Goal: Transaction & Acquisition: Purchase product/service

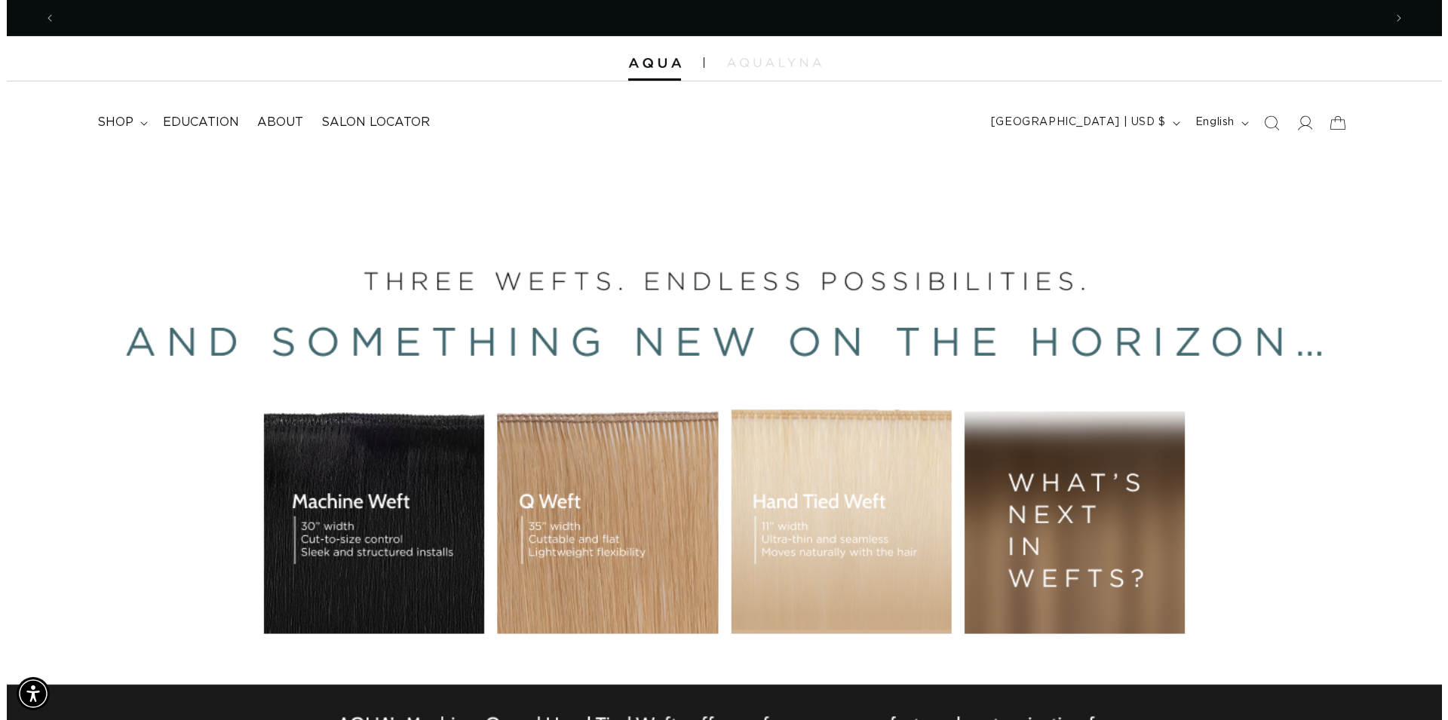
scroll to position [0, 1328]
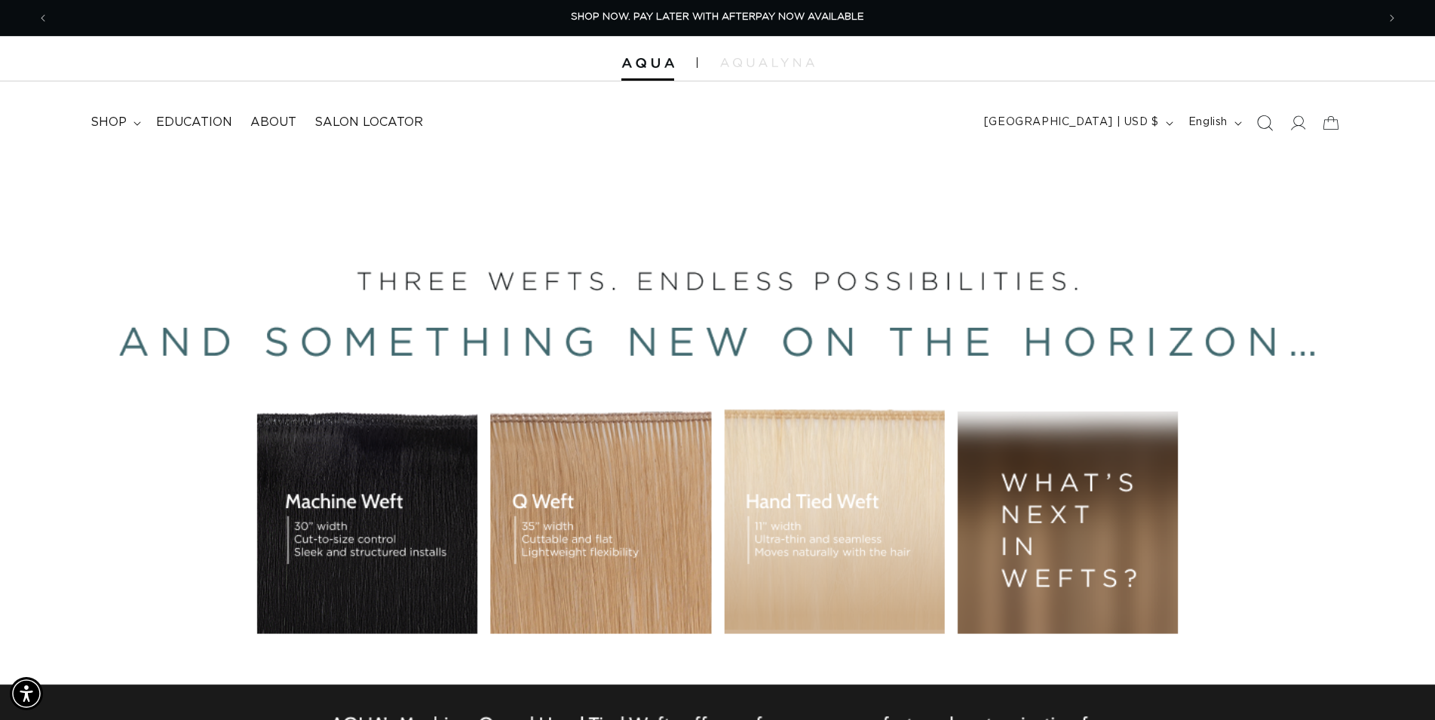
click at [1269, 128] on icon "Search" at bounding box center [1265, 123] width 16 height 16
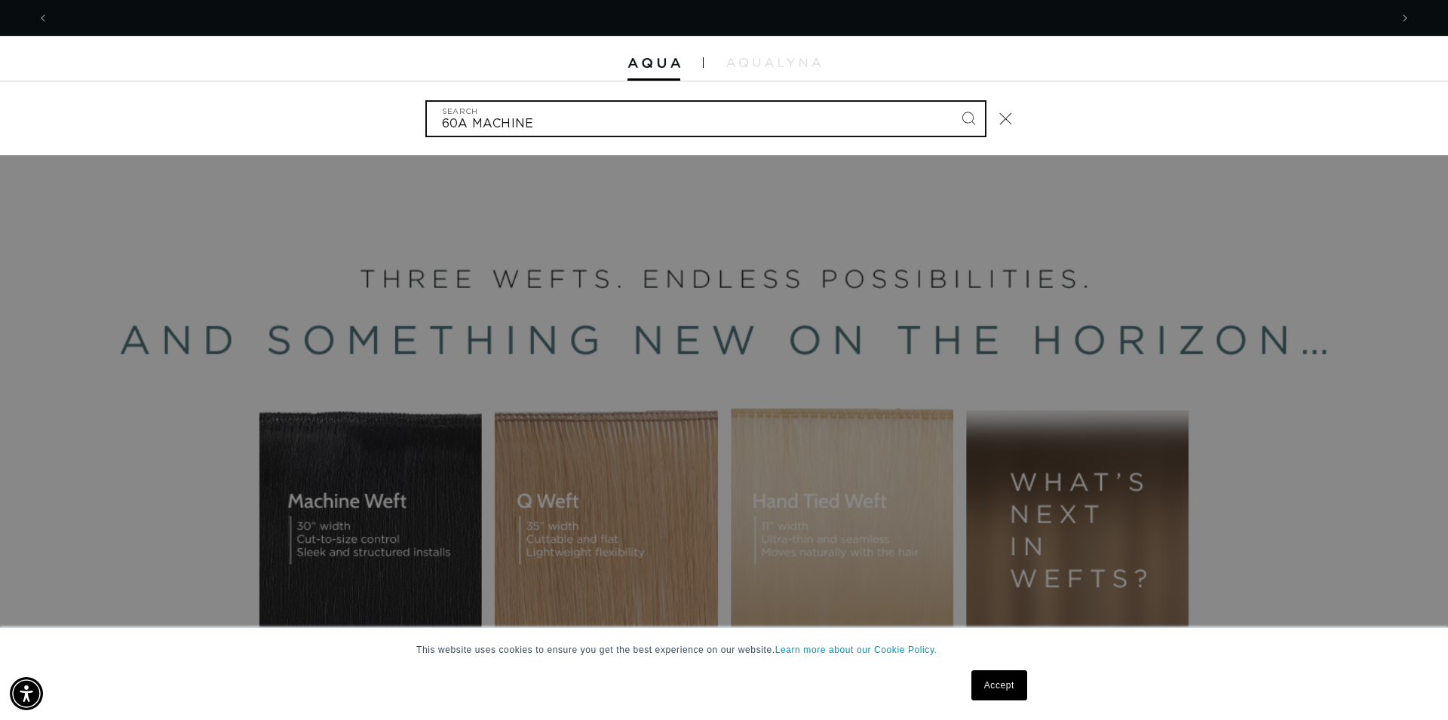
scroll to position [0, 2682]
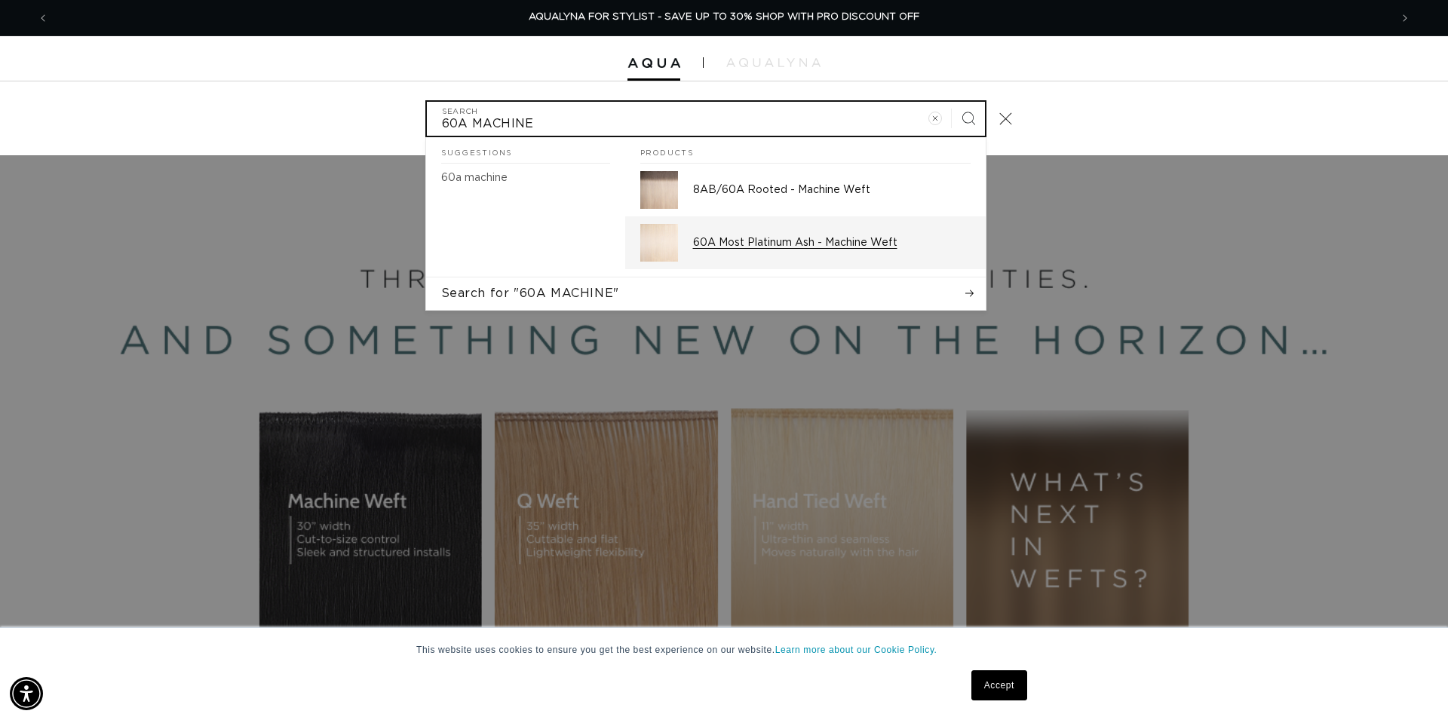
type input "60A MACHINE"
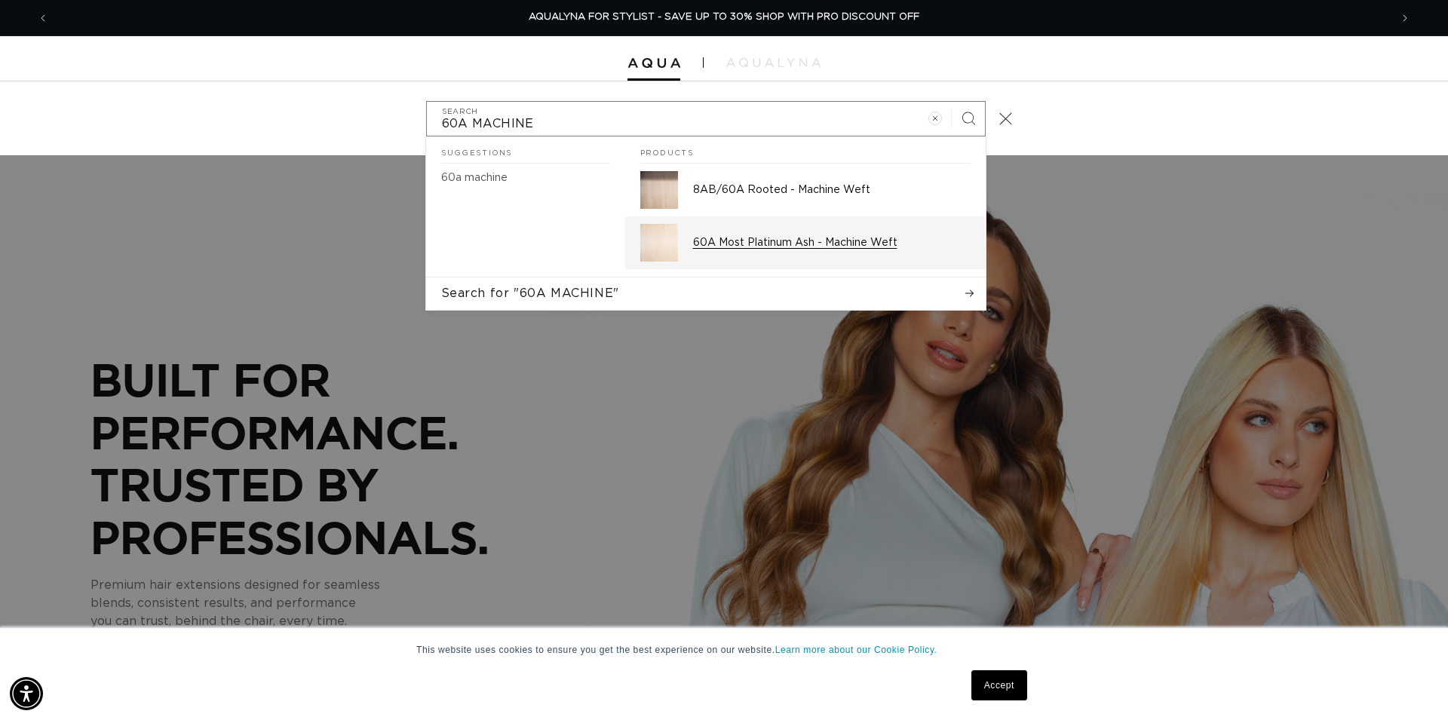
click at [783, 237] on p "60A Most Platinum Ash - Machine Weft" at bounding box center [832, 243] width 278 height 14
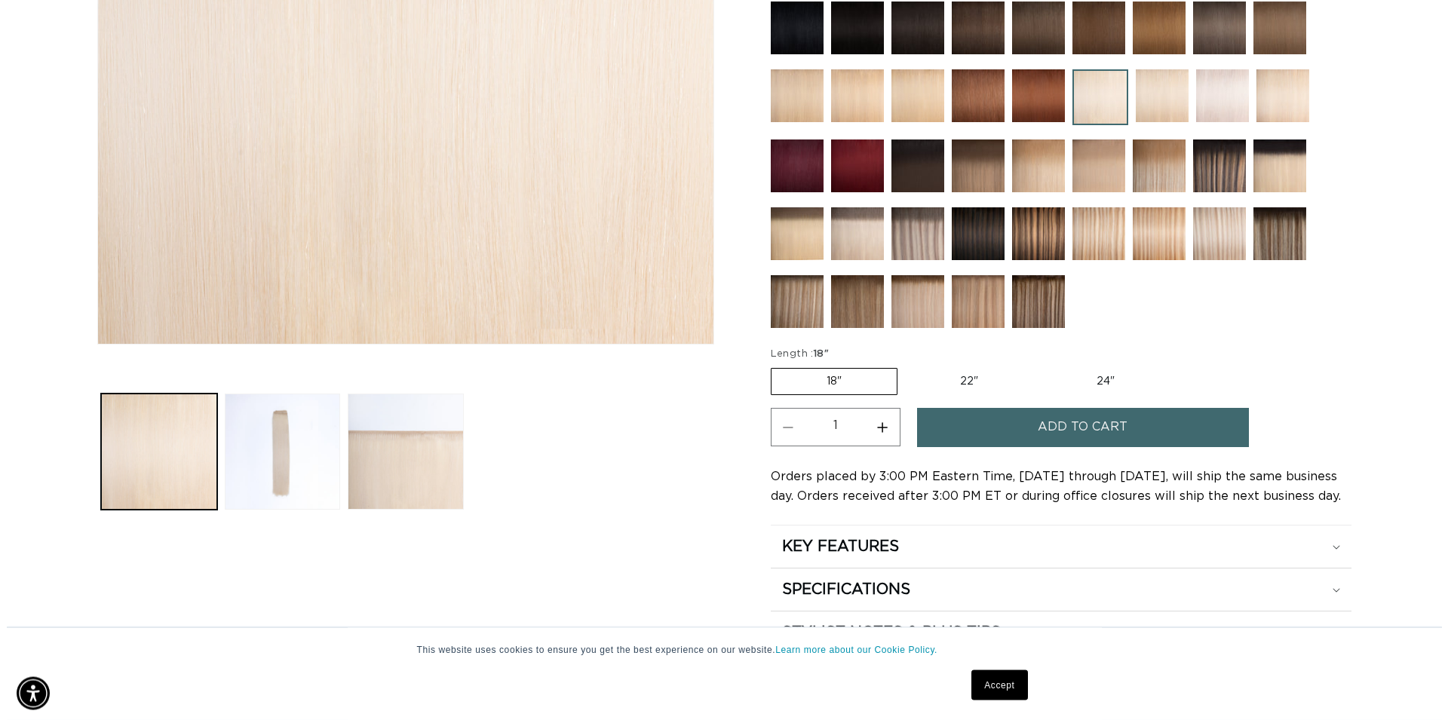
scroll to position [462, 0]
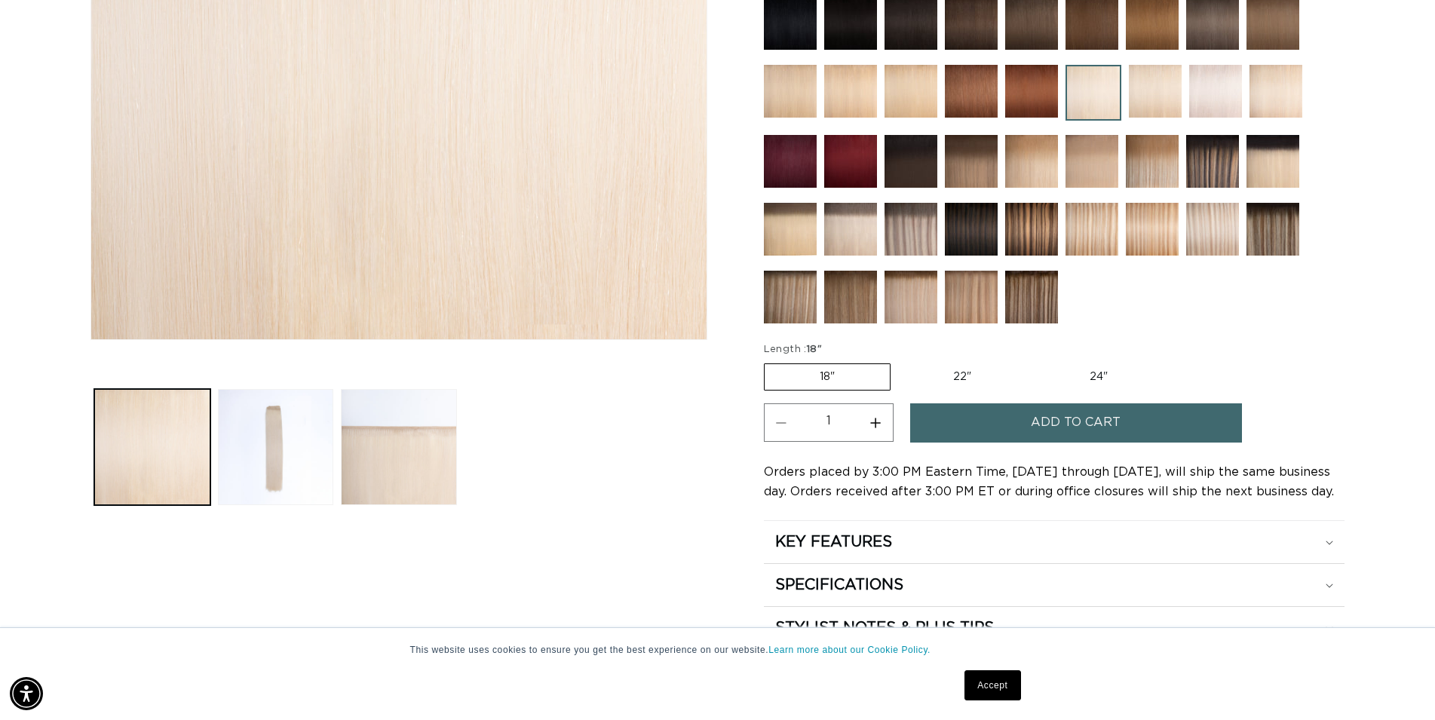
click at [1060, 422] on span "Add to cart" at bounding box center [1076, 423] width 90 height 38
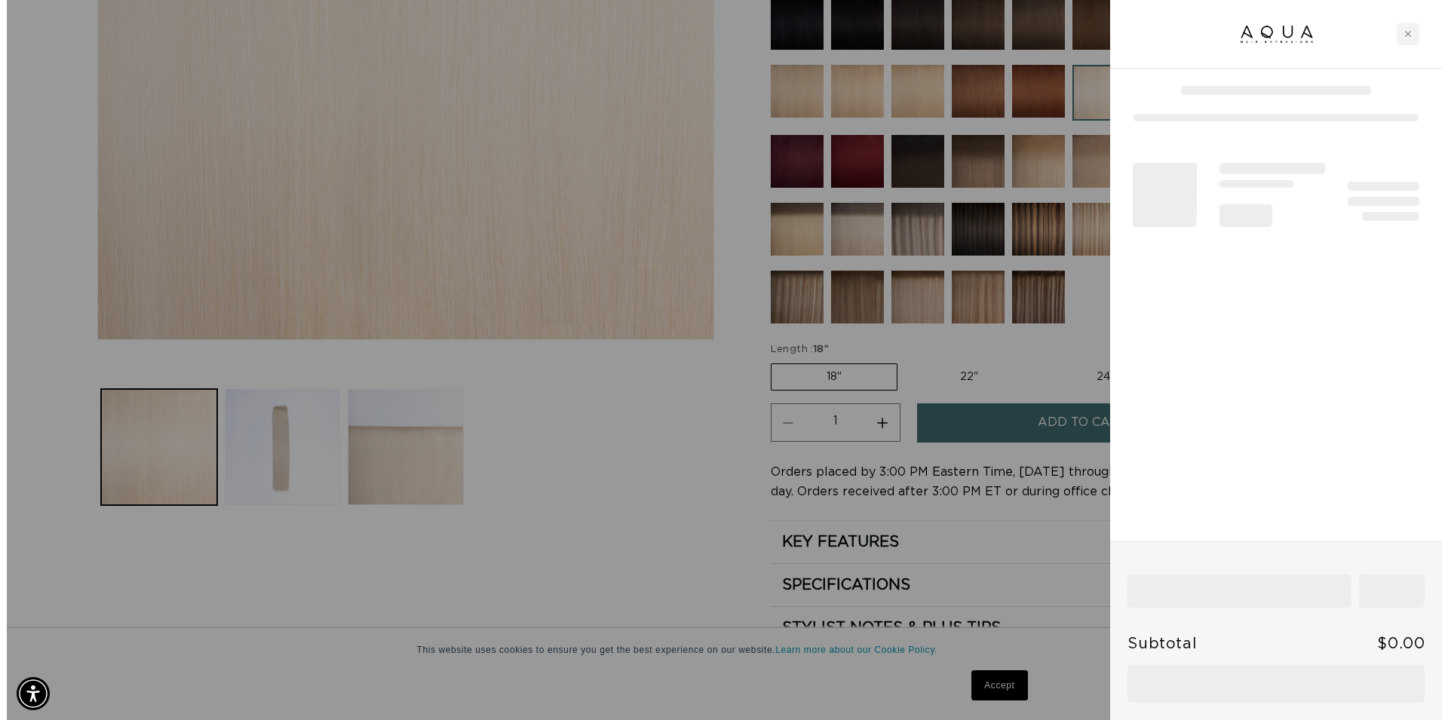
scroll to position [0, 1341]
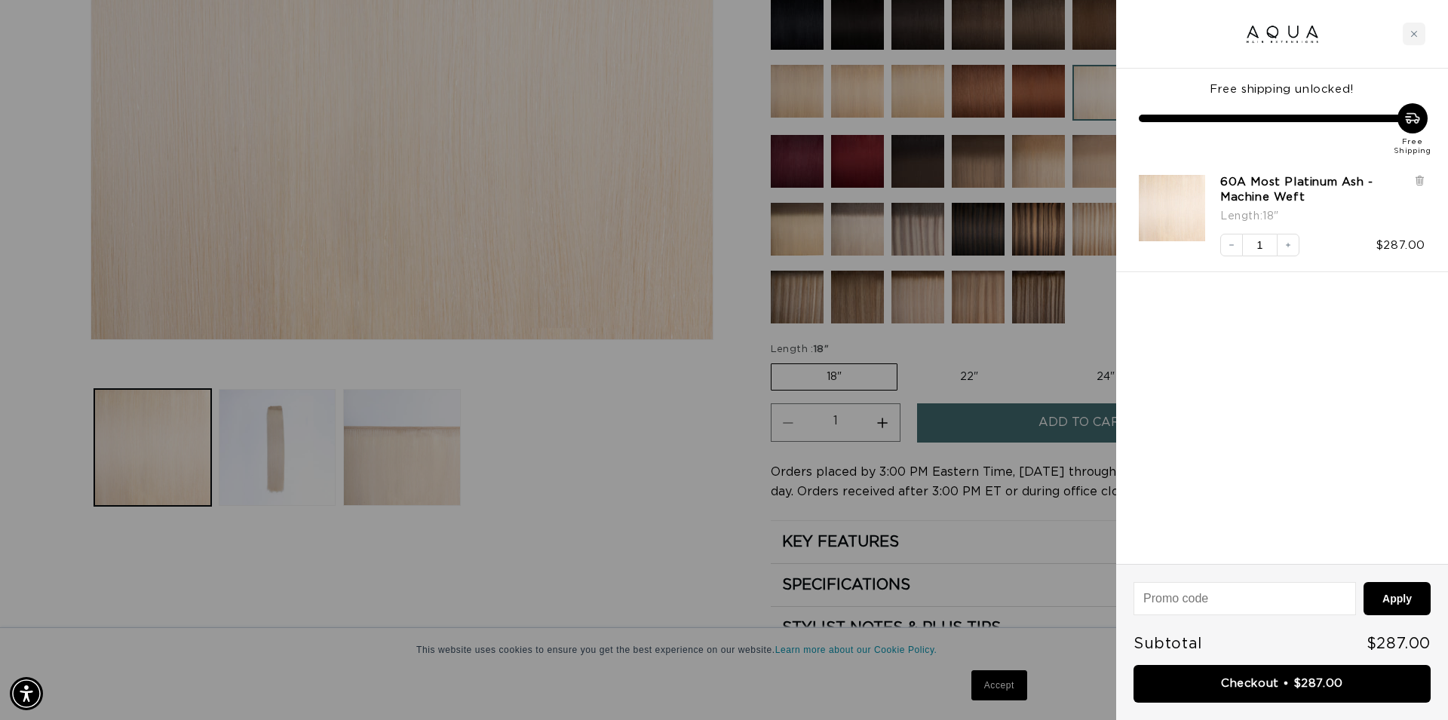
click at [1280, 686] on link "Checkout • $287.00" at bounding box center [1282, 684] width 297 height 38
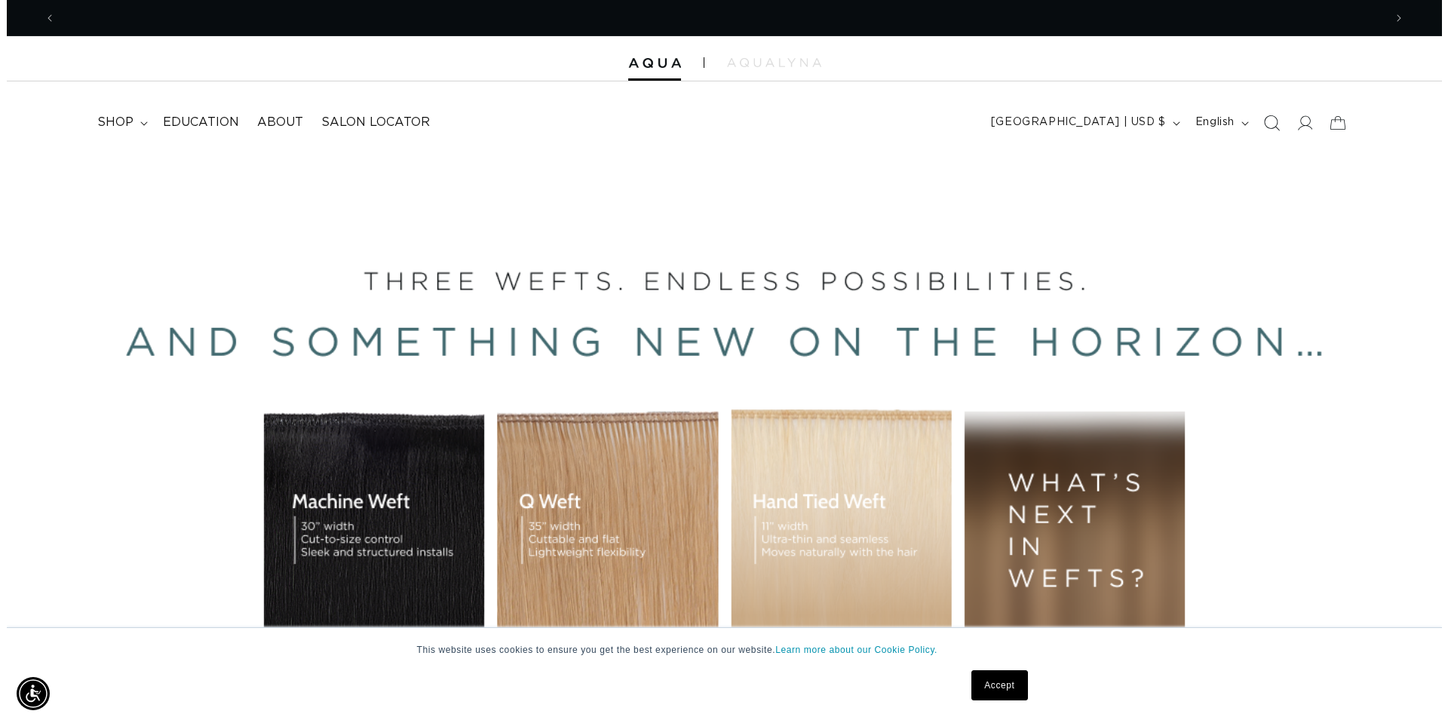
scroll to position [0, 1328]
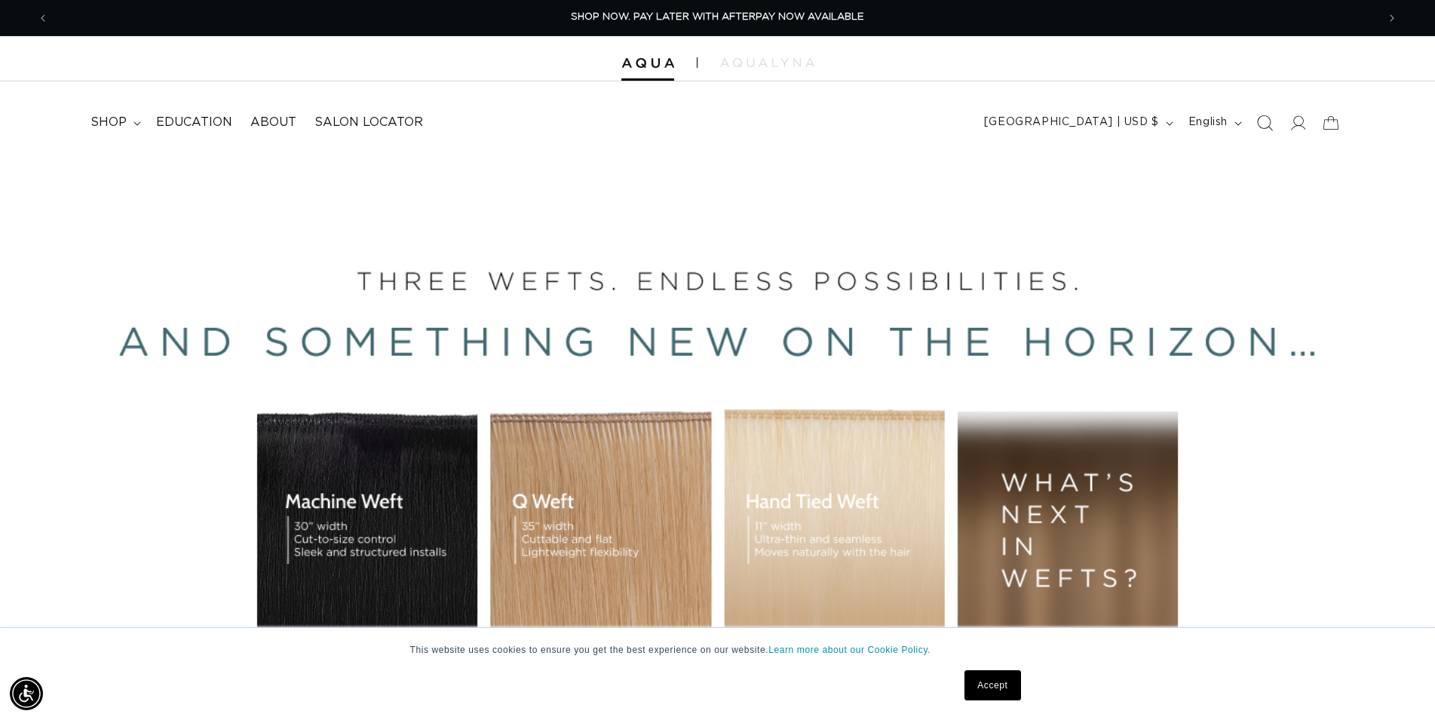
click at [1264, 127] on icon "Search" at bounding box center [1265, 123] width 16 height 16
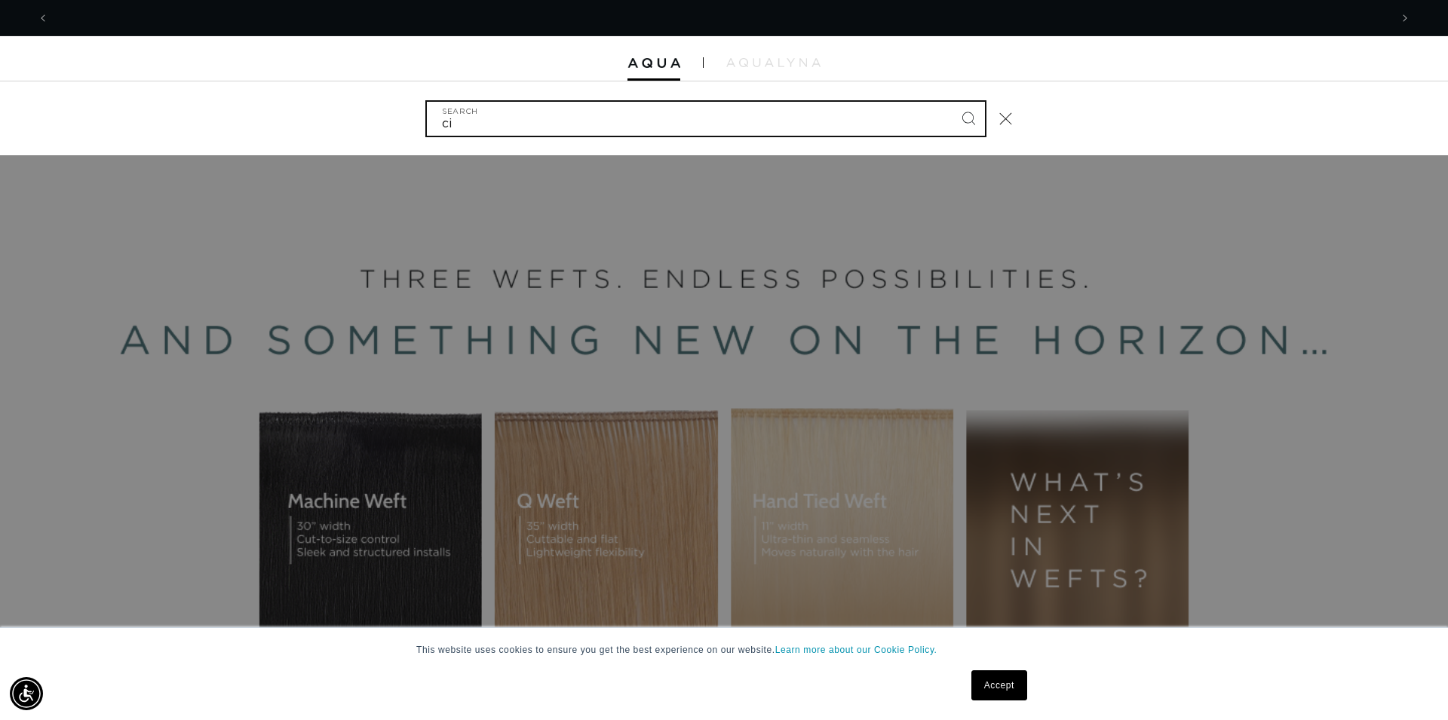
scroll to position [0, 2682]
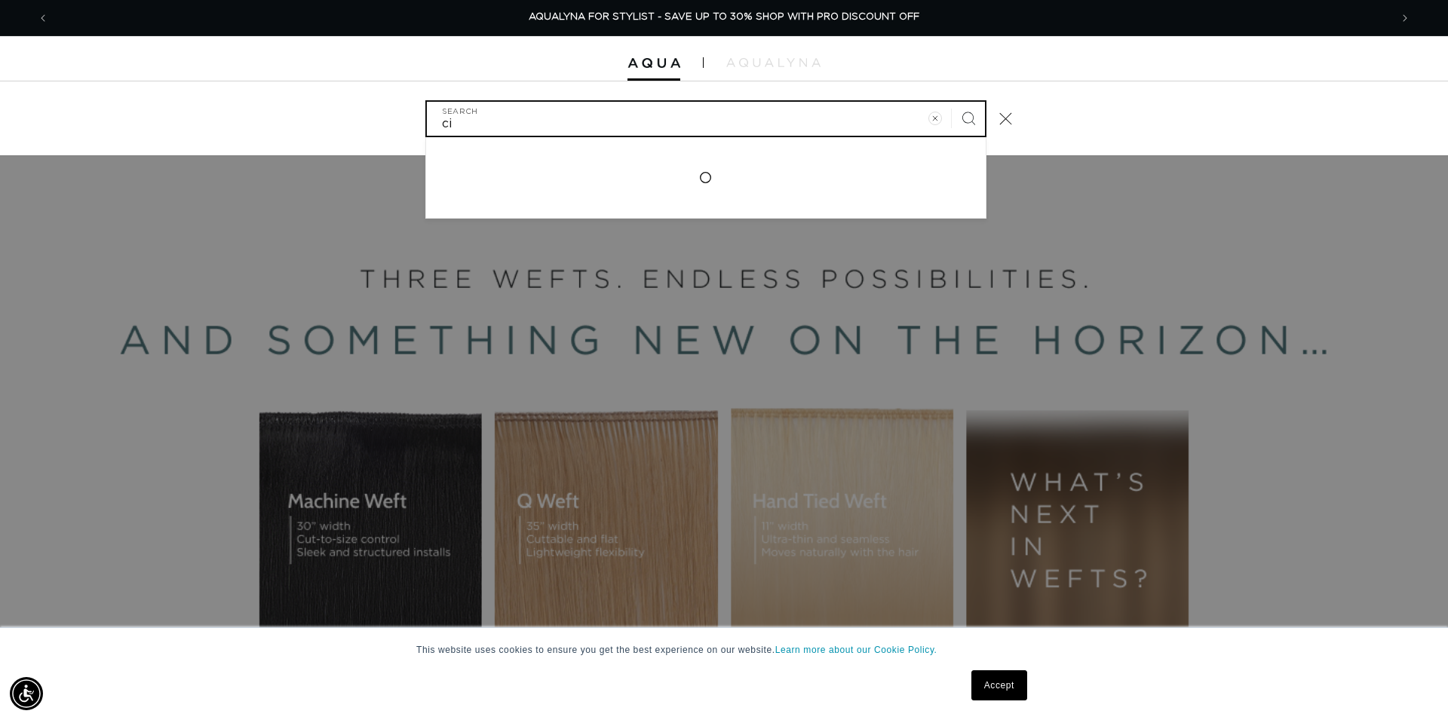
type input "c"
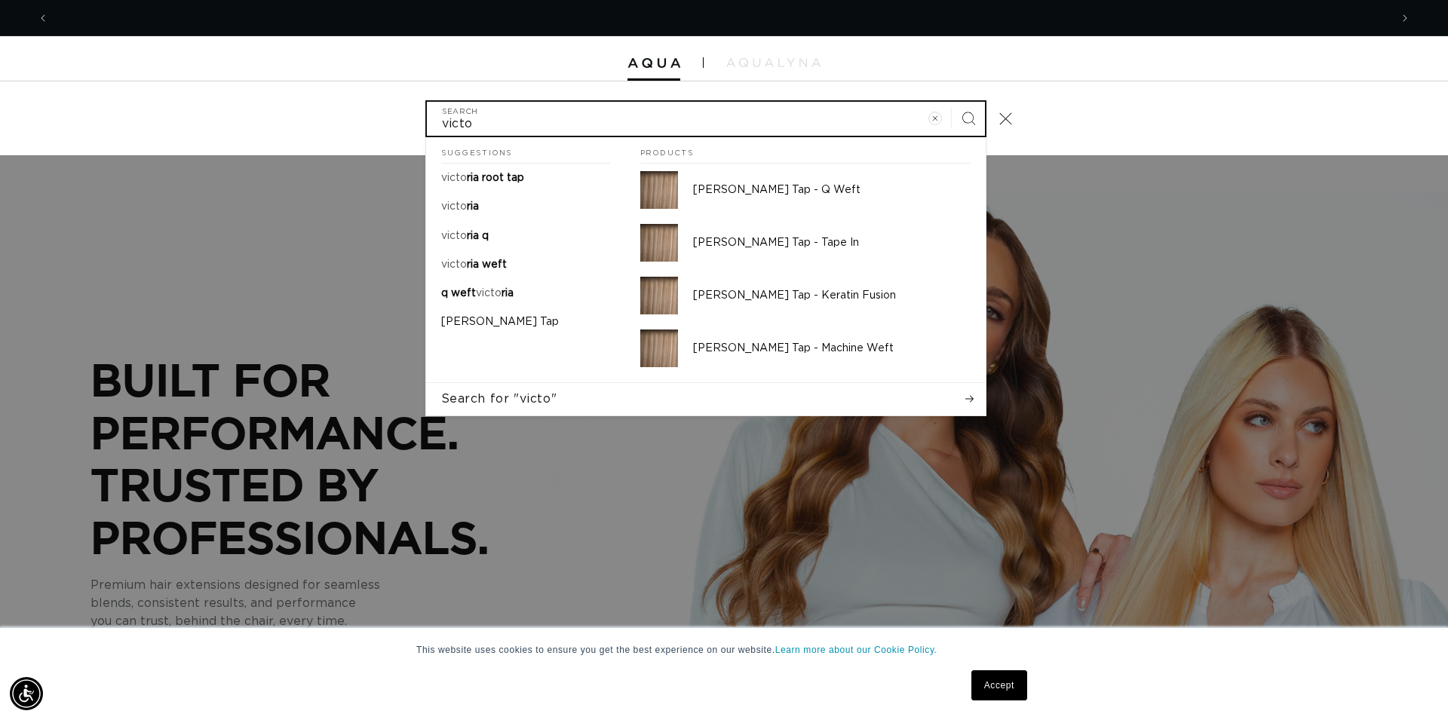
scroll to position [0, 0]
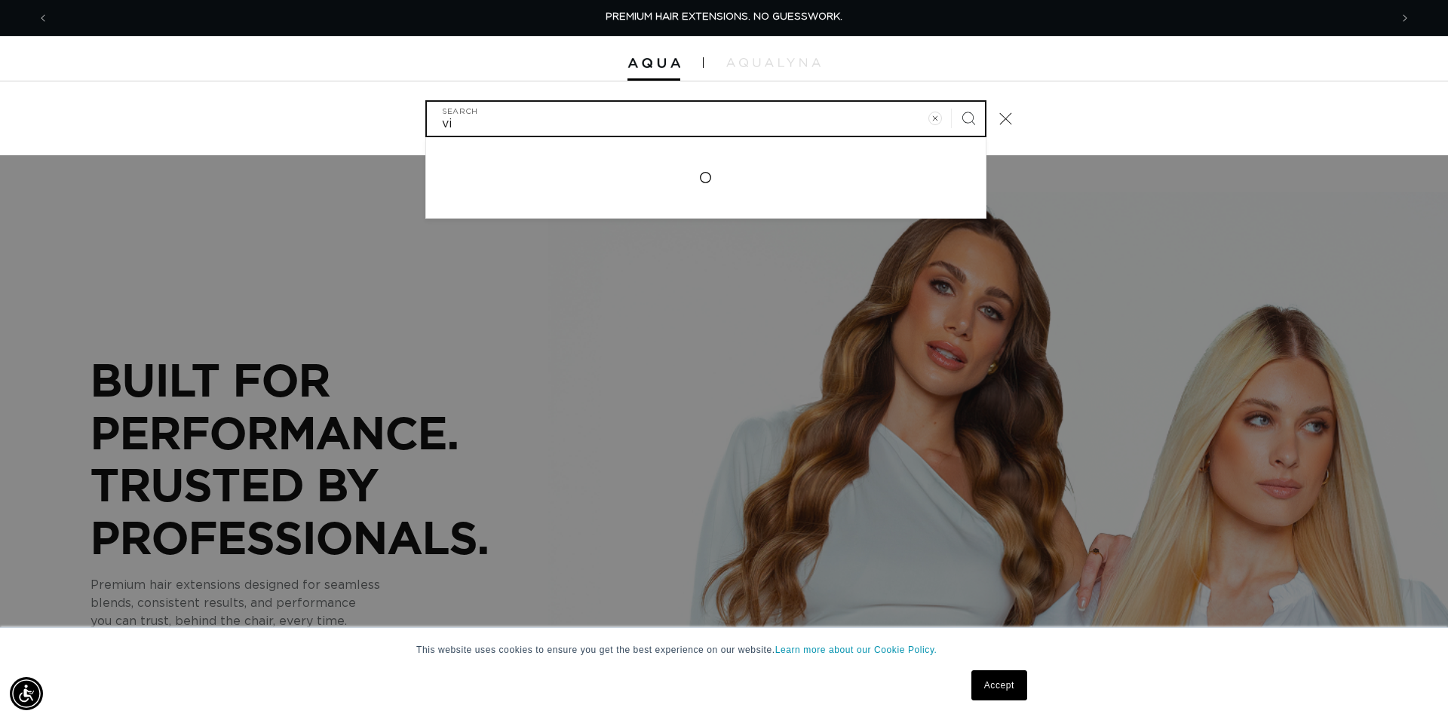
type input "v"
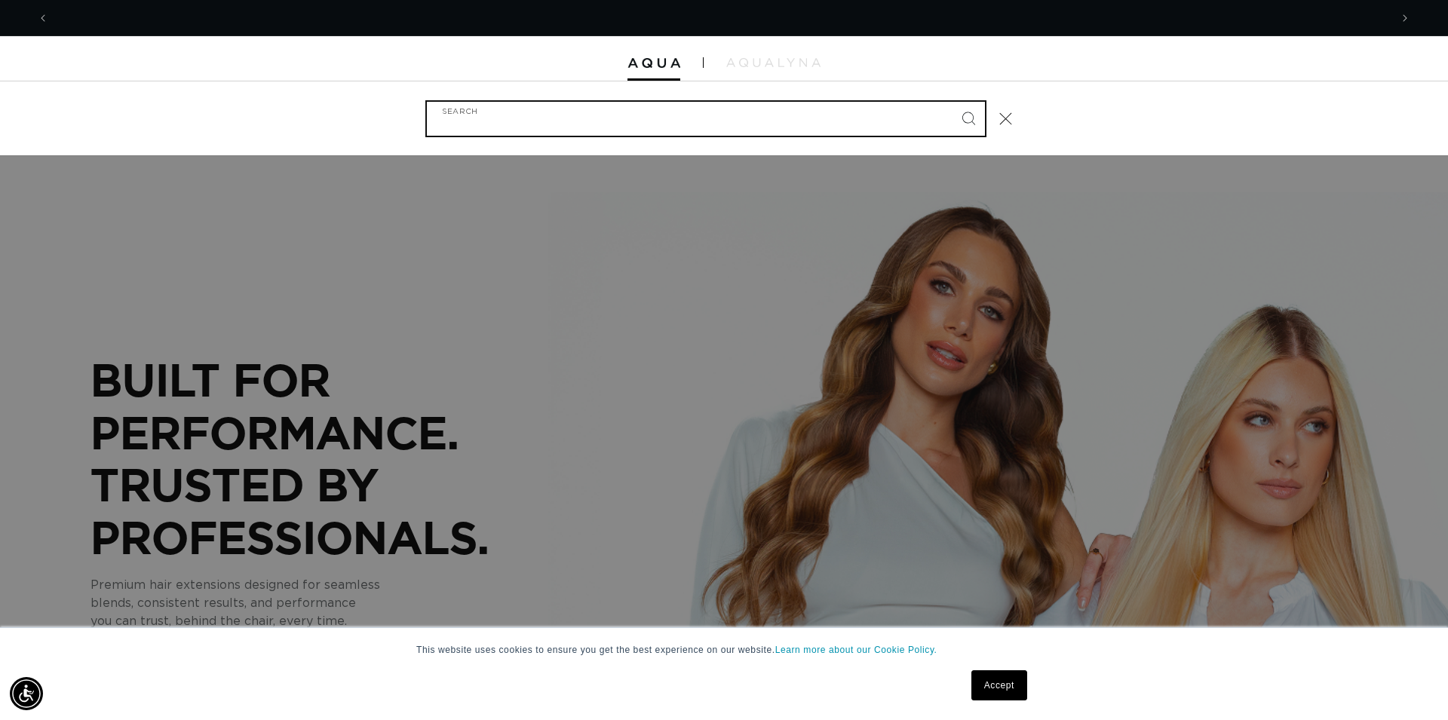
scroll to position [0, 1341]
click at [474, 125] on input "Search" at bounding box center [706, 119] width 558 height 34
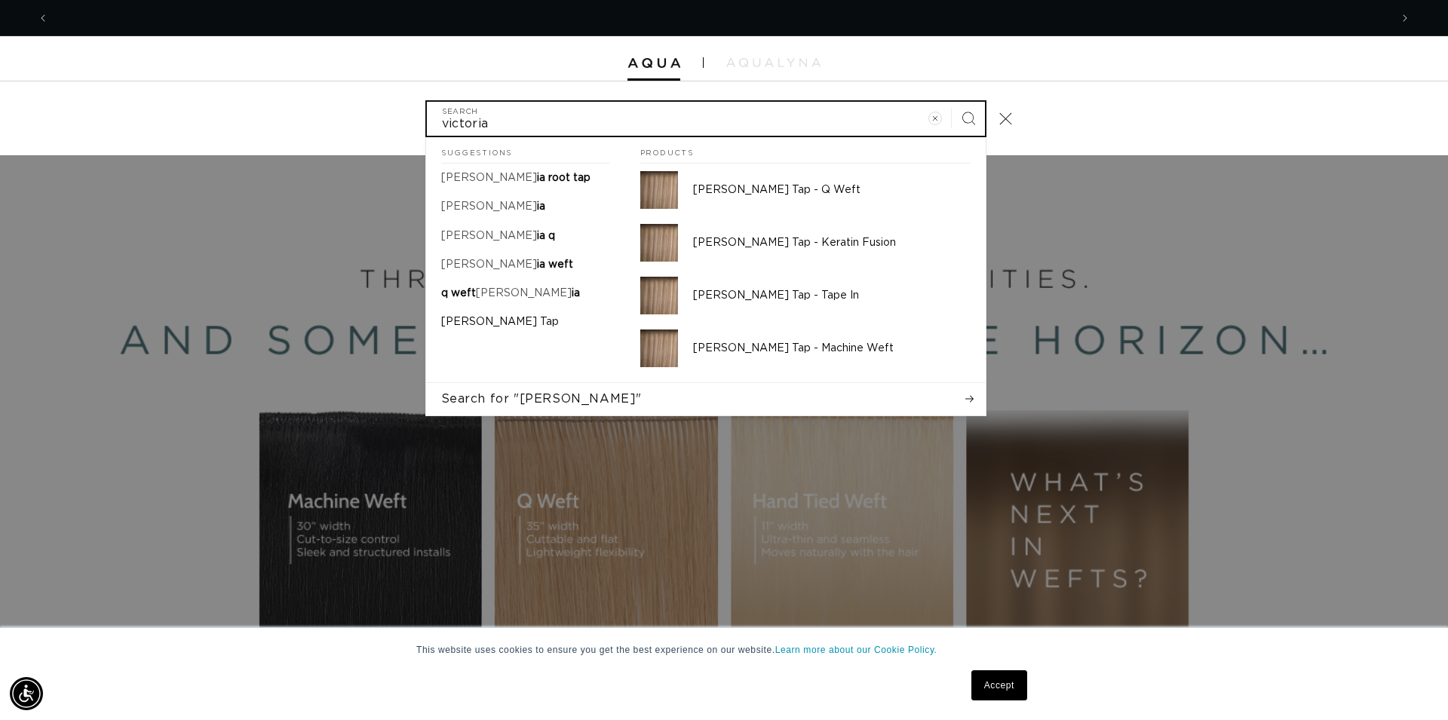
scroll to position [0, 0]
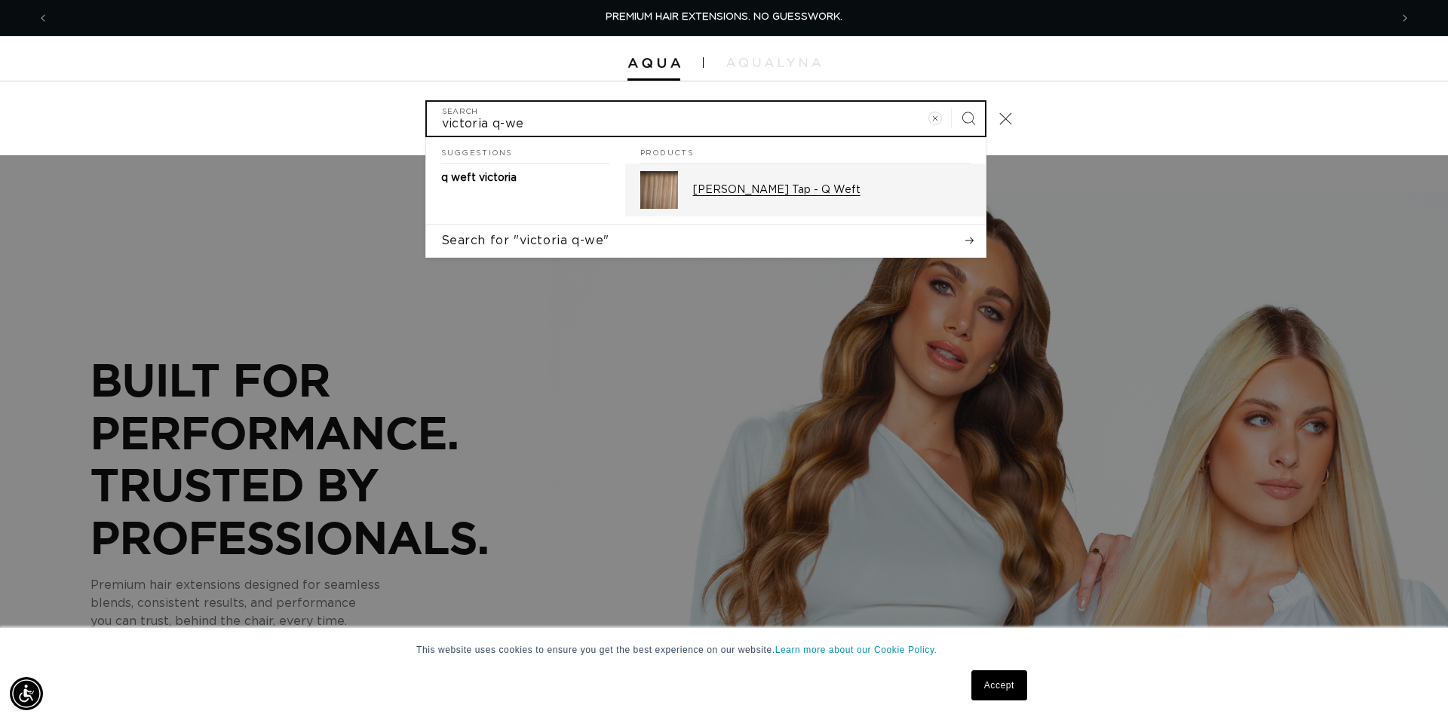
type input "victoria q-we"
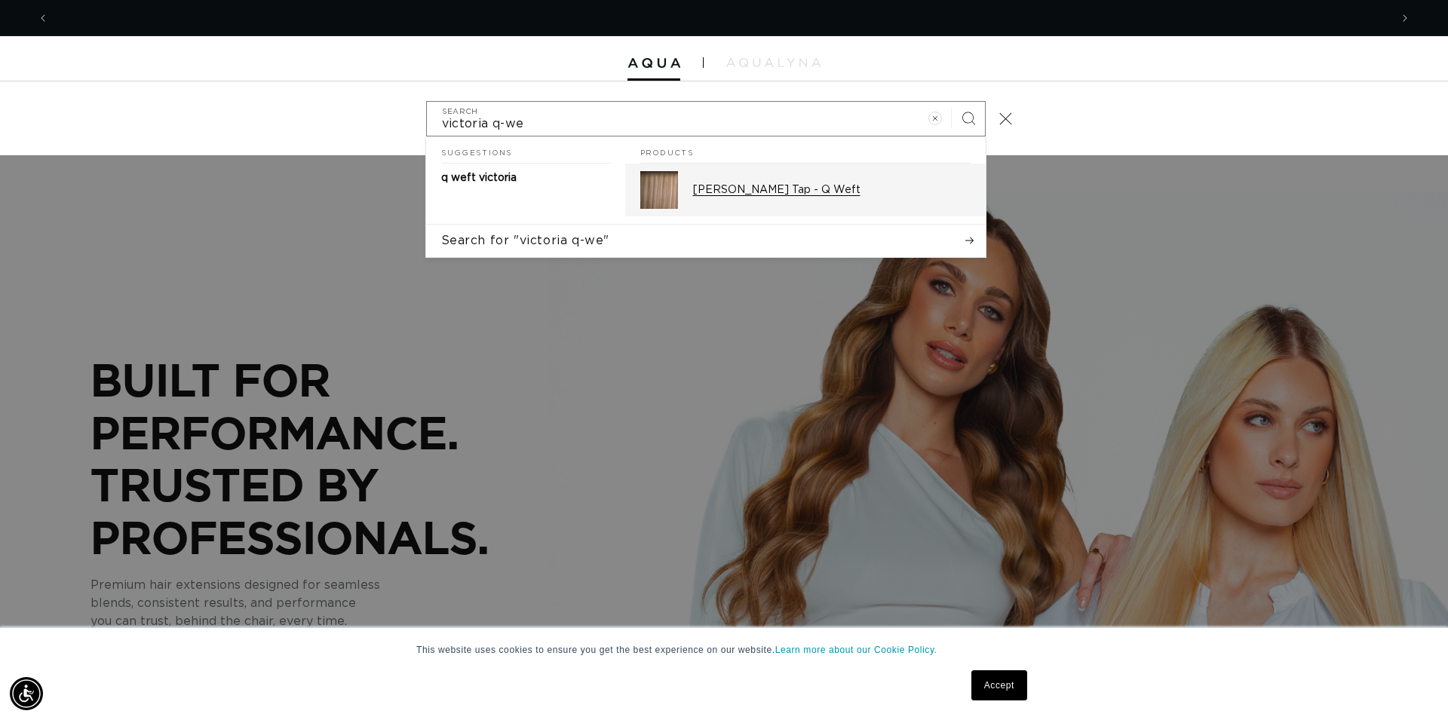
click at [728, 198] on div "[PERSON_NAME] Tap - Q Weft" at bounding box center [832, 190] width 278 height 38
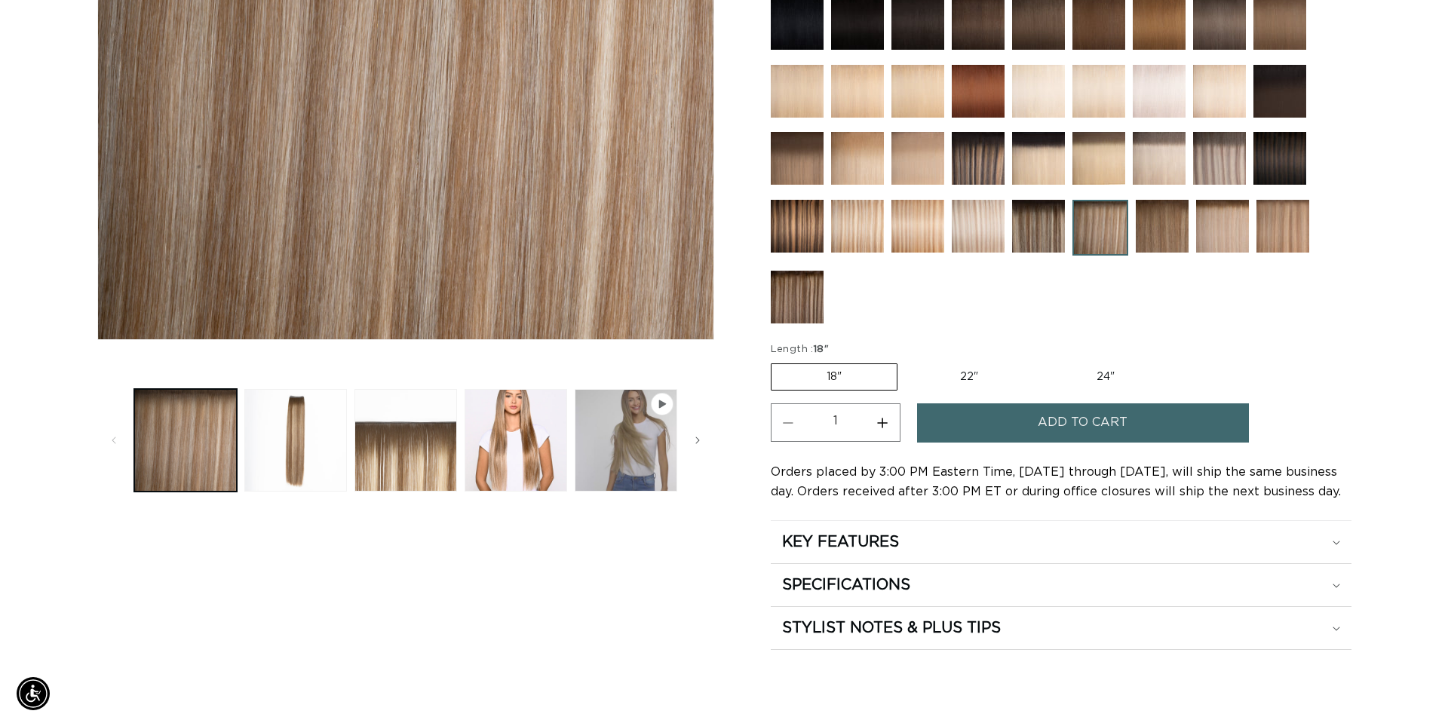
scroll to position [462, 0]
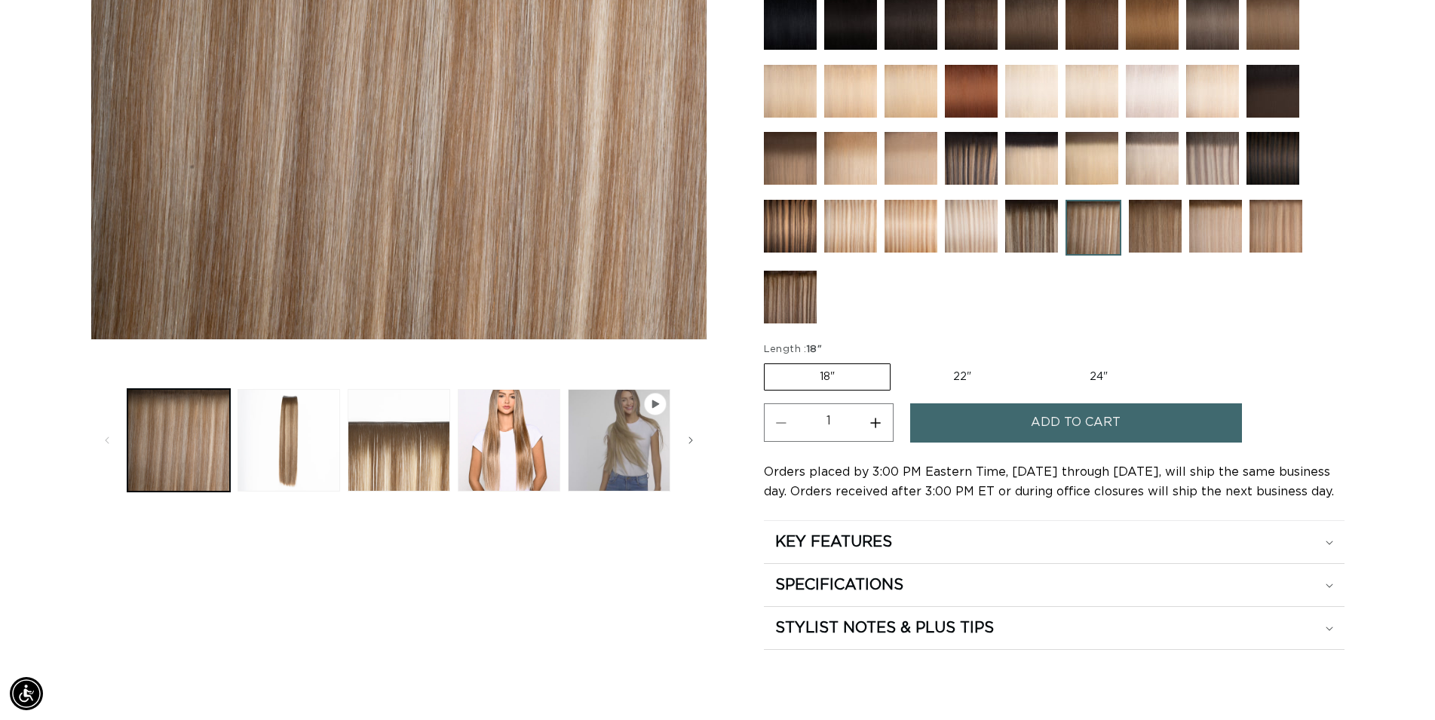
click at [993, 364] on label "22" Variant sold out or unavailable" at bounding box center [962, 377] width 128 height 26
click at [899, 361] on input "22" Variant sold out or unavailable" at bounding box center [898, 361] width 1 height 1
radio input "true"
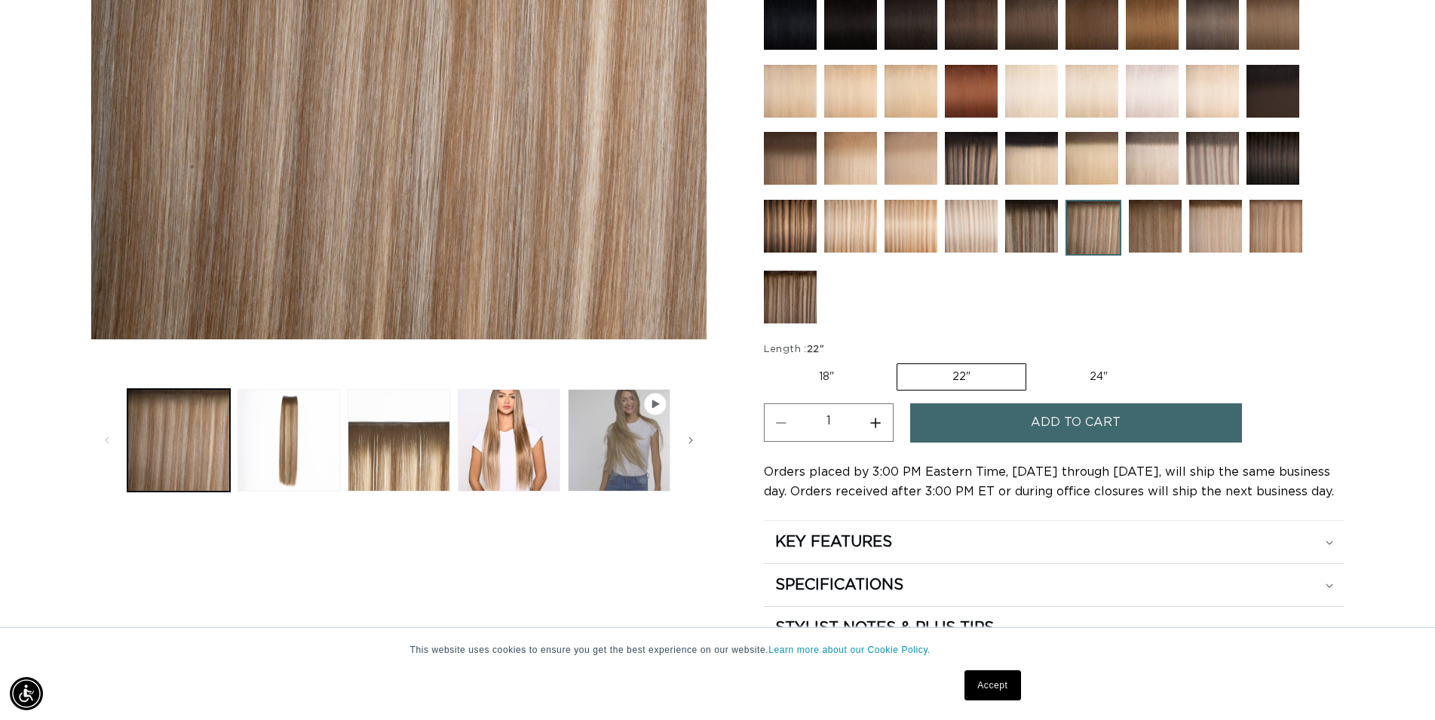
click at [1054, 422] on span "Add to cart" at bounding box center [1076, 423] width 90 height 38
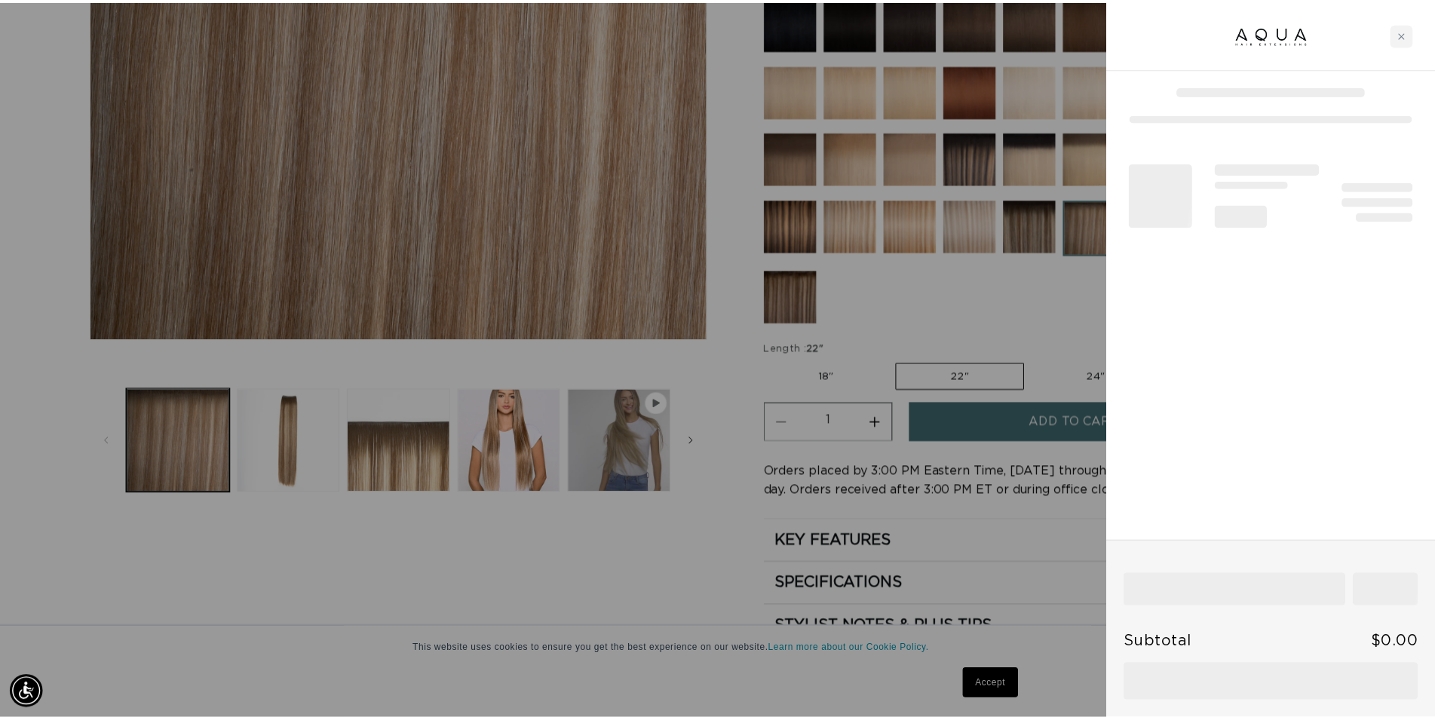
scroll to position [0, 1341]
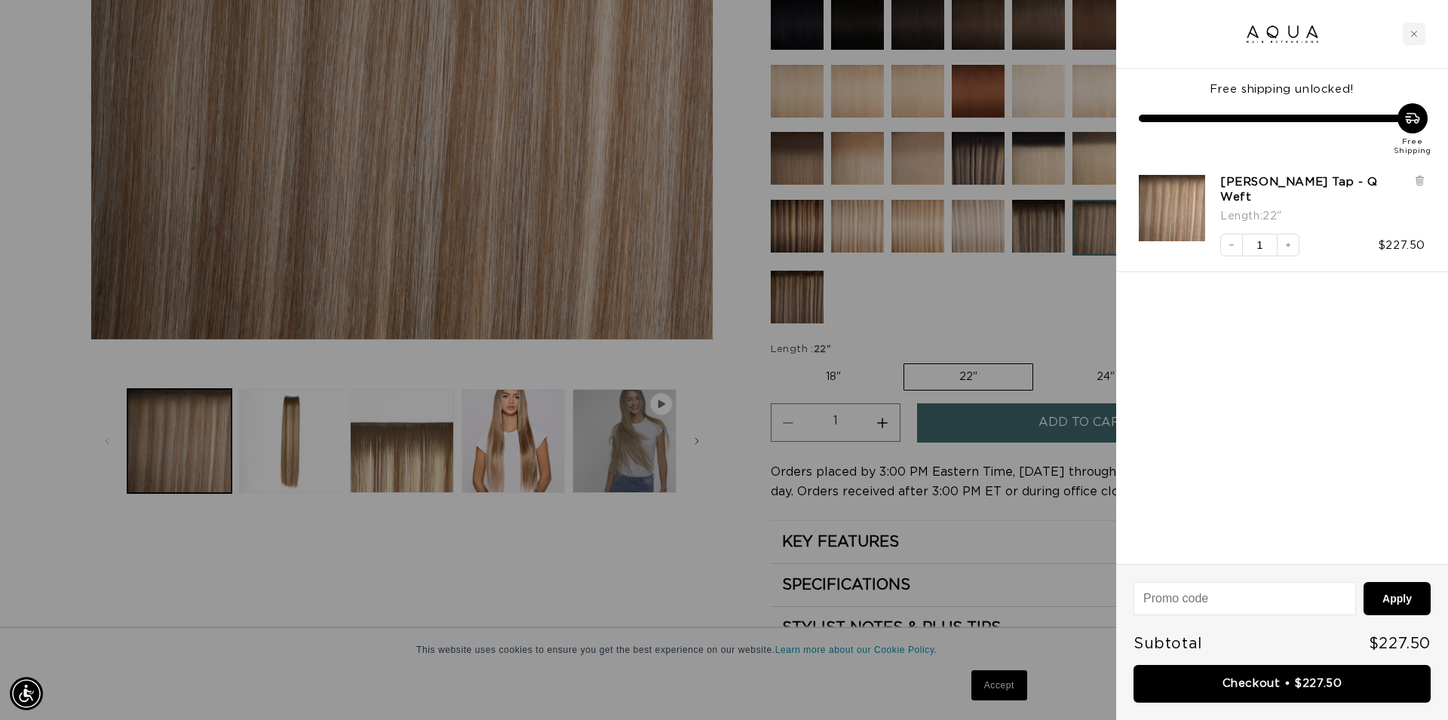
click at [652, 582] on div at bounding box center [724, 360] width 1448 height 720
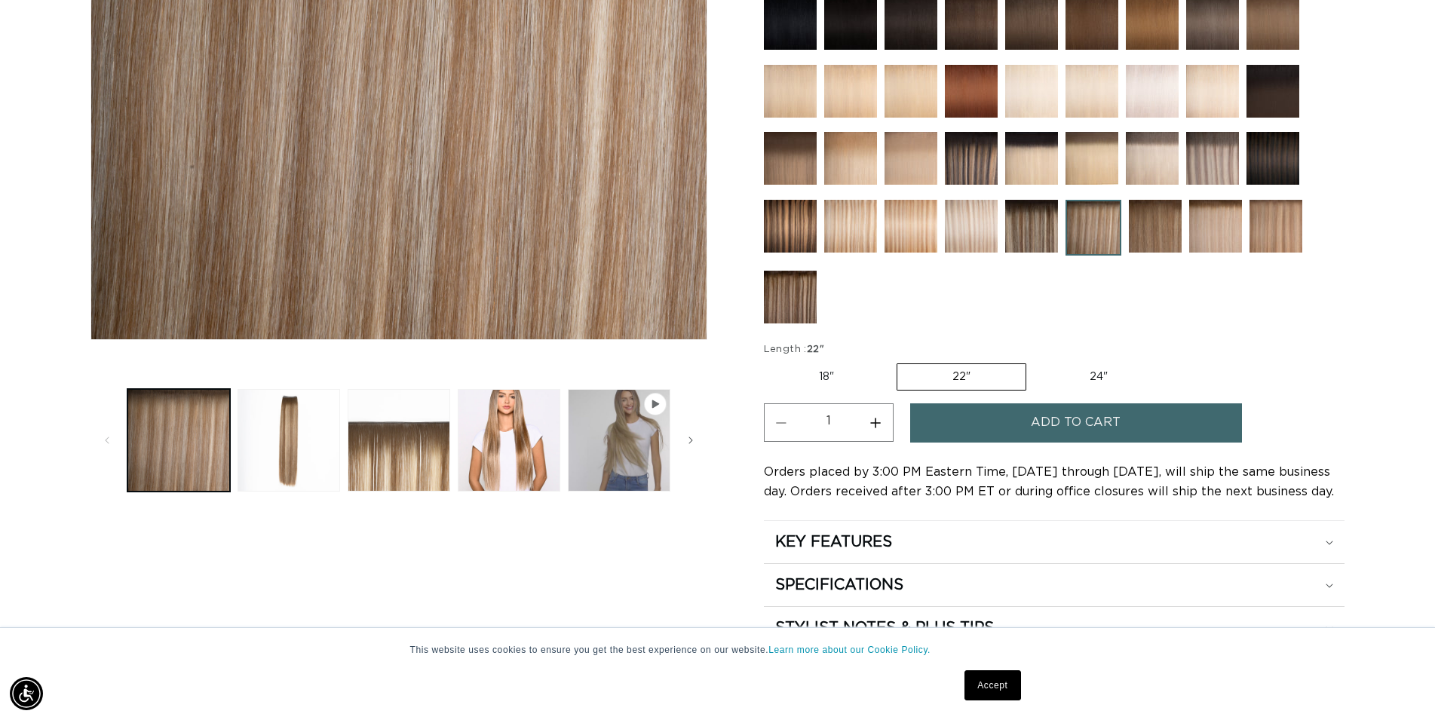
scroll to position [0, 0]
click at [1223, 157] on img at bounding box center [1212, 158] width 53 height 53
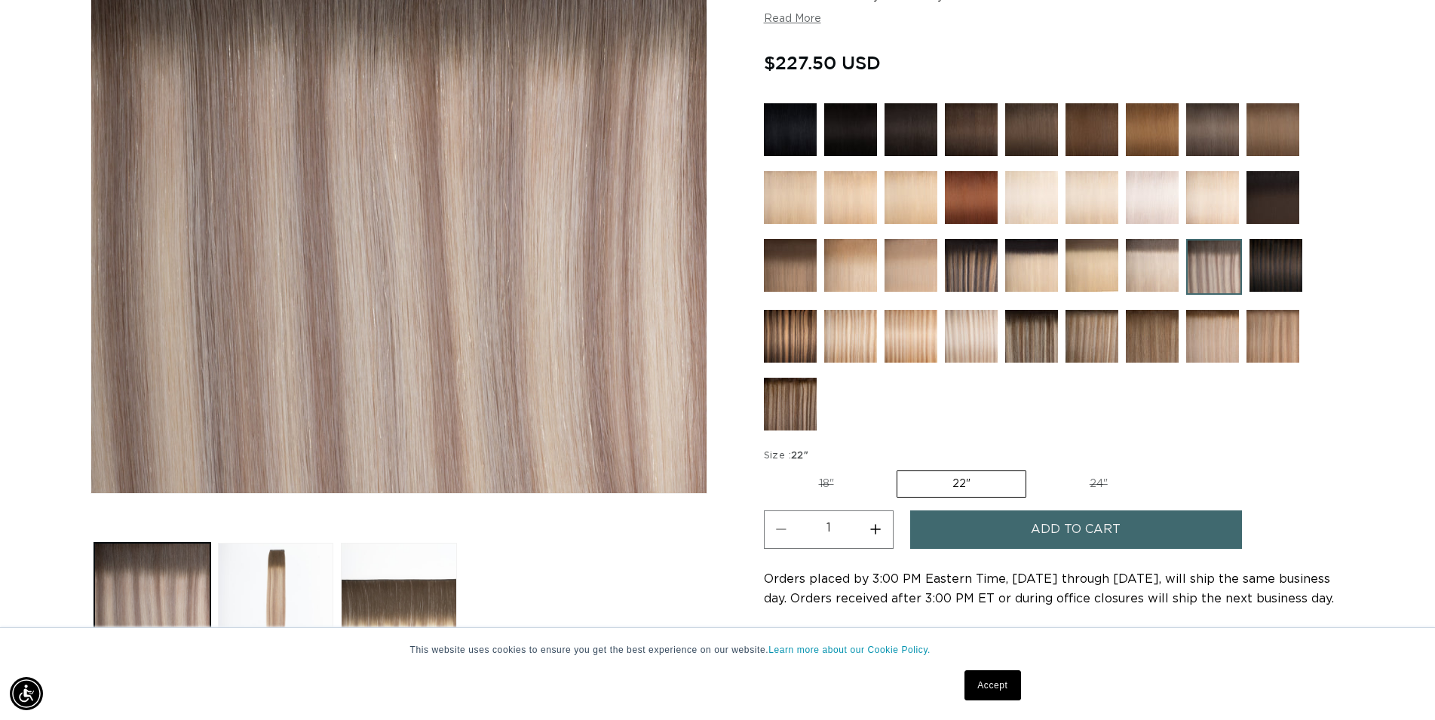
scroll to position [0, 1328]
click at [904, 339] on img at bounding box center [911, 336] width 53 height 53
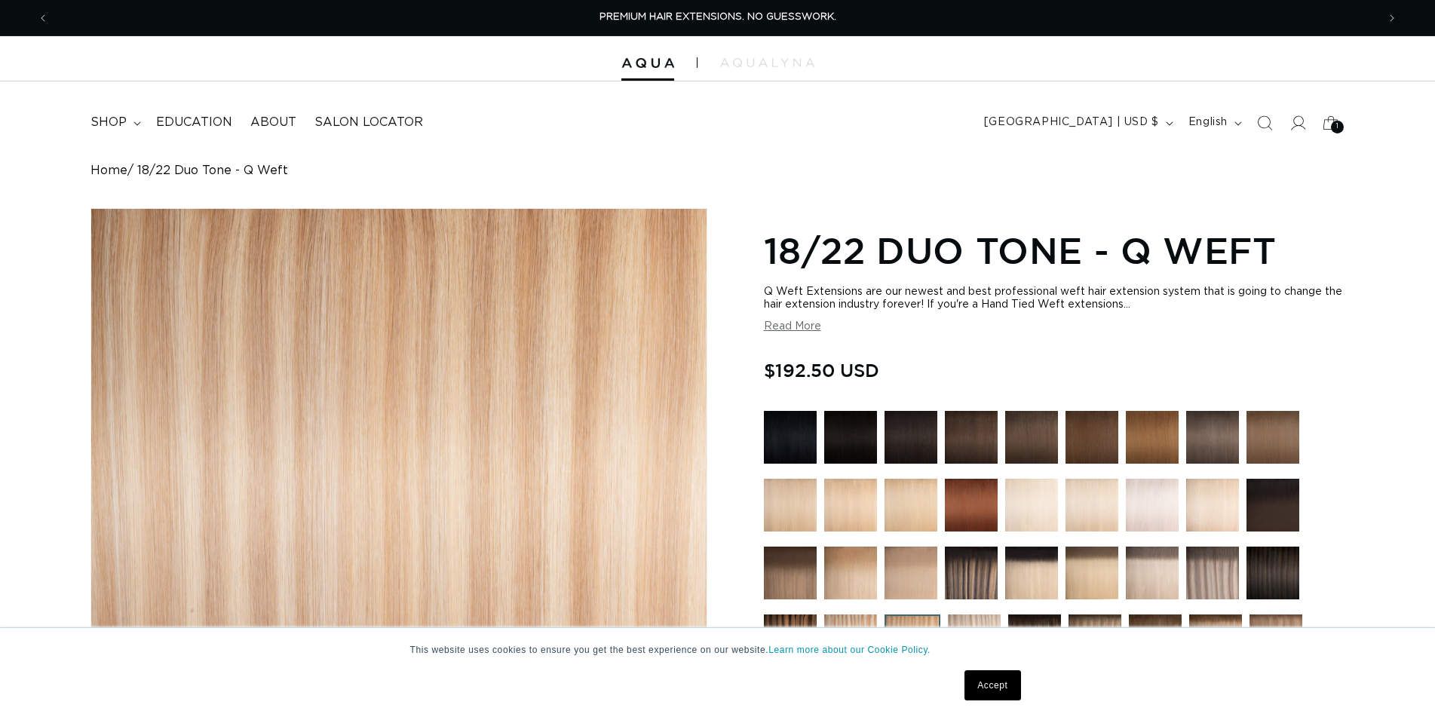
click at [858, 615] on img at bounding box center [850, 641] width 53 height 53
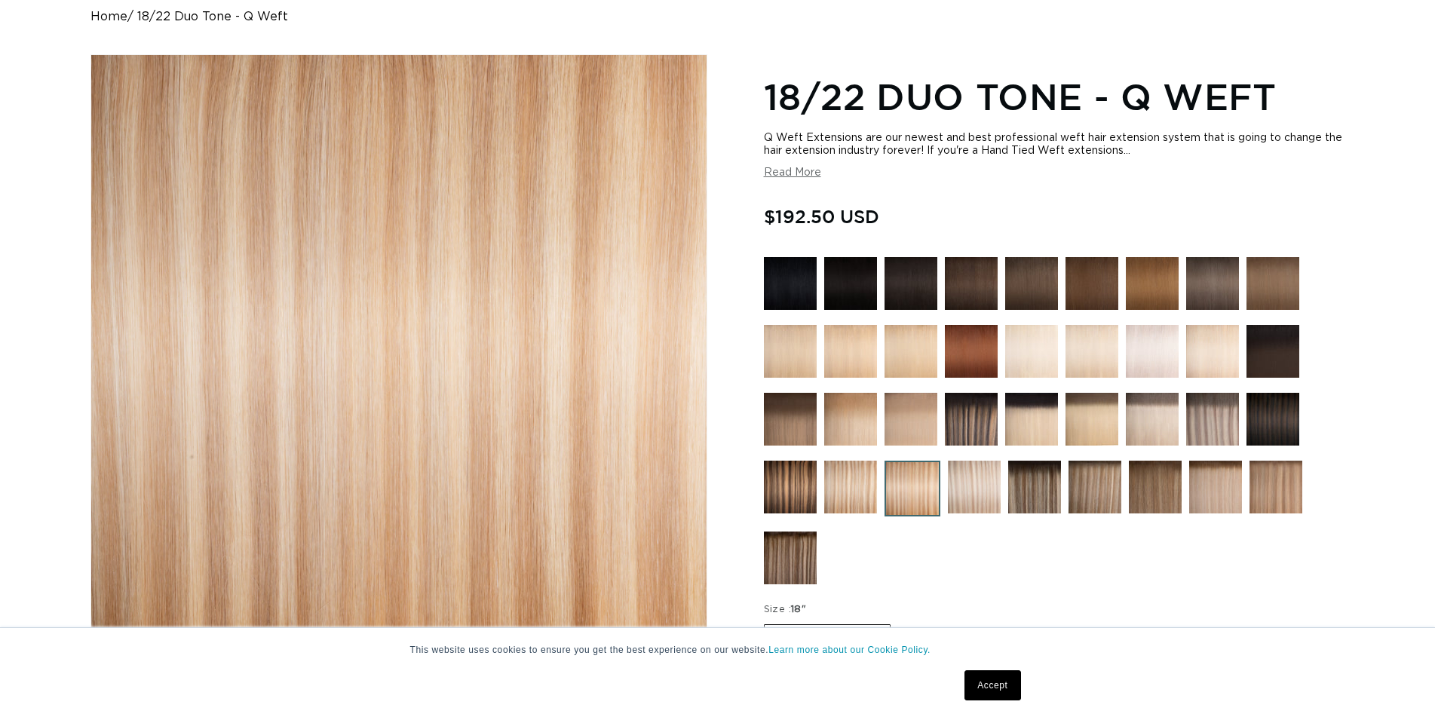
scroll to position [154, 0]
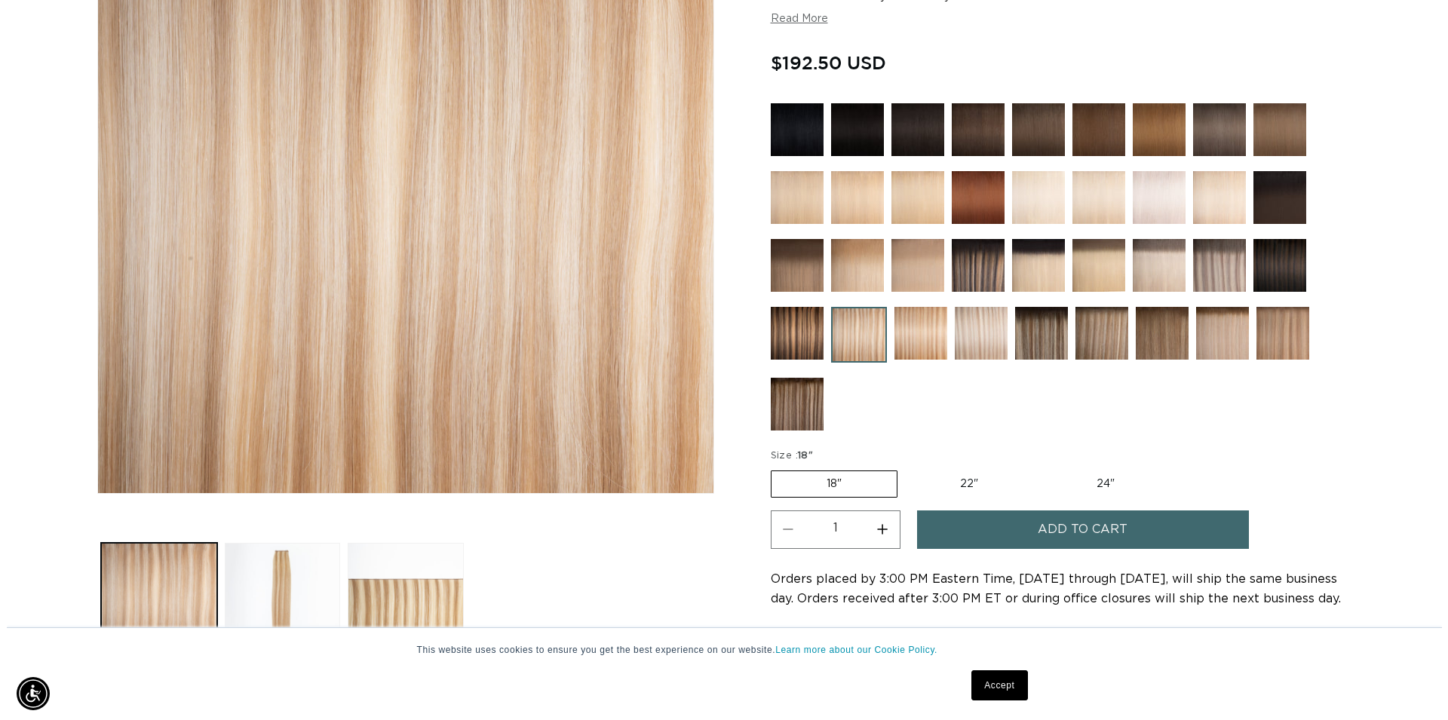
scroll to position [0, 1328]
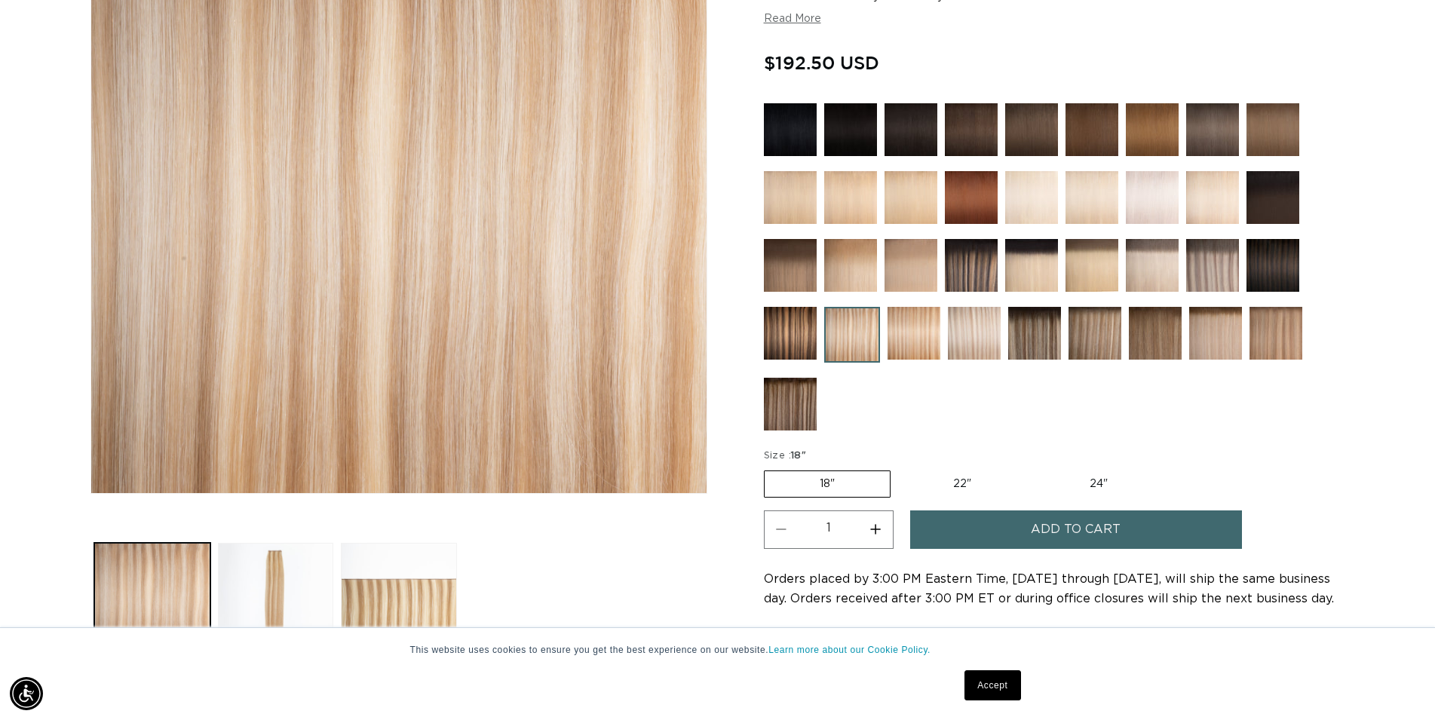
click at [957, 480] on label "22" Variant sold out or unavailable" at bounding box center [962, 484] width 128 height 26
click at [899, 468] on input "22" Variant sold out or unavailable" at bounding box center [898, 468] width 1 height 1
radio input "true"
click at [874, 531] on button "Increase quantity for 8/24 Duo Tone - Q Weft" at bounding box center [876, 530] width 34 height 38
type input "2"
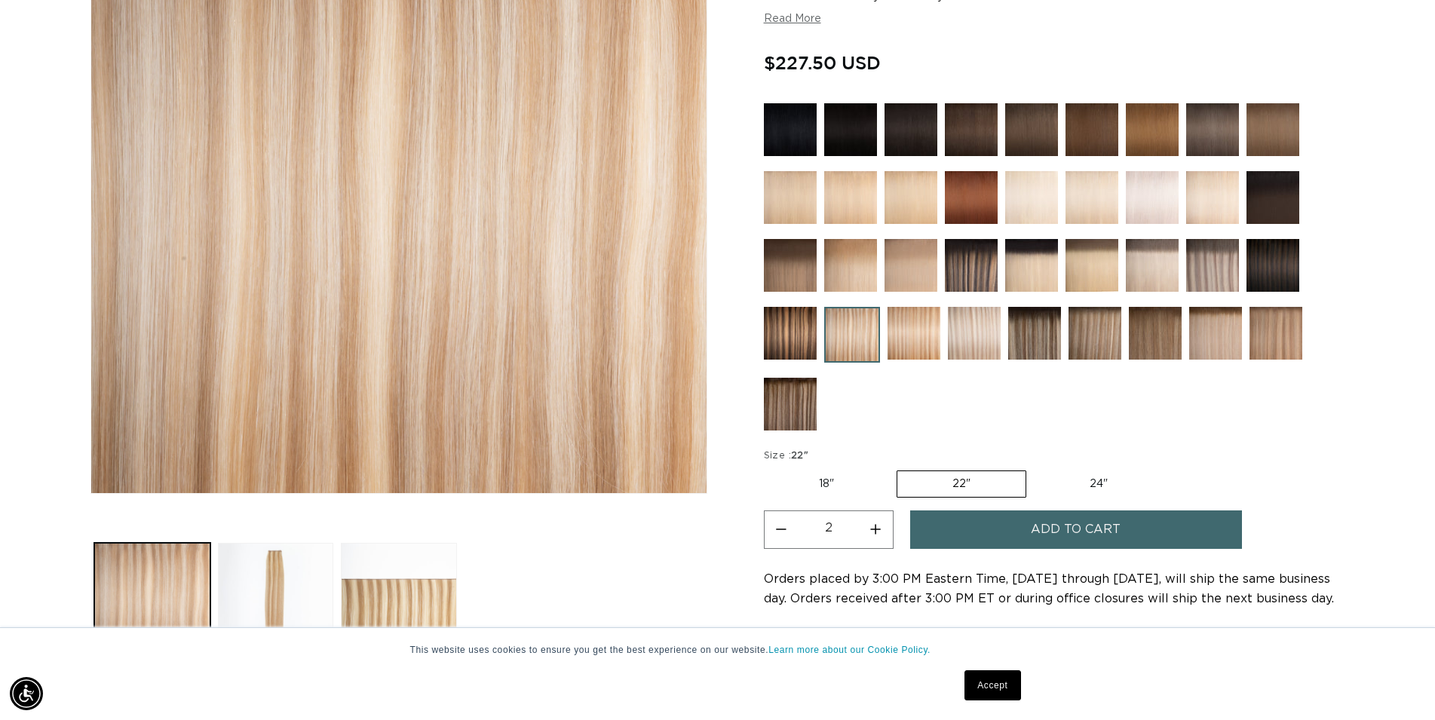
click at [1008, 526] on button "Add to cart" at bounding box center [1076, 530] width 332 height 38
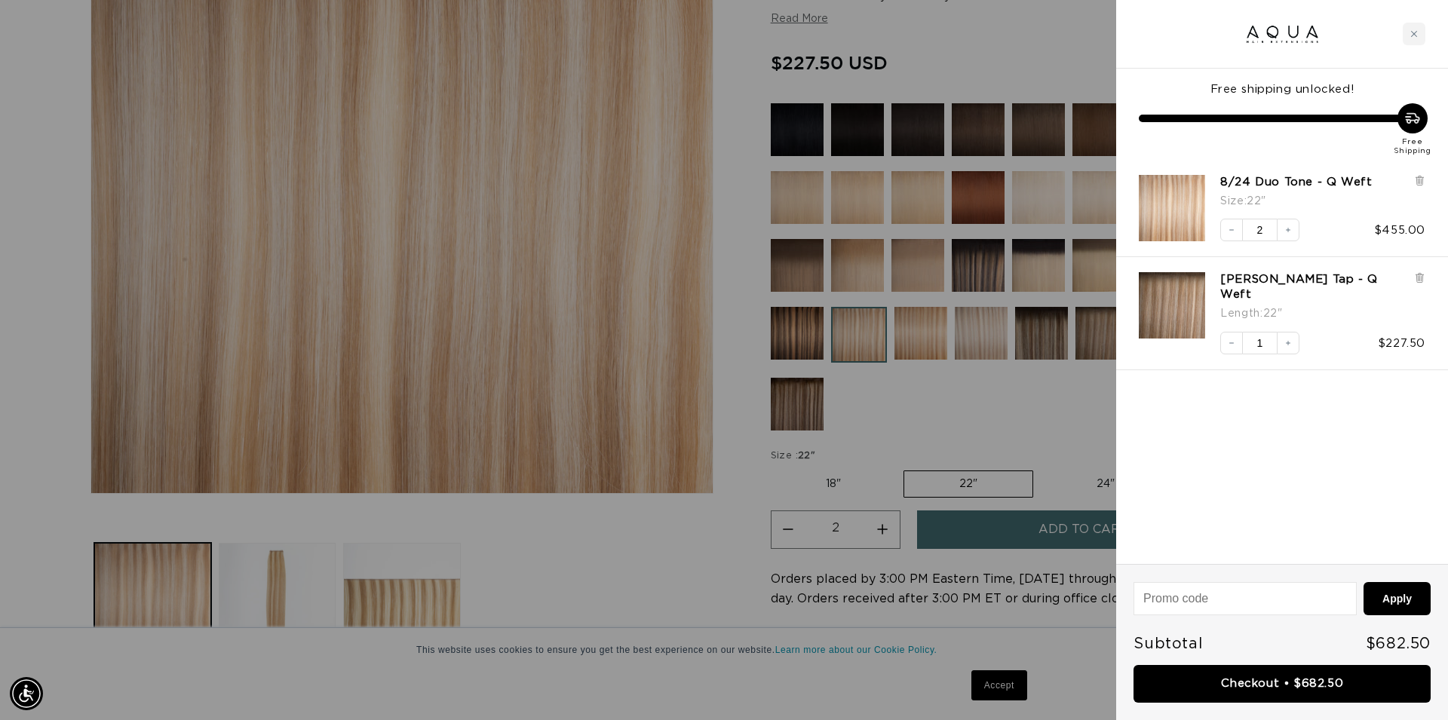
click at [708, 589] on div at bounding box center [724, 360] width 1448 height 720
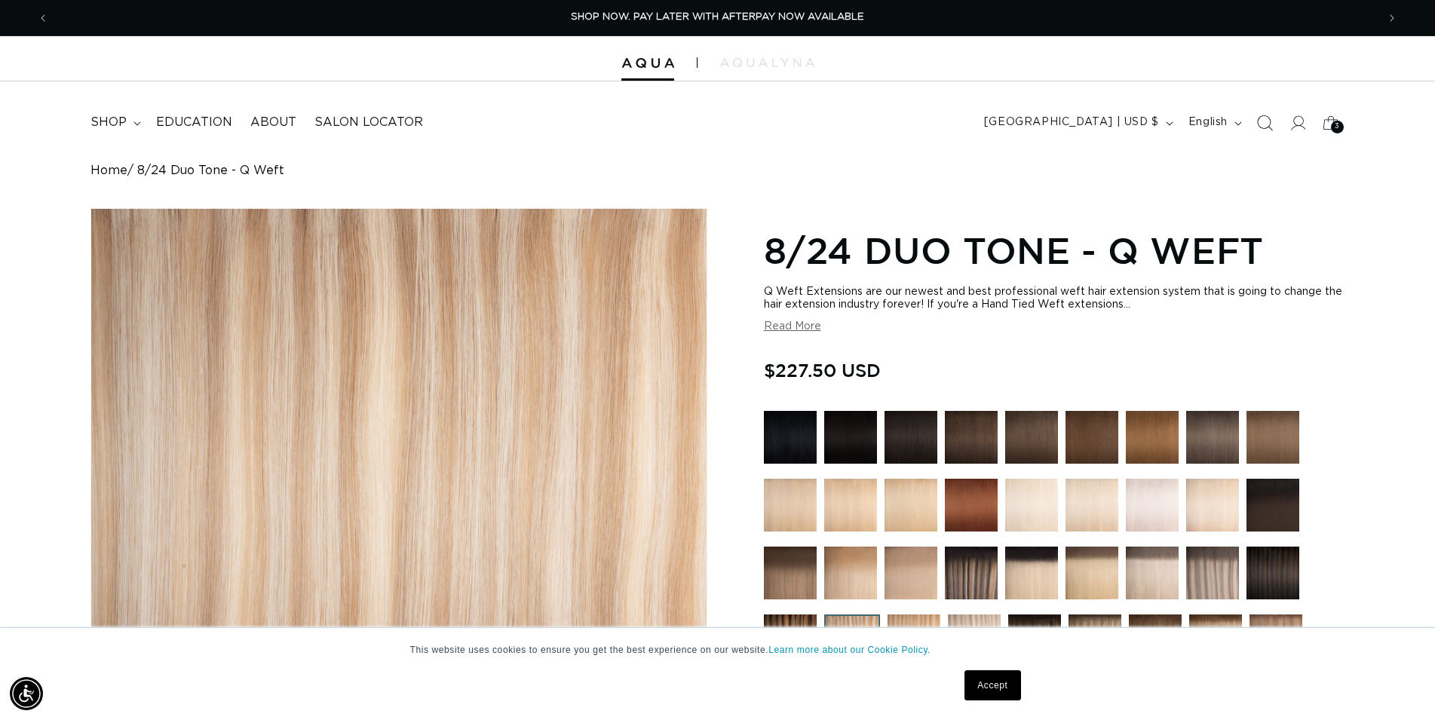
click at [1260, 129] on icon "Search" at bounding box center [1265, 123] width 16 height 16
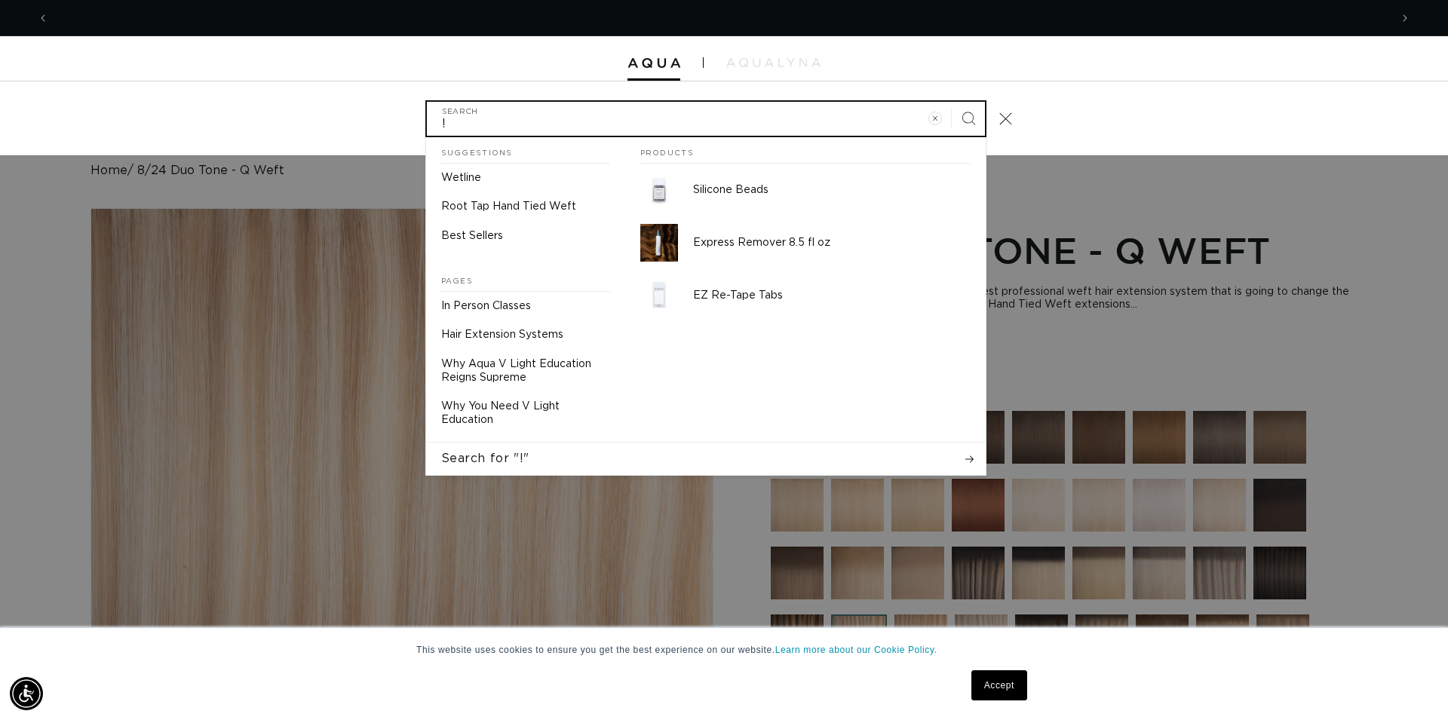
scroll to position [0, 2682]
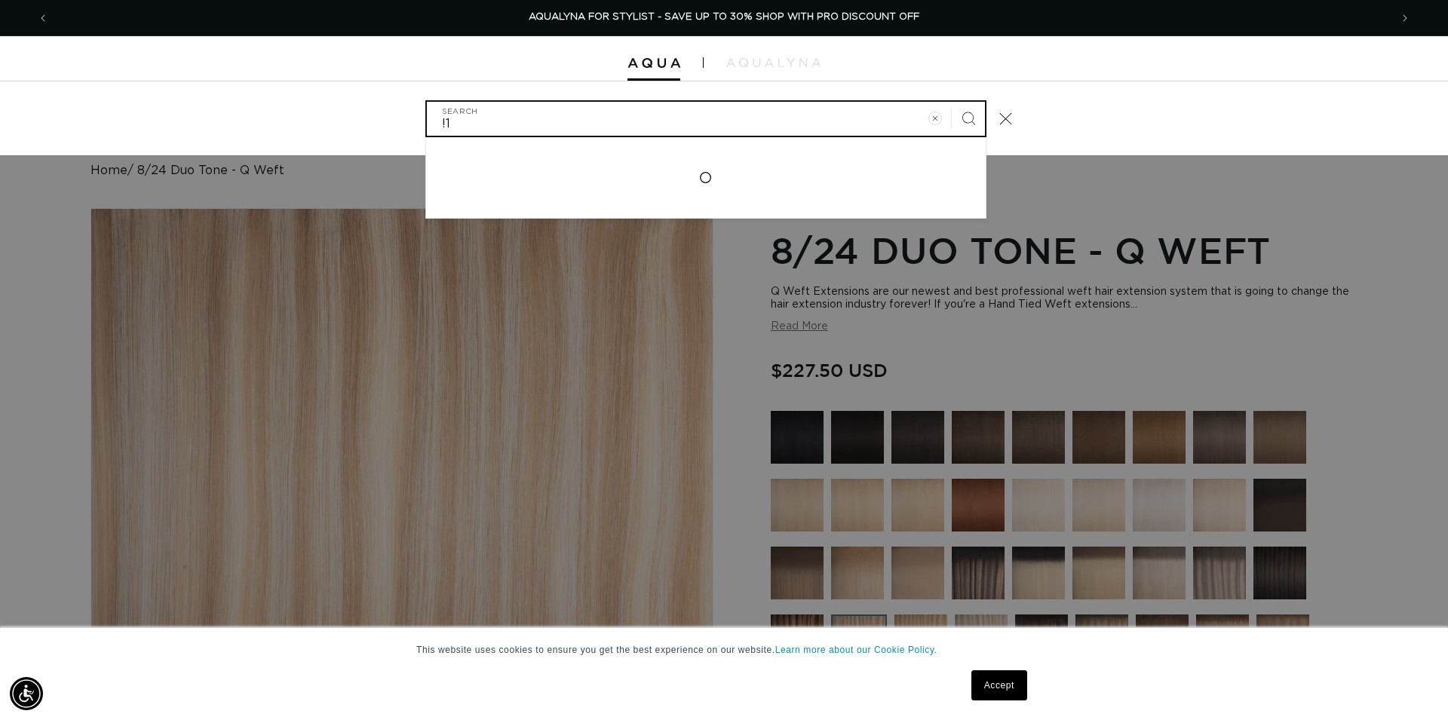
type input "!"
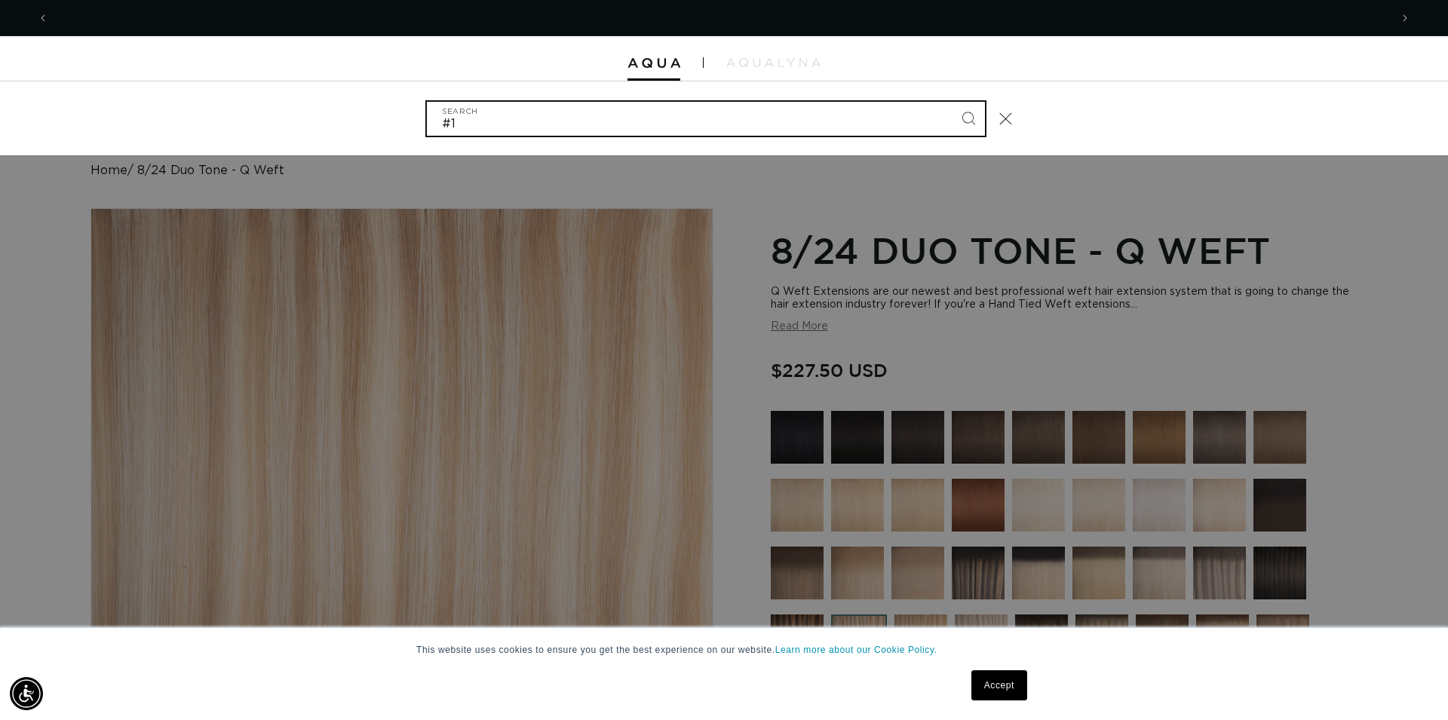
scroll to position [0, 0]
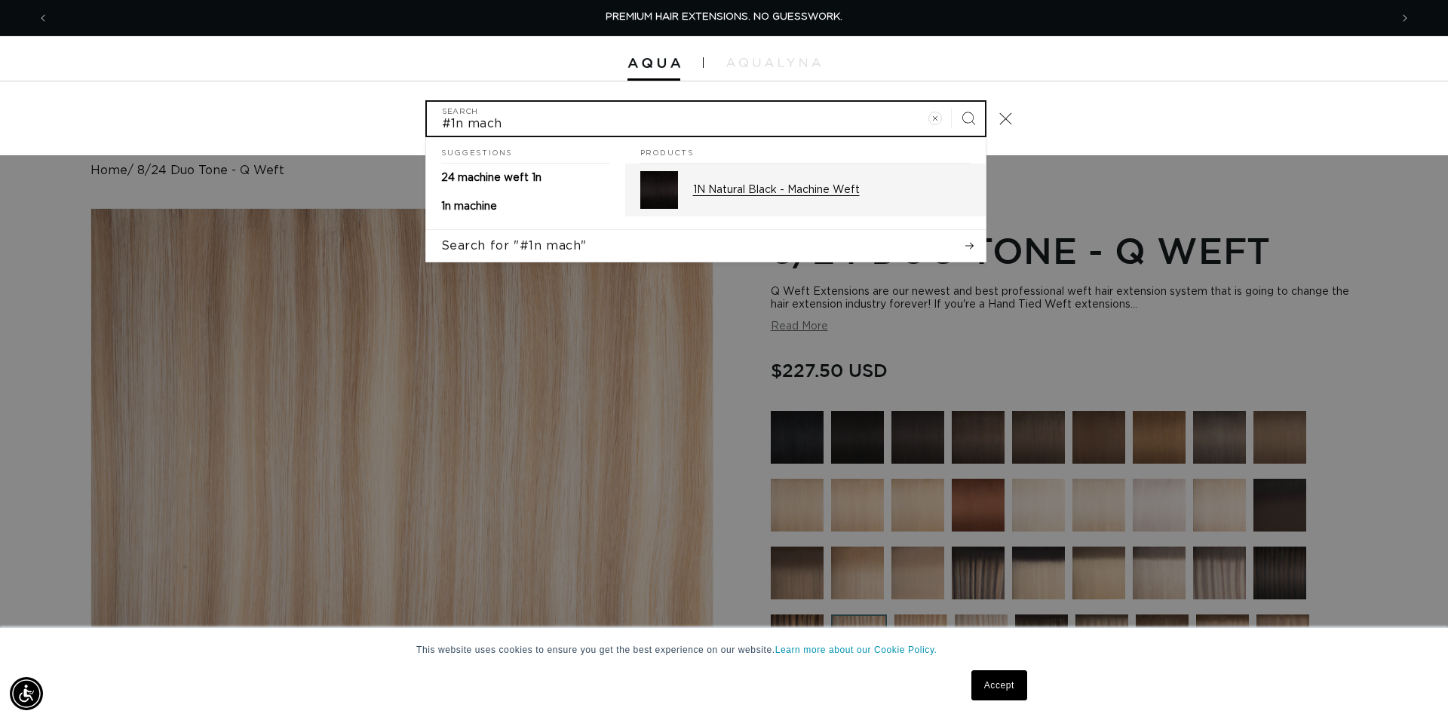
type input "#1n mach"
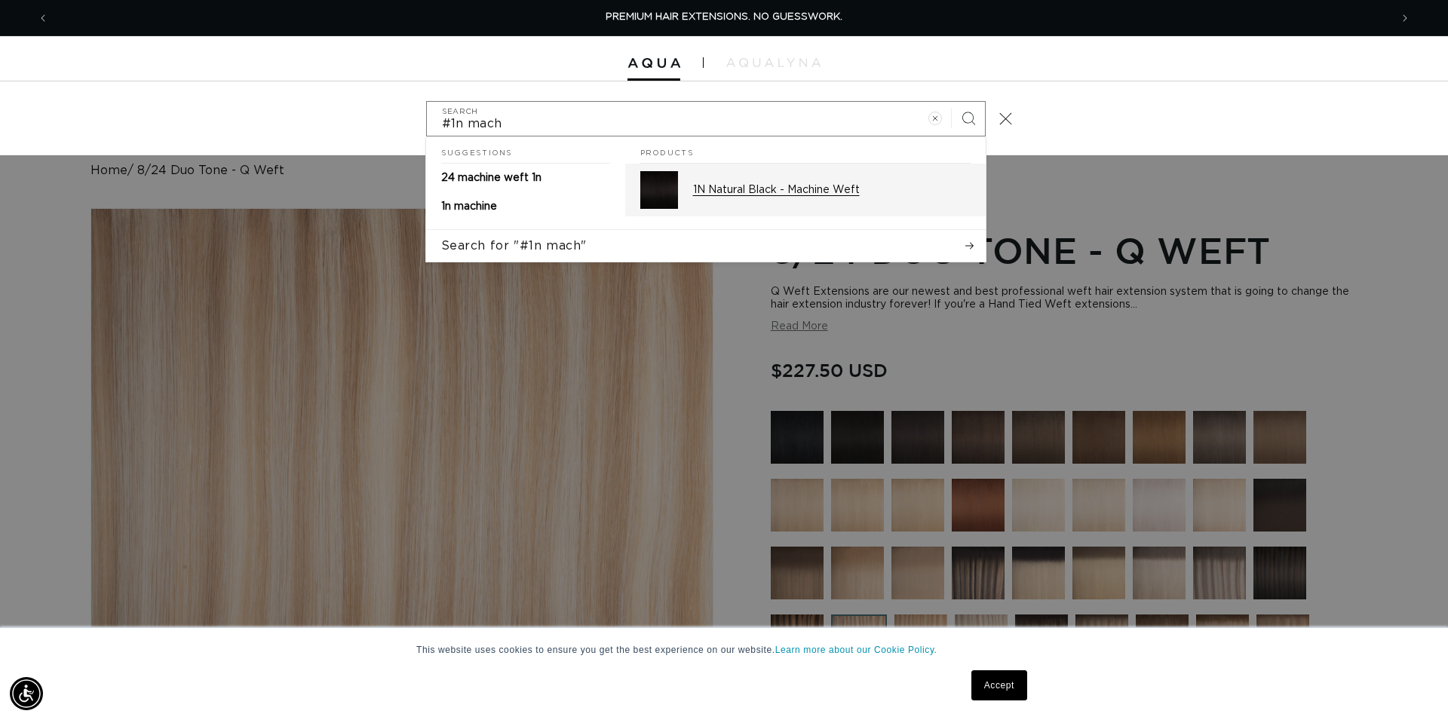
click at [741, 194] on p "1N Natural Black - Machine Weft" at bounding box center [832, 190] width 278 height 14
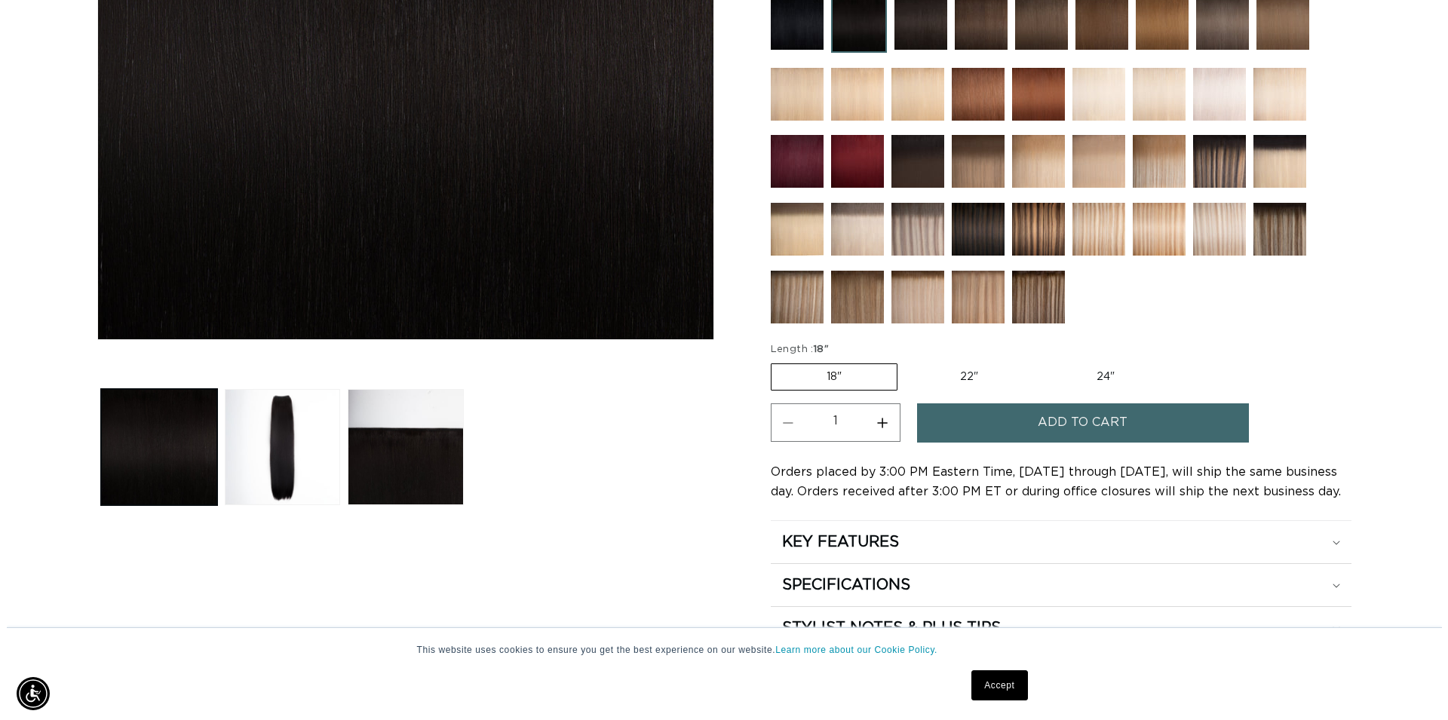
scroll to position [462, 0]
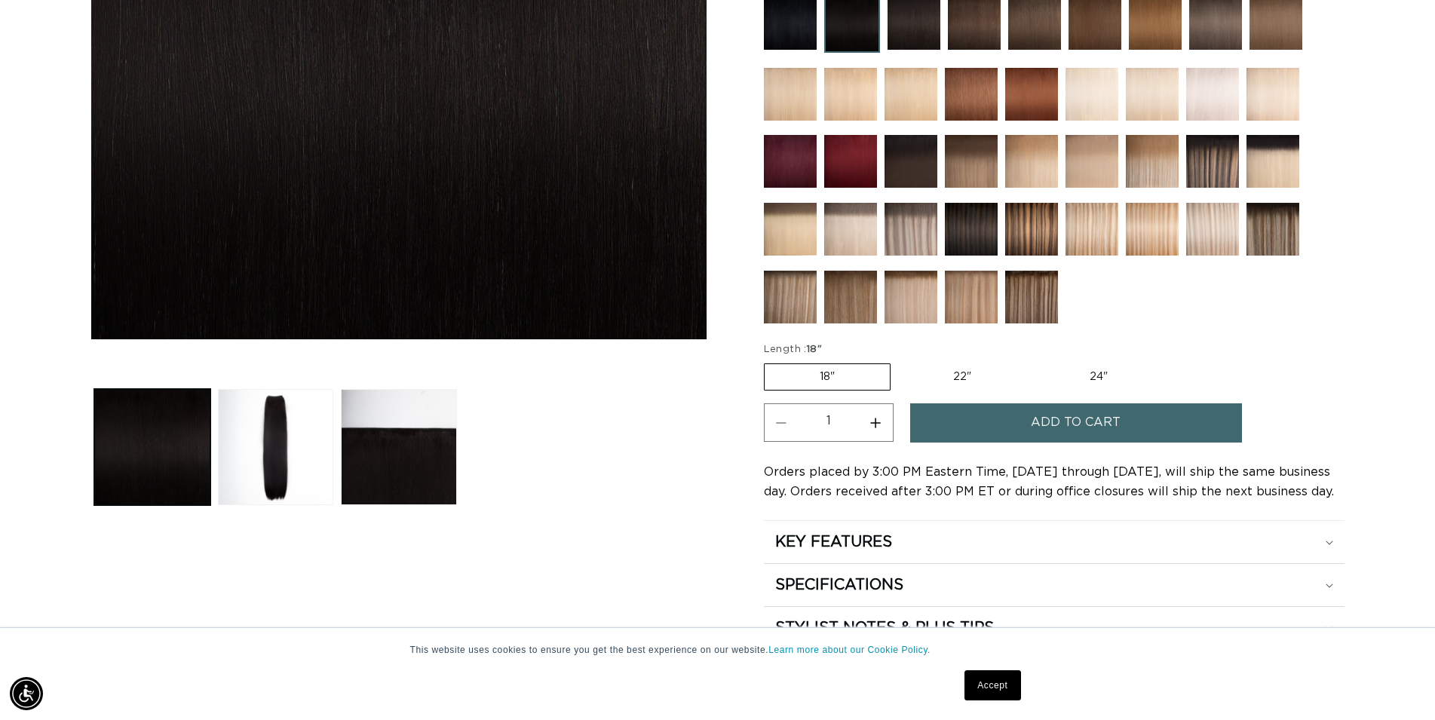
click at [1069, 419] on span "Add to cart" at bounding box center [1076, 423] width 90 height 38
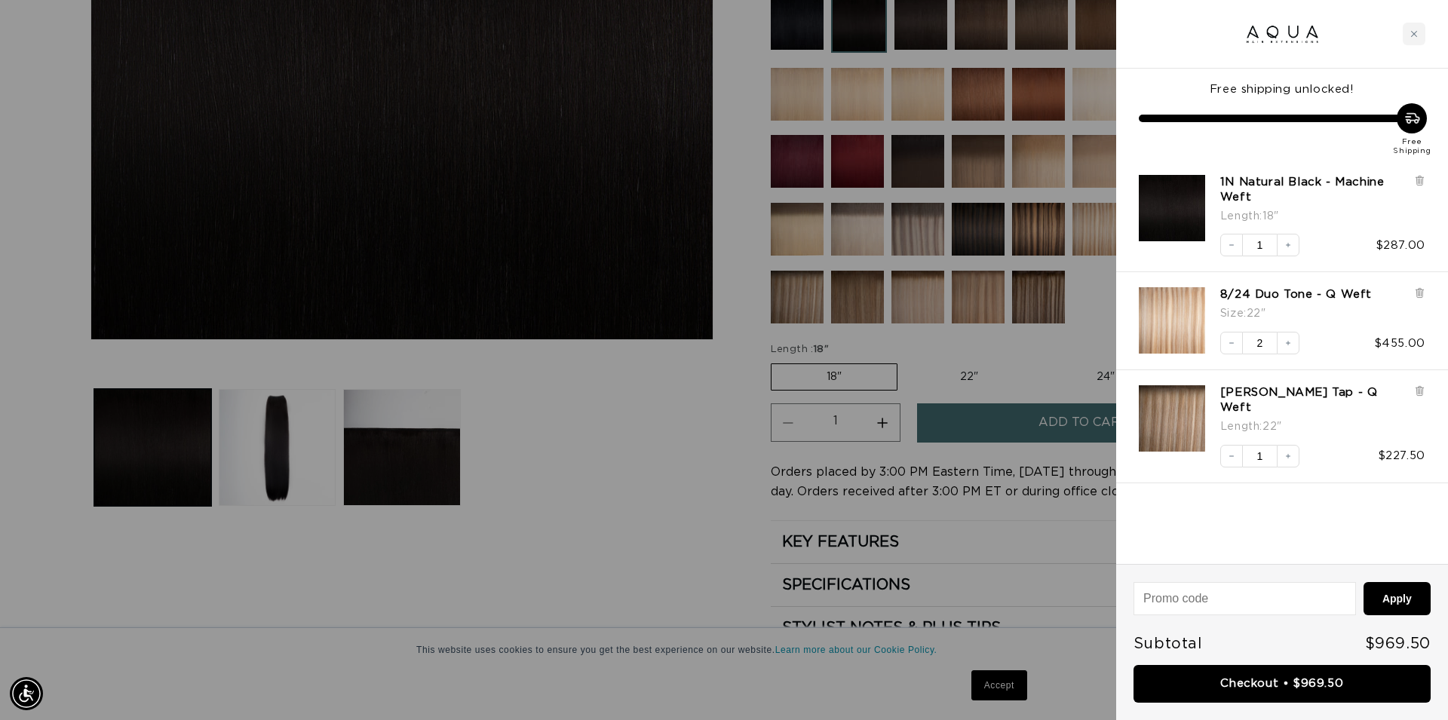
click at [686, 542] on div at bounding box center [724, 360] width 1448 height 720
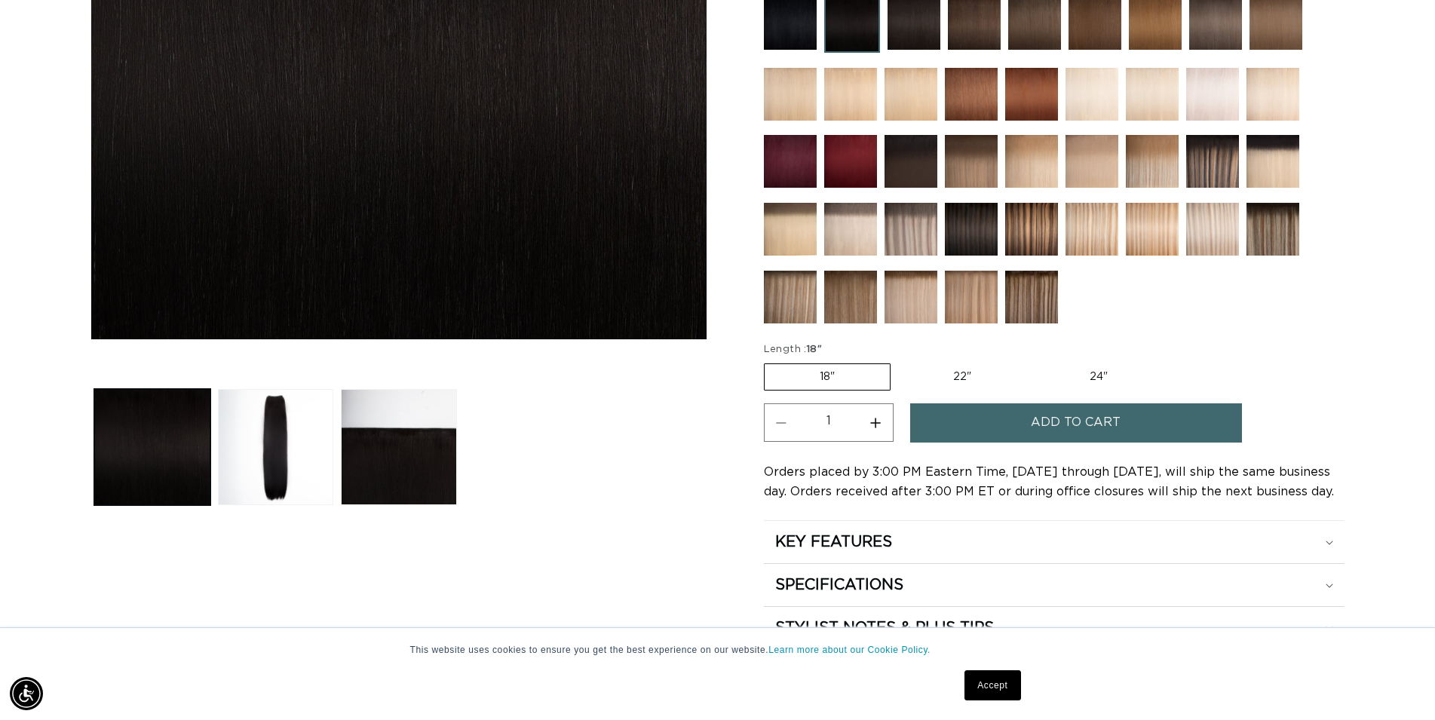
scroll to position [0, 2656]
click at [783, 301] on img at bounding box center [790, 297] width 53 height 53
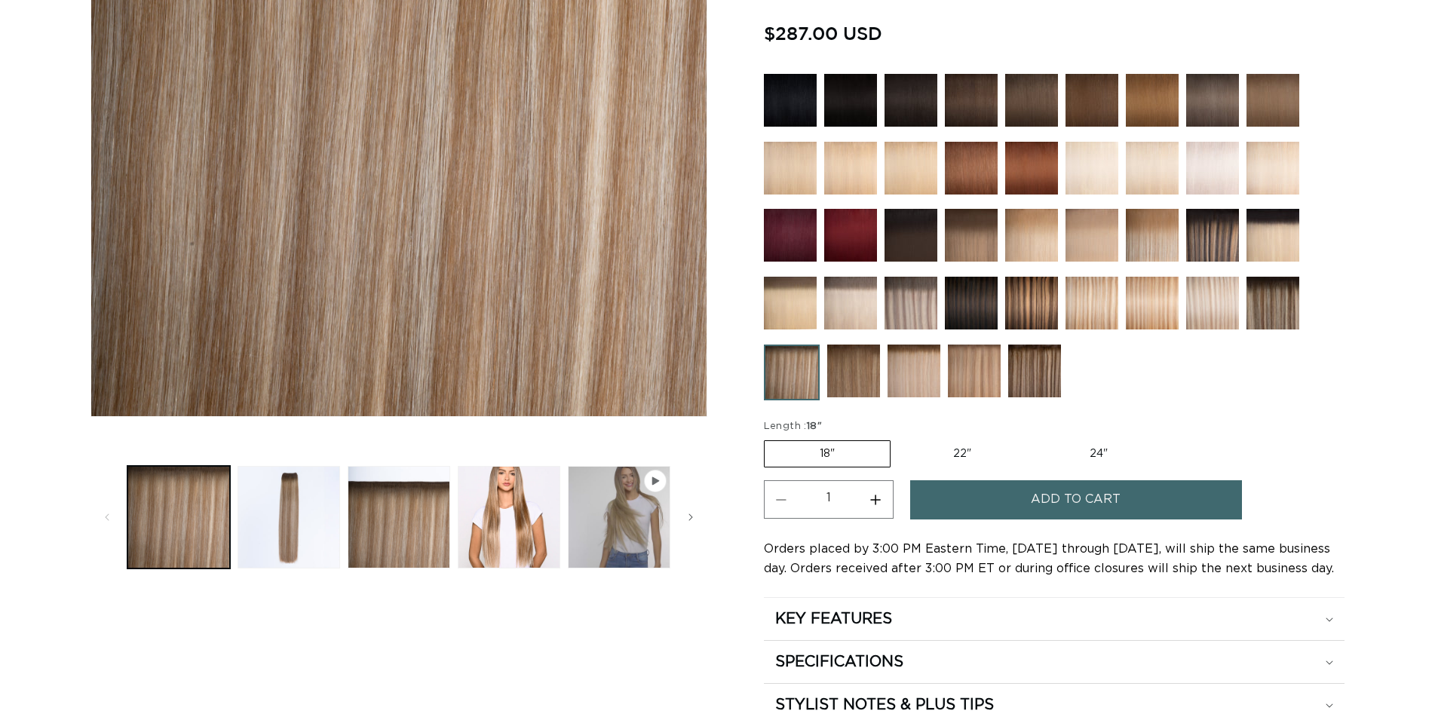
scroll to position [385, 0]
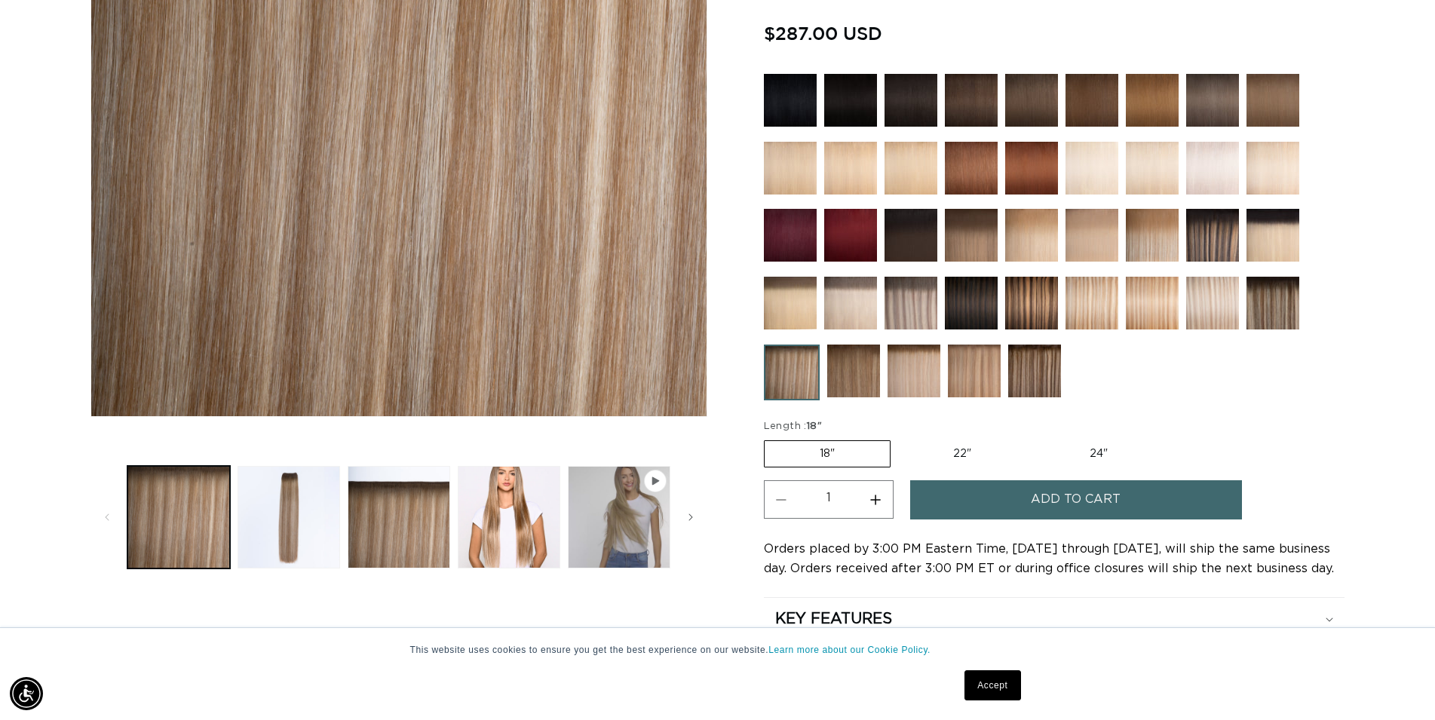
click at [1100, 447] on label "24" Variant sold out or unavailable" at bounding box center [1099, 454] width 128 height 26
click at [1035, 438] on input "24" Variant sold out or unavailable" at bounding box center [1034, 437] width 1 height 1
radio input "true"
click at [1096, 495] on span "Add to cart" at bounding box center [1076, 499] width 90 height 38
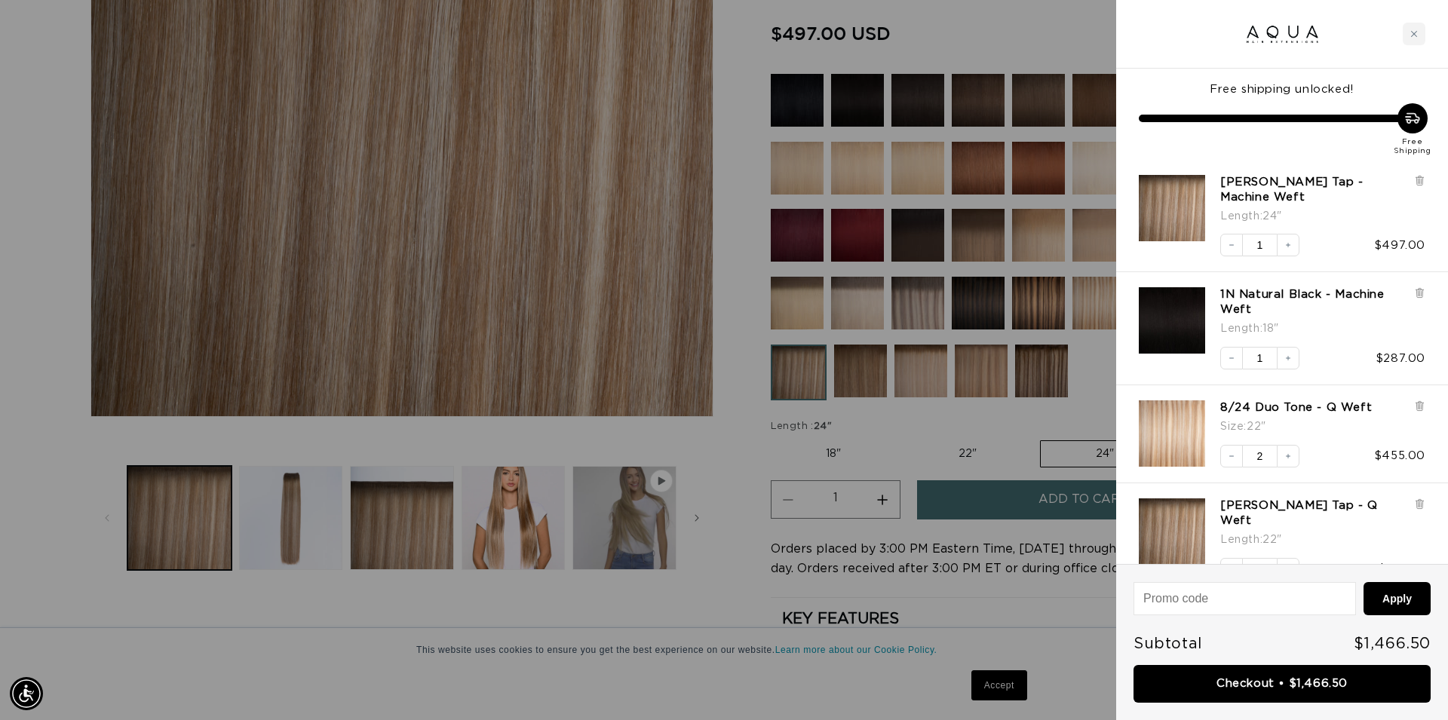
click at [918, 36] on div at bounding box center [724, 360] width 1448 height 720
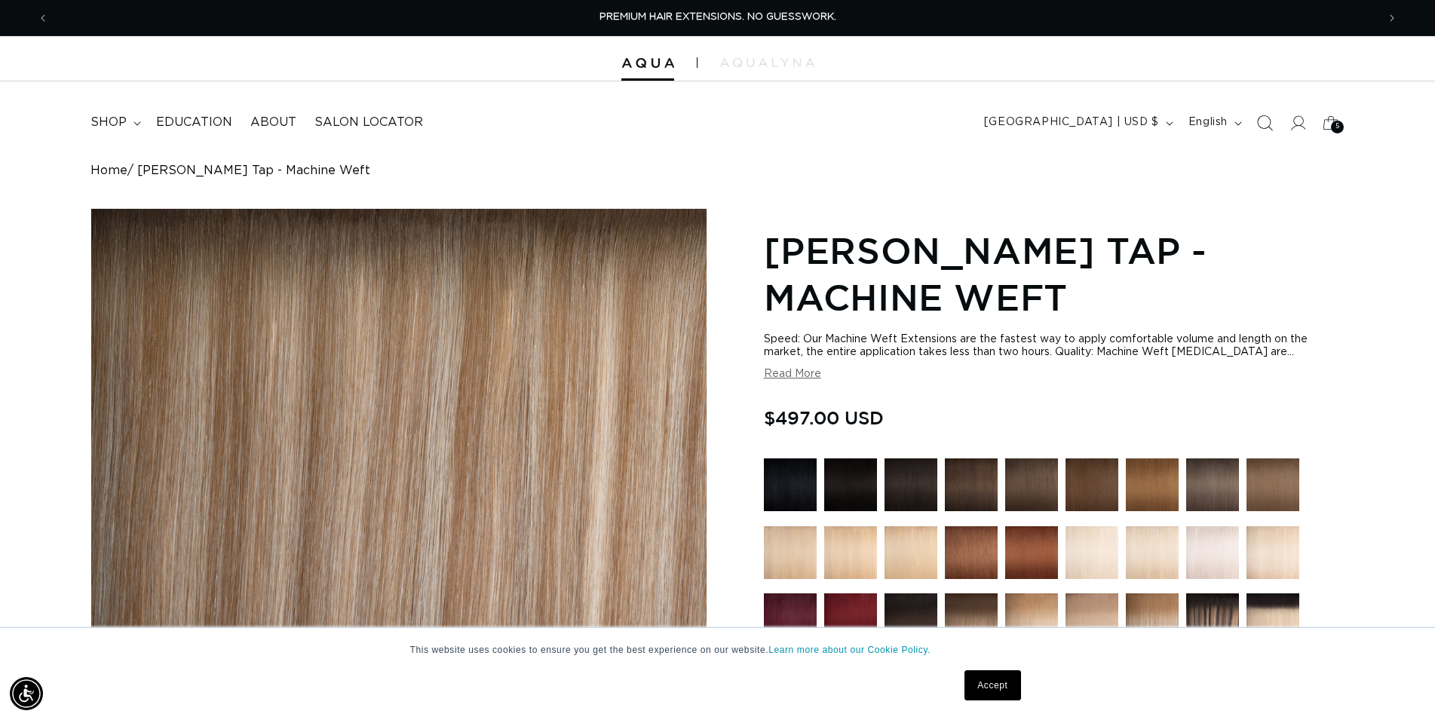
click at [1260, 124] on icon "Search" at bounding box center [1265, 123] width 16 height 16
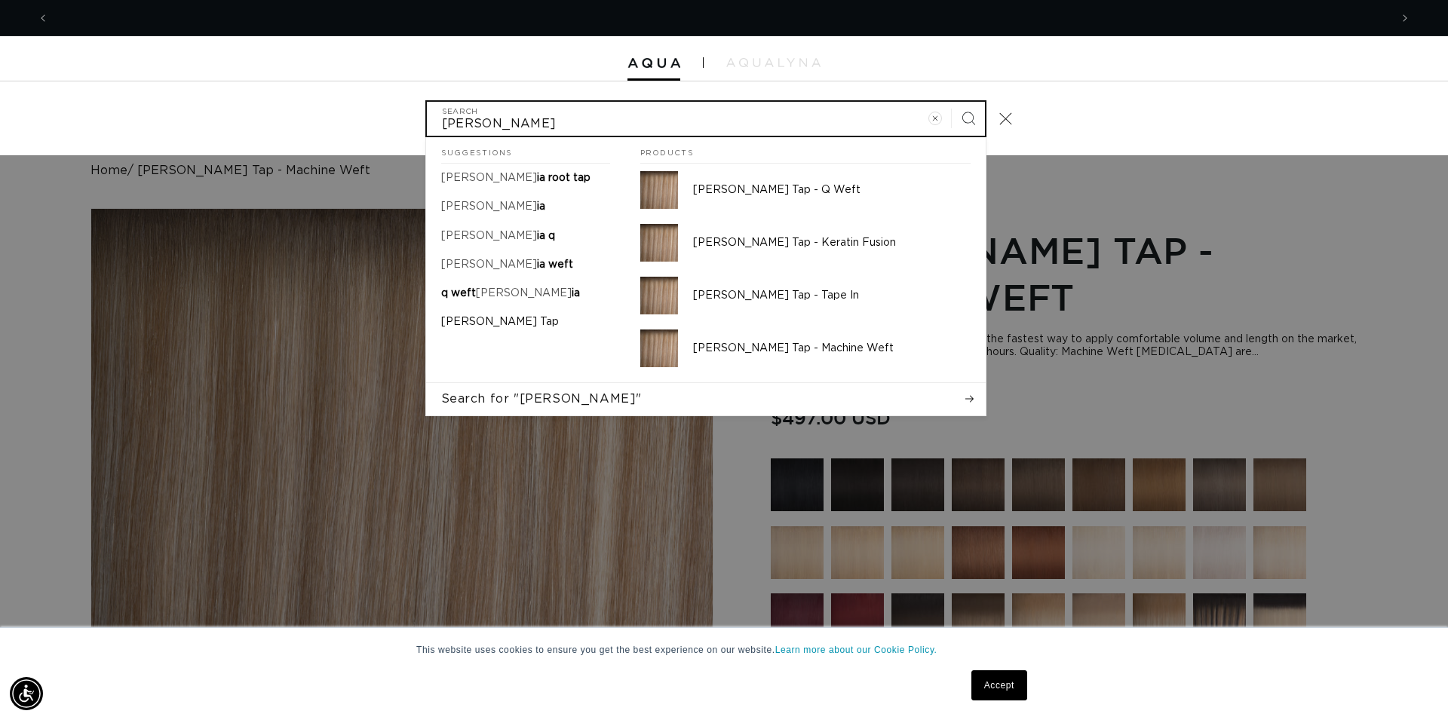
scroll to position [0, 2682]
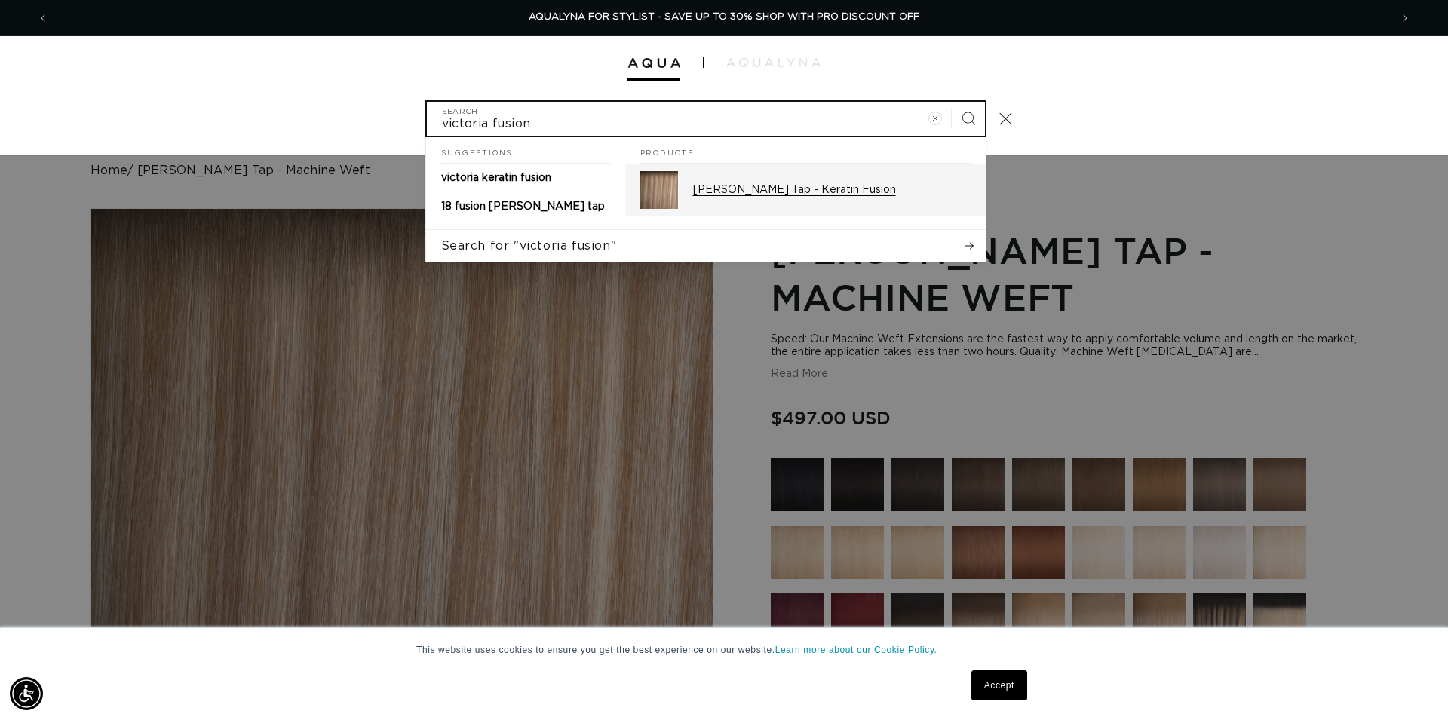
type input "victoria fusion"
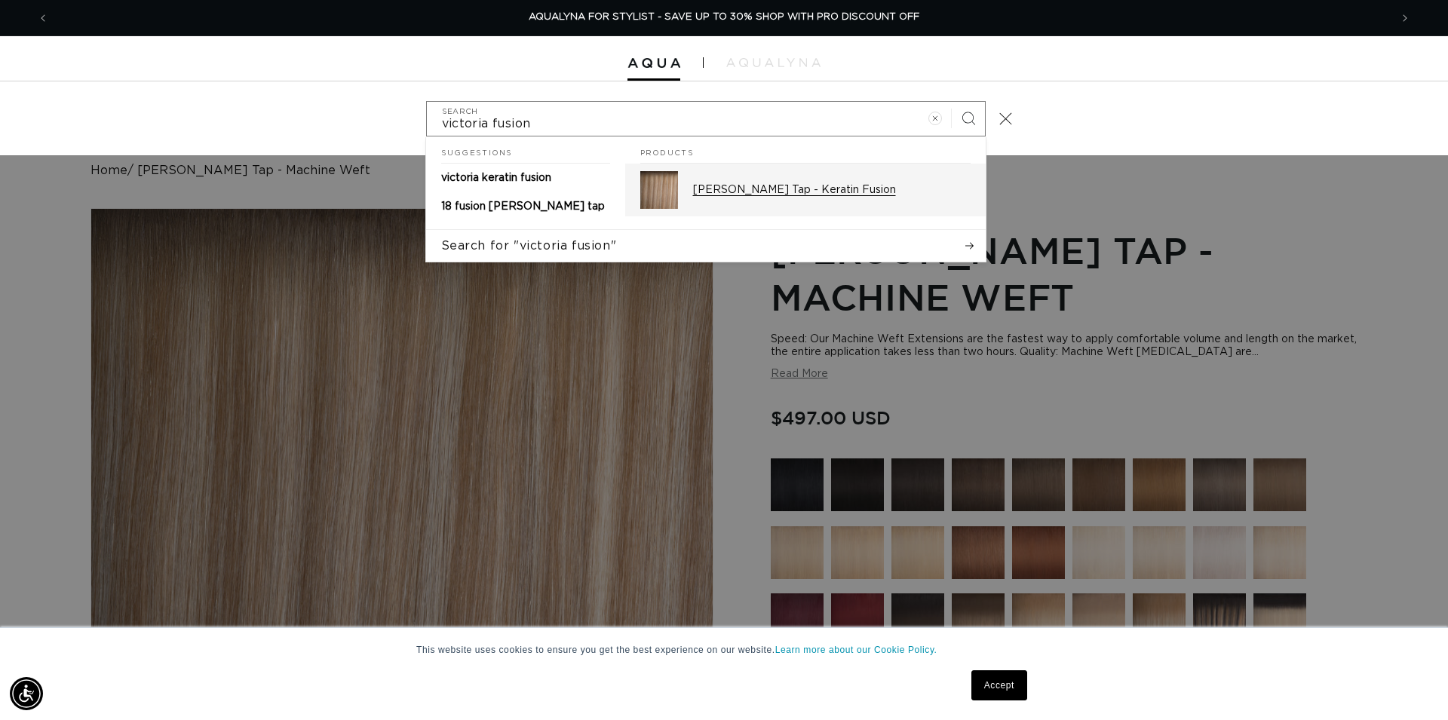
click at [838, 184] on p "[PERSON_NAME] Tap - Keratin Fusion" at bounding box center [832, 190] width 278 height 14
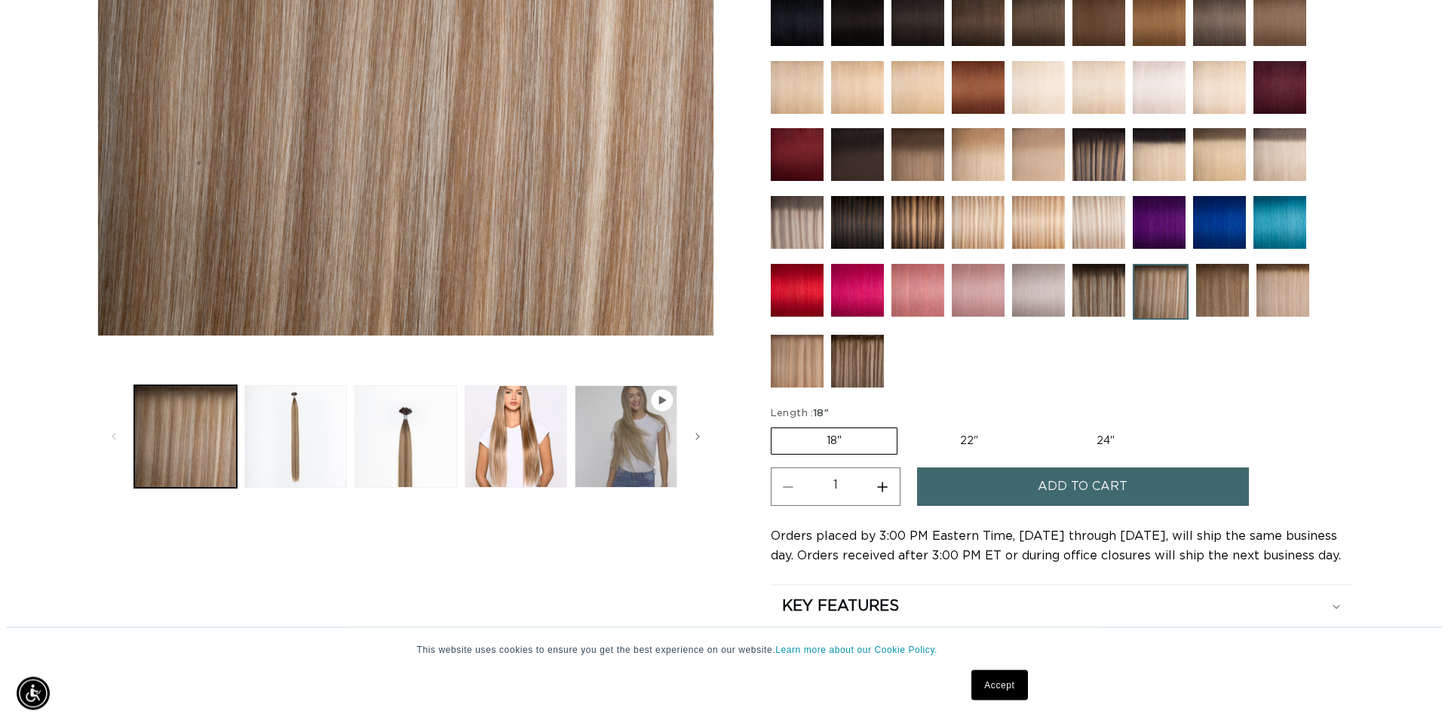
scroll to position [539, 0]
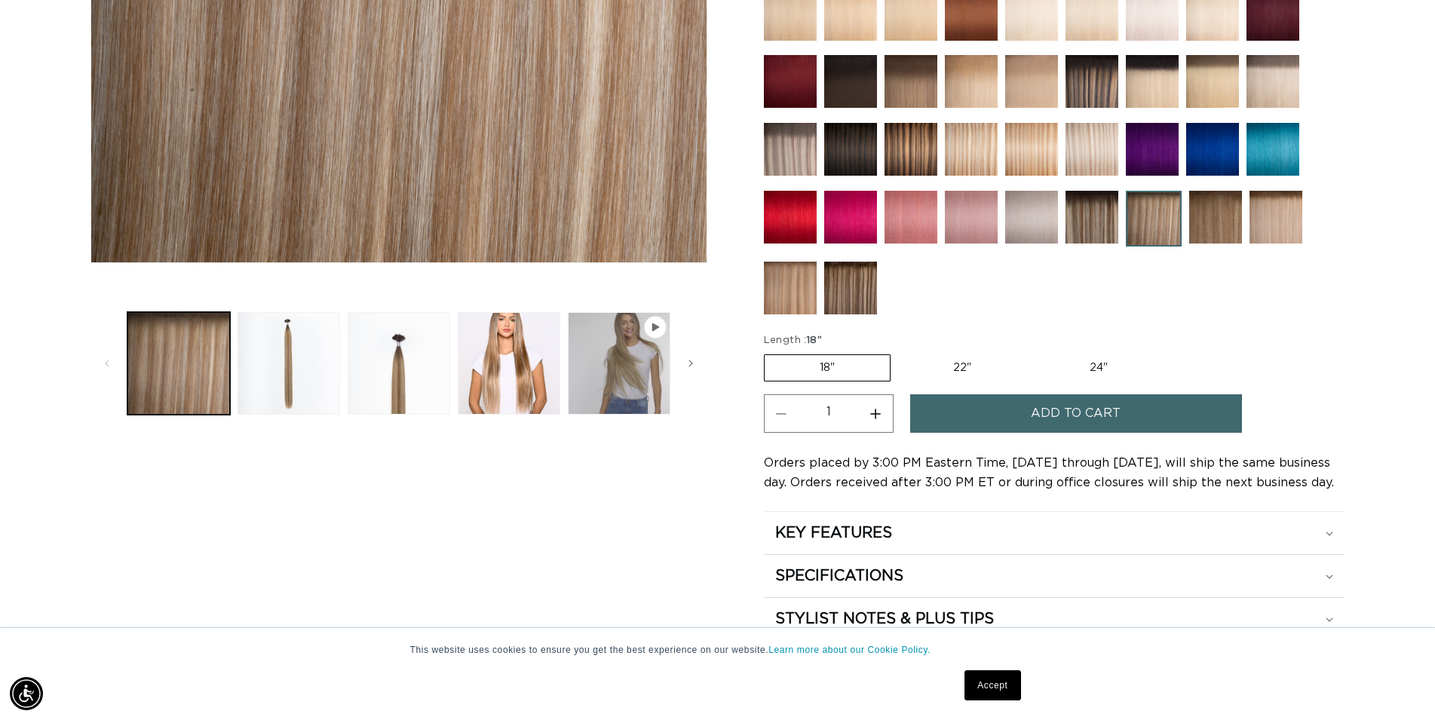
click at [882, 401] on button "Increase quantity for [PERSON_NAME] Tap - Keratin Fusion" at bounding box center [876, 413] width 34 height 38
type input "2"
click at [985, 407] on button "Add to cart" at bounding box center [1076, 413] width 332 height 38
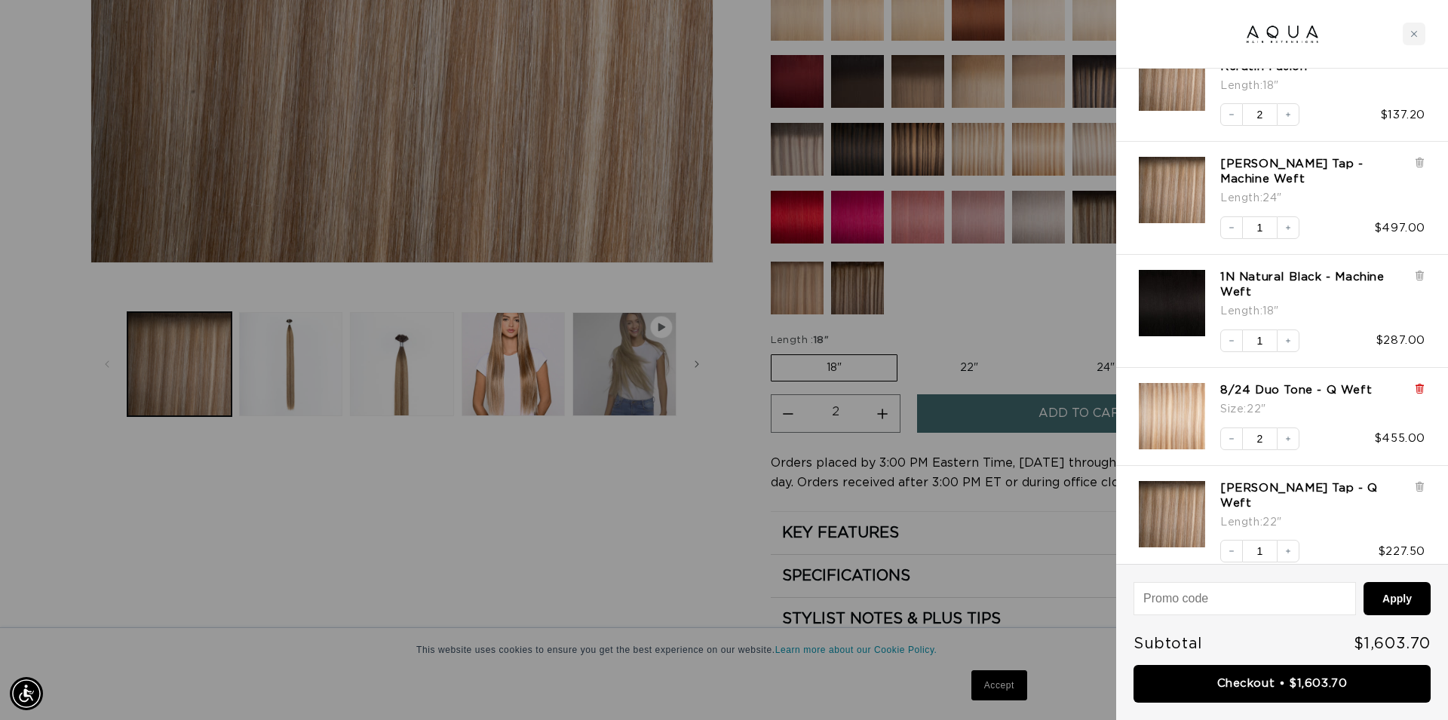
scroll to position [0, 2682]
click at [1422, 385] on icon at bounding box center [1420, 385] width 8 height 0
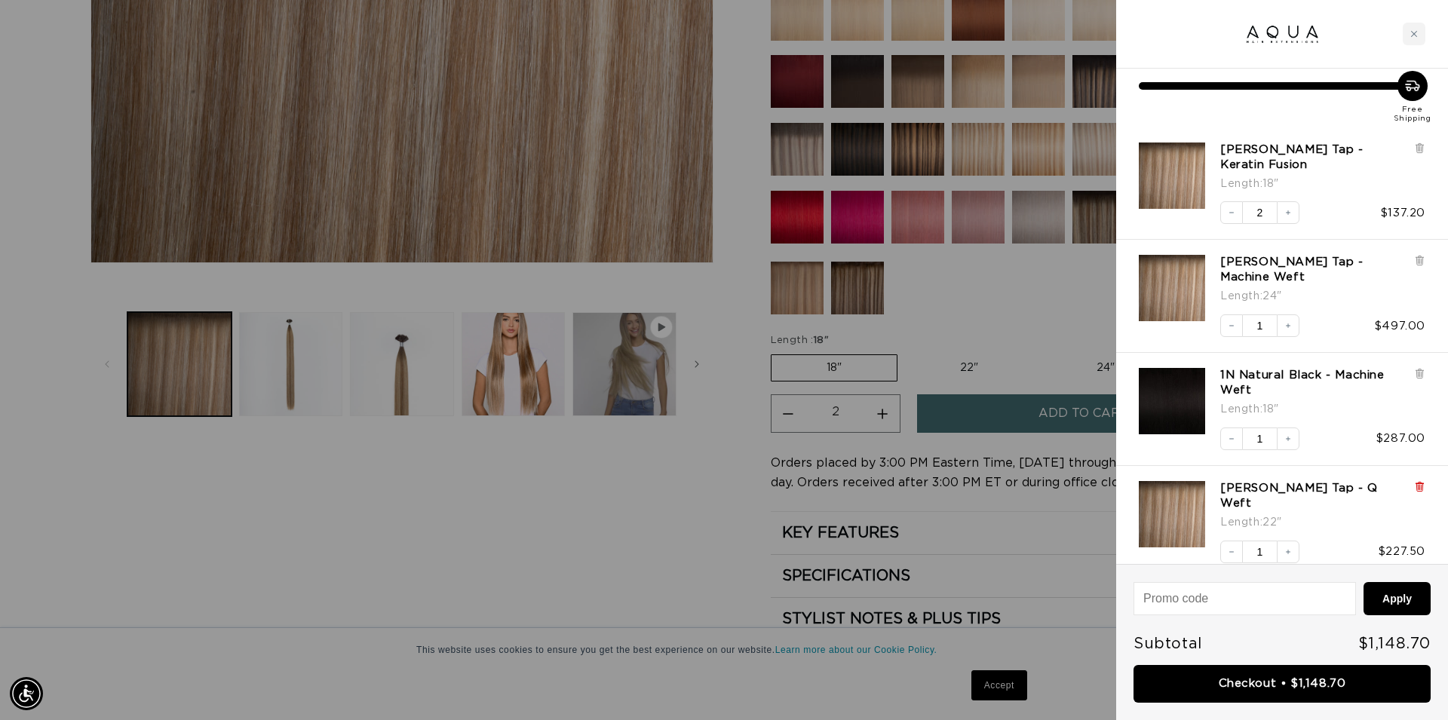
click at [1421, 489] on icon at bounding box center [1419, 486] width 3 height 8
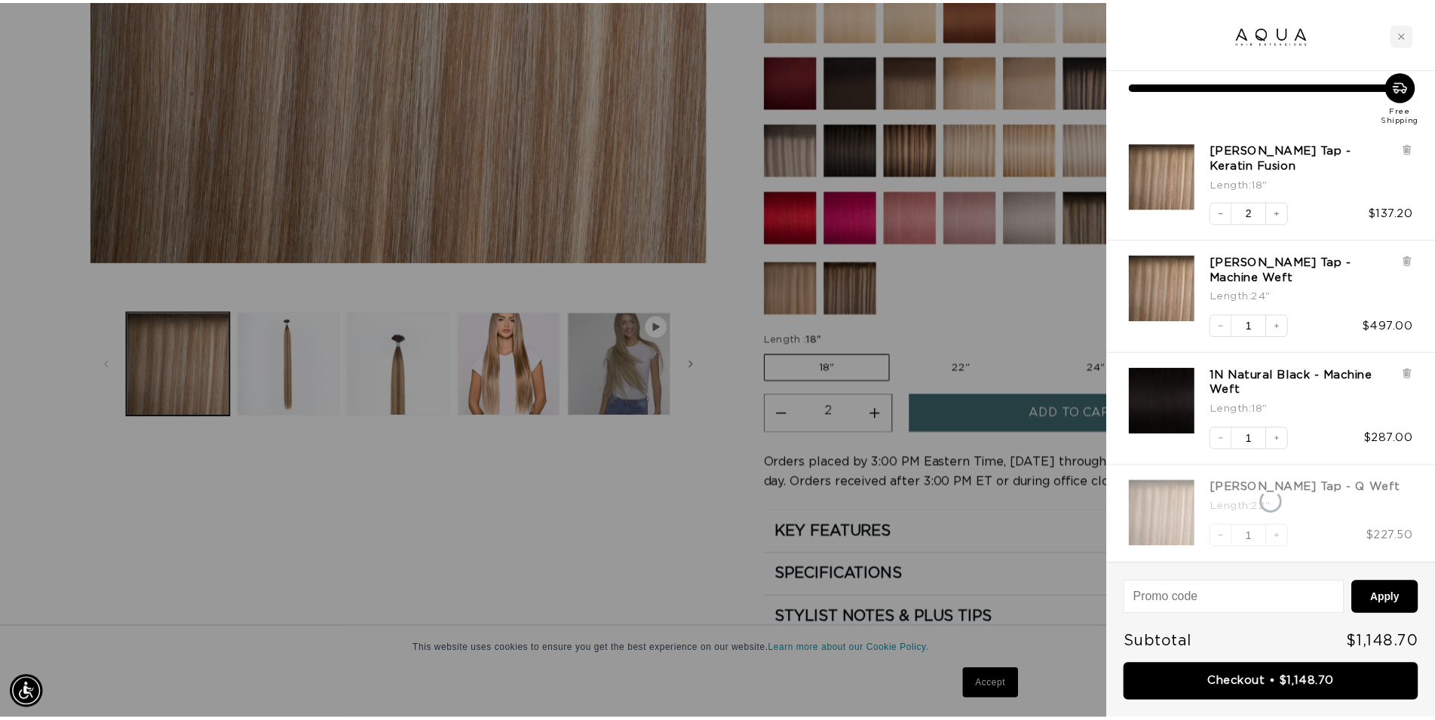
scroll to position [0, 0]
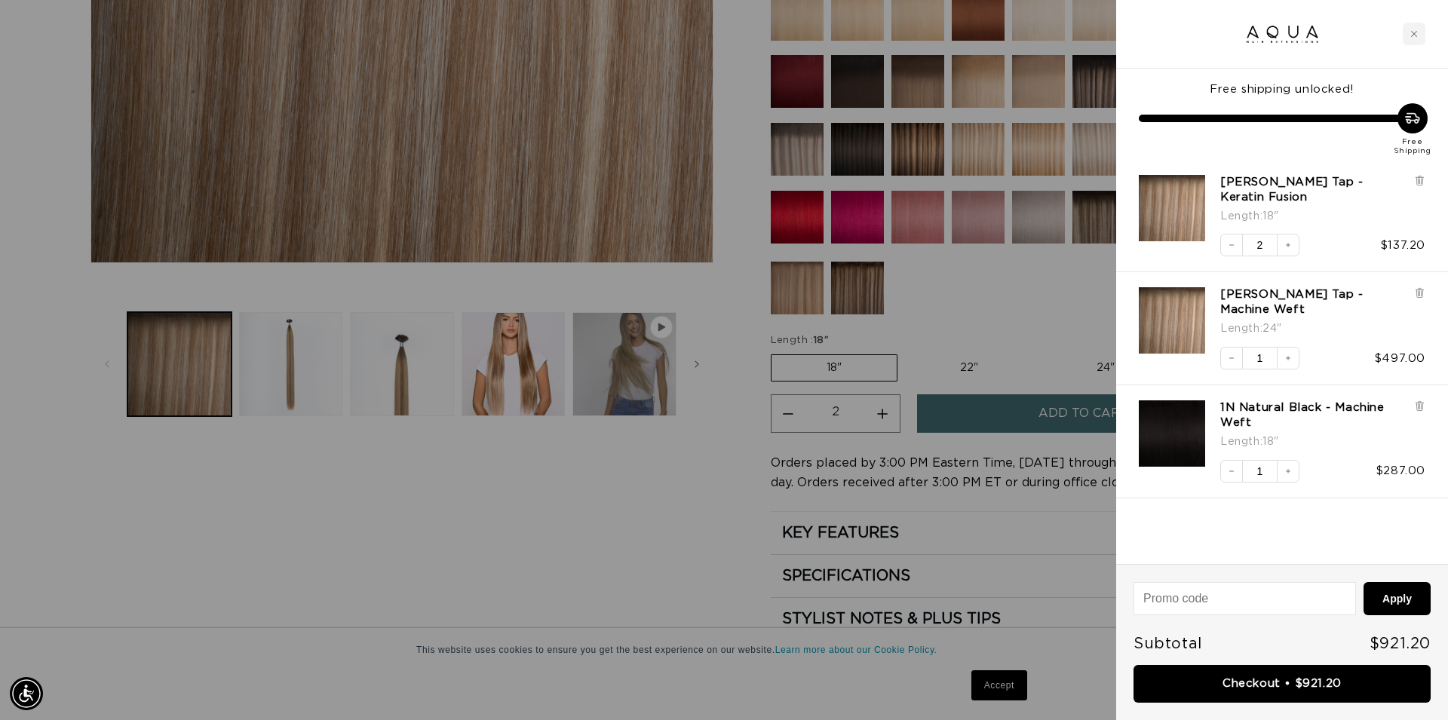
click at [565, 540] on div at bounding box center [724, 360] width 1448 height 720
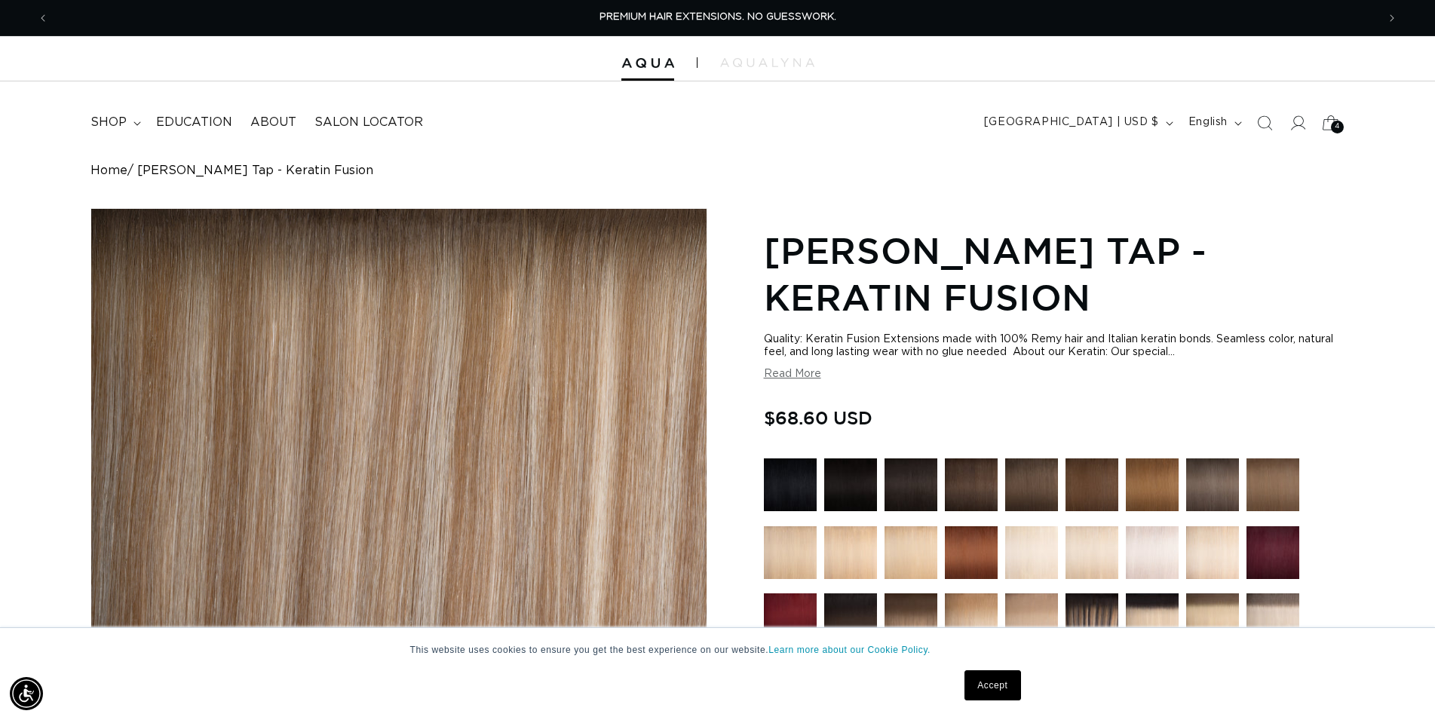
click at [1329, 128] on icon at bounding box center [1330, 122] width 35 height 35
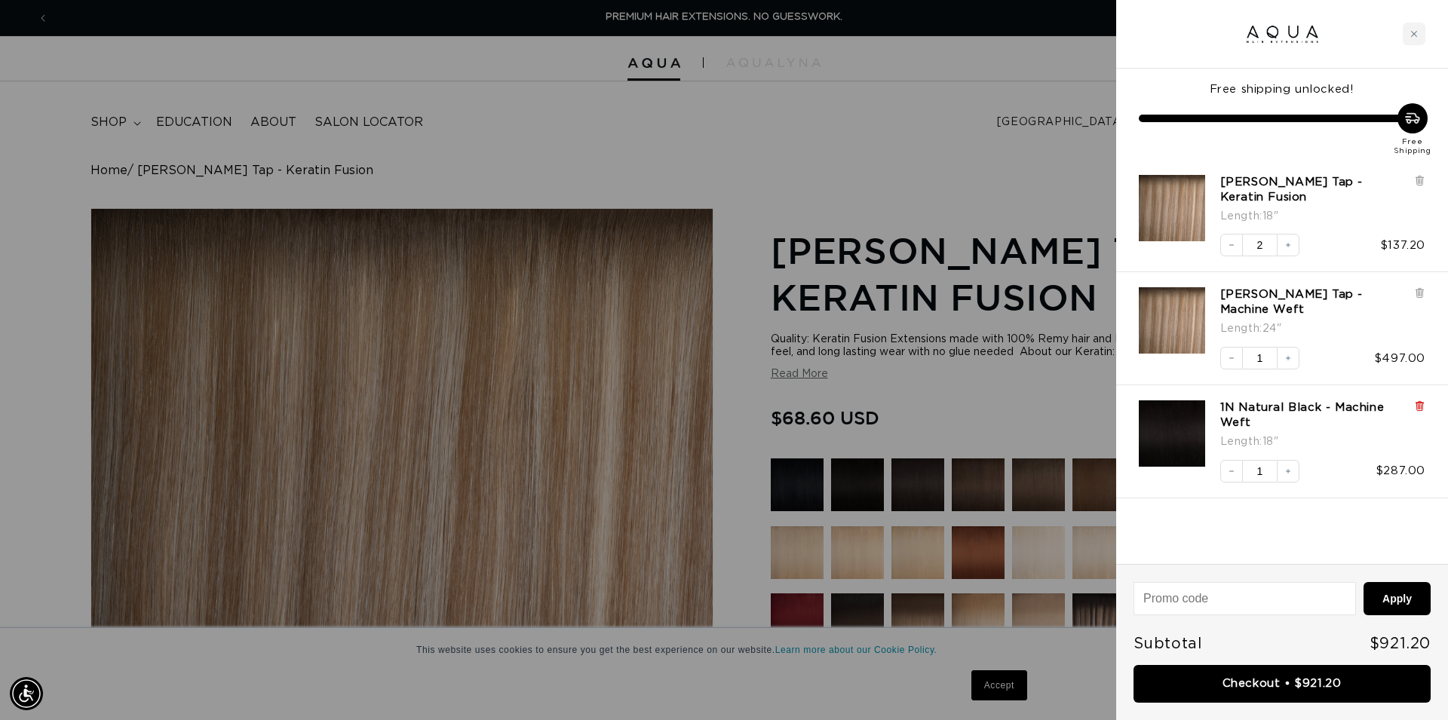
click at [1420, 407] on icon at bounding box center [1419, 407] width 6 height 8
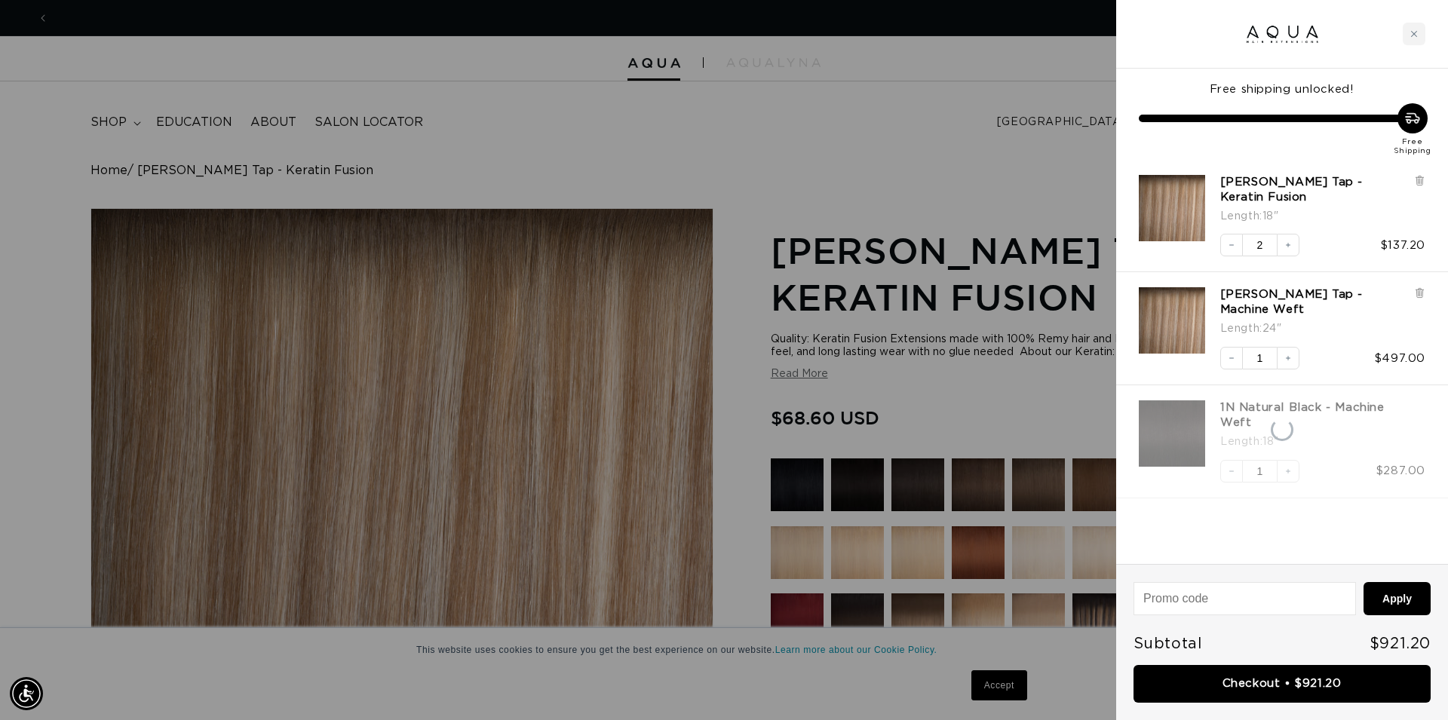
scroll to position [0, 1341]
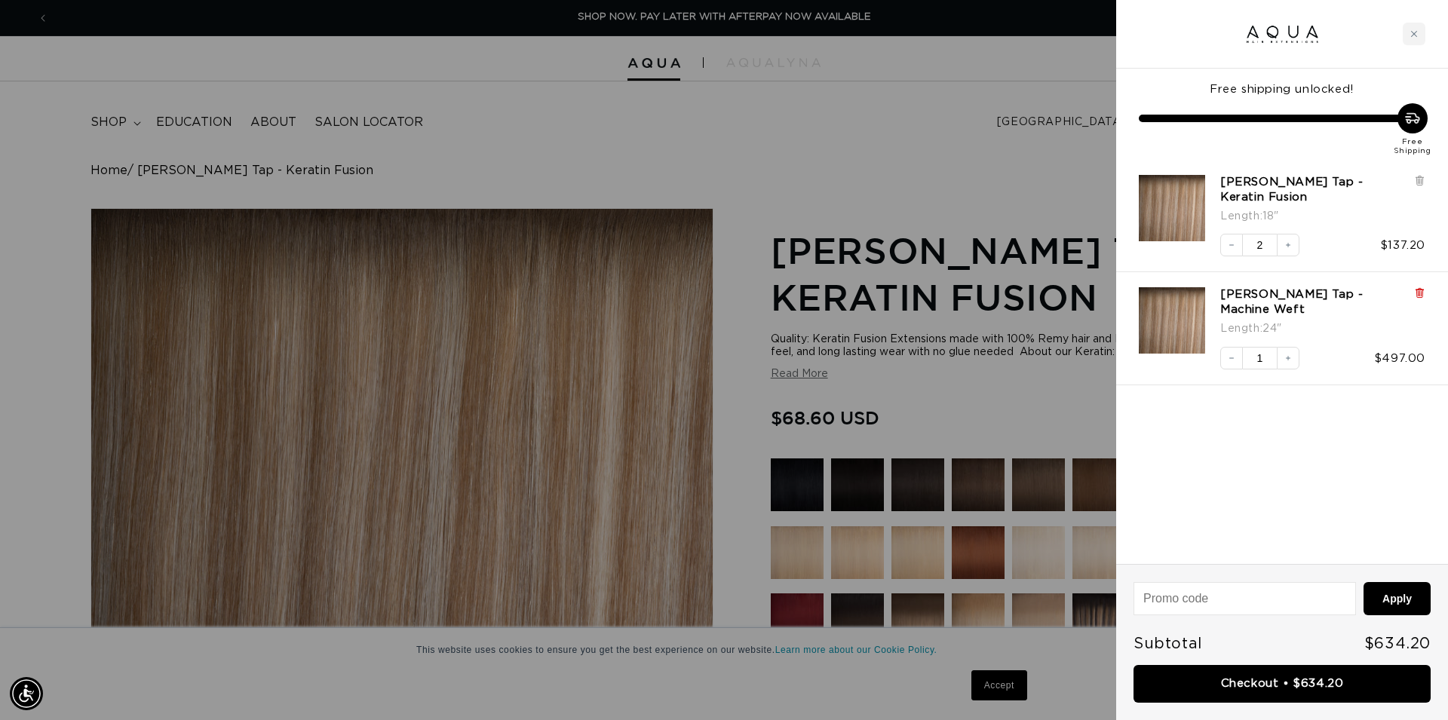
click at [1419, 292] on icon at bounding box center [1419, 294] width 6 height 8
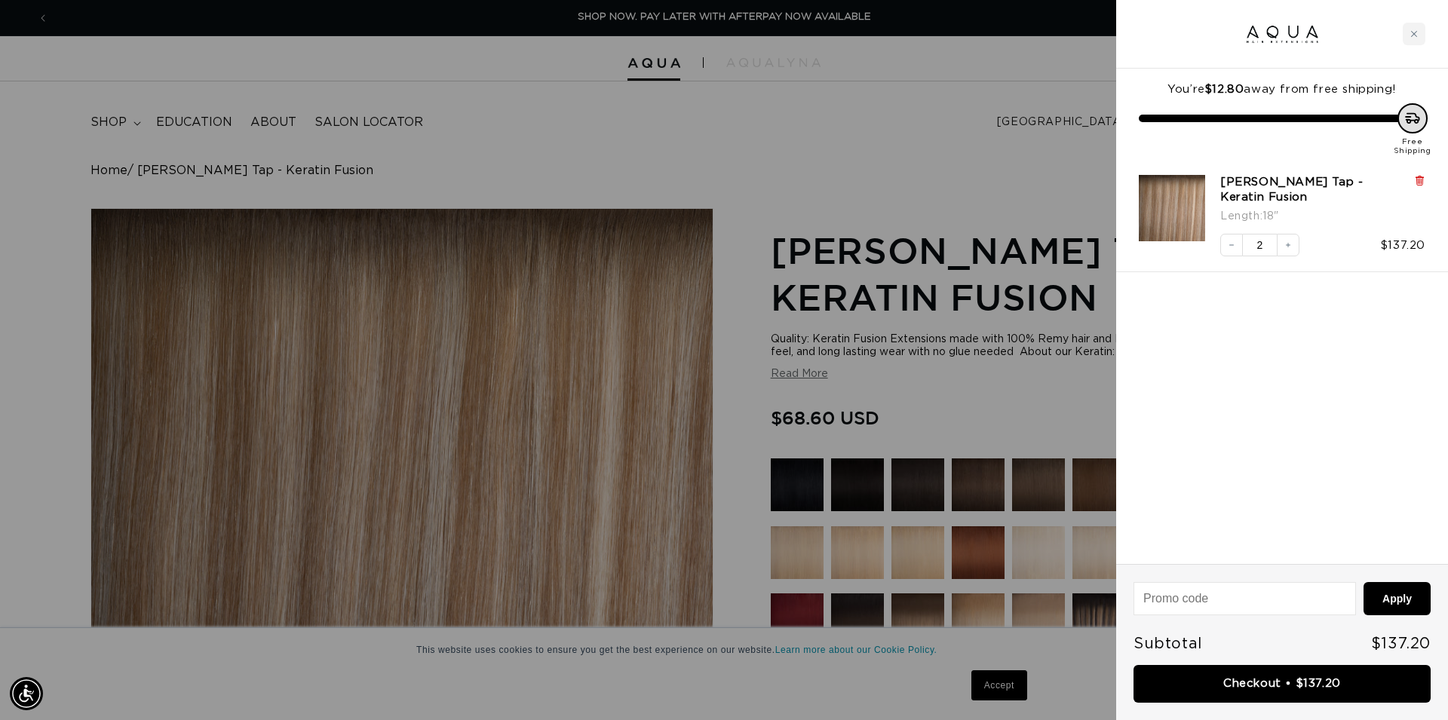
click at [1423, 183] on icon at bounding box center [1419, 180] width 11 height 11
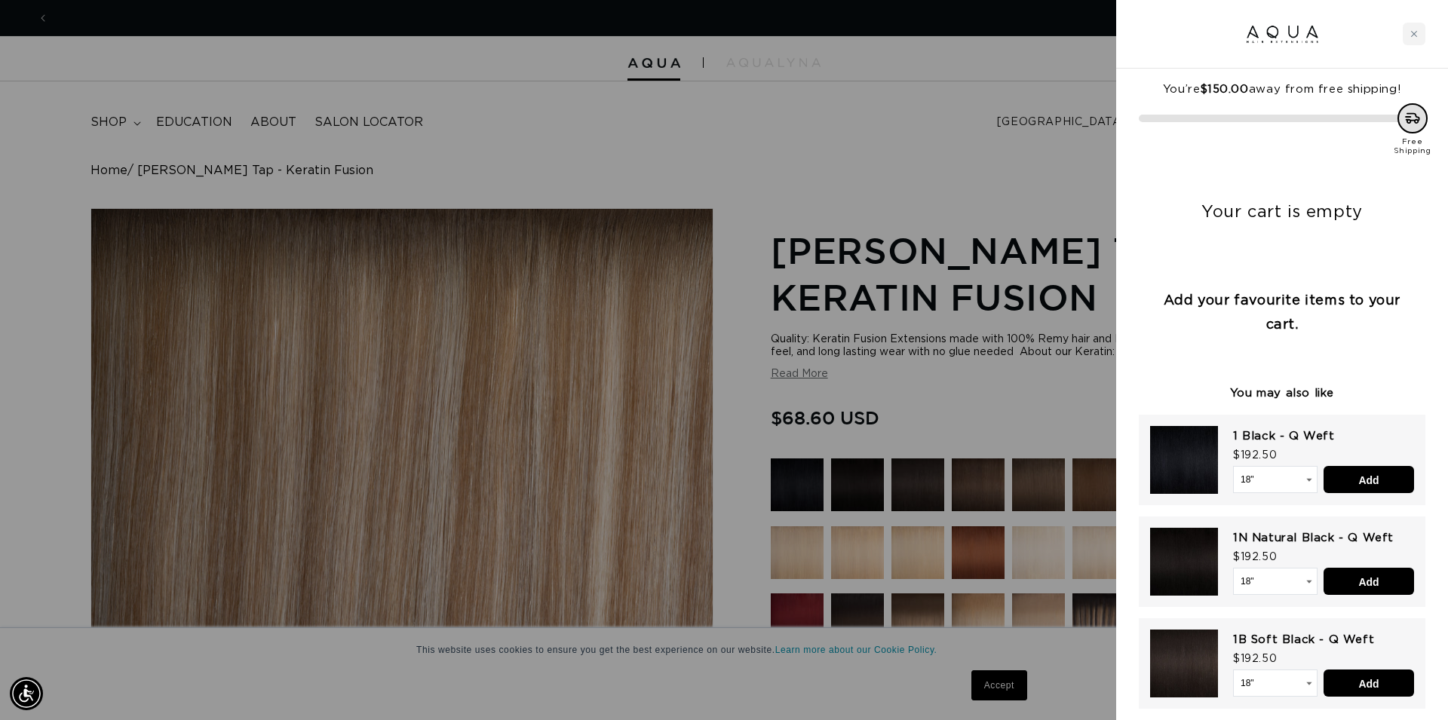
scroll to position [0, 0]
click at [948, 145] on div at bounding box center [724, 360] width 1448 height 720
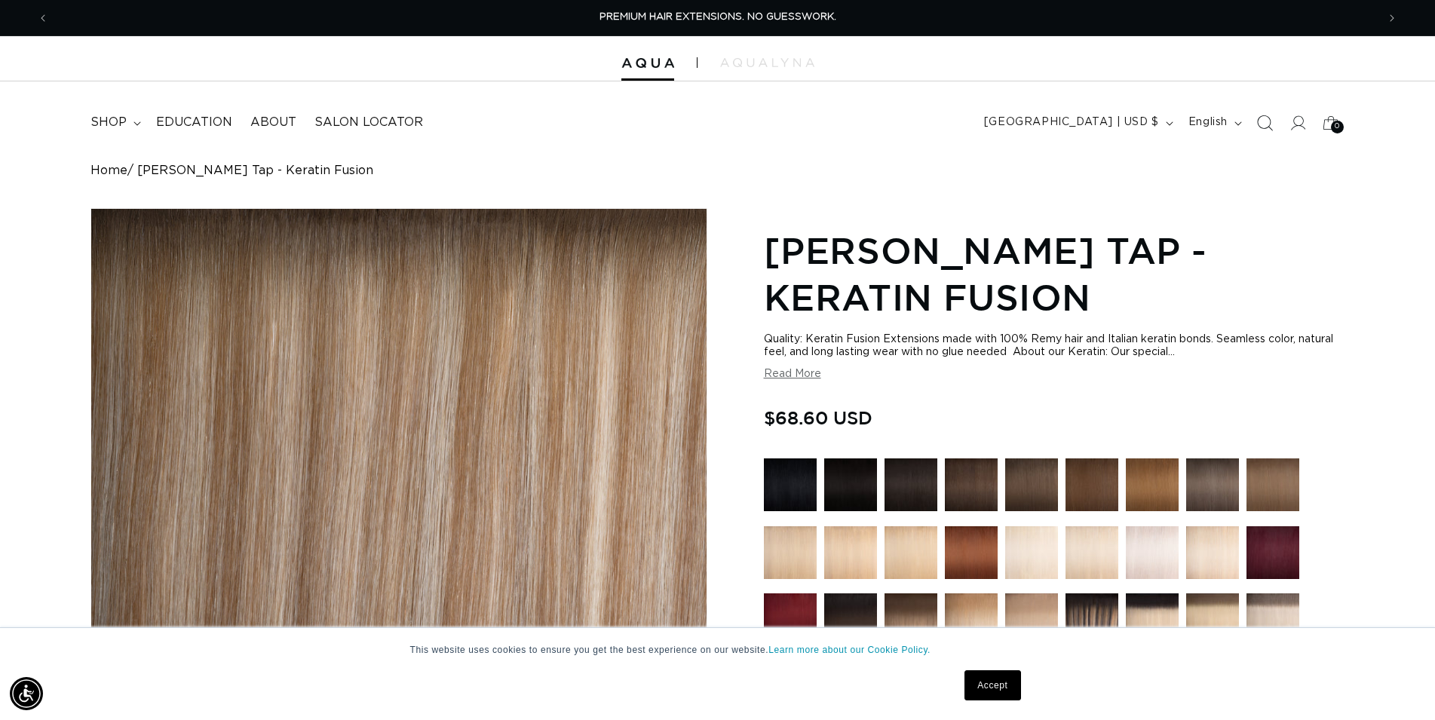
click at [1266, 124] on icon "Search" at bounding box center [1265, 123] width 16 height 16
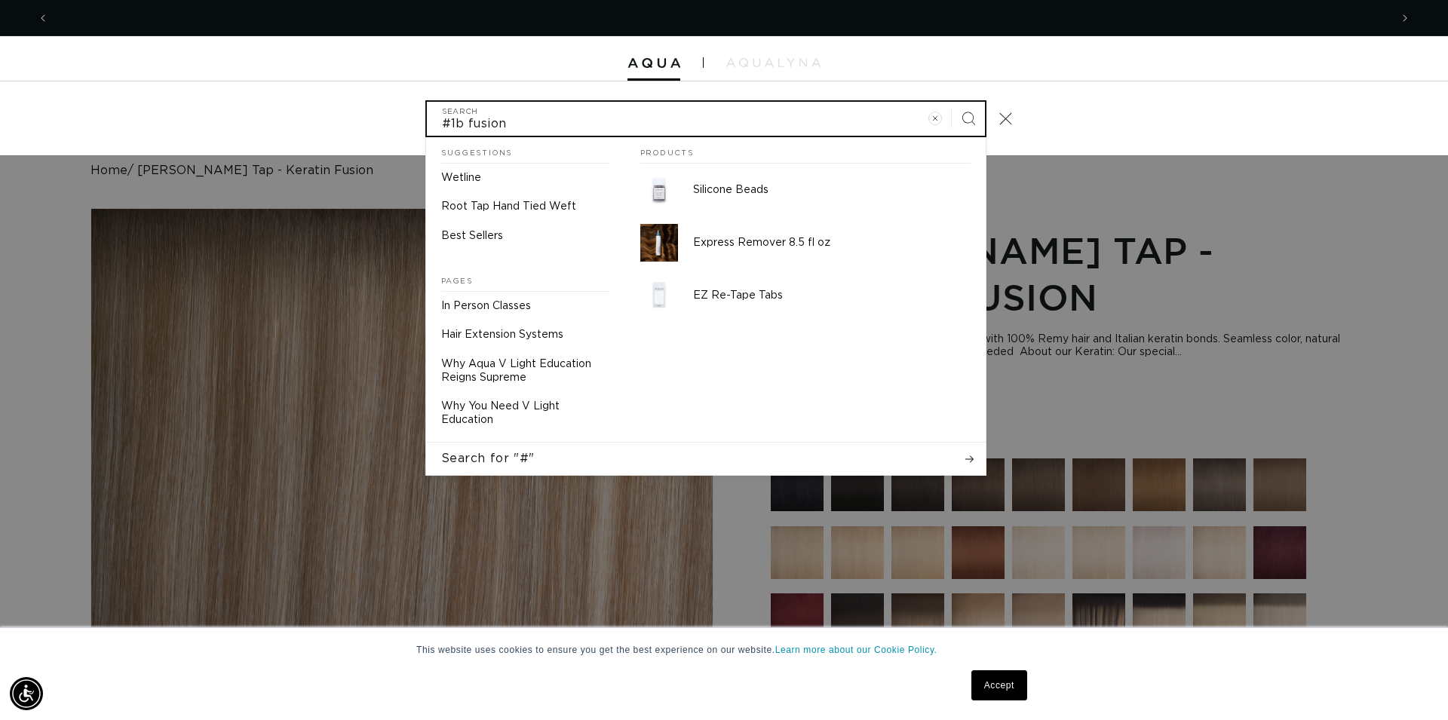
scroll to position [0, 2682]
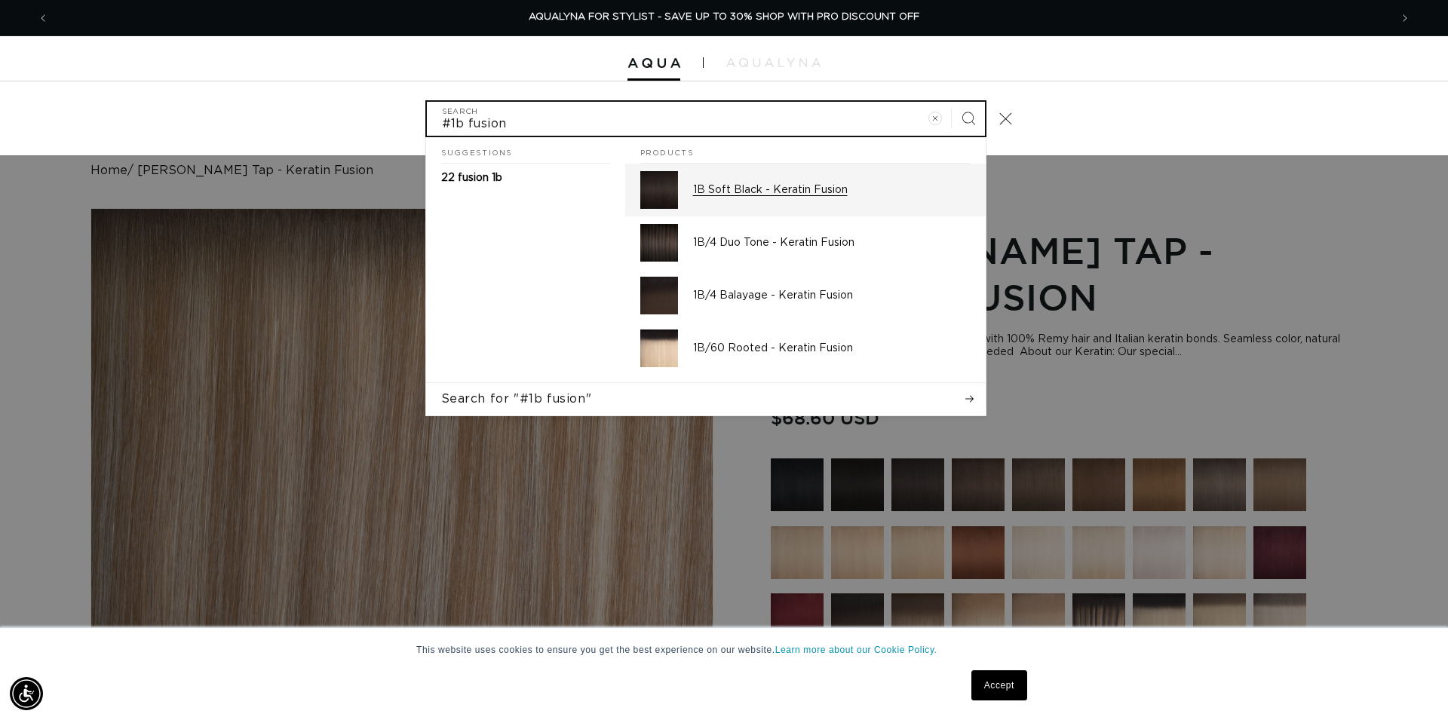
type input "#1b fusion"
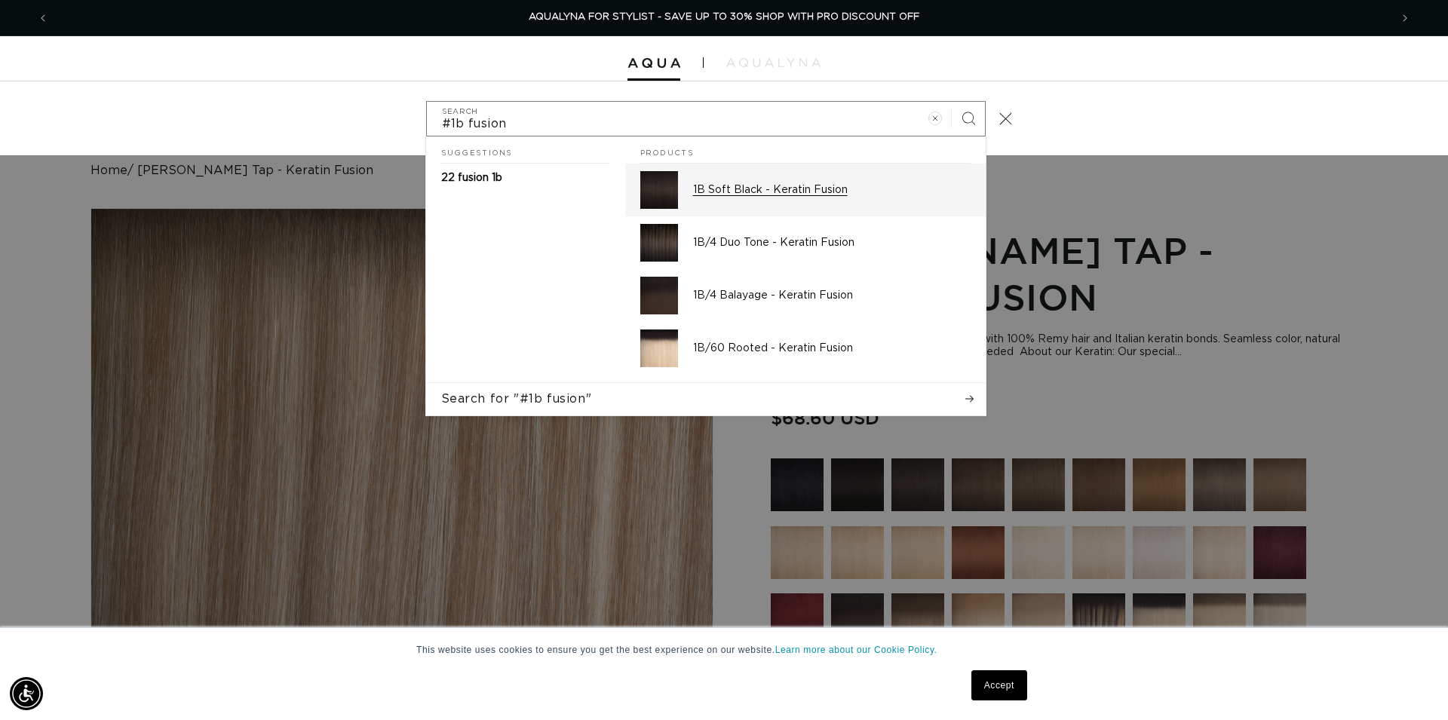
click at [788, 186] on p "1B Soft Black - Keratin Fusion" at bounding box center [832, 190] width 278 height 14
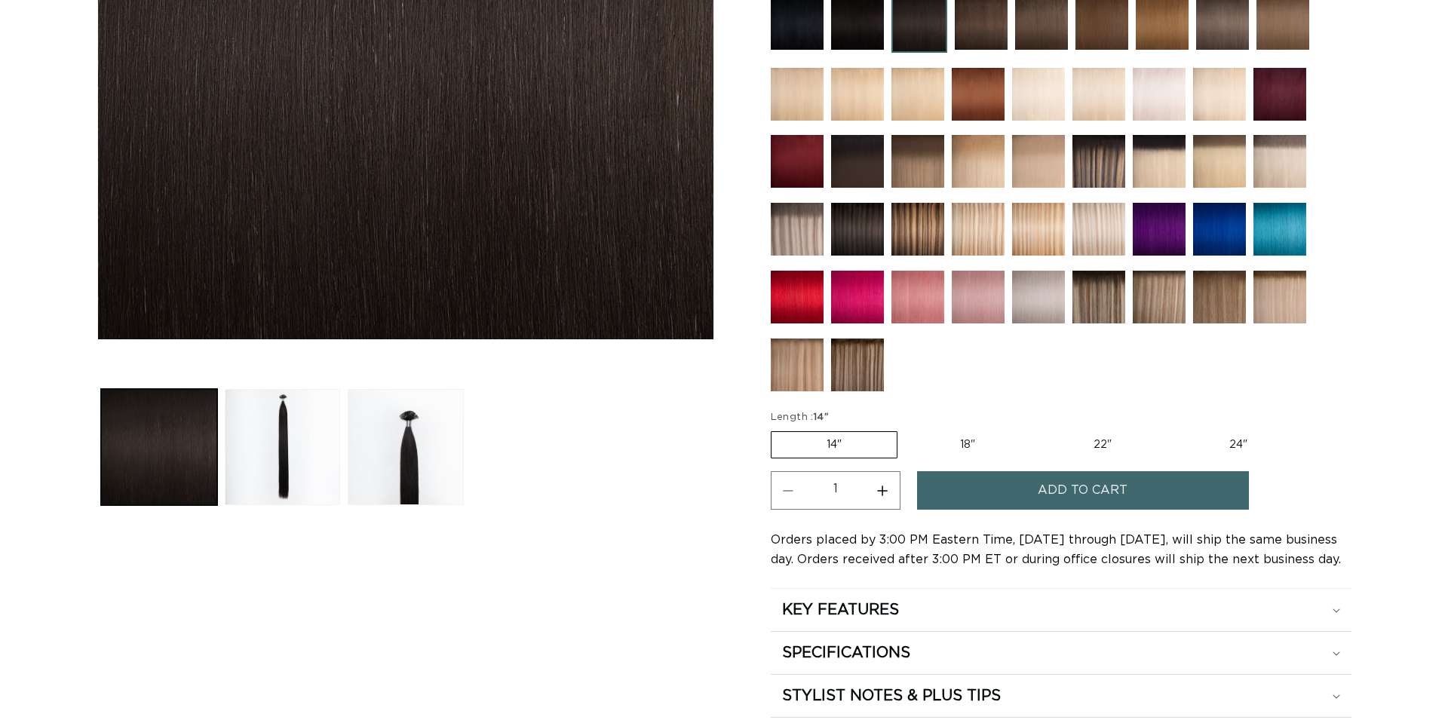
scroll to position [462, 0]
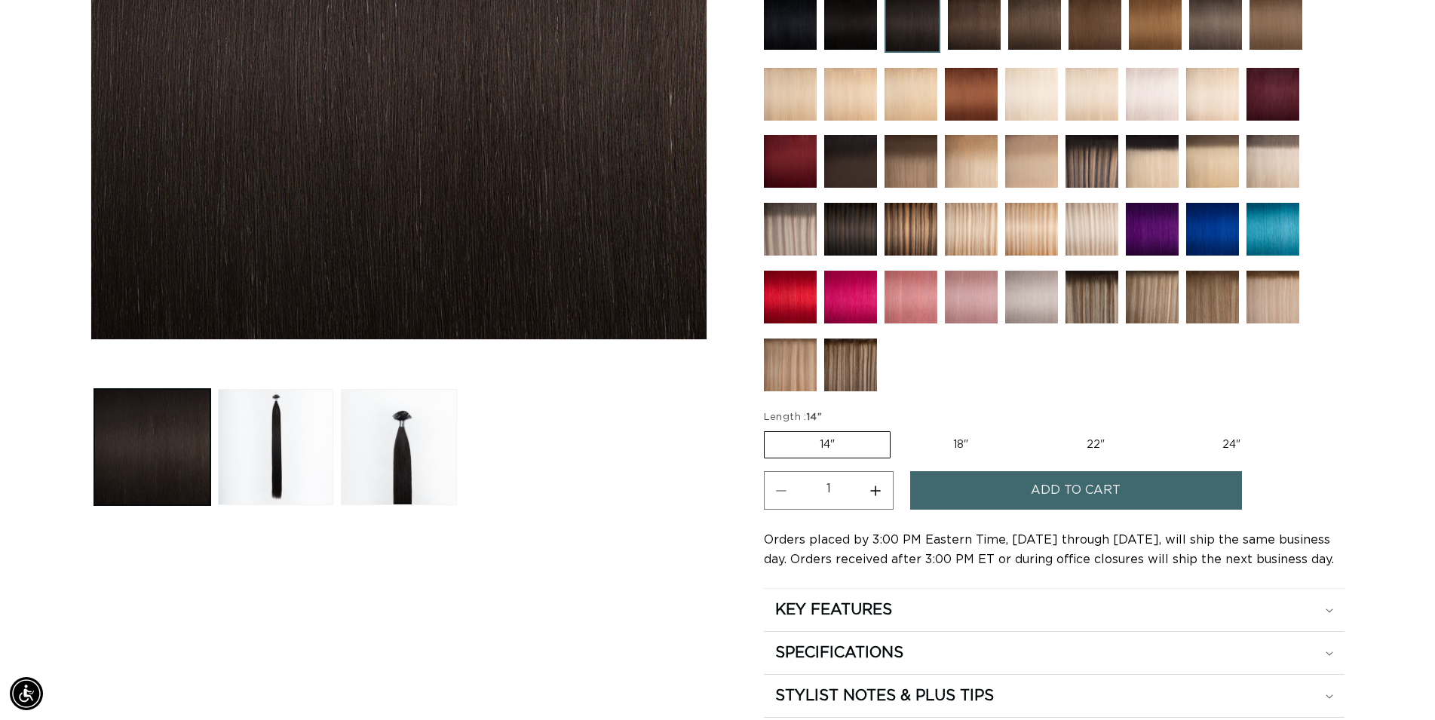
click at [931, 438] on label "18" Variant sold out or unavailable" at bounding box center [960, 445] width 125 height 26
click at [899, 429] on input "18" Variant sold out or unavailable" at bounding box center [898, 428] width 1 height 1
radio input "true"
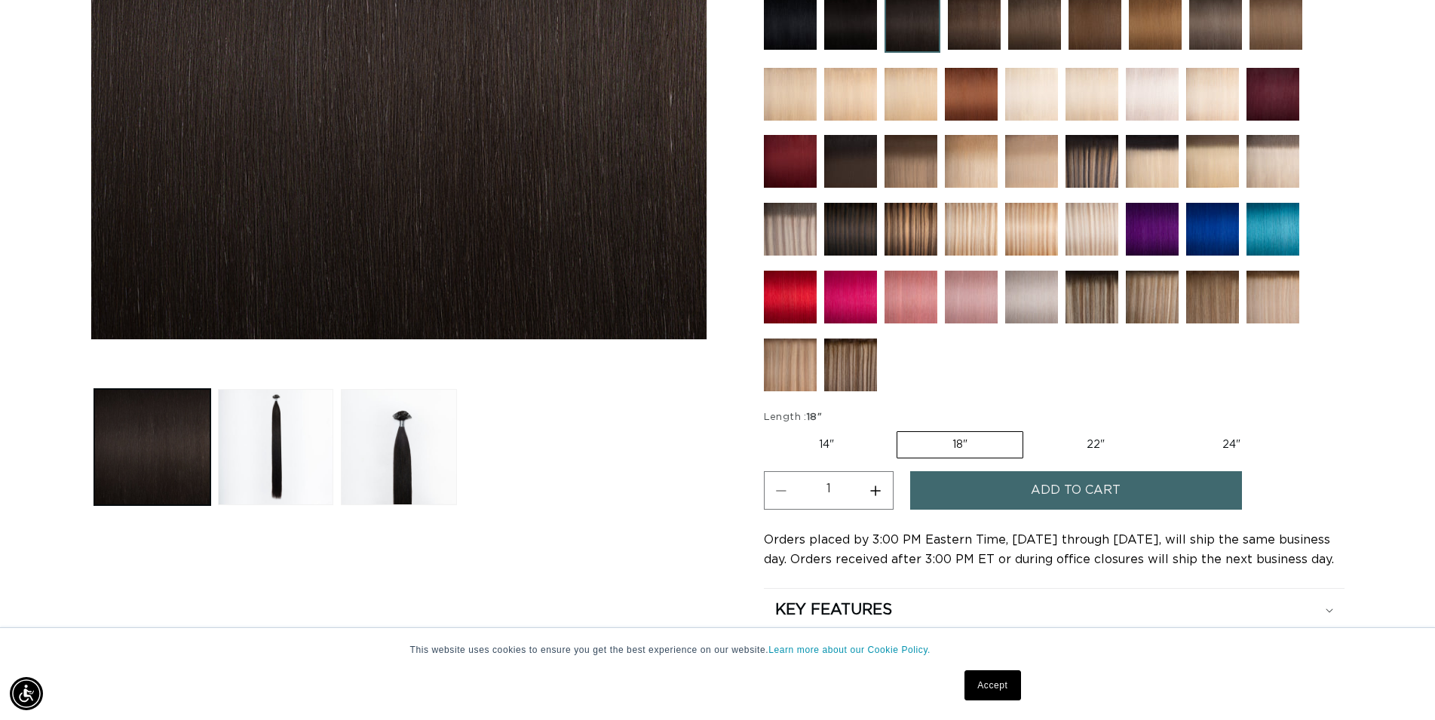
click at [1070, 490] on span "Add to cart" at bounding box center [1076, 490] width 90 height 38
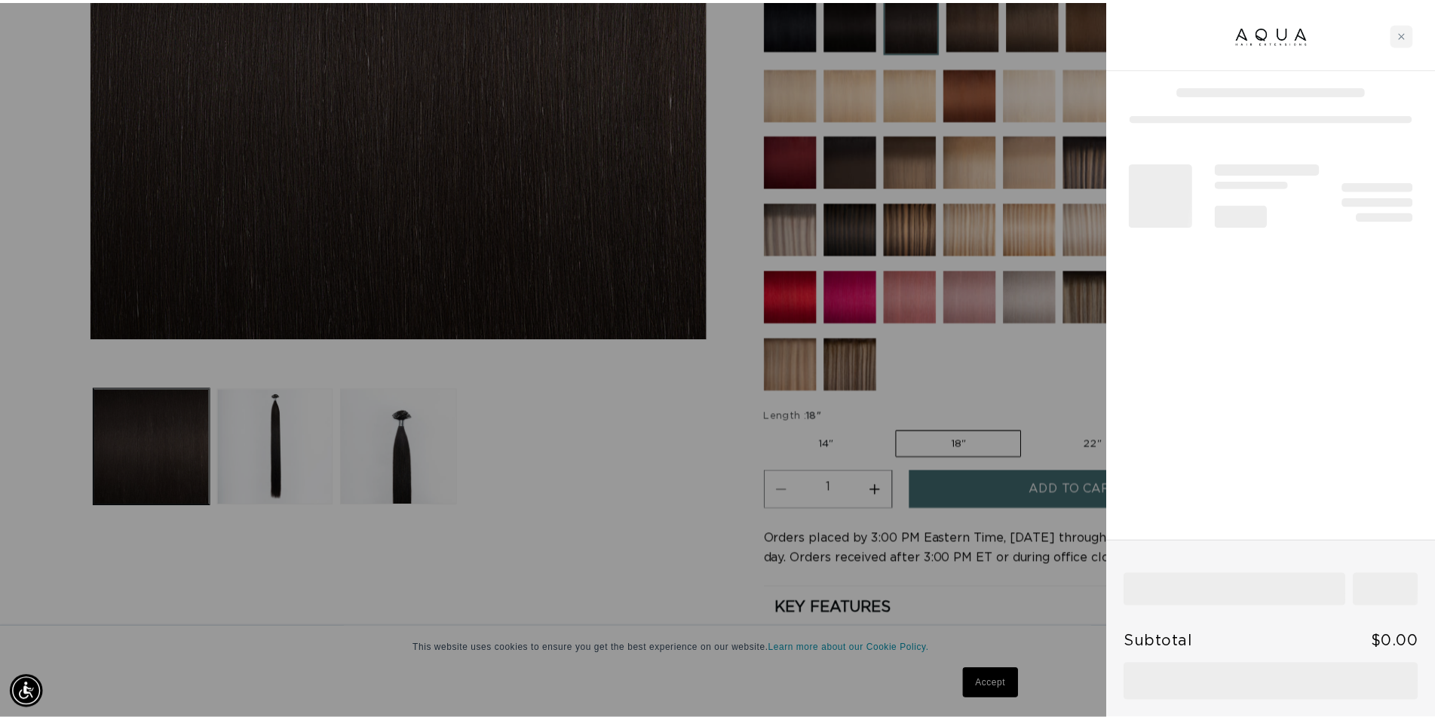
scroll to position [0, 1341]
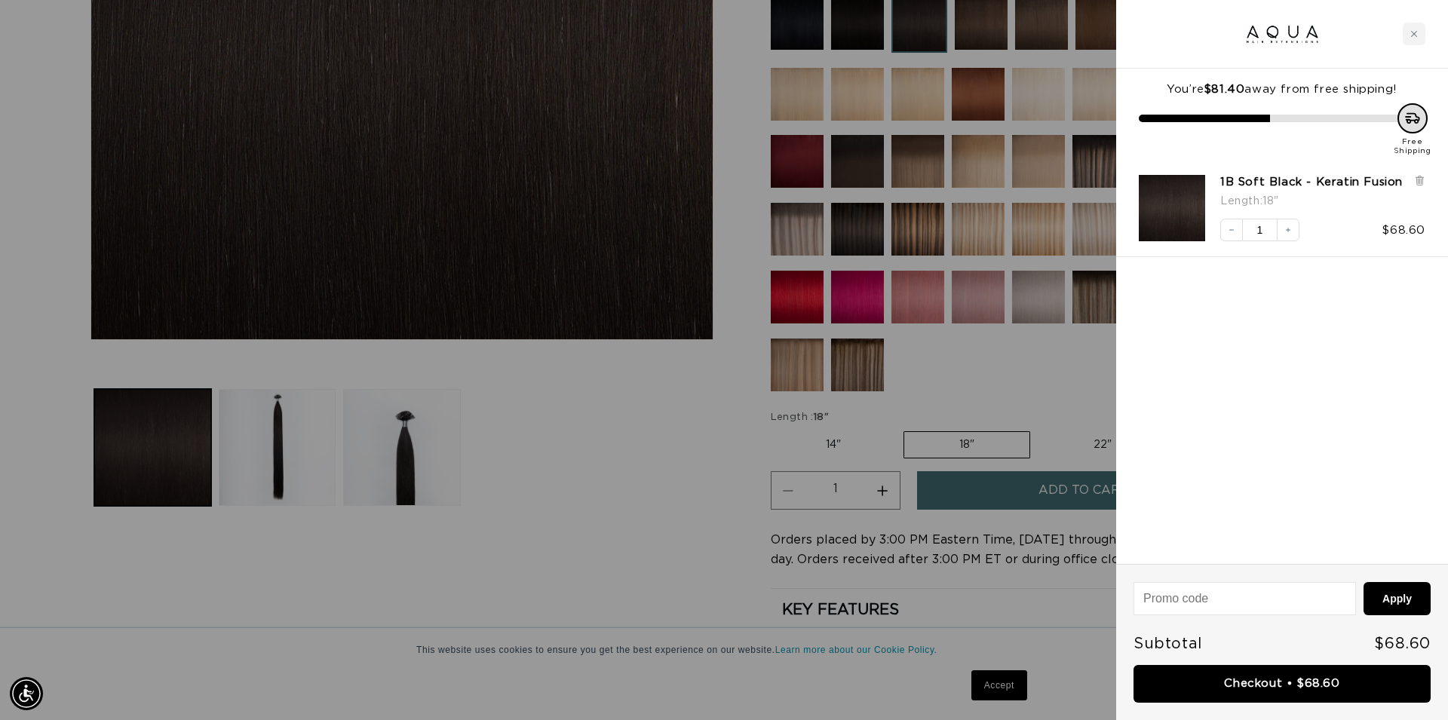
click at [718, 545] on div at bounding box center [724, 360] width 1448 height 720
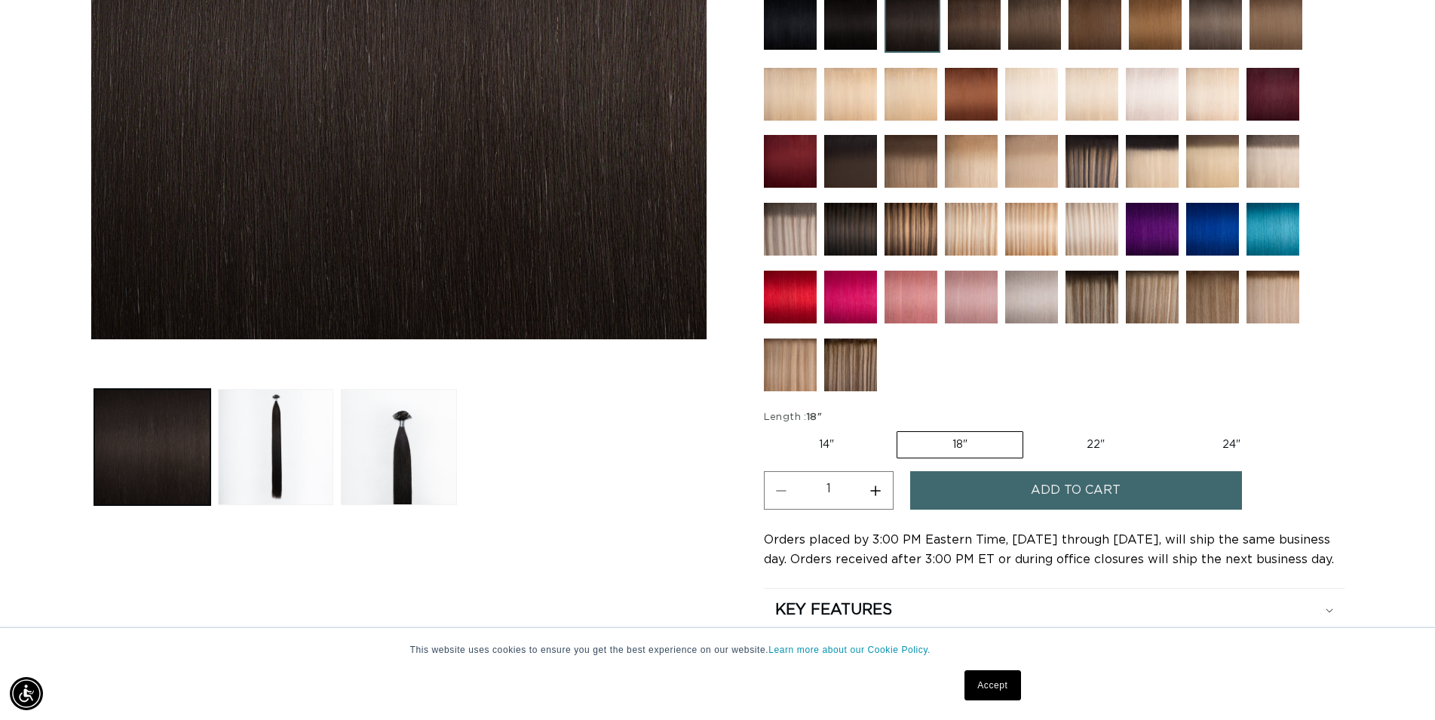
scroll to position [0, 2656]
click at [838, 236] on img at bounding box center [850, 229] width 53 height 53
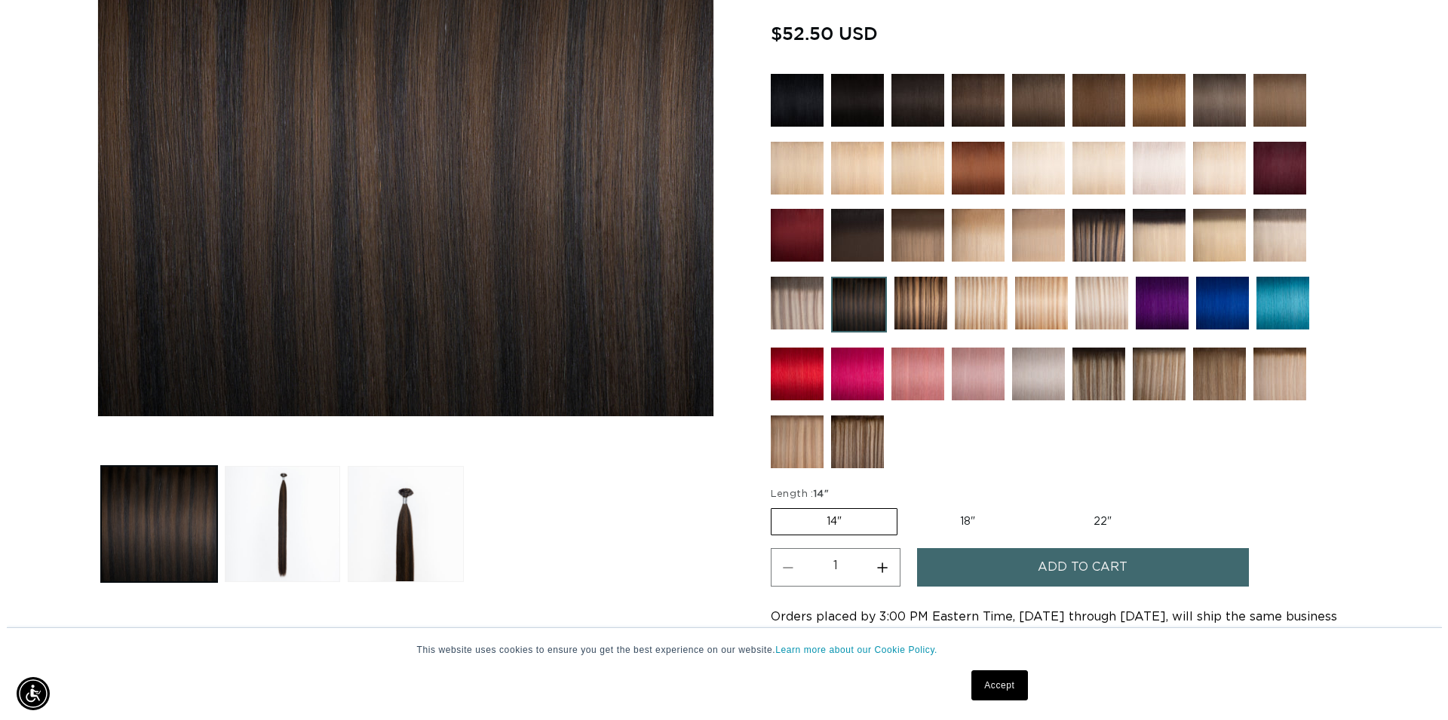
scroll to position [0, 1328]
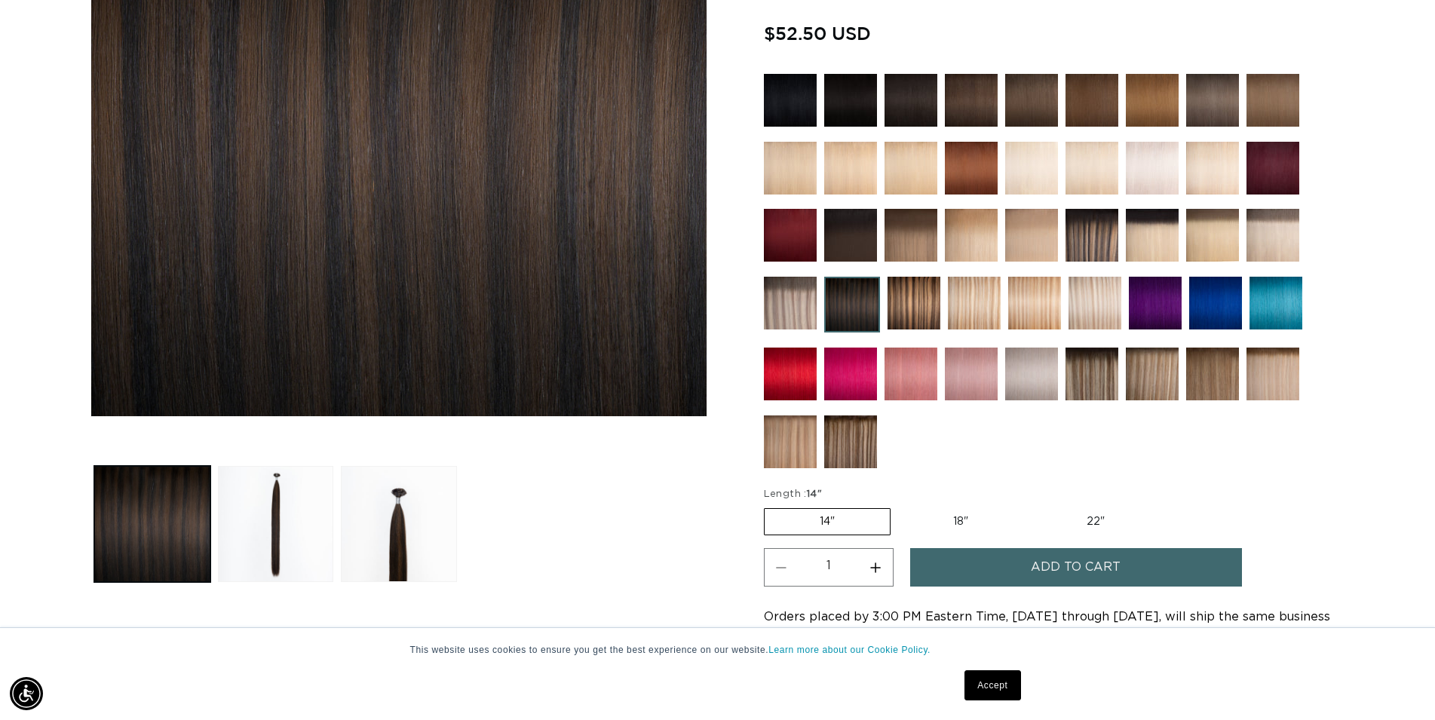
click at [959, 526] on label "18" Variant sold out or unavailable" at bounding box center [960, 522] width 125 height 26
click at [899, 506] on input "18" Variant sold out or unavailable" at bounding box center [898, 505] width 1 height 1
radio input "true"
click at [1084, 568] on span "Add to cart" at bounding box center [1076, 567] width 90 height 38
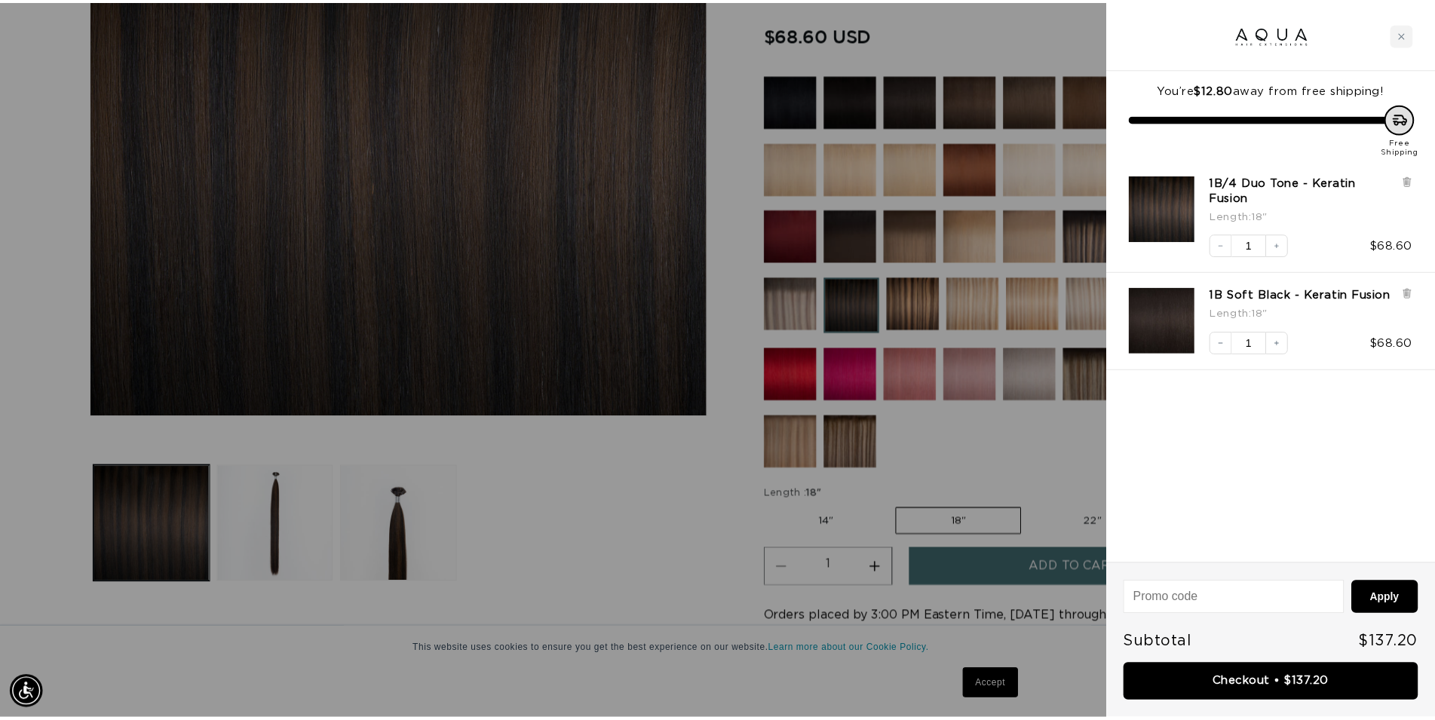
scroll to position [0, 2682]
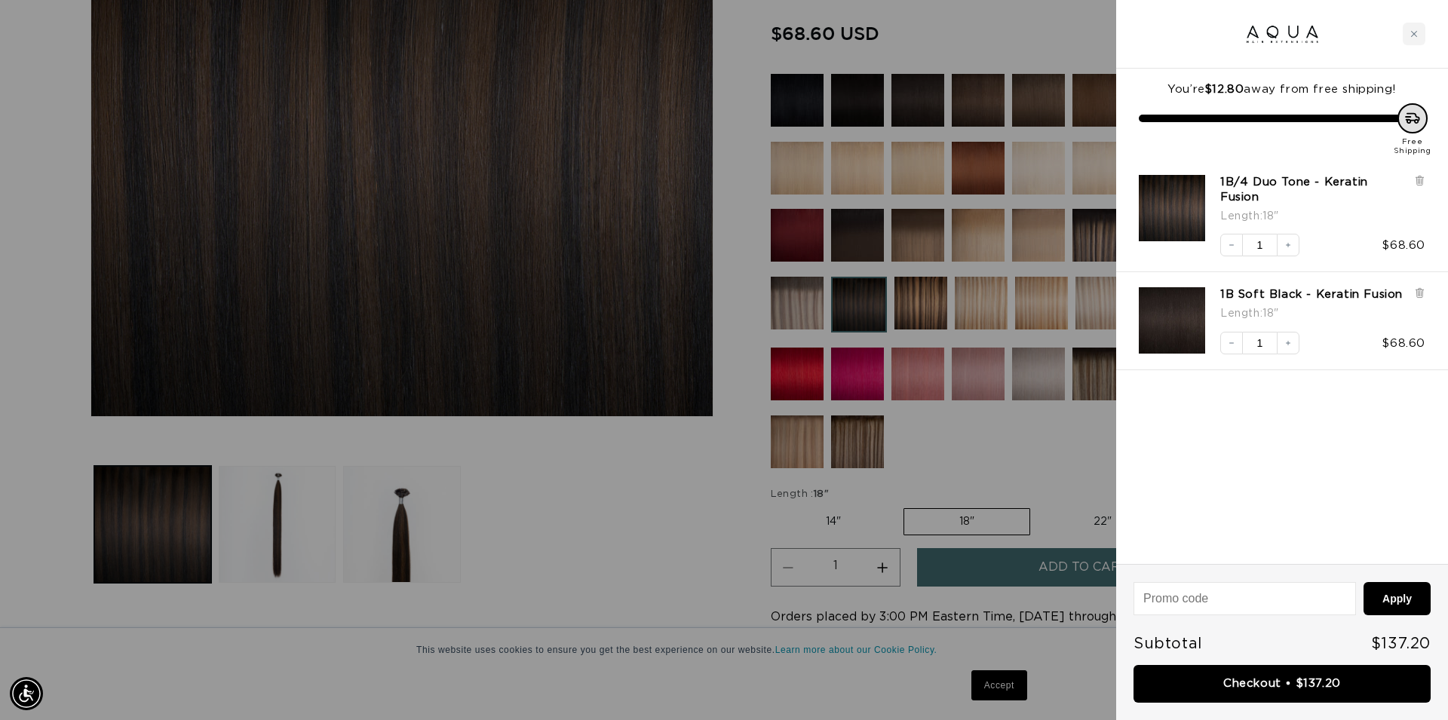
drag, startPoint x: 611, startPoint y: 570, endPoint x: 780, endPoint y: 545, distance: 170.8
click at [612, 570] on div at bounding box center [724, 360] width 1448 height 720
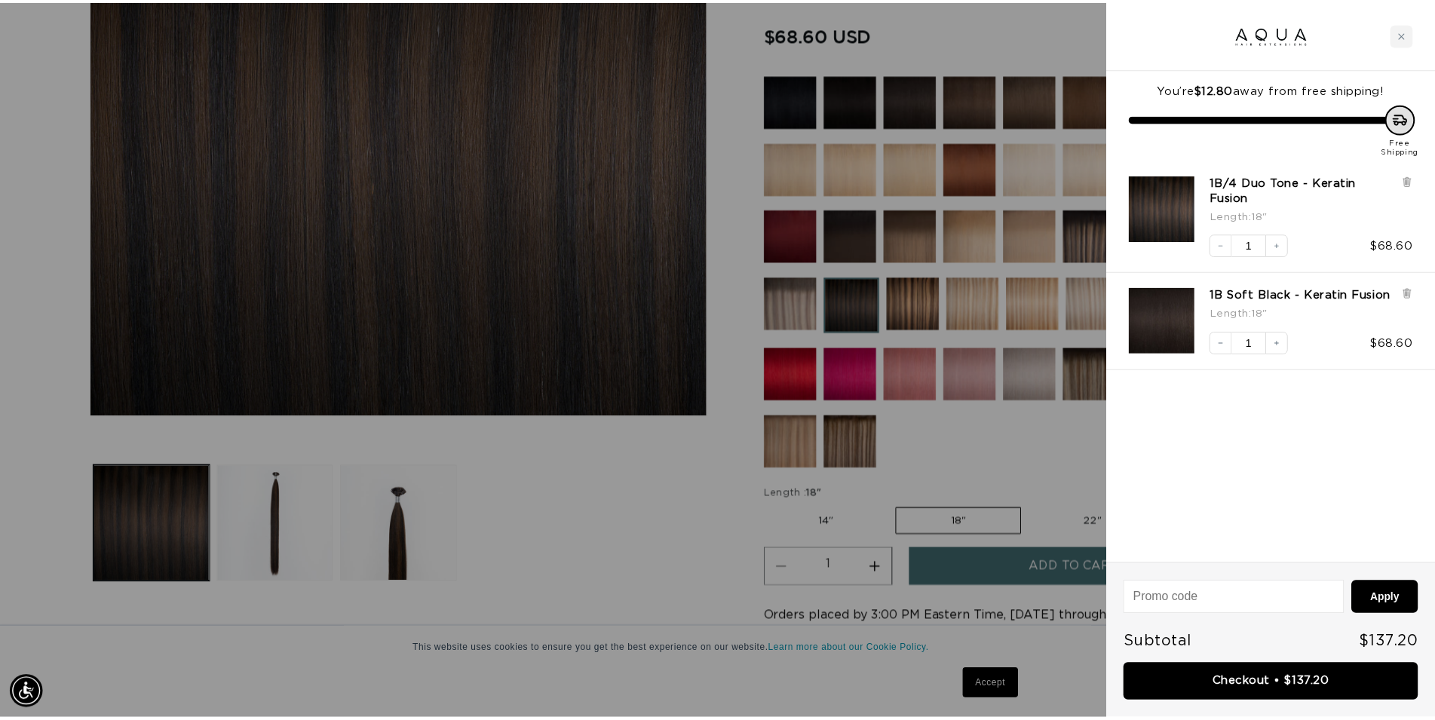
scroll to position [0, 2656]
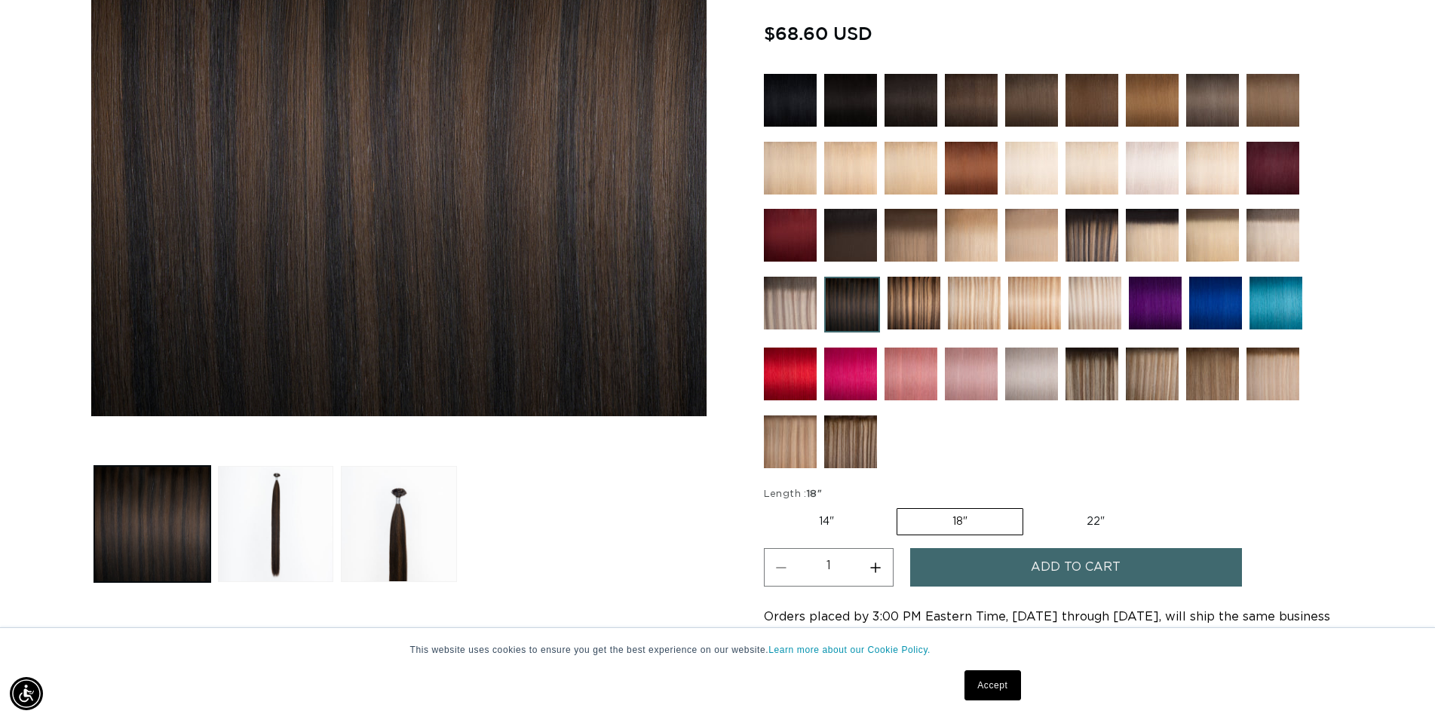
click at [828, 517] on label "14" Variant sold out or unavailable" at bounding box center [826, 522] width 125 height 26
click at [769, 506] on input "14" Variant sold out or unavailable" at bounding box center [768, 505] width 1 height 1
radio input "true"
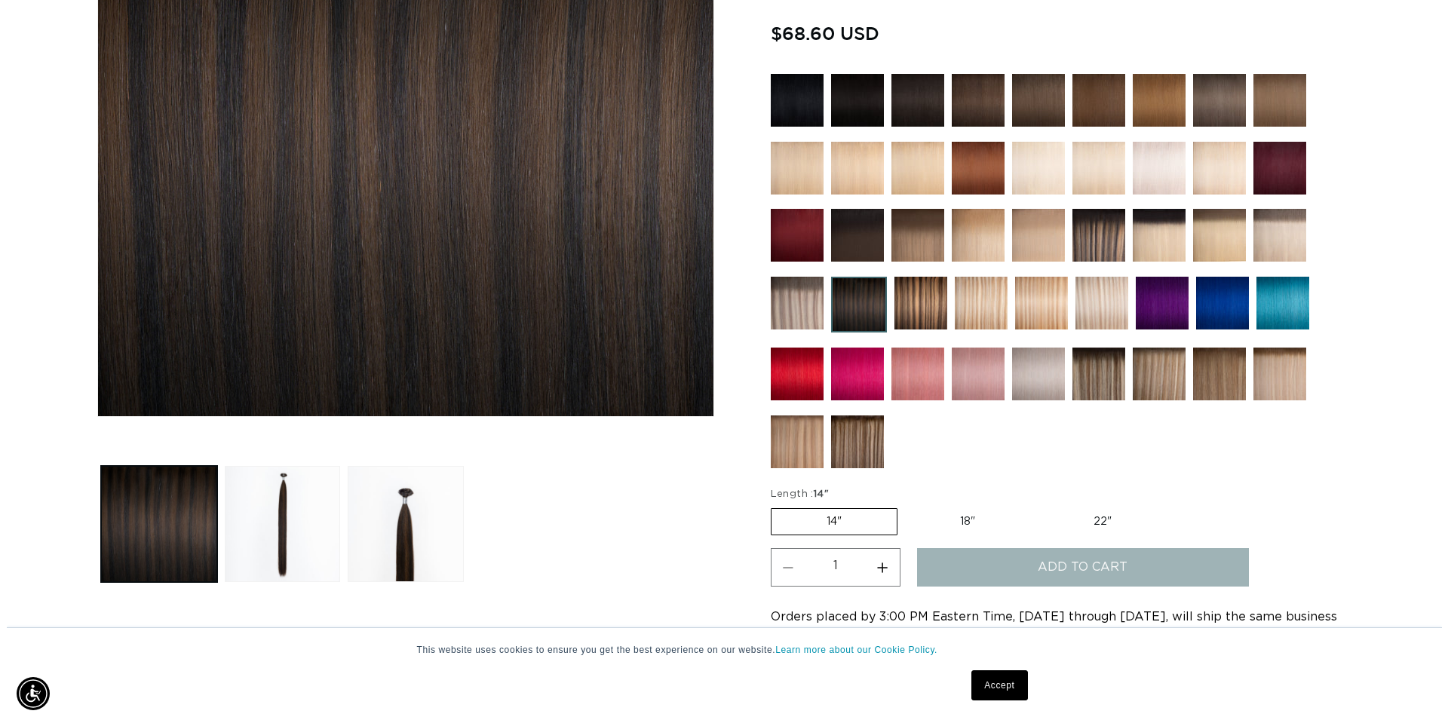
scroll to position [0, 0]
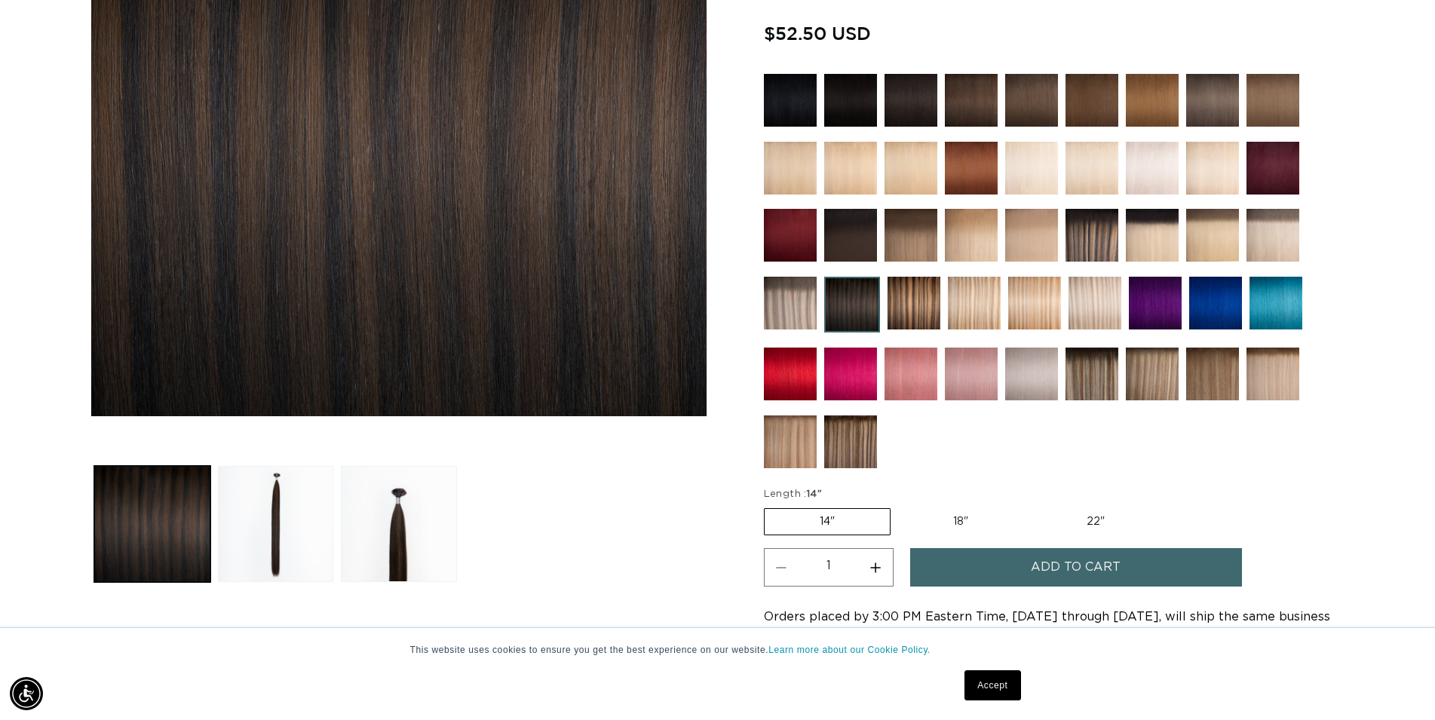
click at [1045, 562] on span "Add to cart" at bounding box center [1076, 567] width 90 height 38
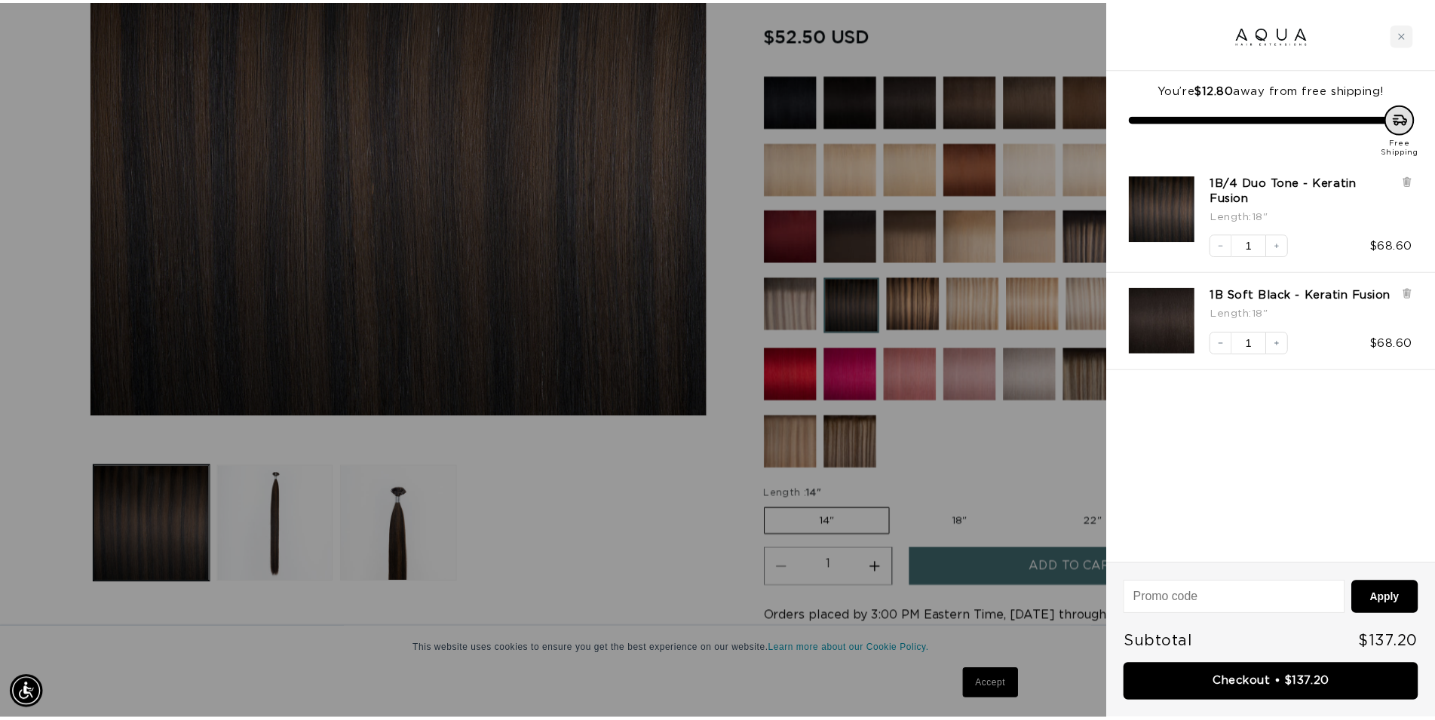
scroll to position [0, 1341]
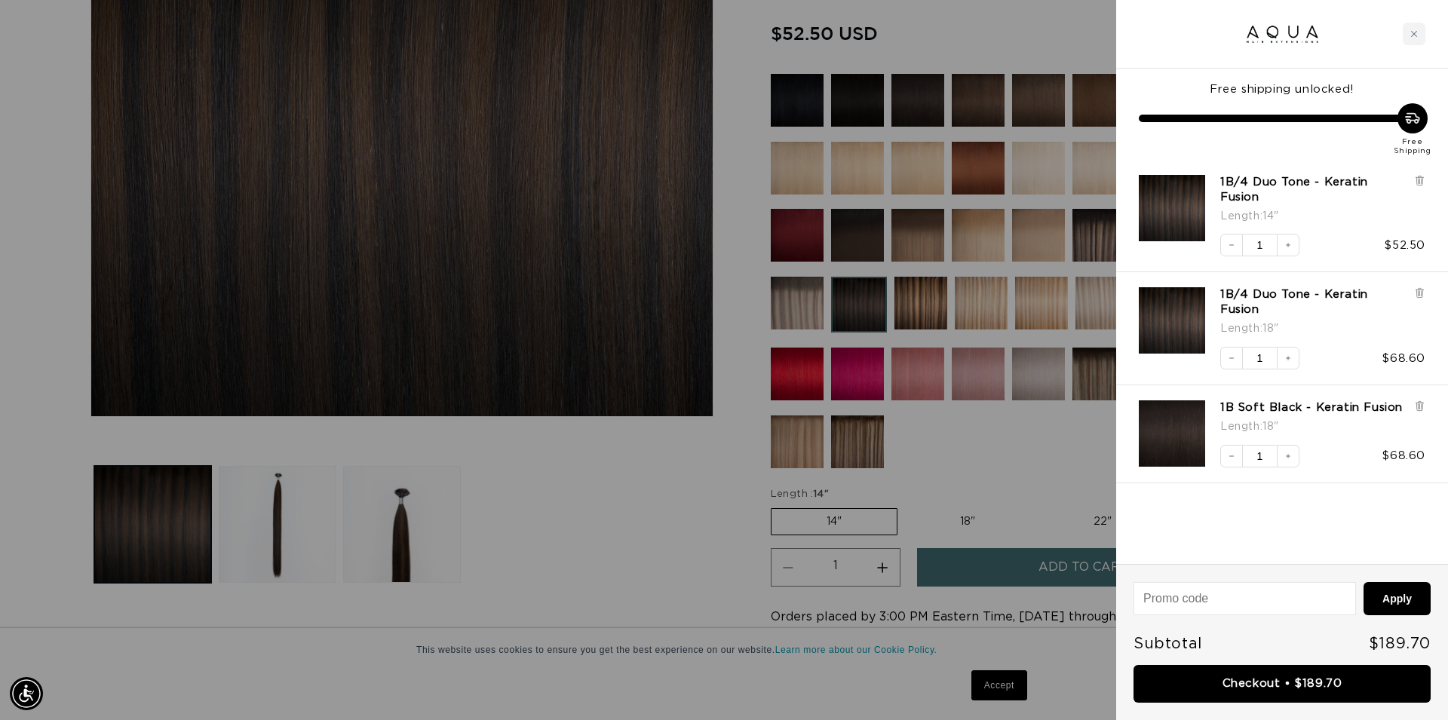
click at [655, 542] on div at bounding box center [724, 360] width 1448 height 720
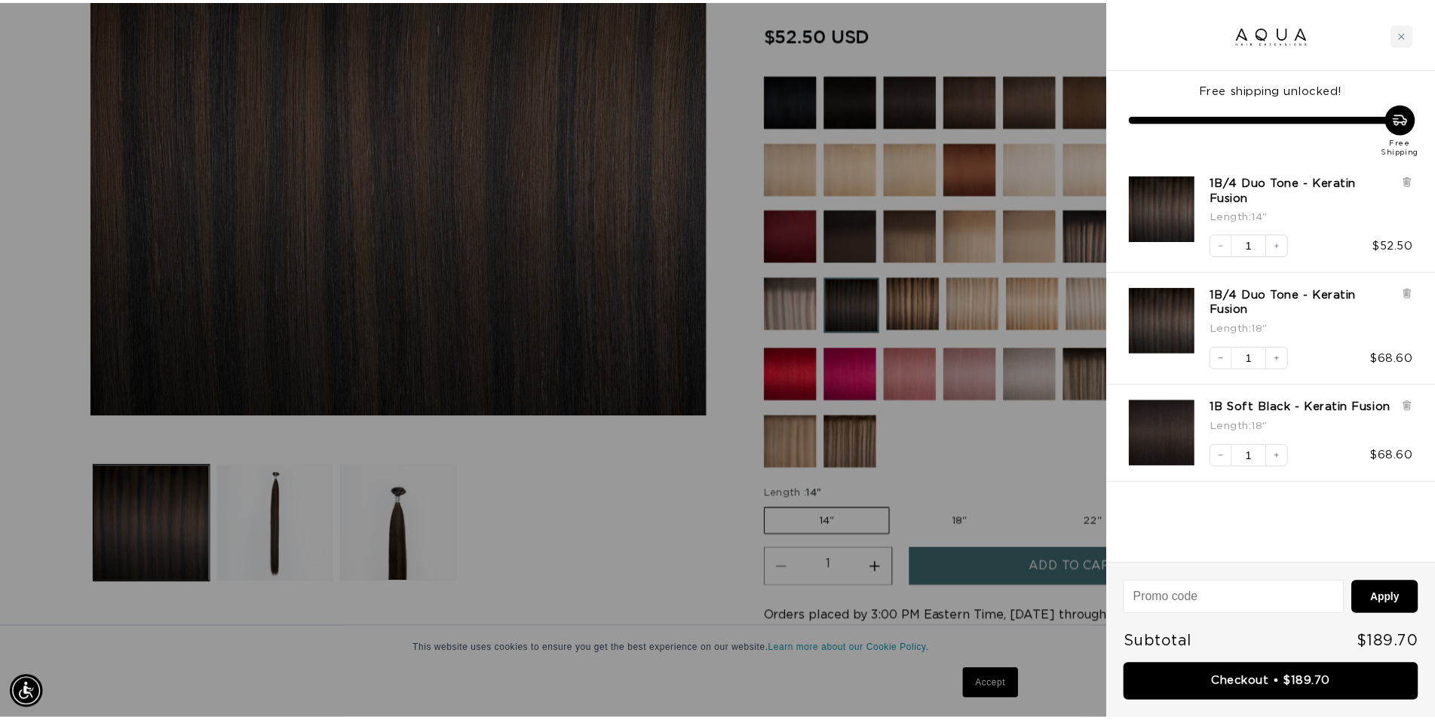
scroll to position [0, 1328]
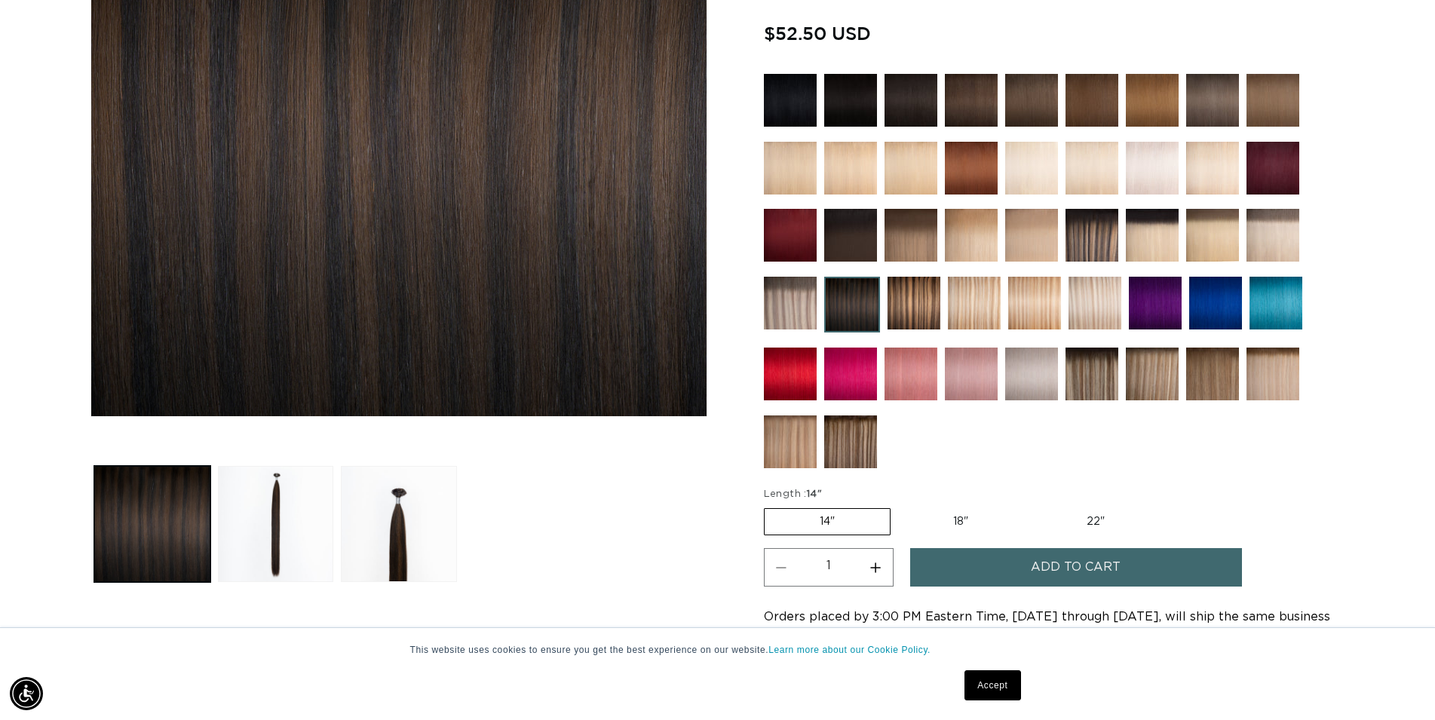
click at [1104, 242] on img at bounding box center [1092, 235] width 53 height 53
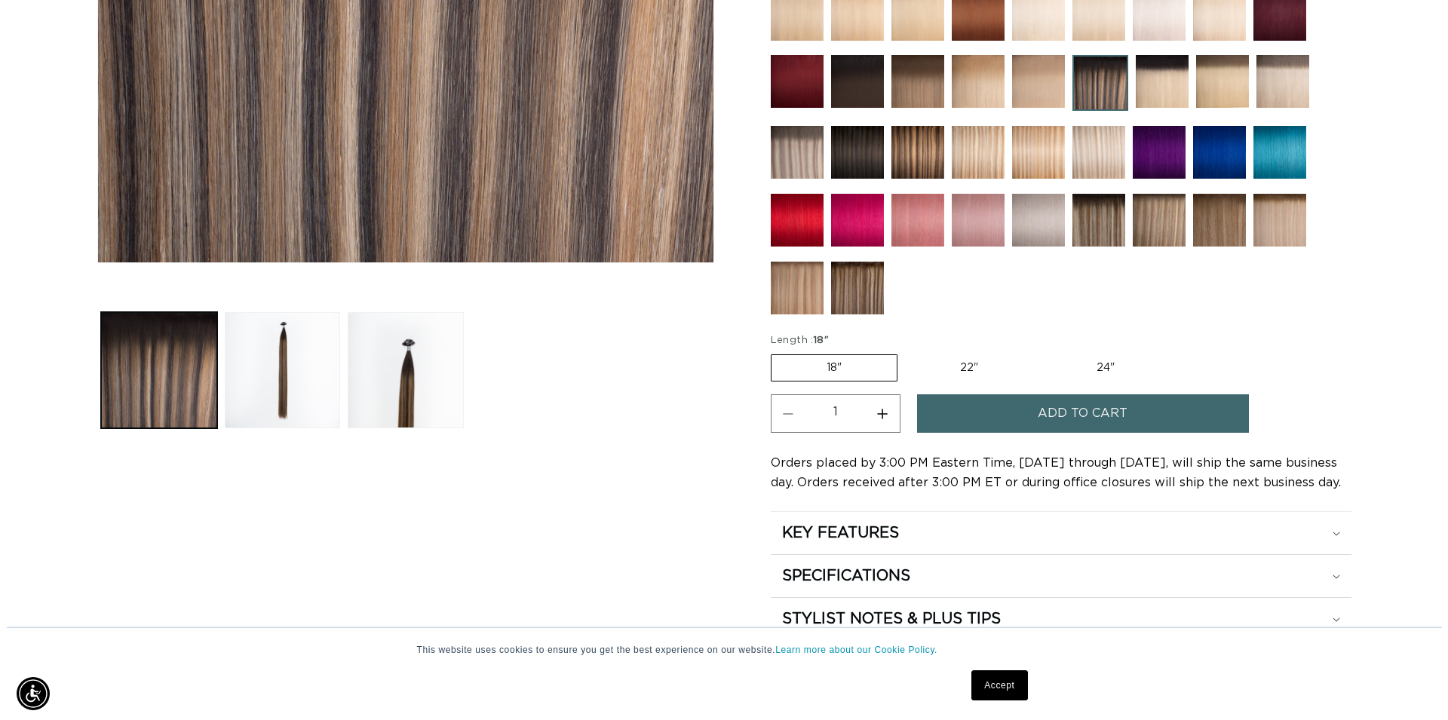
scroll to position [0, 1328]
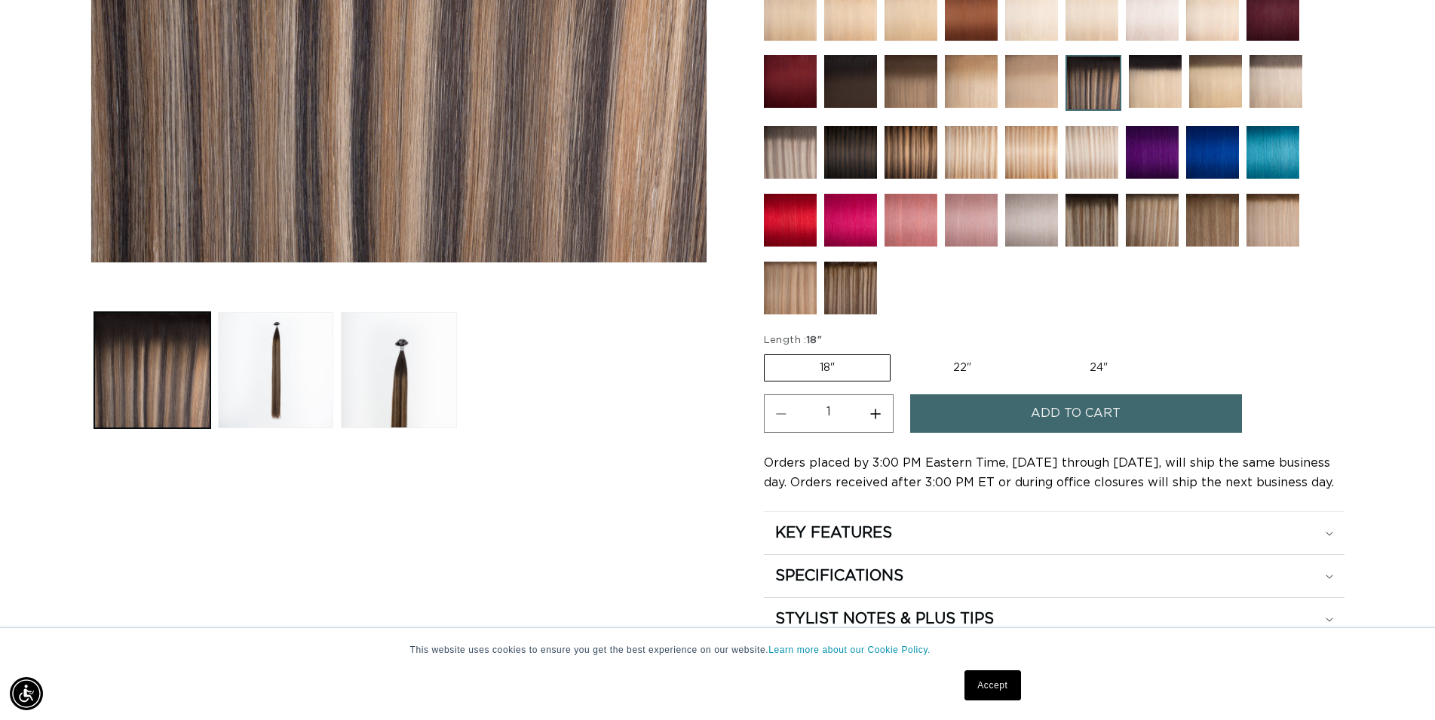
click at [870, 407] on button "Increase quantity for Pacific Balayage - Keratin Fusion" at bounding box center [876, 413] width 34 height 38
type input "2"
click at [1032, 407] on button "Add to cart" at bounding box center [1076, 413] width 332 height 38
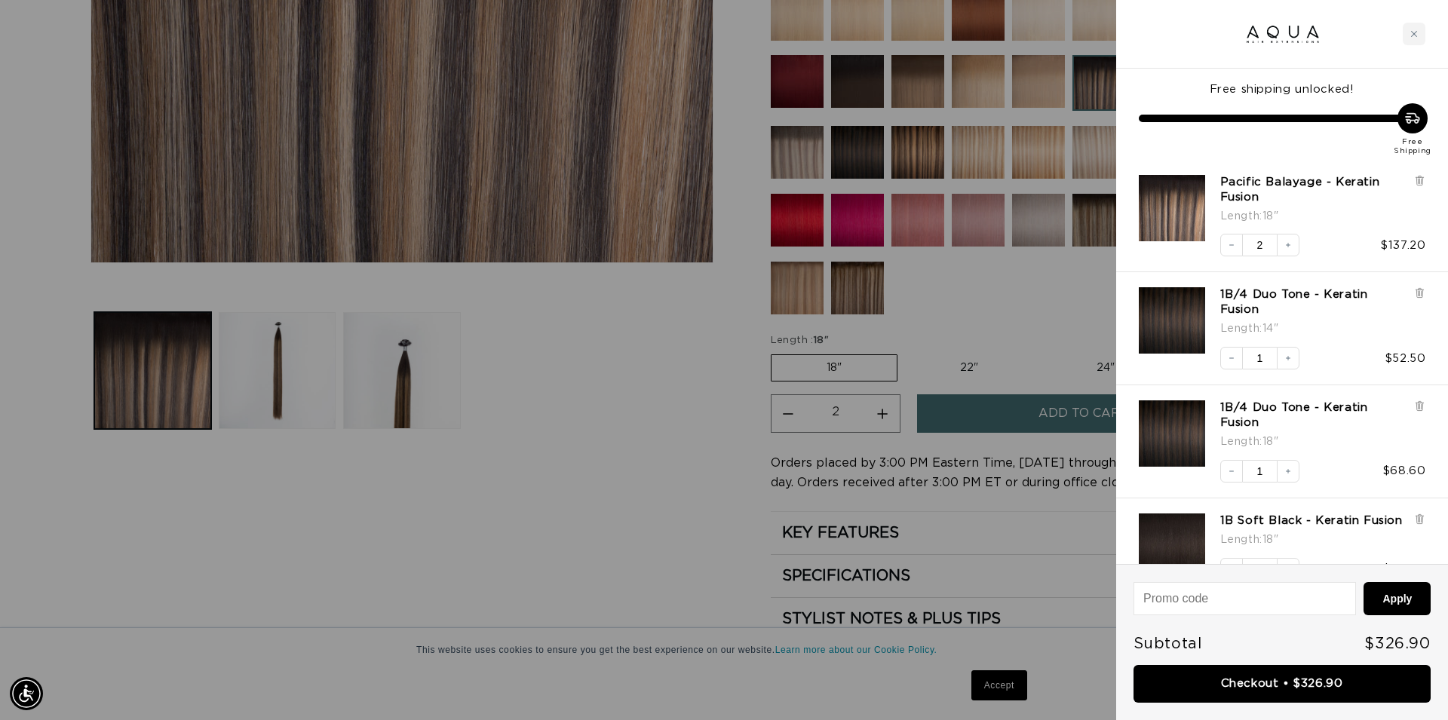
scroll to position [0, 2682]
click at [1324, 685] on link "Checkout • $326.90" at bounding box center [1282, 684] width 297 height 38
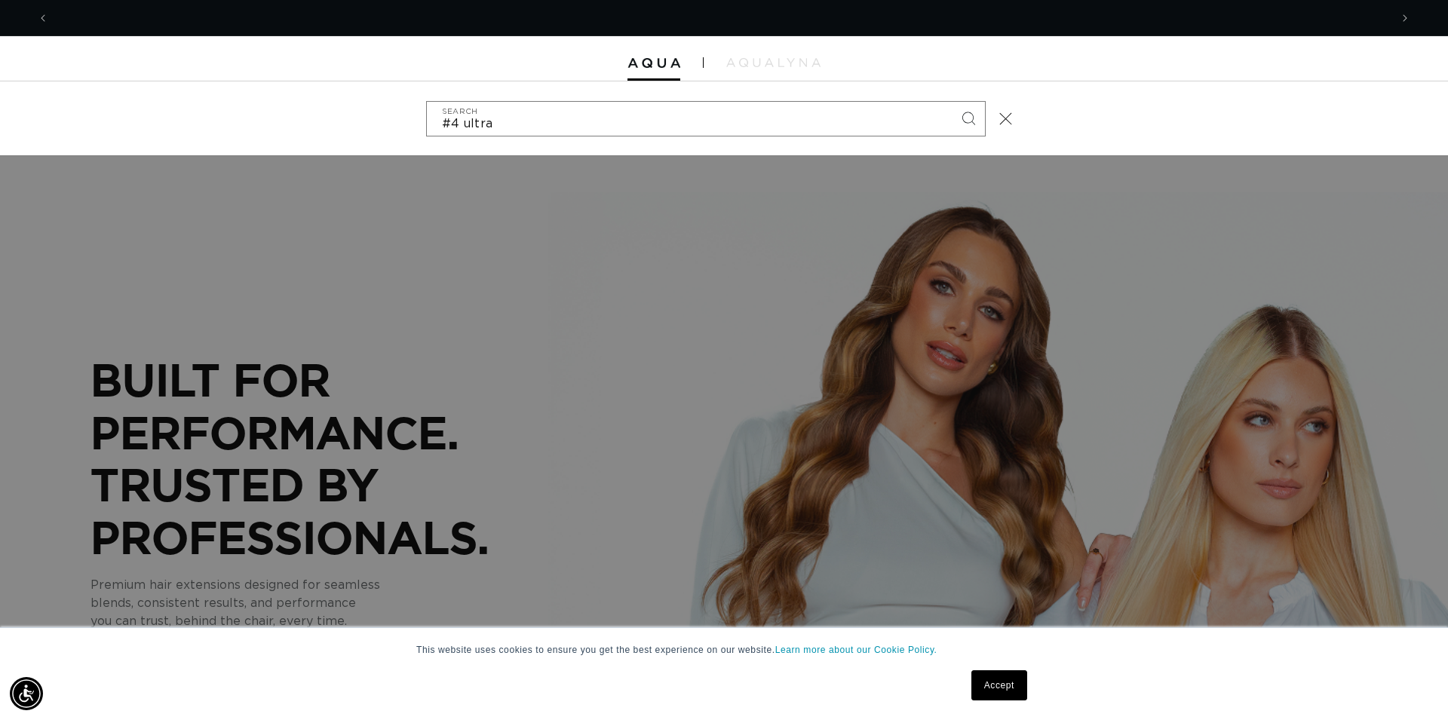
scroll to position [0, 1341]
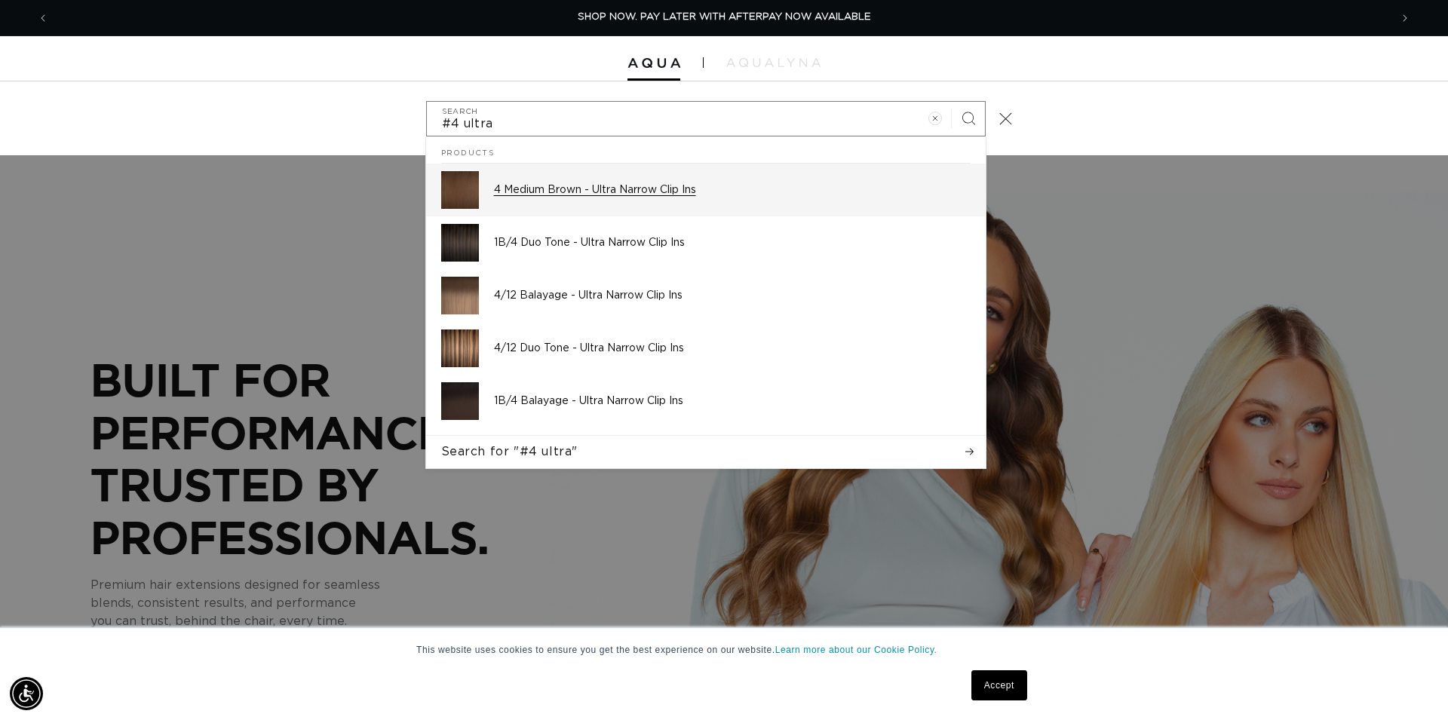
type input "#4 ultra"
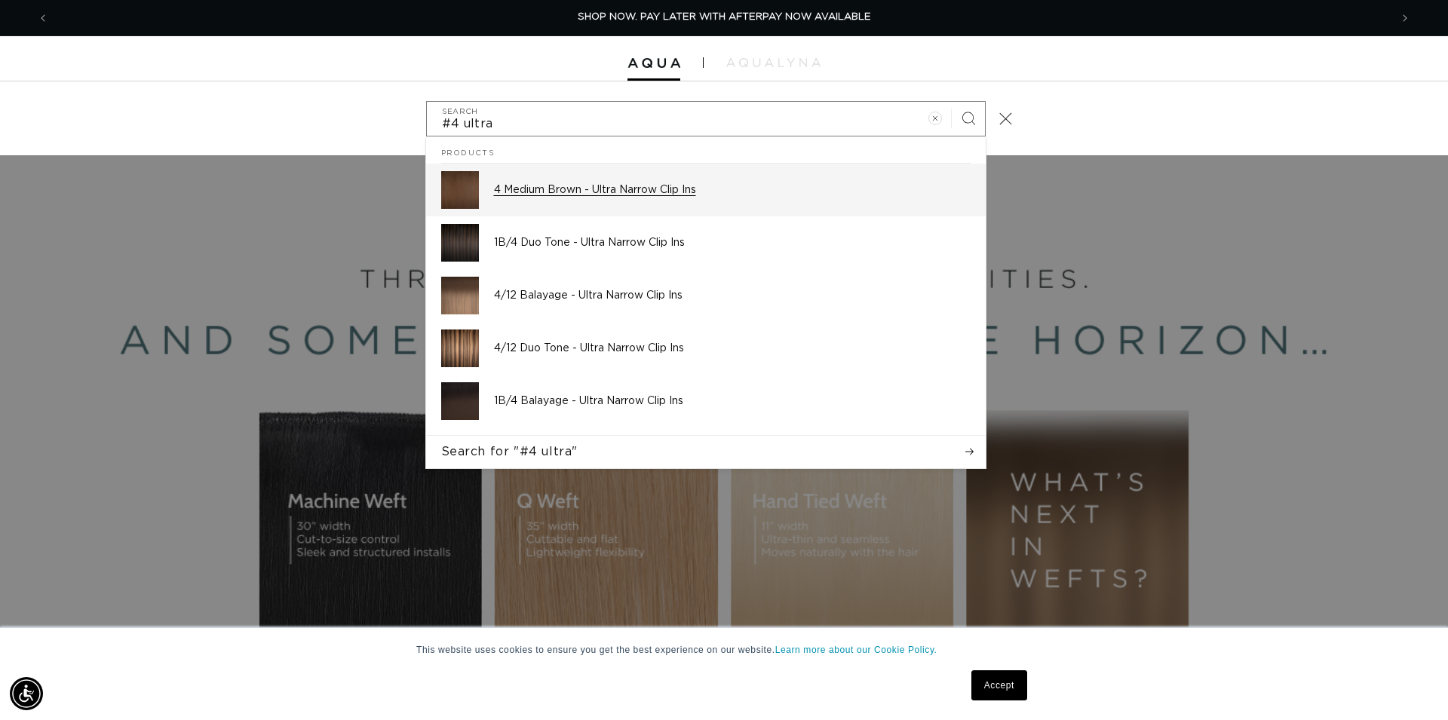
click at [589, 189] on p "4 Medium Brown - Ultra Narrow Clip Ins" at bounding box center [732, 190] width 477 height 14
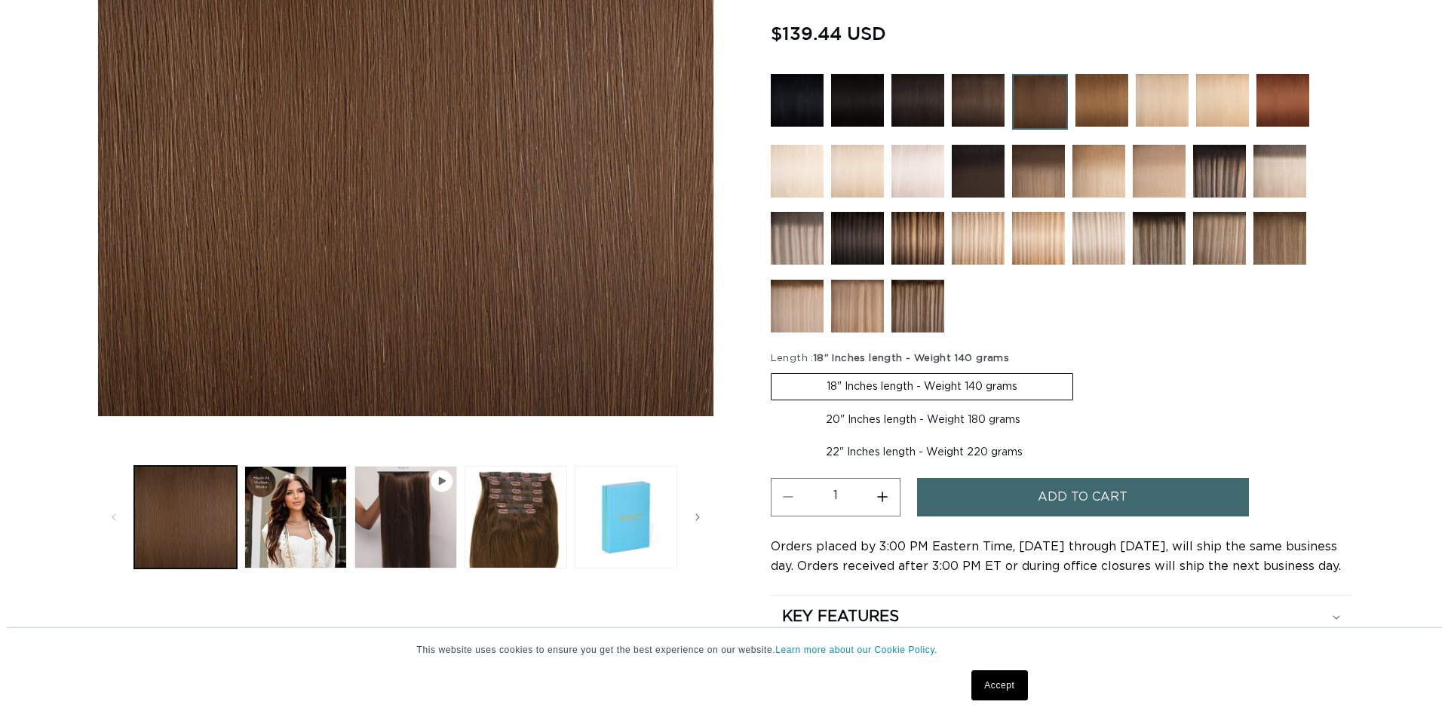
scroll to position [385, 0]
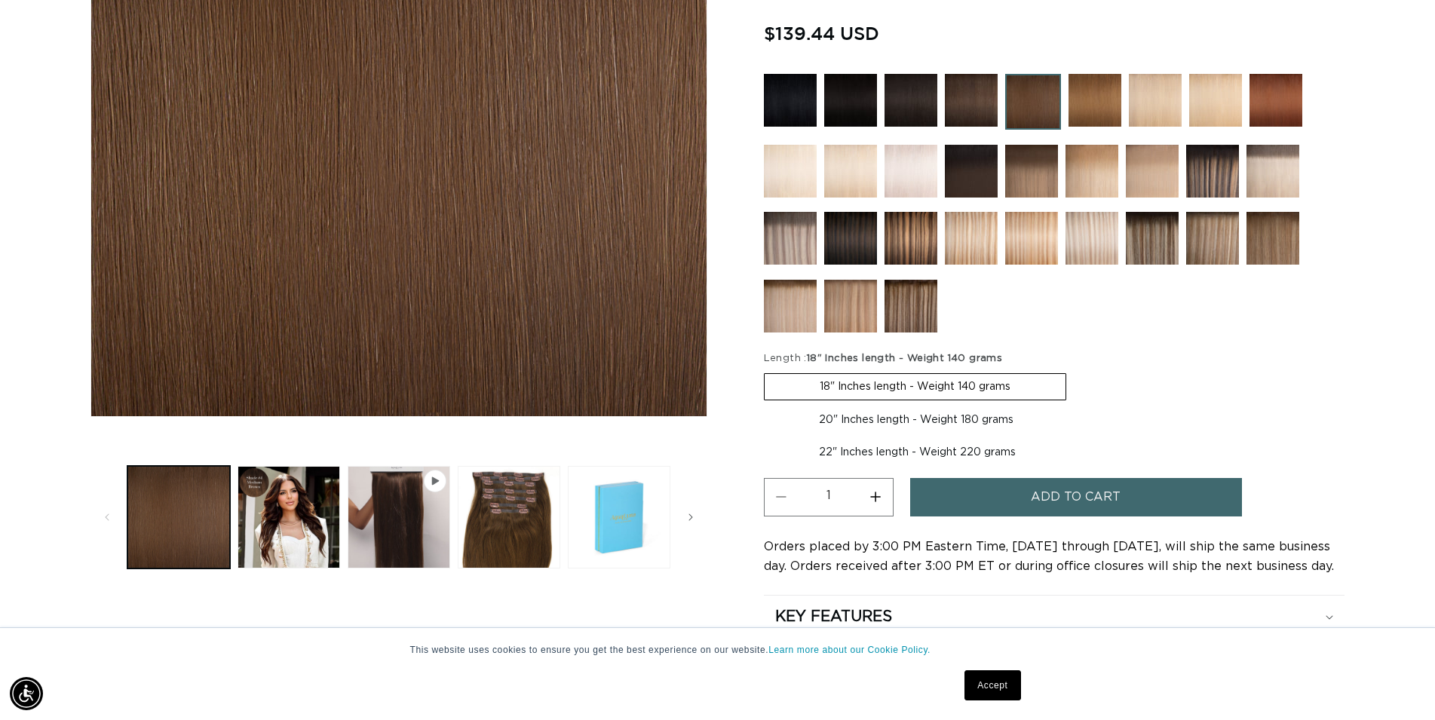
click at [1060, 503] on span "Add to cart" at bounding box center [1076, 497] width 90 height 38
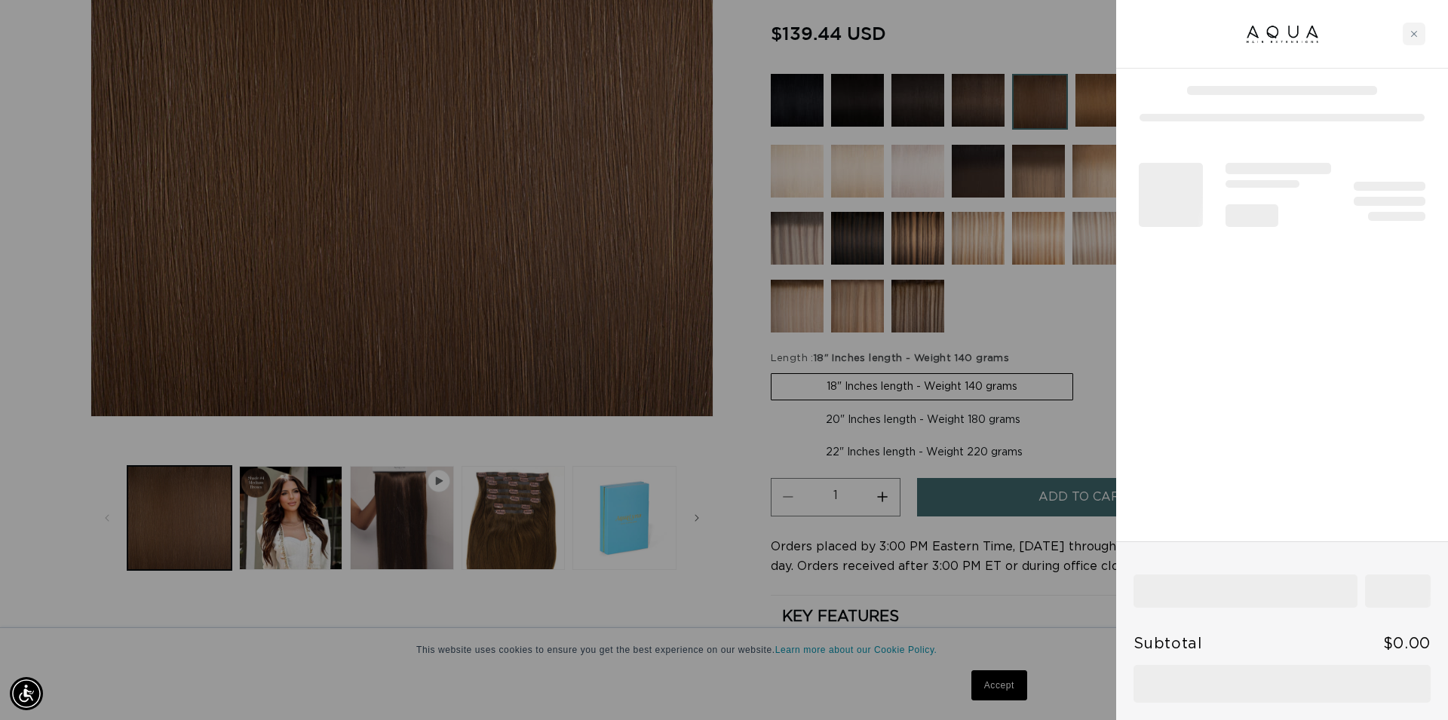
scroll to position [0, 1341]
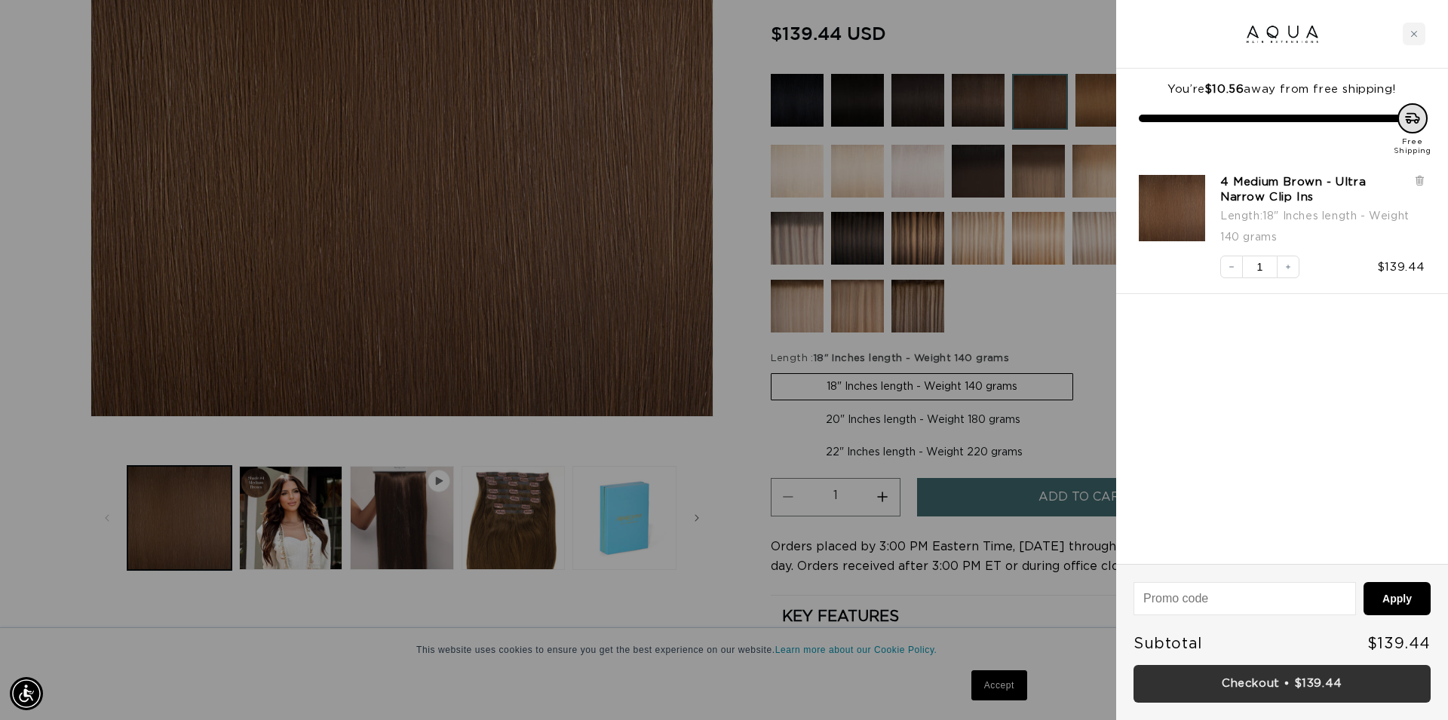
click at [1288, 690] on link "Checkout • $139.44" at bounding box center [1282, 684] width 297 height 38
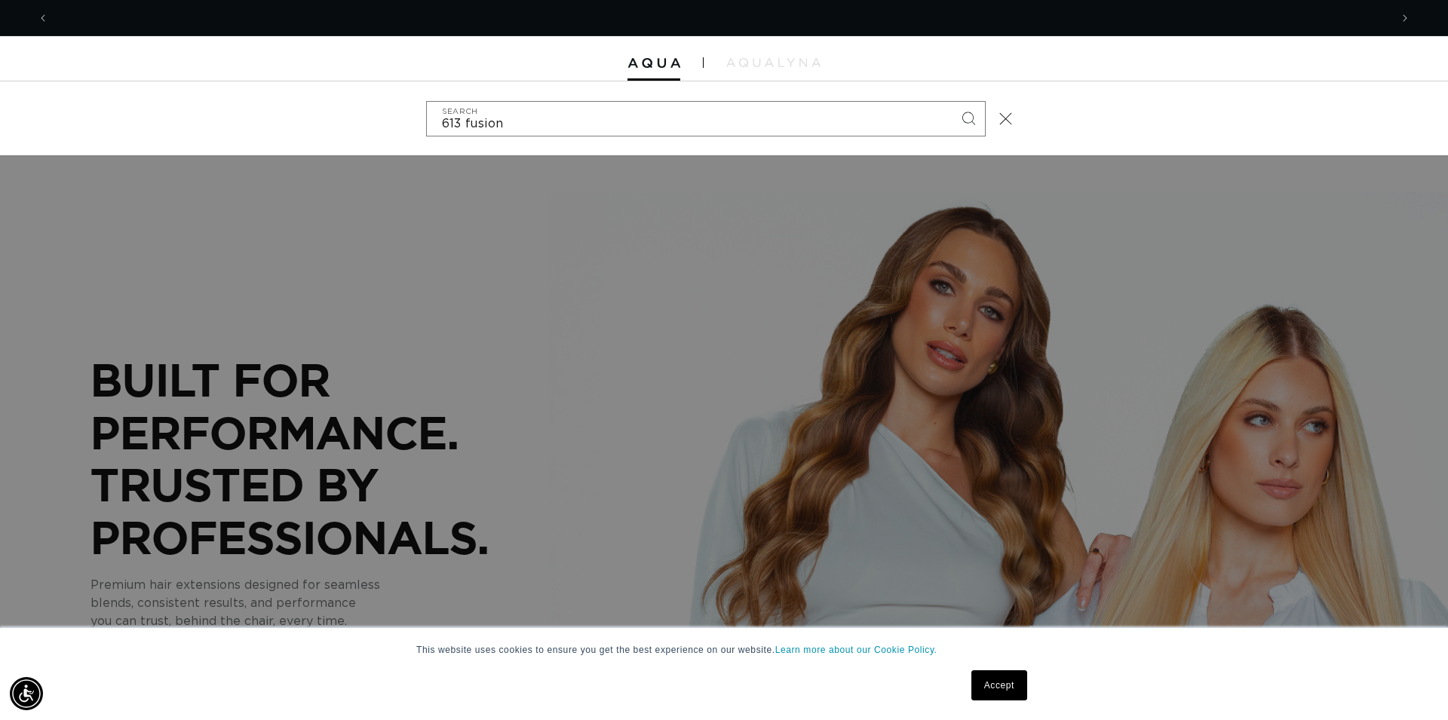
scroll to position [0, 1341]
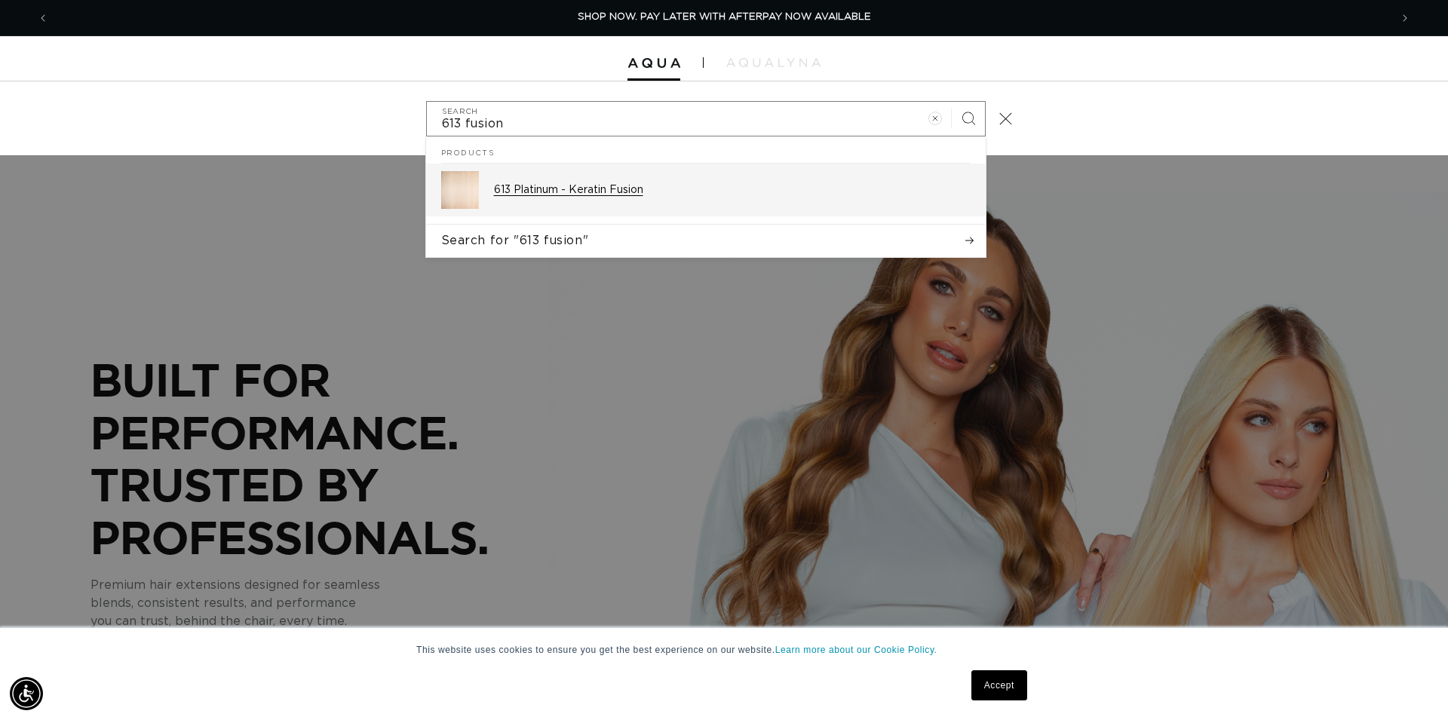
type input "613 fusion"
click at [545, 185] on p "613 Platinum - Keratin Fusion" at bounding box center [732, 190] width 477 height 14
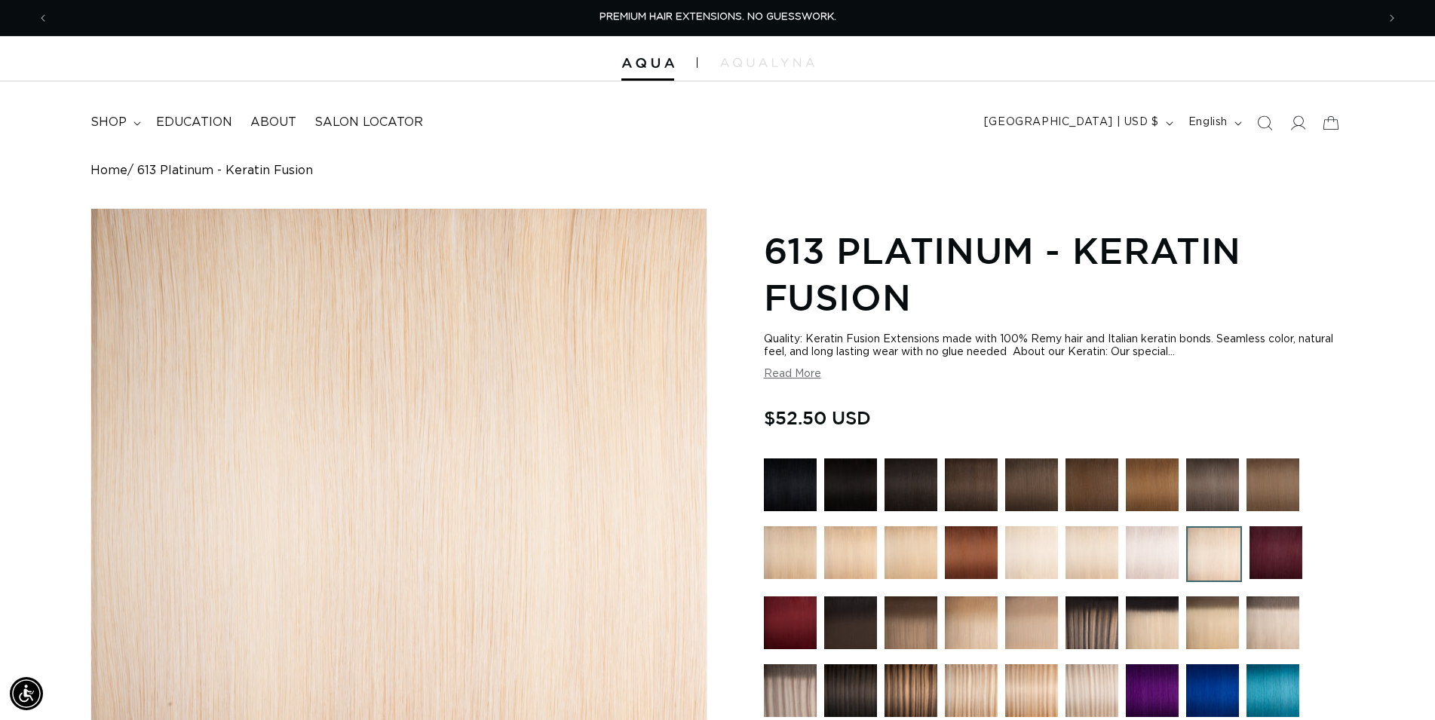
scroll to position [539, 0]
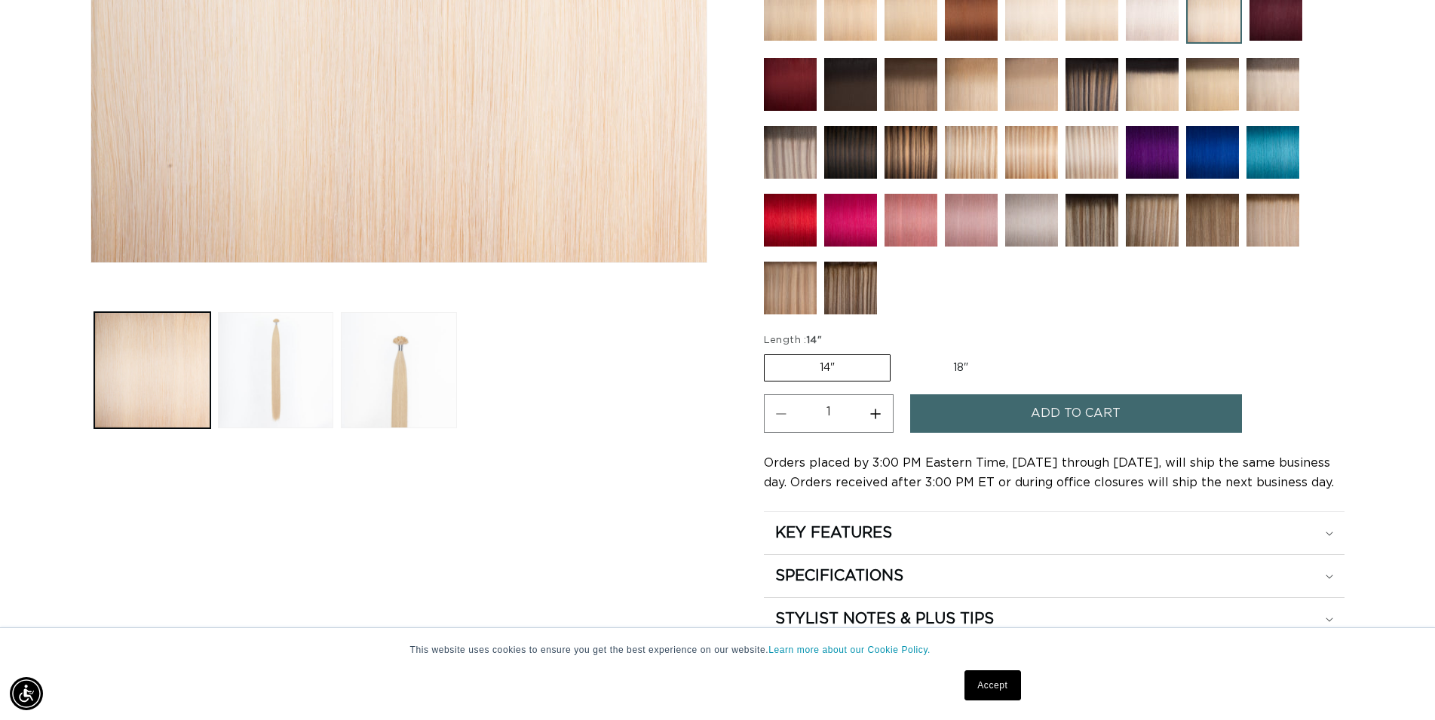
click at [1027, 413] on button "Add to cart" at bounding box center [1076, 413] width 332 height 38
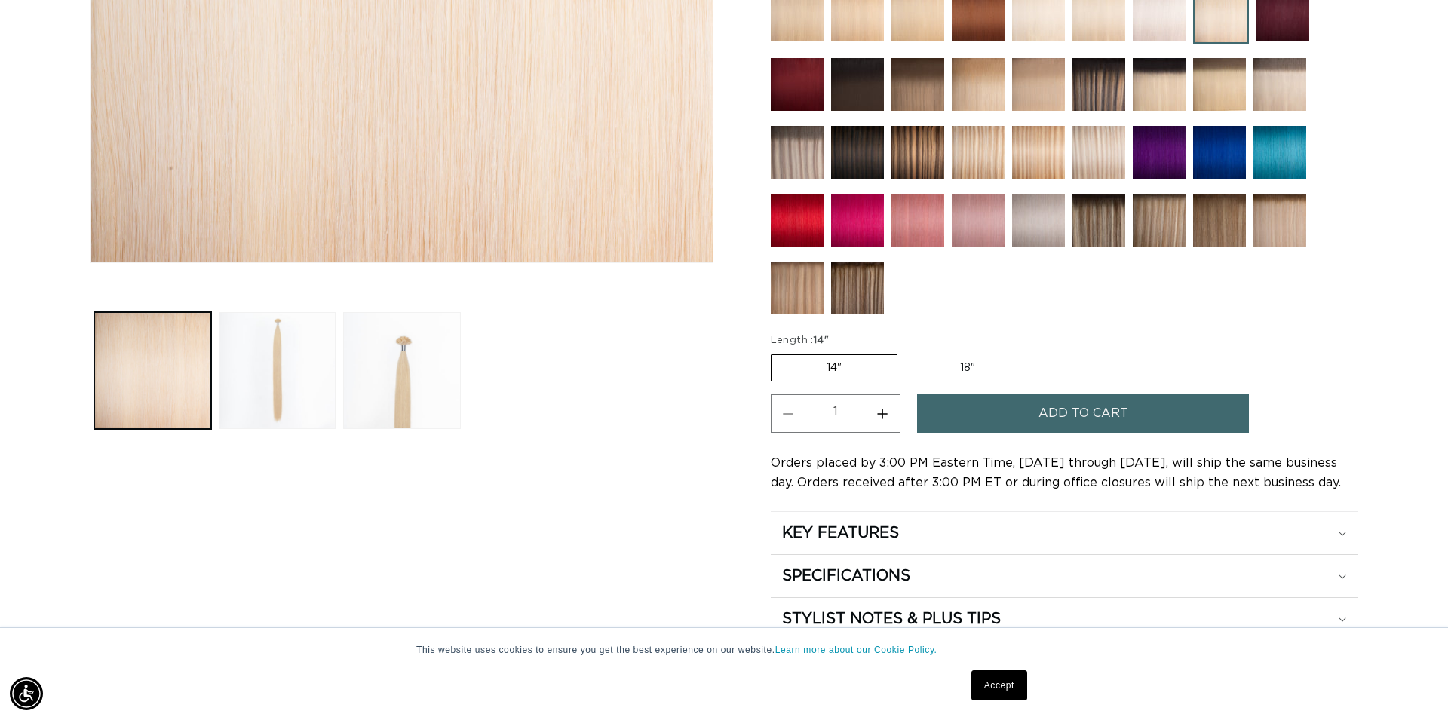
scroll to position [0, 1341]
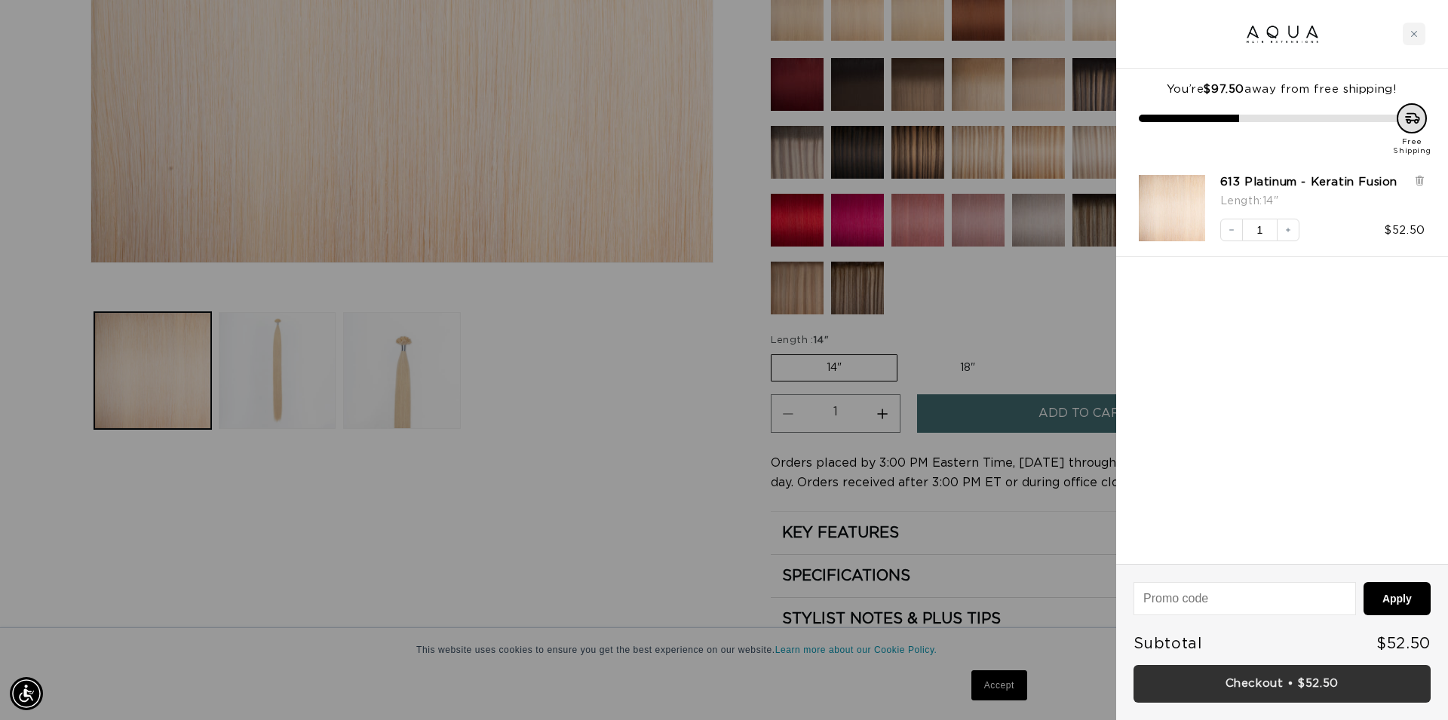
click at [1306, 678] on link "Checkout • $52.50" at bounding box center [1282, 684] width 297 height 38
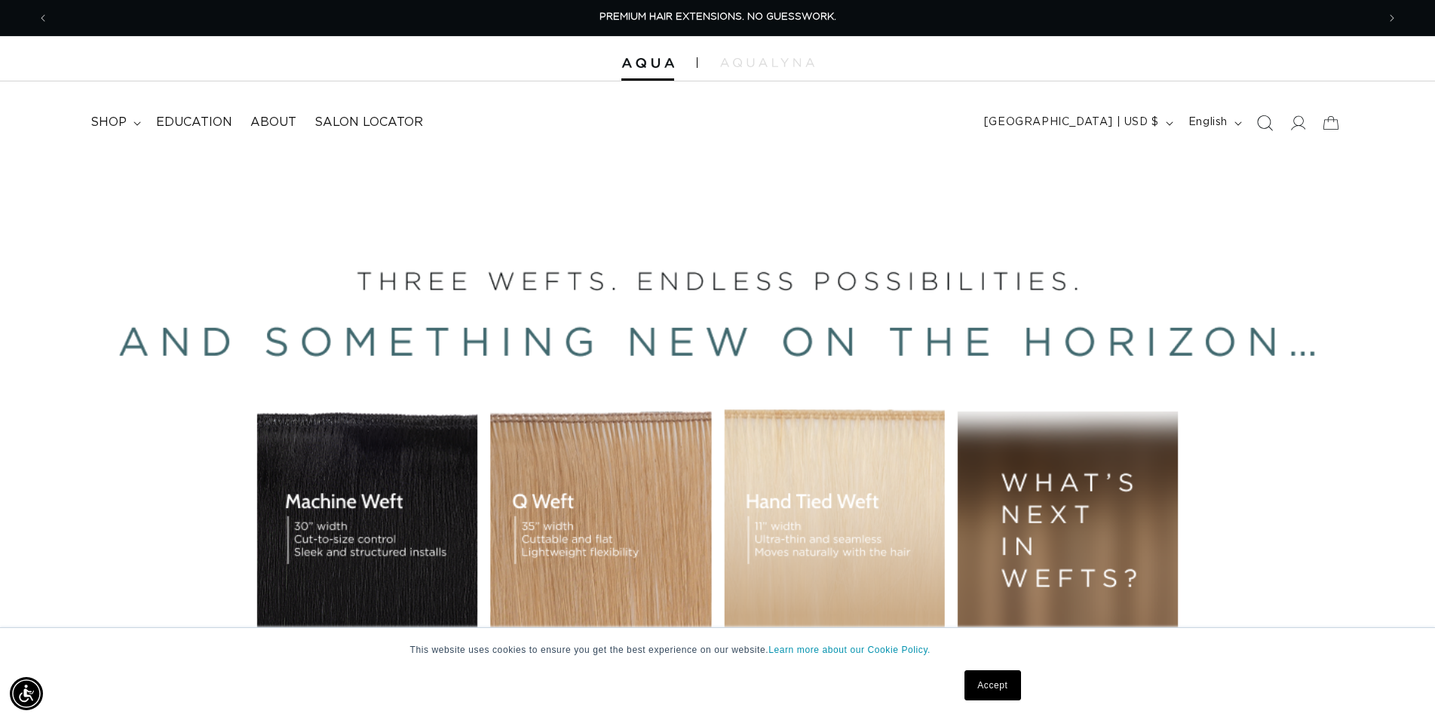
click at [1266, 124] on icon "Search" at bounding box center [1265, 123] width 16 height 16
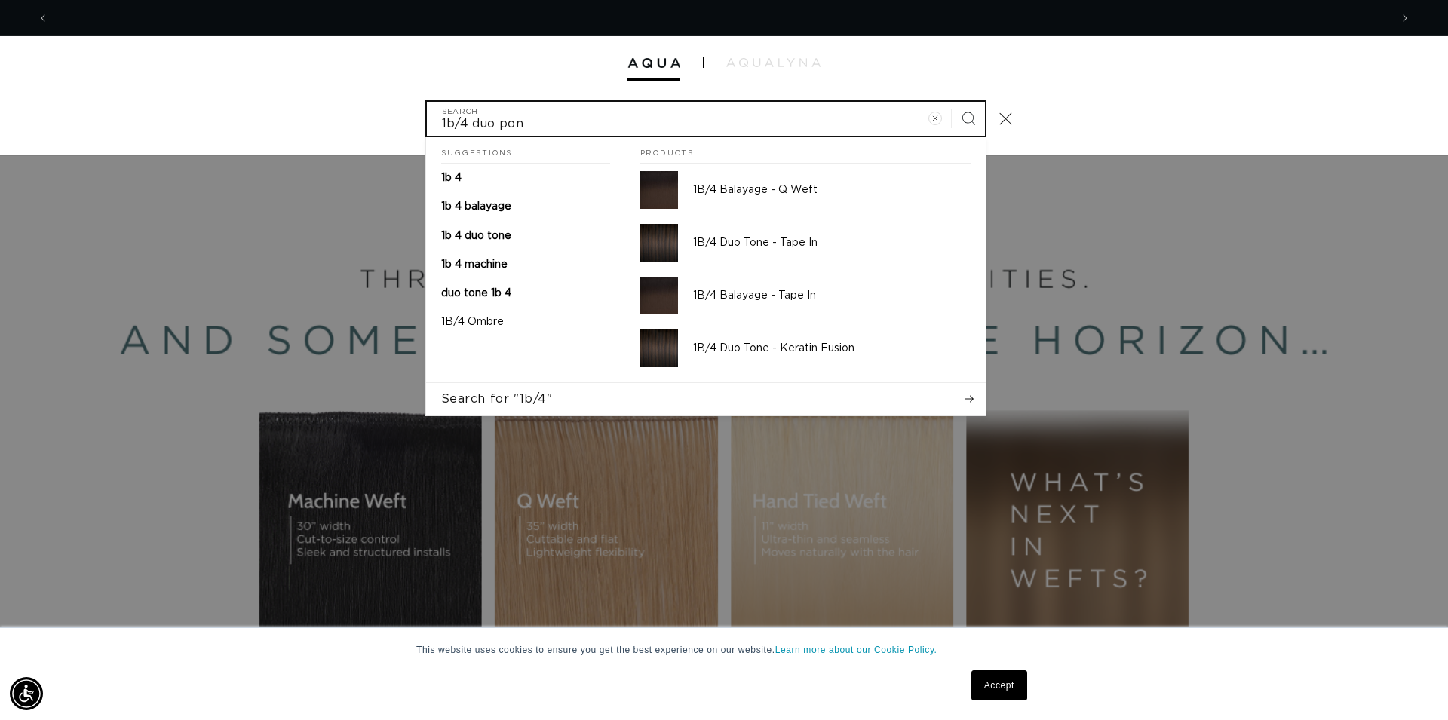
scroll to position [0, 2682]
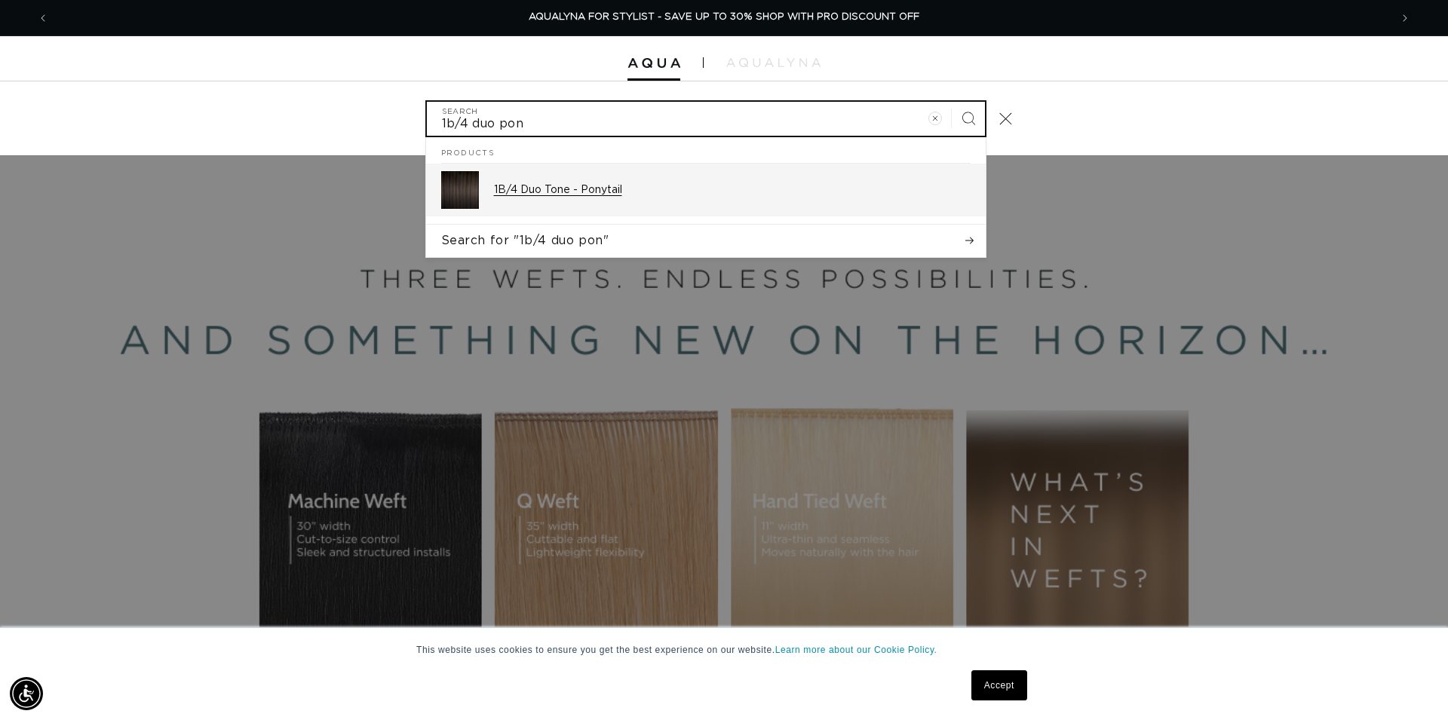
type input "1b/4 duo pon"
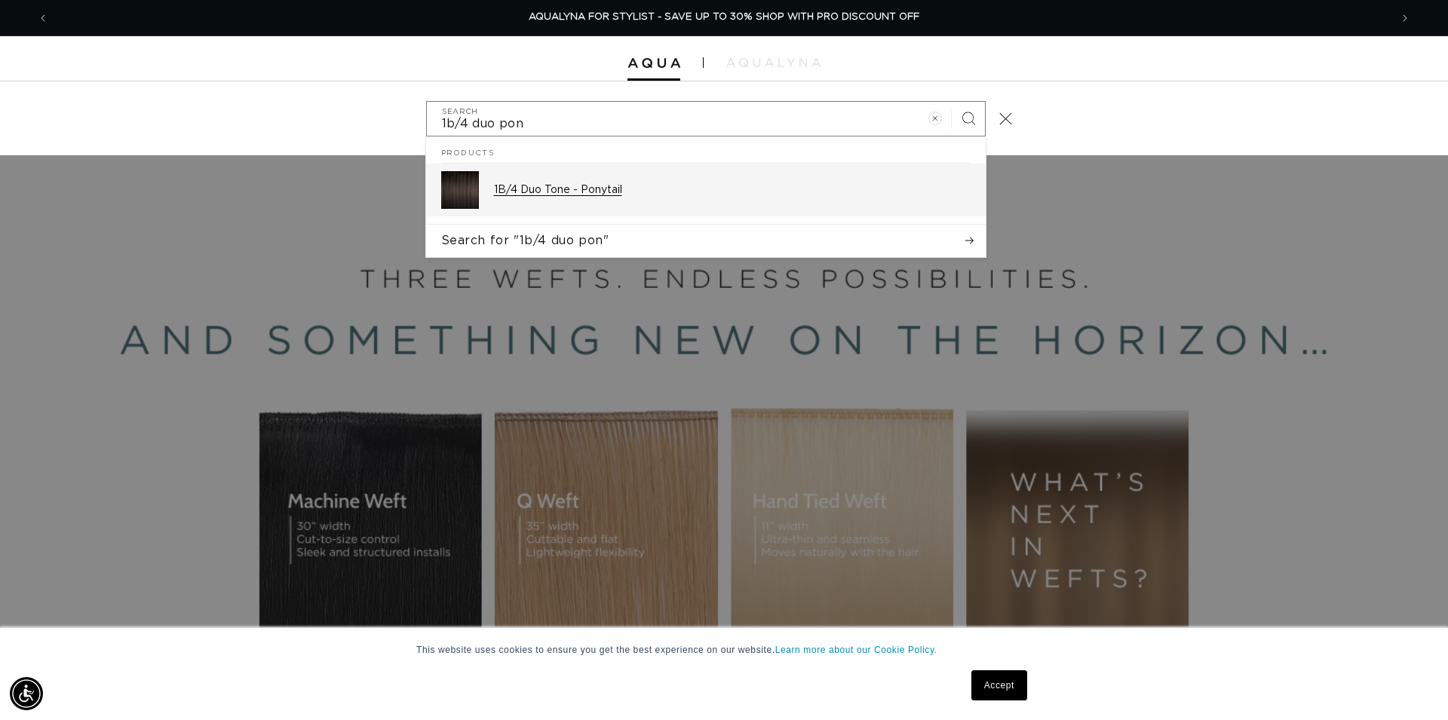
click at [629, 188] on p "1B/4 Duo Tone - Ponytail" at bounding box center [732, 190] width 477 height 14
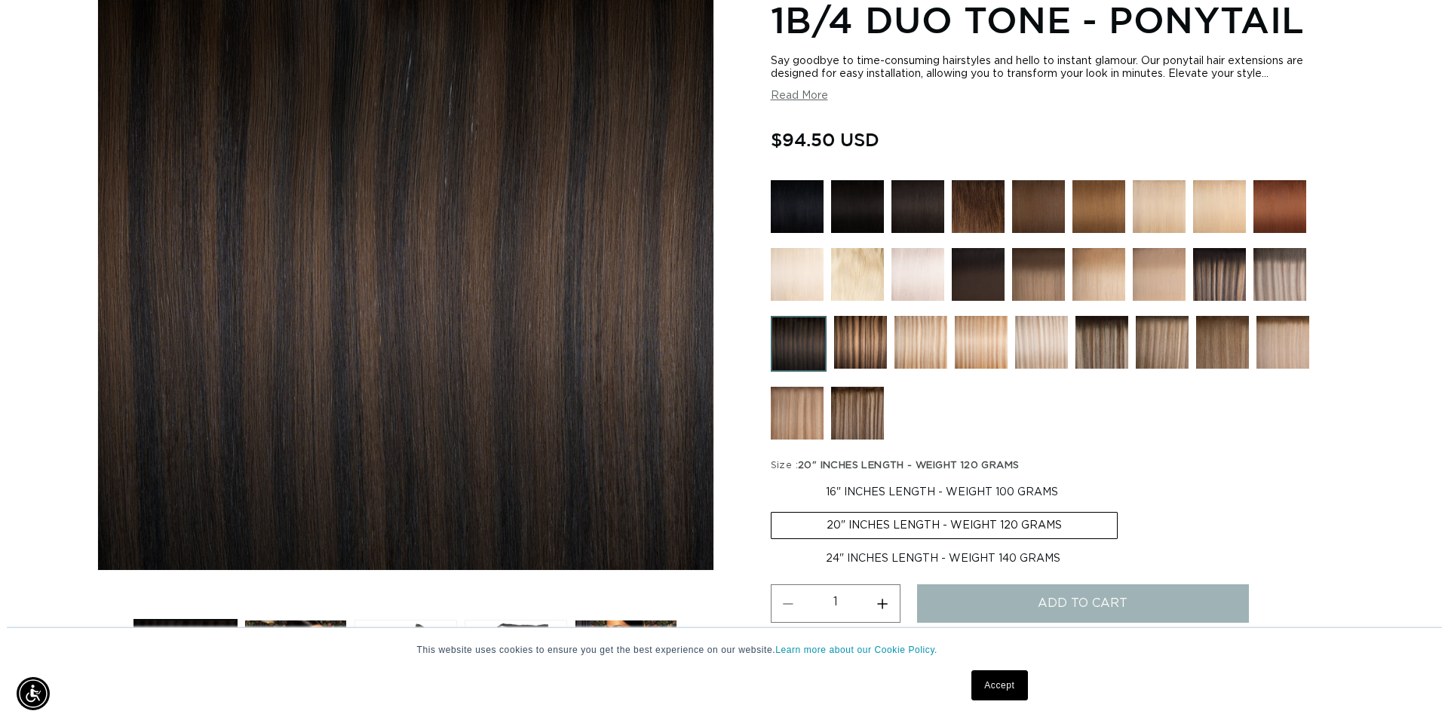
scroll to position [231, 0]
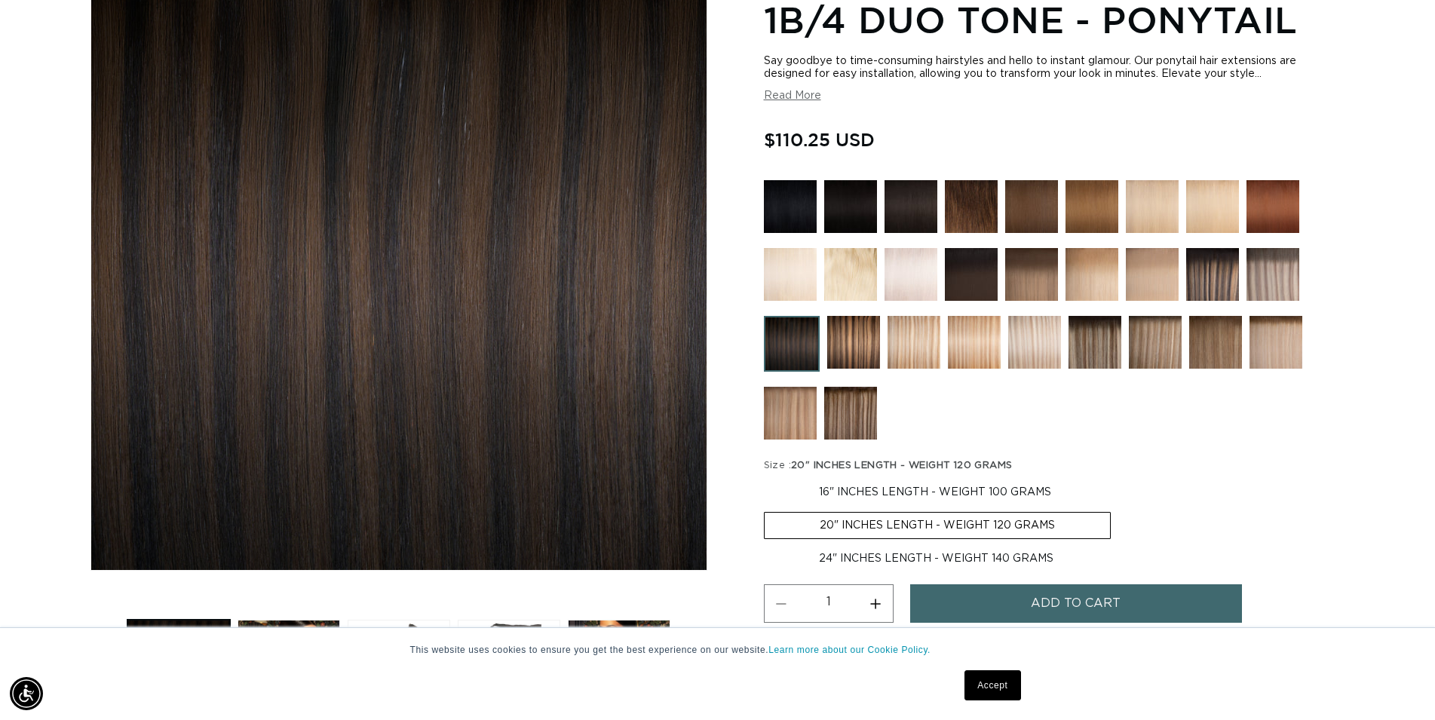
click at [1051, 612] on span "Add to cart" at bounding box center [1076, 604] width 90 height 38
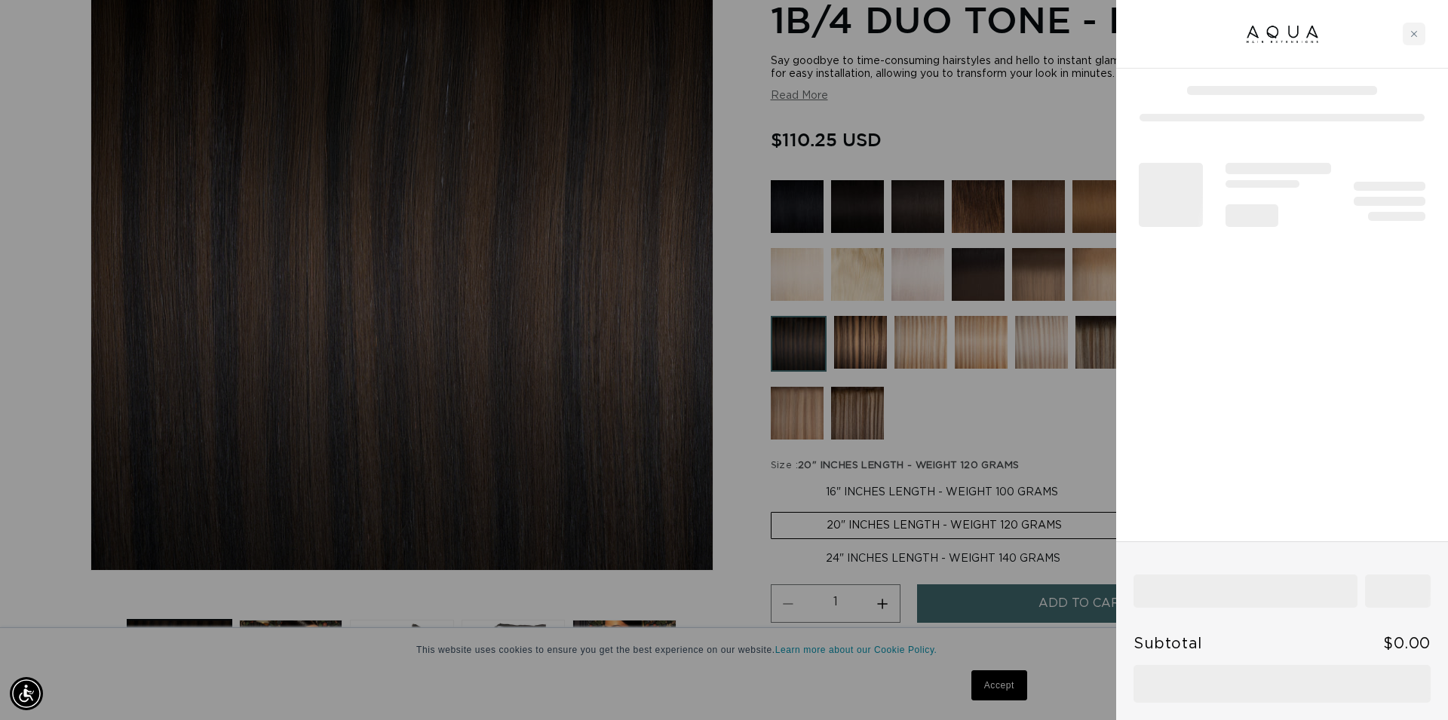
scroll to position [0, 1341]
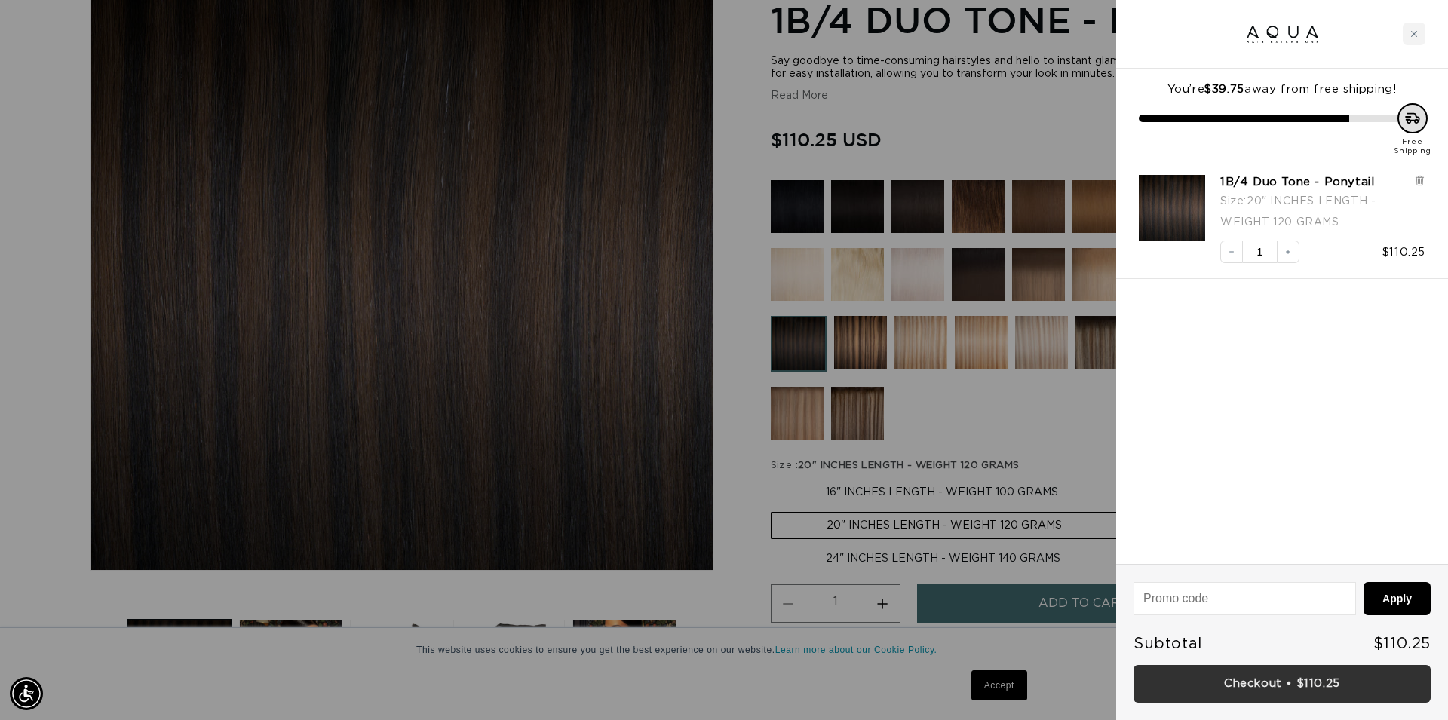
click at [1315, 677] on link "Checkout • $110.25" at bounding box center [1282, 684] width 297 height 38
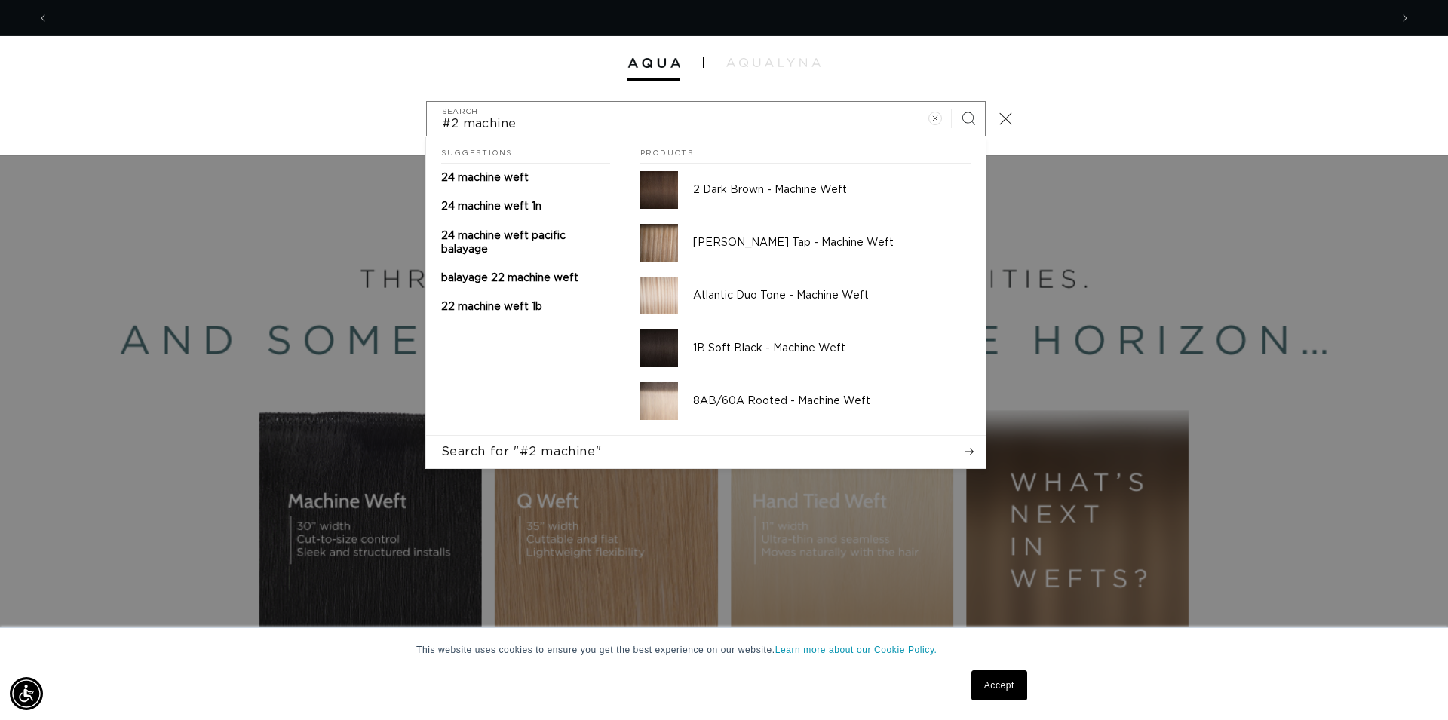
scroll to position [0, 2682]
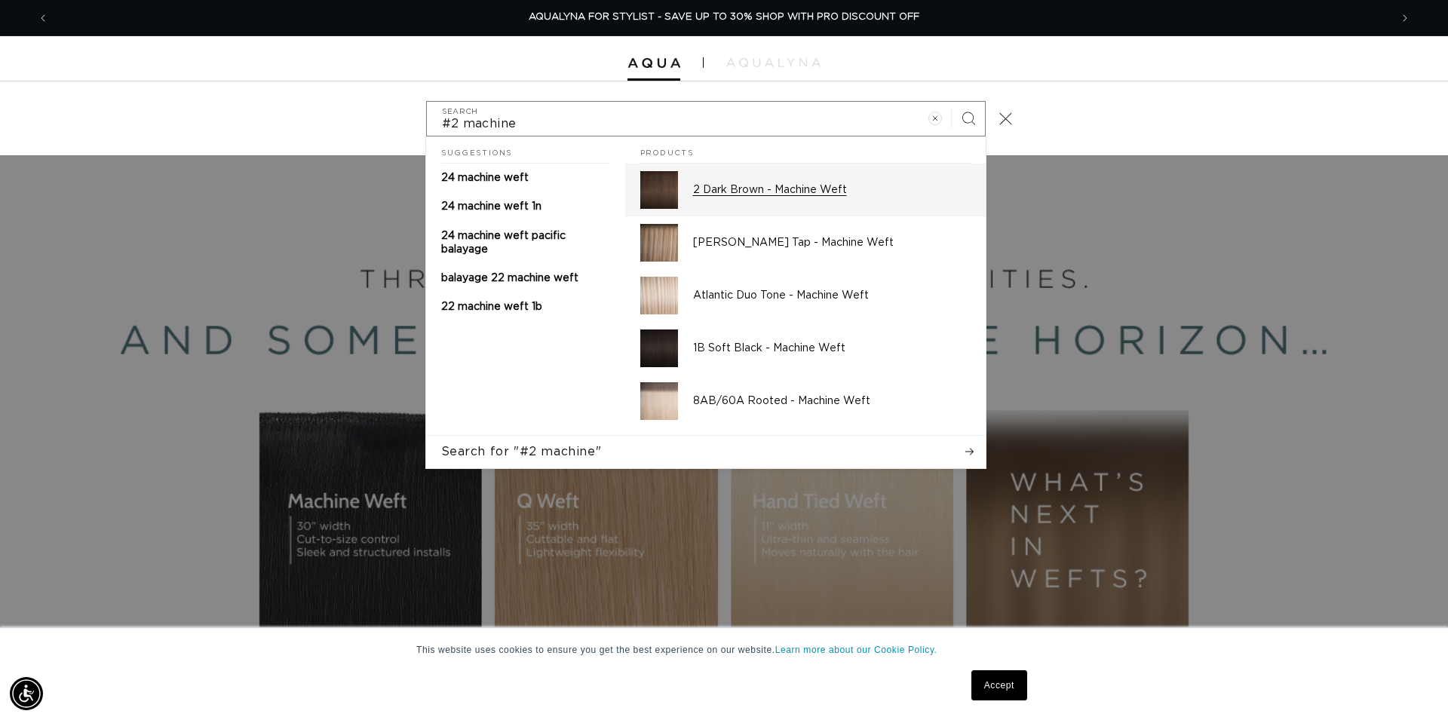
type input "#2 machine"
click at [769, 186] on p "2 Dark Brown - Machine Weft" at bounding box center [832, 190] width 278 height 14
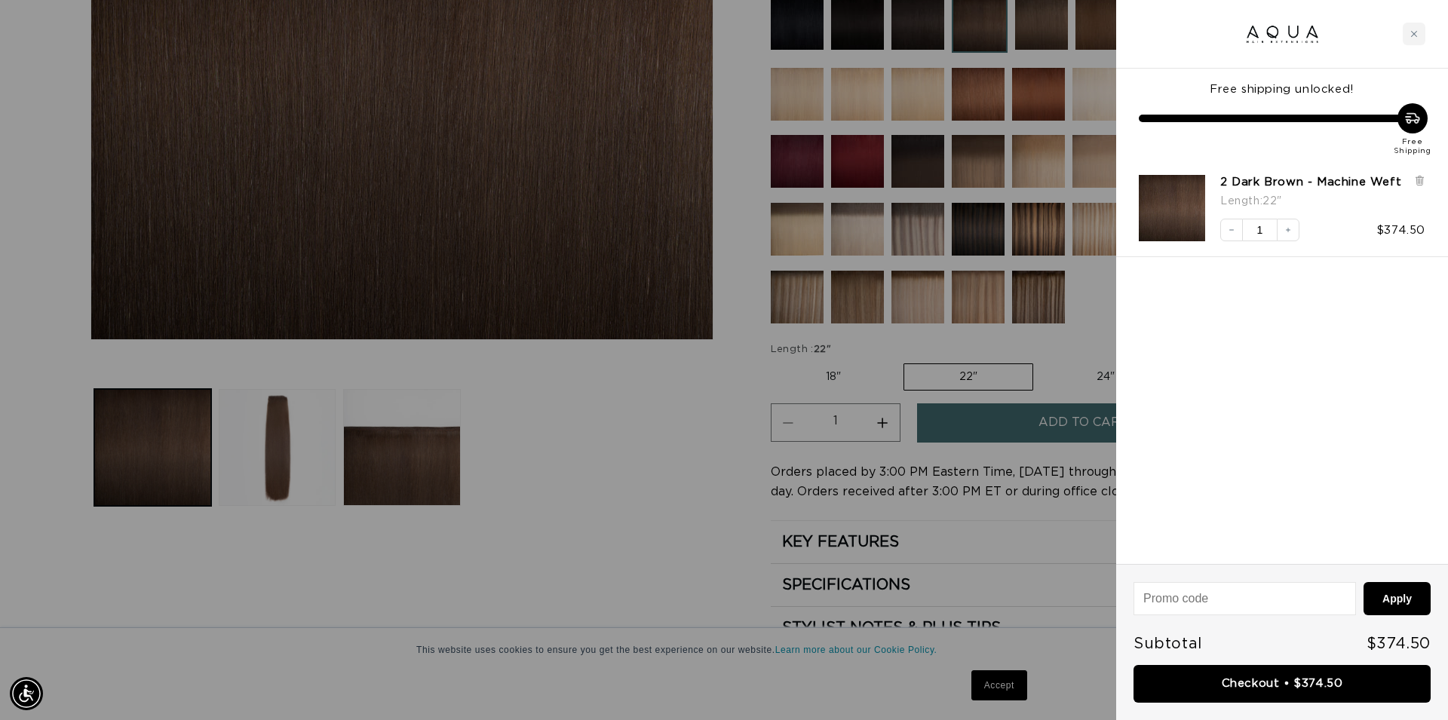
scroll to position [0, 2682]
click at [1318, 692] on link "Checkout • $374.50" at bounding box center [1282, 684] width 297 height 38
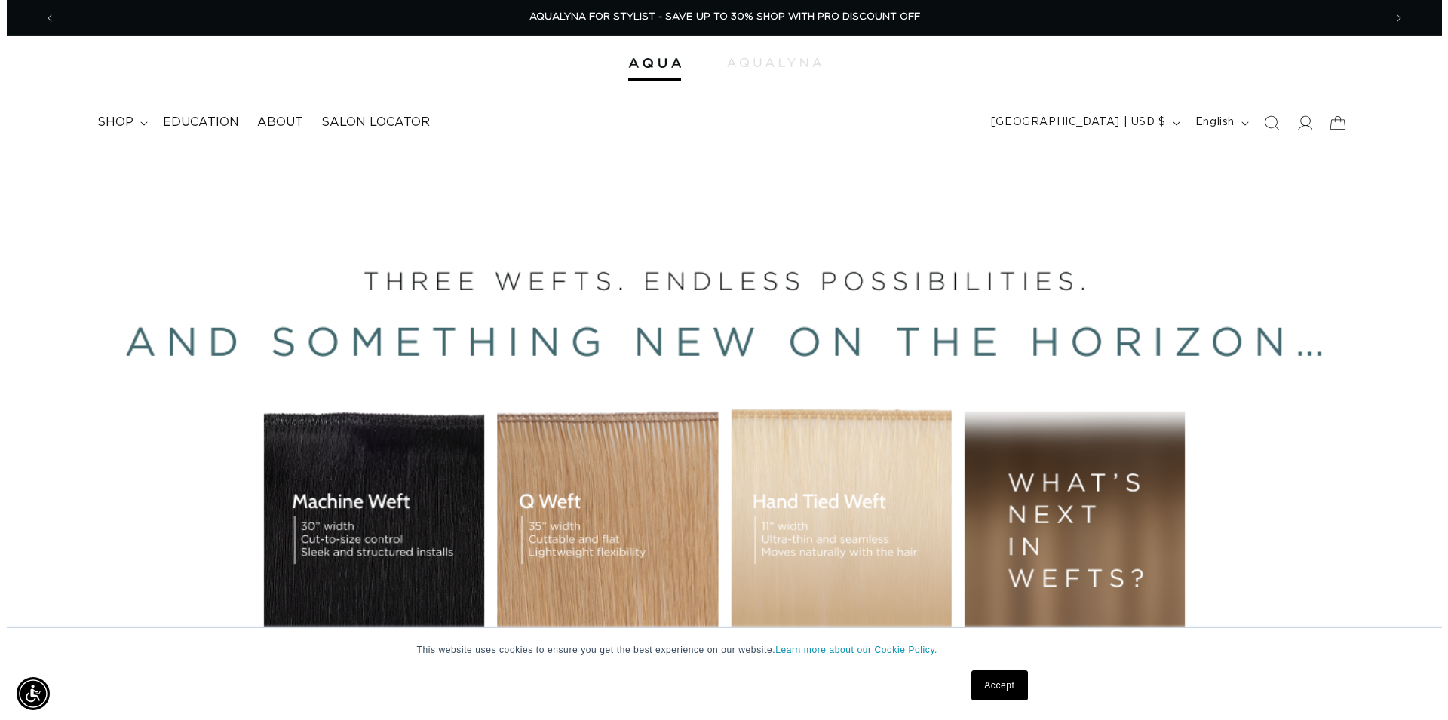
scroll to position [0, 2656]
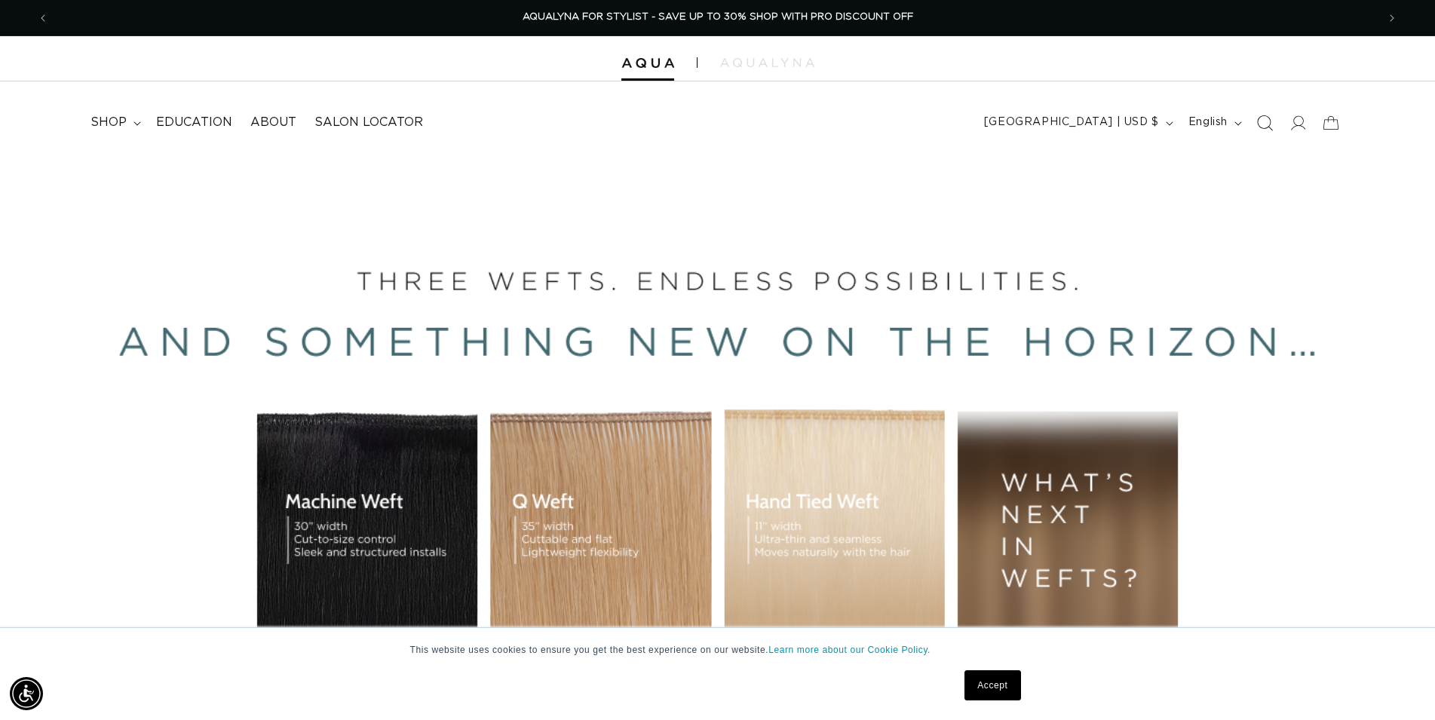
click at [1259, 119] on icon "Search" at bounding box center [1266, 123] width 16 height 16
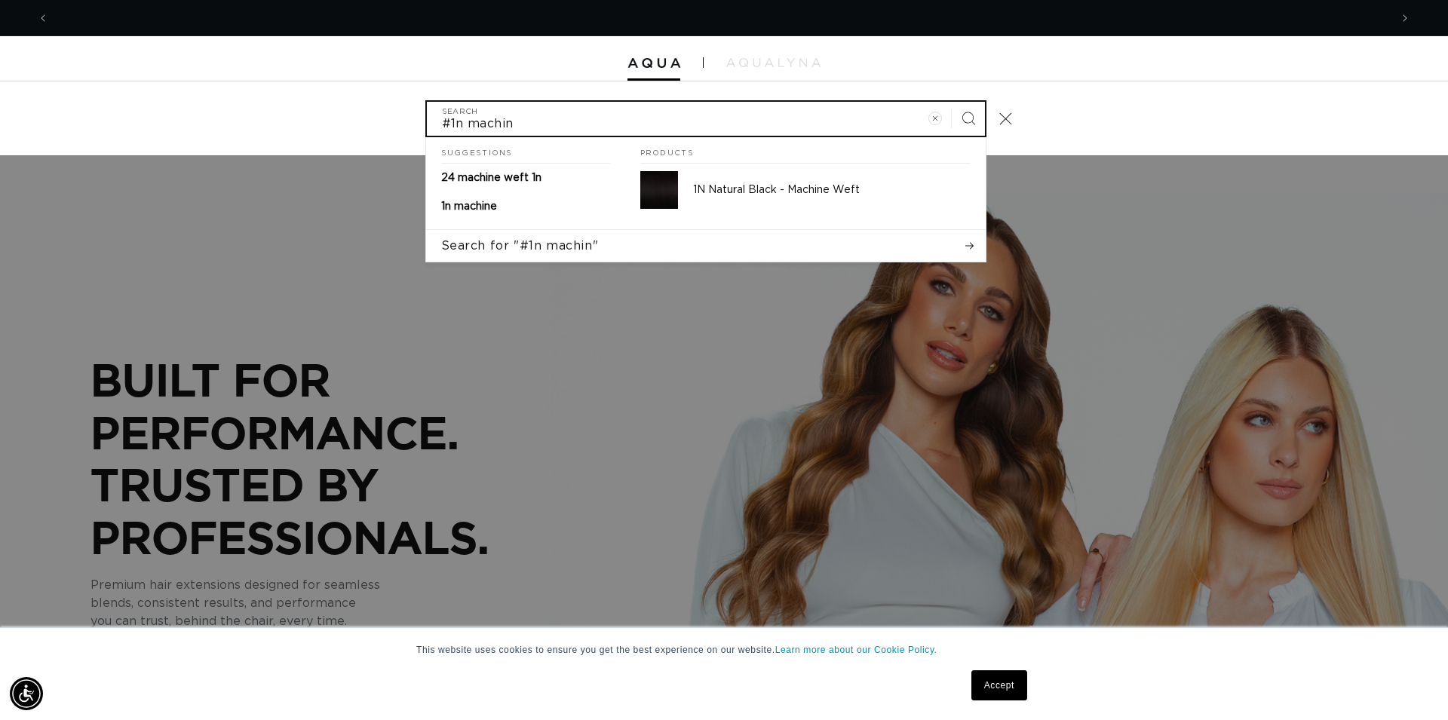
scroll to position [0, 1341]
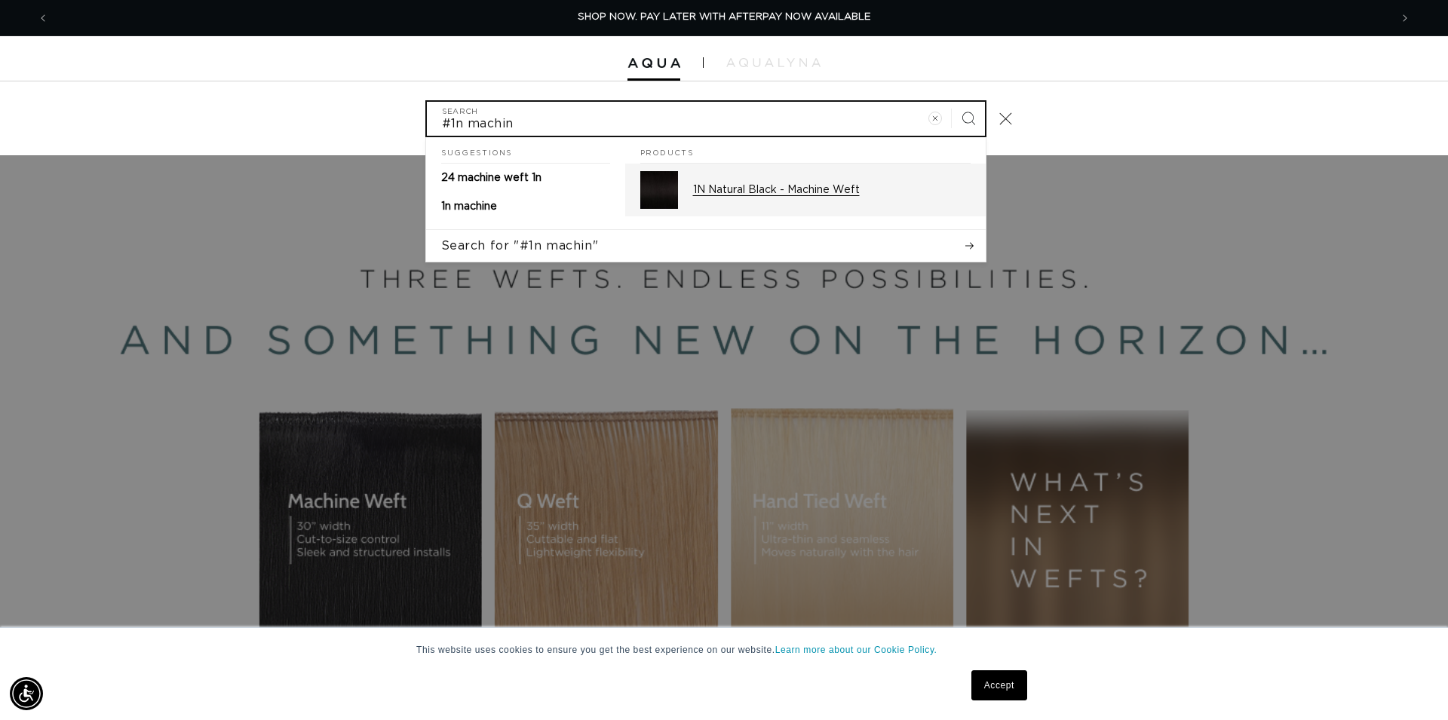
type input "#1n machin"
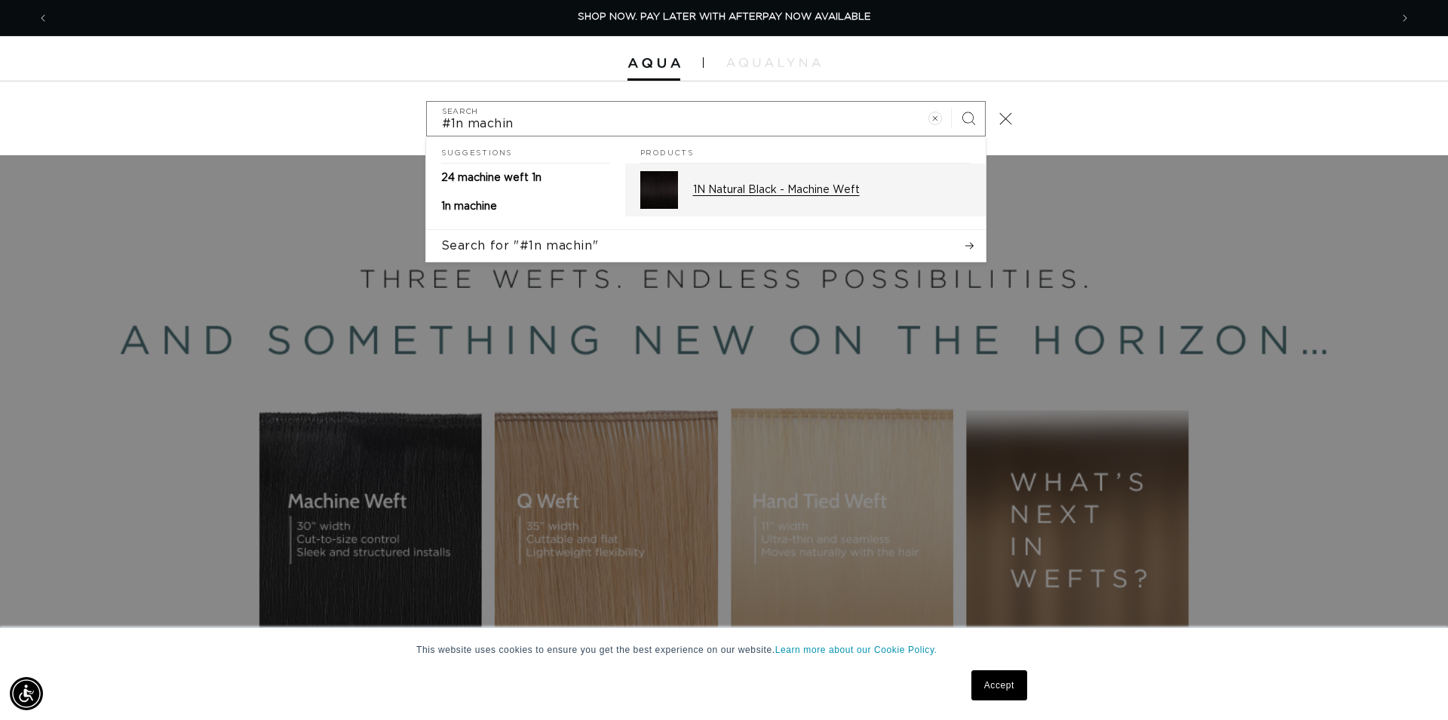
click at [821, 185] on p "1N Natural Black - Machine Weft" at bounding box center [832, 190] width 278 height 14
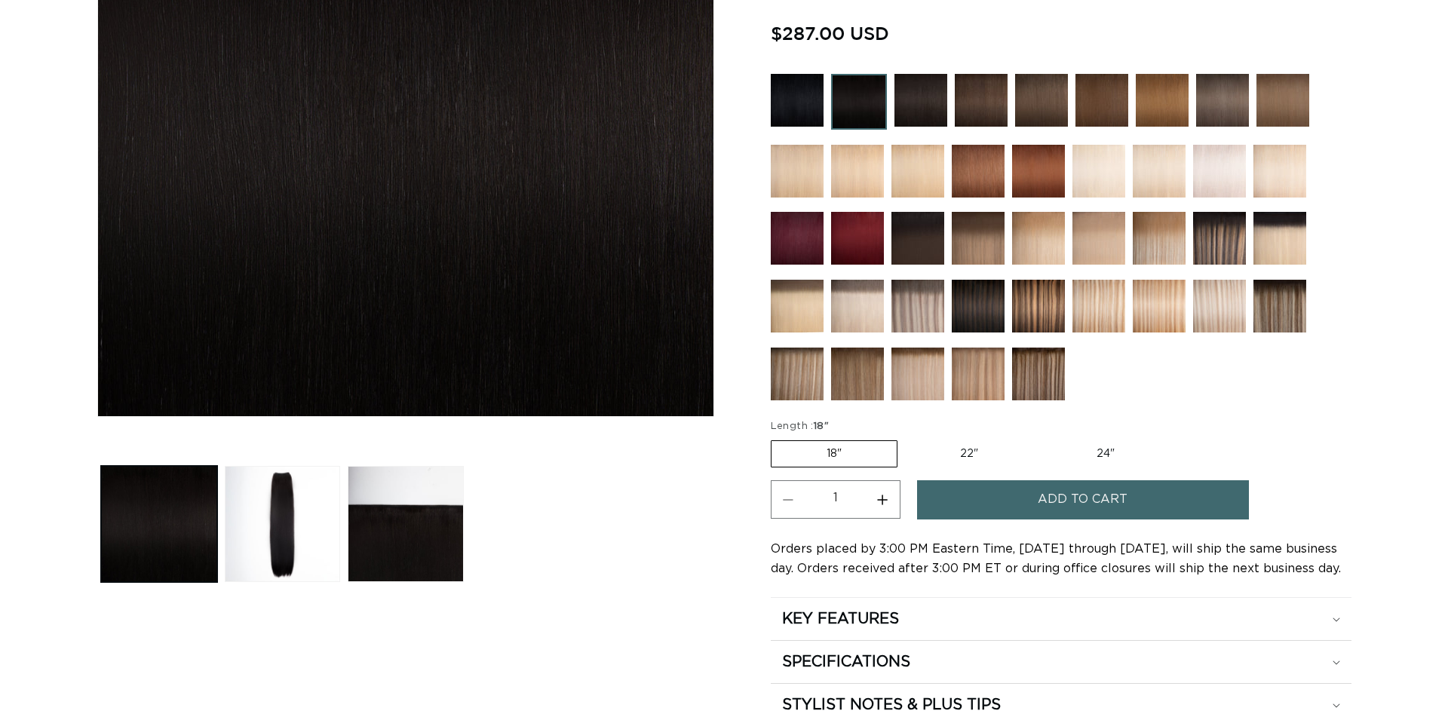
scroll to position [385, 0]
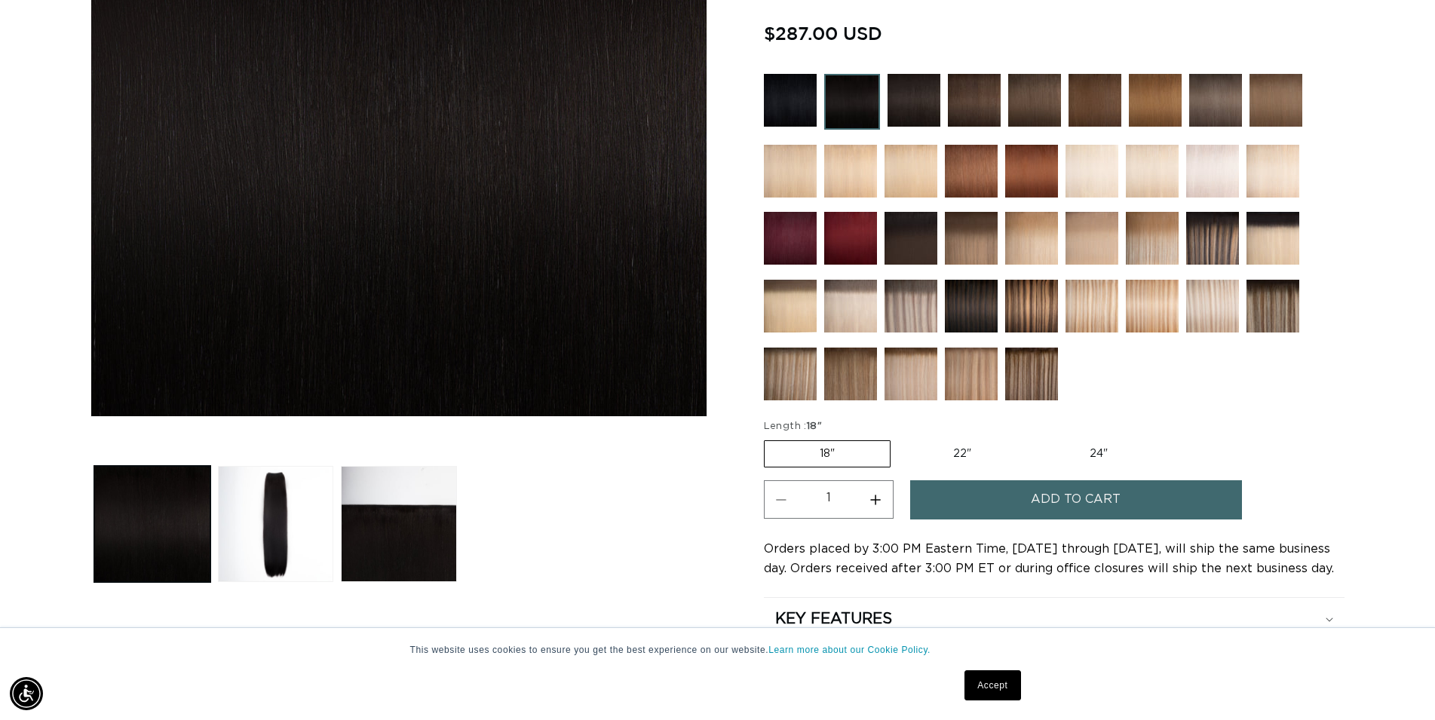
click at [1137, 498] on button "Add to cart" at bounding box center [1076, 499] width 332 height 38
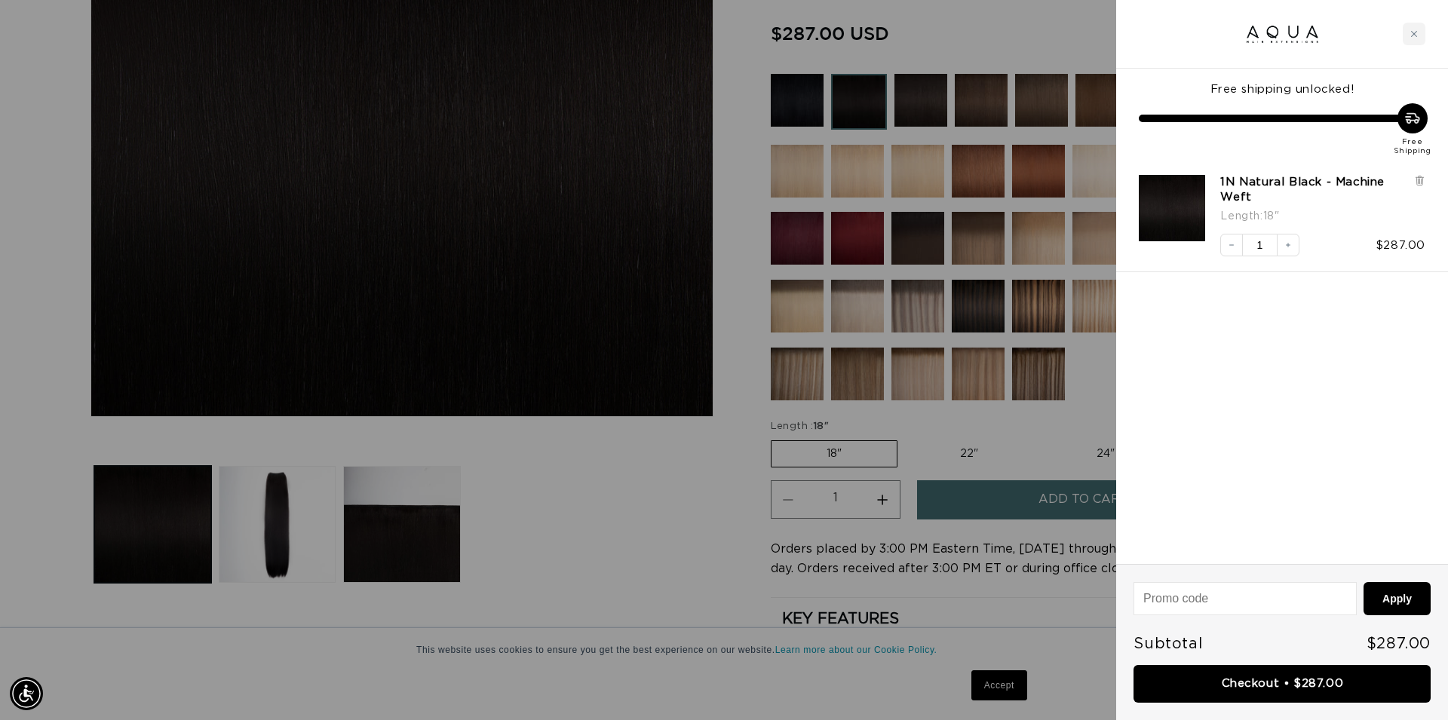
click at [636, 577] on div at bounding box center [724, 360] width 1448 height 720
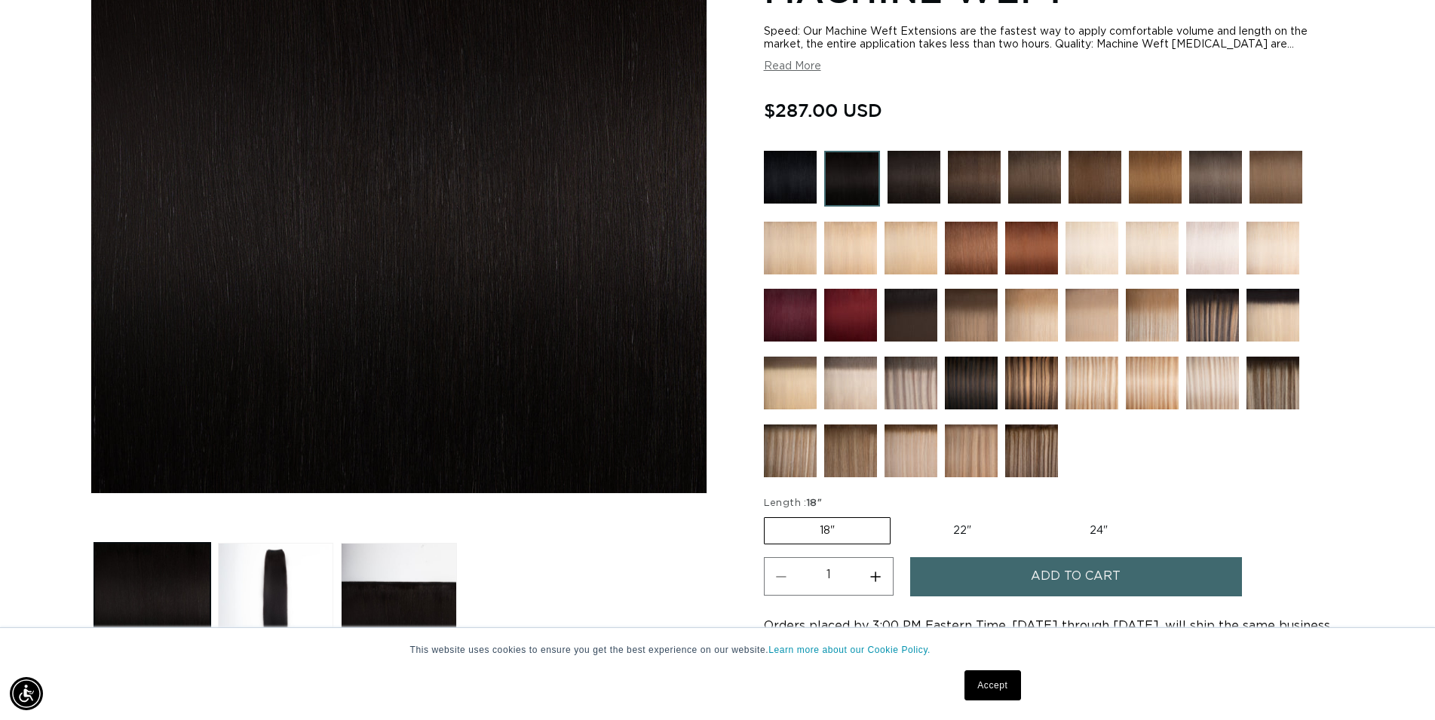
scroll to position [0, 0]
click at [792, 457] on img at bounding box center [790, 451] width 53 height 53
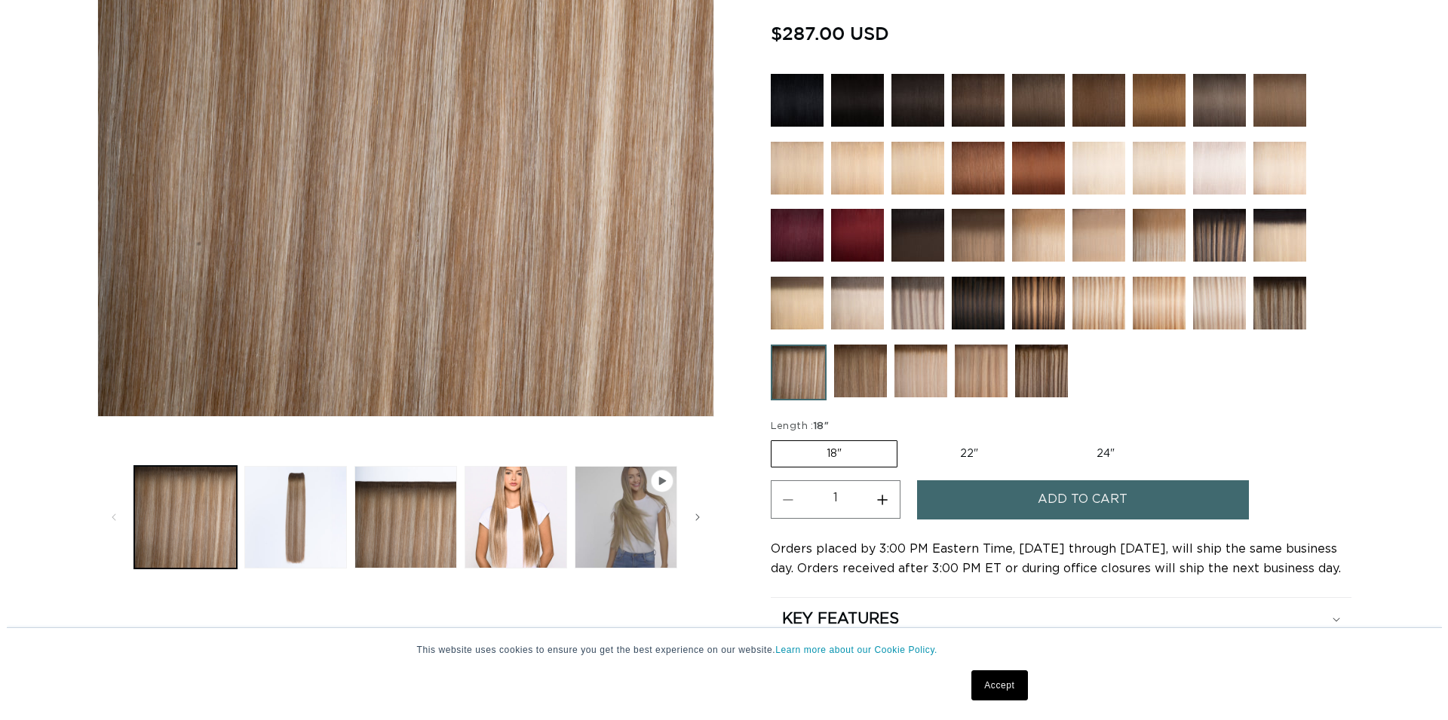
scroll to position [385, 0]
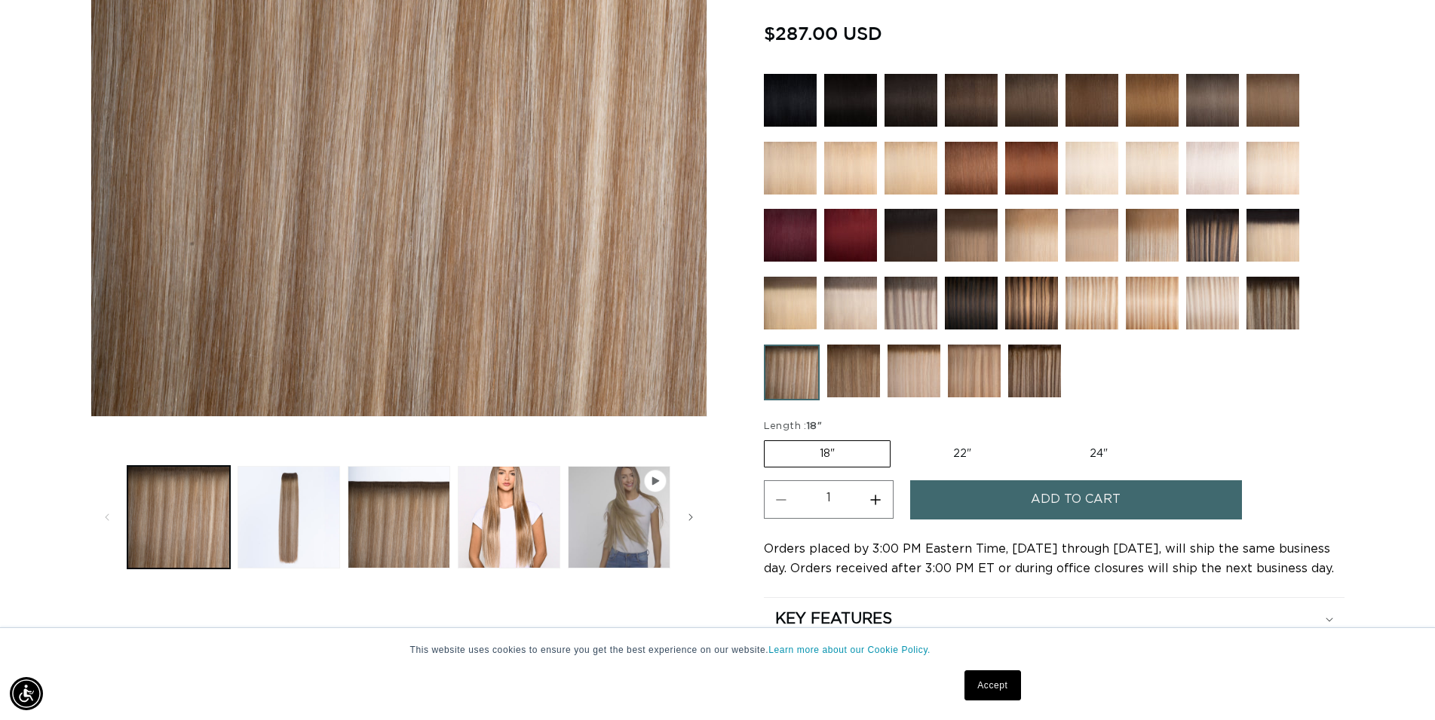
click at [1104, 451] on label "24" Variant sold out or unavailable" at bounding box center [1099, 454] width 128 height 26
click at [1035, 438] on input "24" Variant sold out or unavailable" at bounding box center [1034, 437] width 1 height 1
radio input "true"
click at [1102, 490] on span "Add to cart" at bounding box center [1076, 499] width 90 height 38
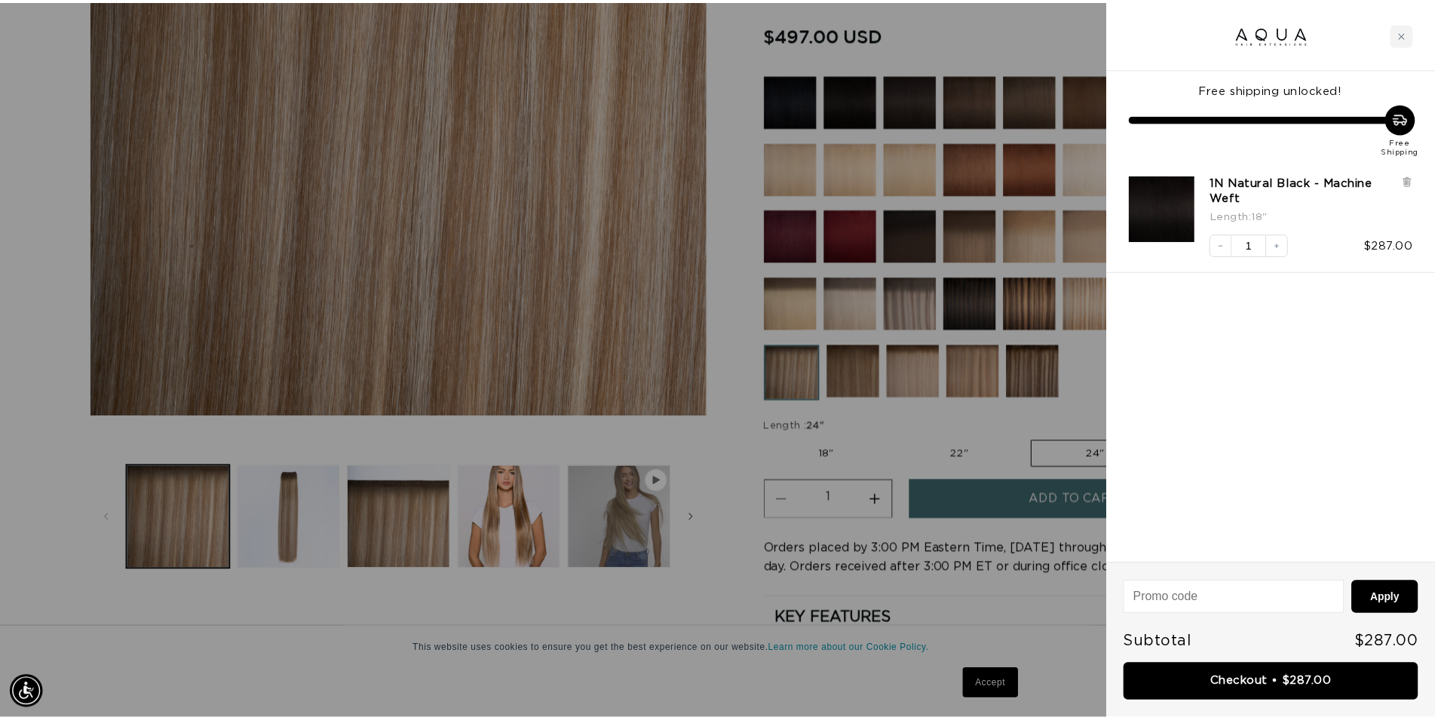
scroll to position [0, 1341]
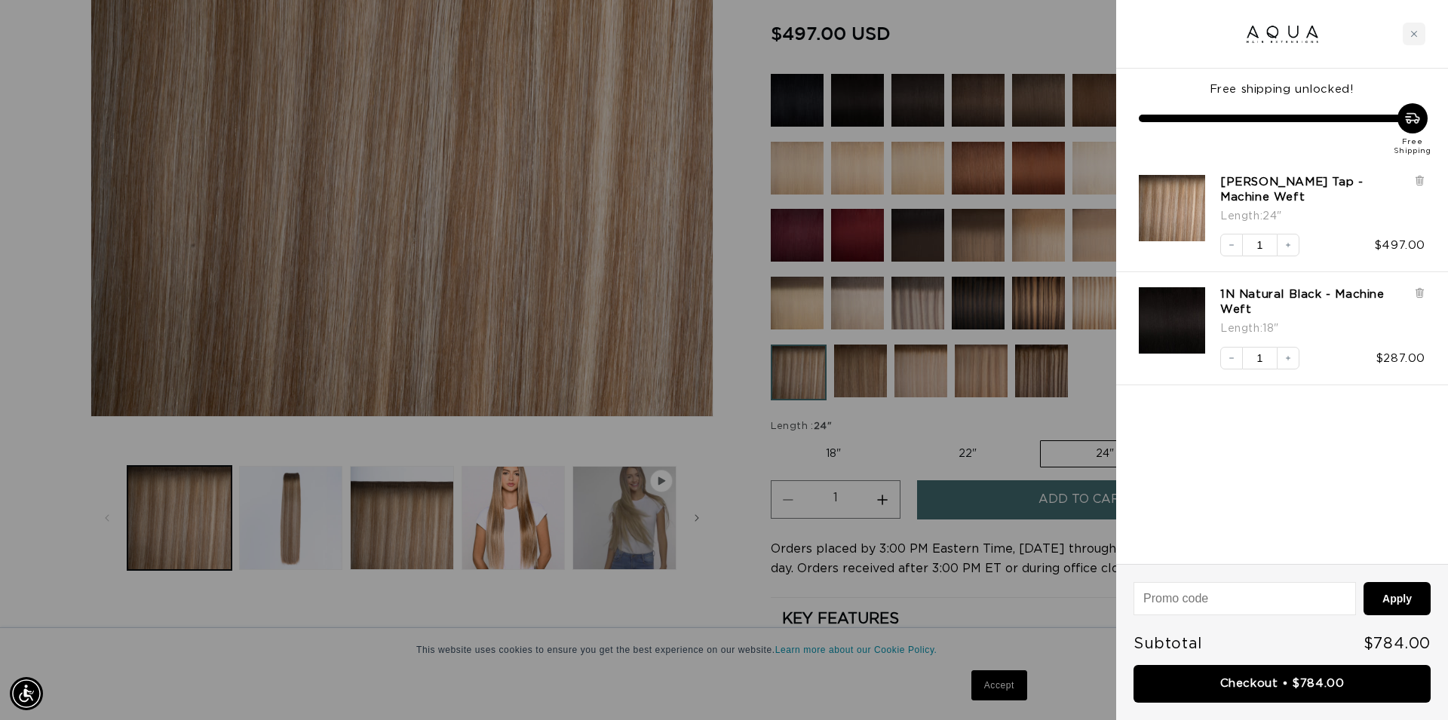
click at [734, 591] on div at bounding box center [724, 360] width 1448 height 720
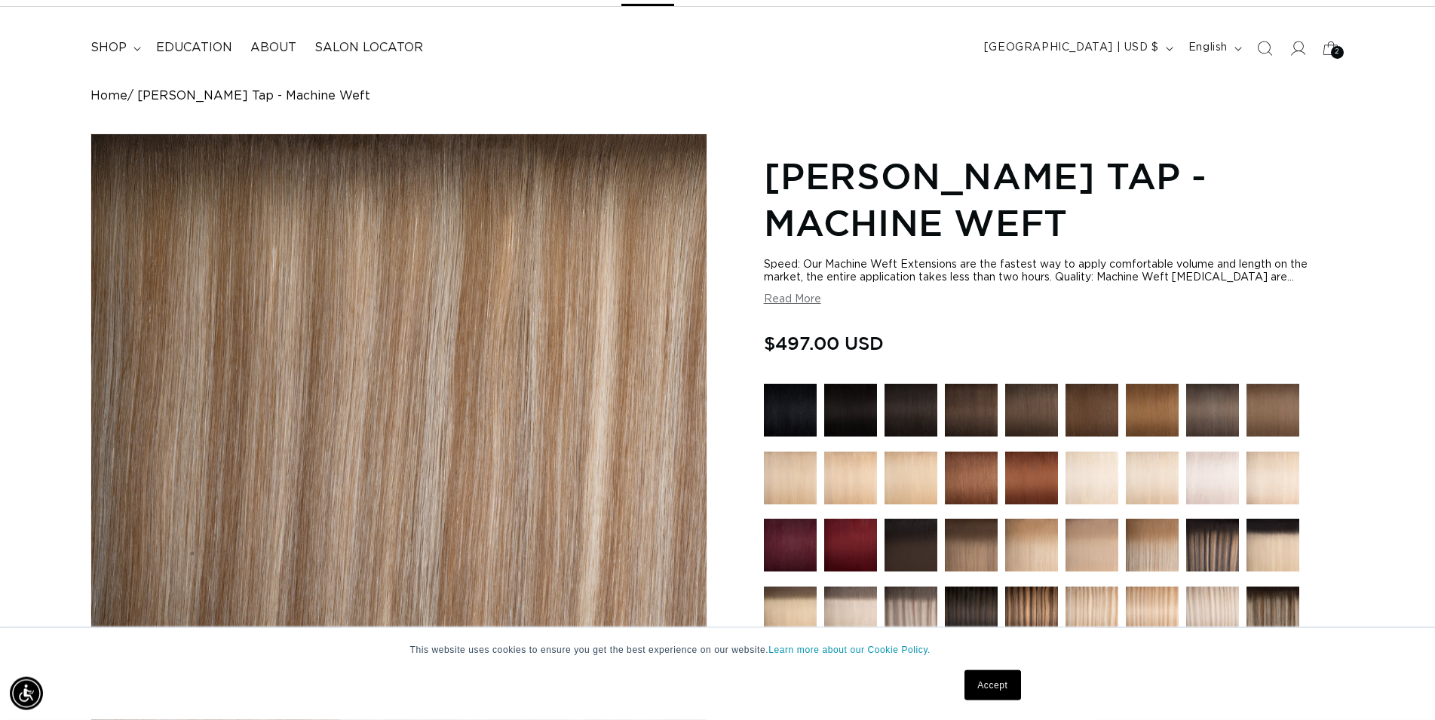
scroll to position [0, 0]
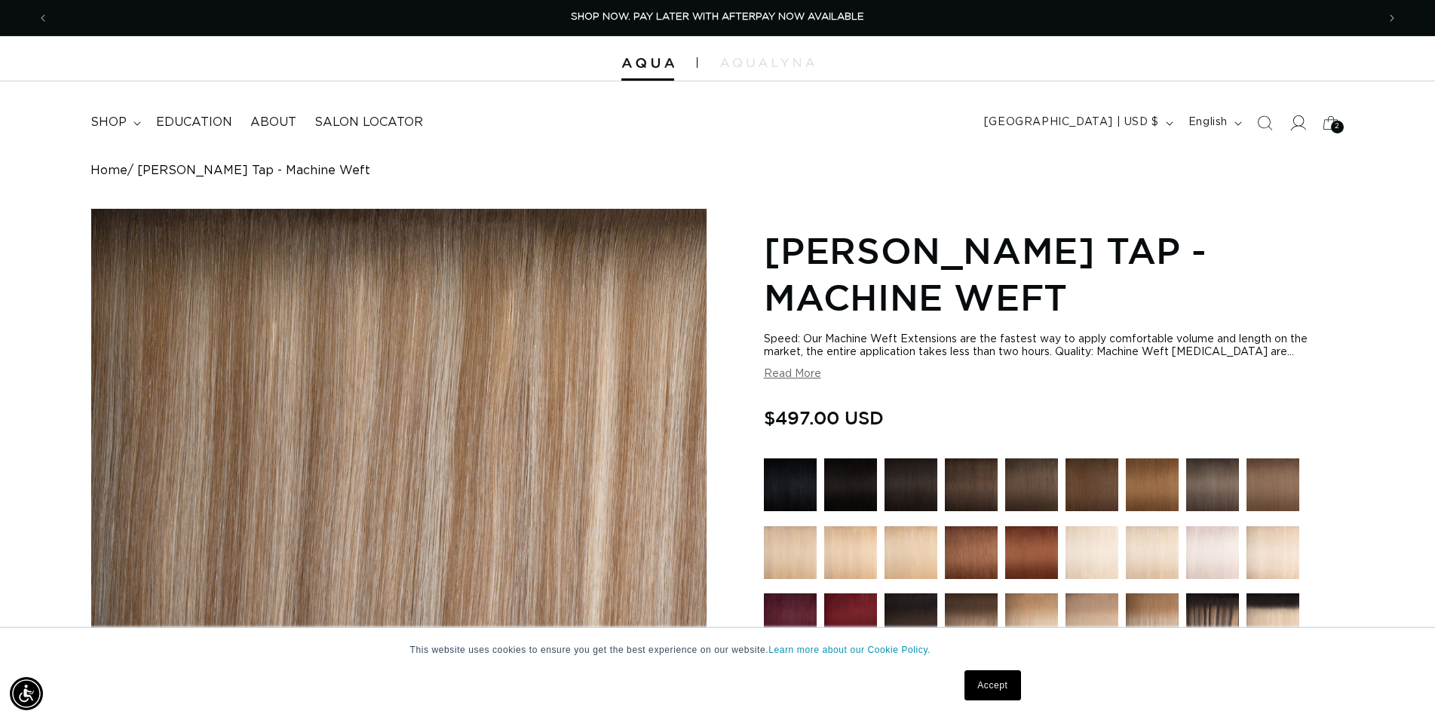
click at [1294, 124] on icon at bounding box center [1298, 123] width 16 height 16
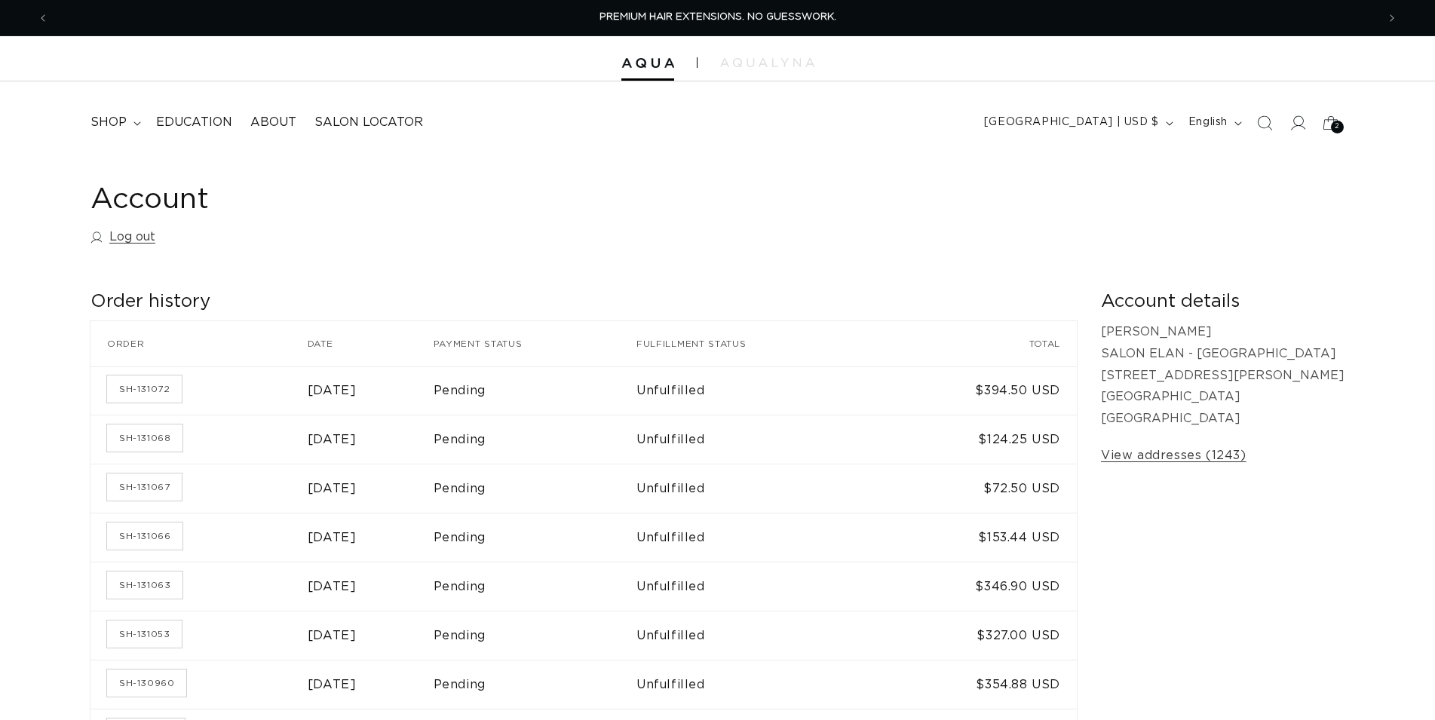
click at [1262, 127] on icon "Search" at bounding box center [1264, 122] width 15 height 15
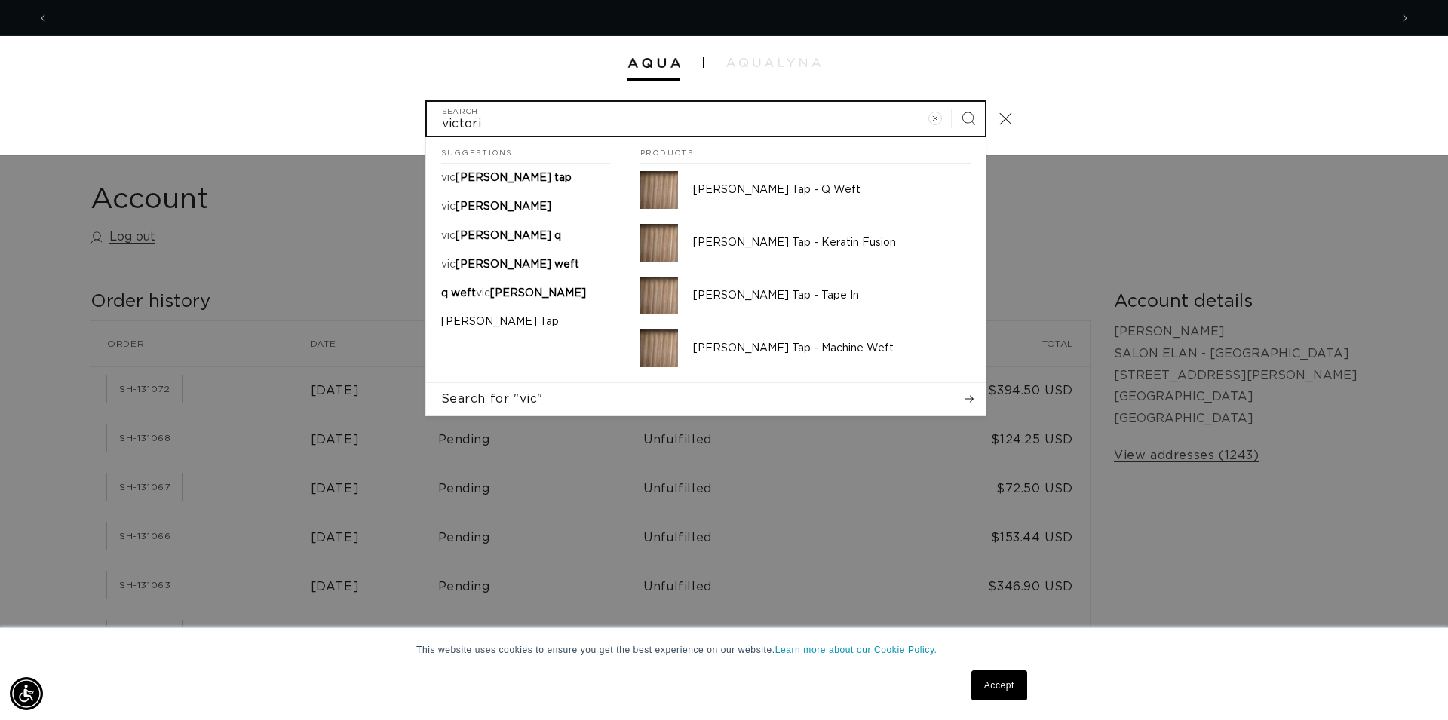
scroll to position [0, 1341]
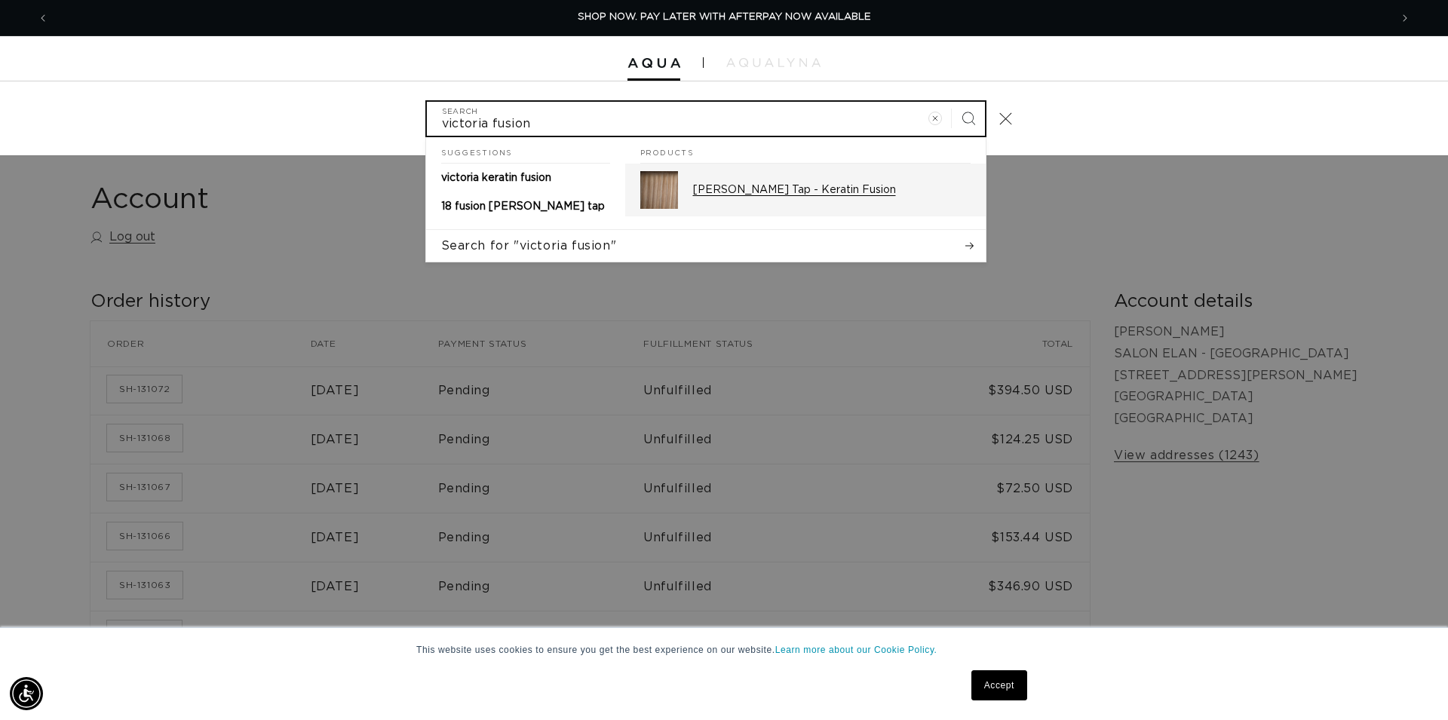
type input "victoria fusion"
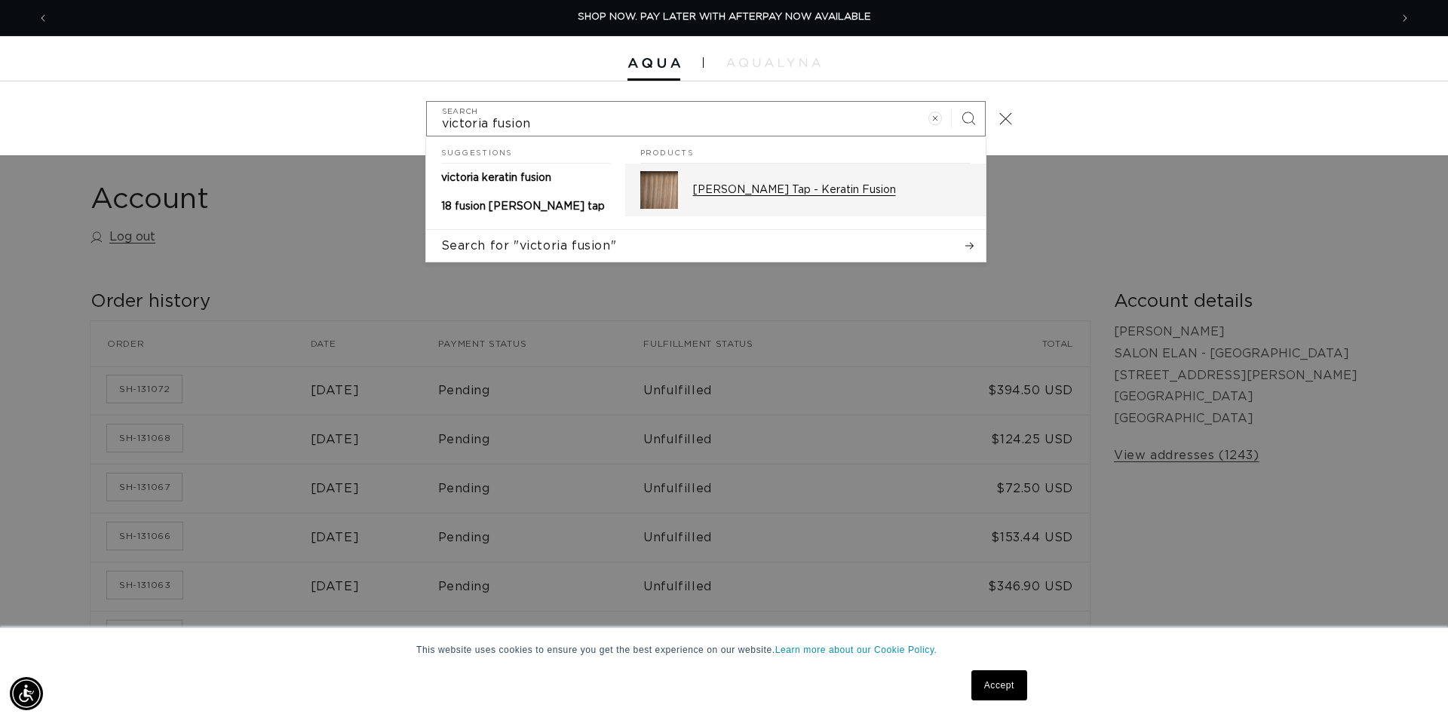
click at [802, 192] on p "Victoria Root Tap - Keratin Fusion" at bounding box center [832, 190] width 278 height 14
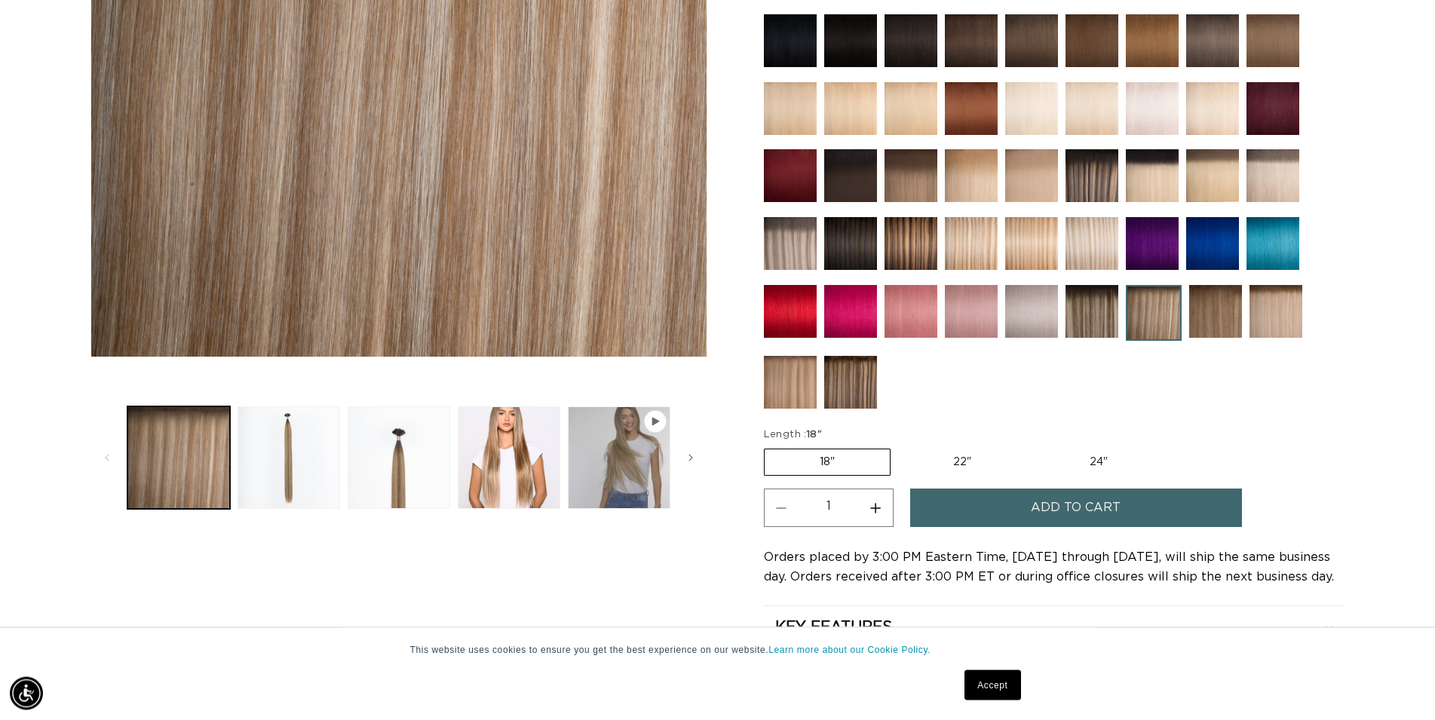
scroll to position [462, 0]
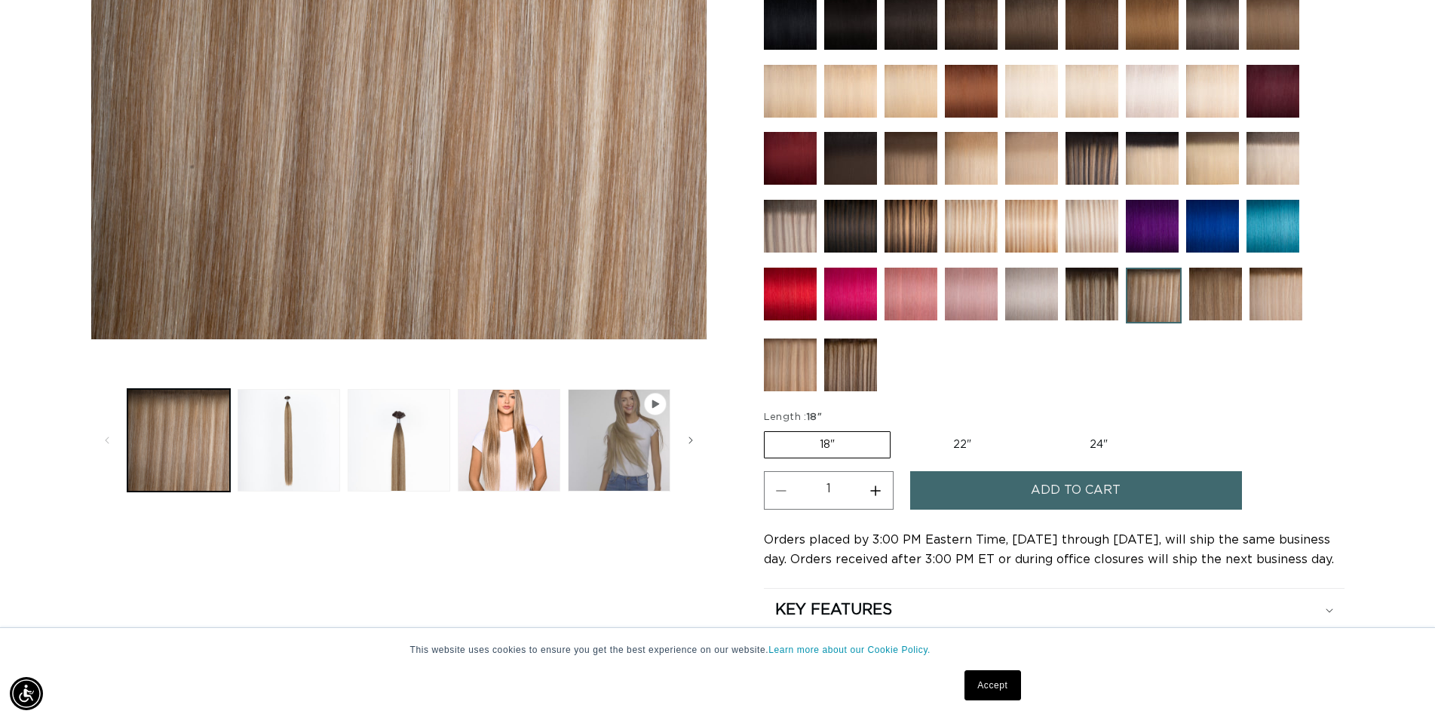
click at [885, 487] on button "Increase quantity for Victoria Root Tap - Keratin Fusion" at bounding box center [876, 490] width 34 height 38
type input "2"
click at [1033, 496] on span "Add to cart" at bounding box center [1076, 490] width 90 height 38
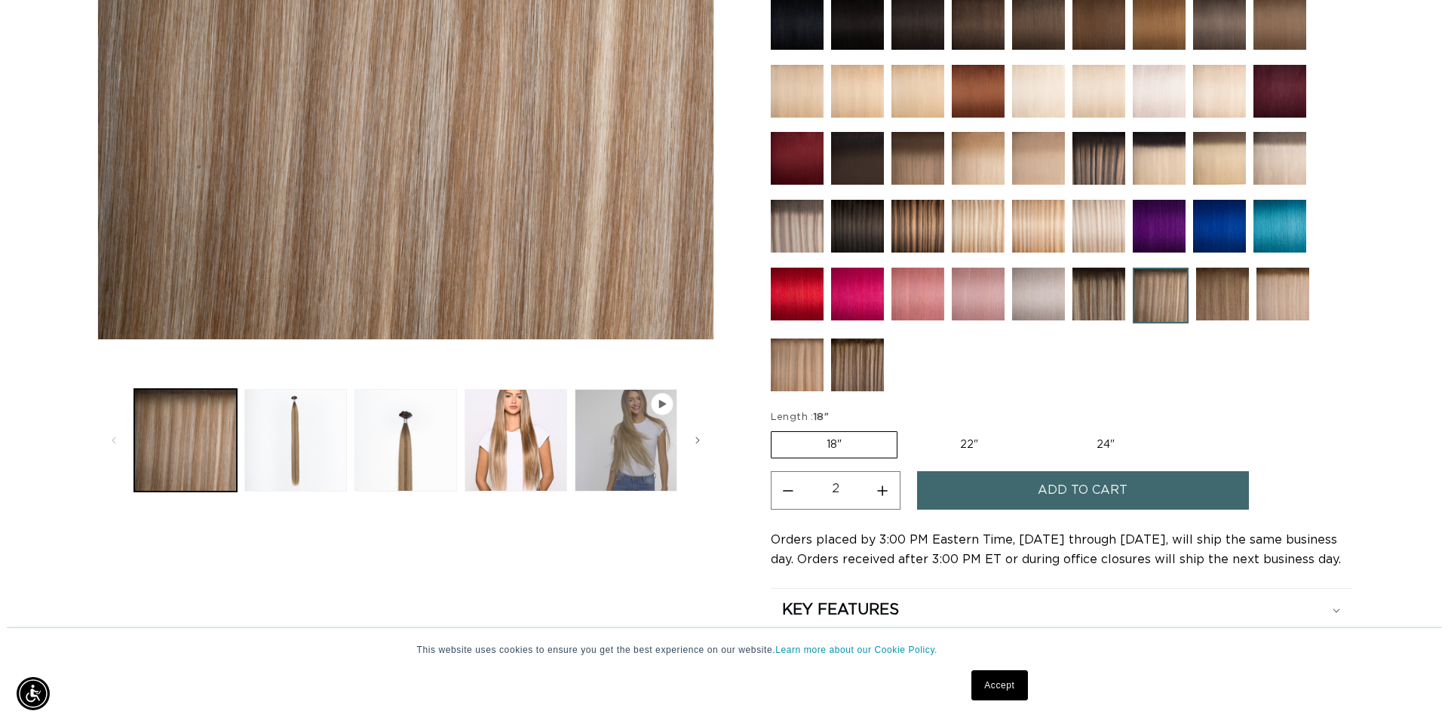
scroll to position [0, 2682]
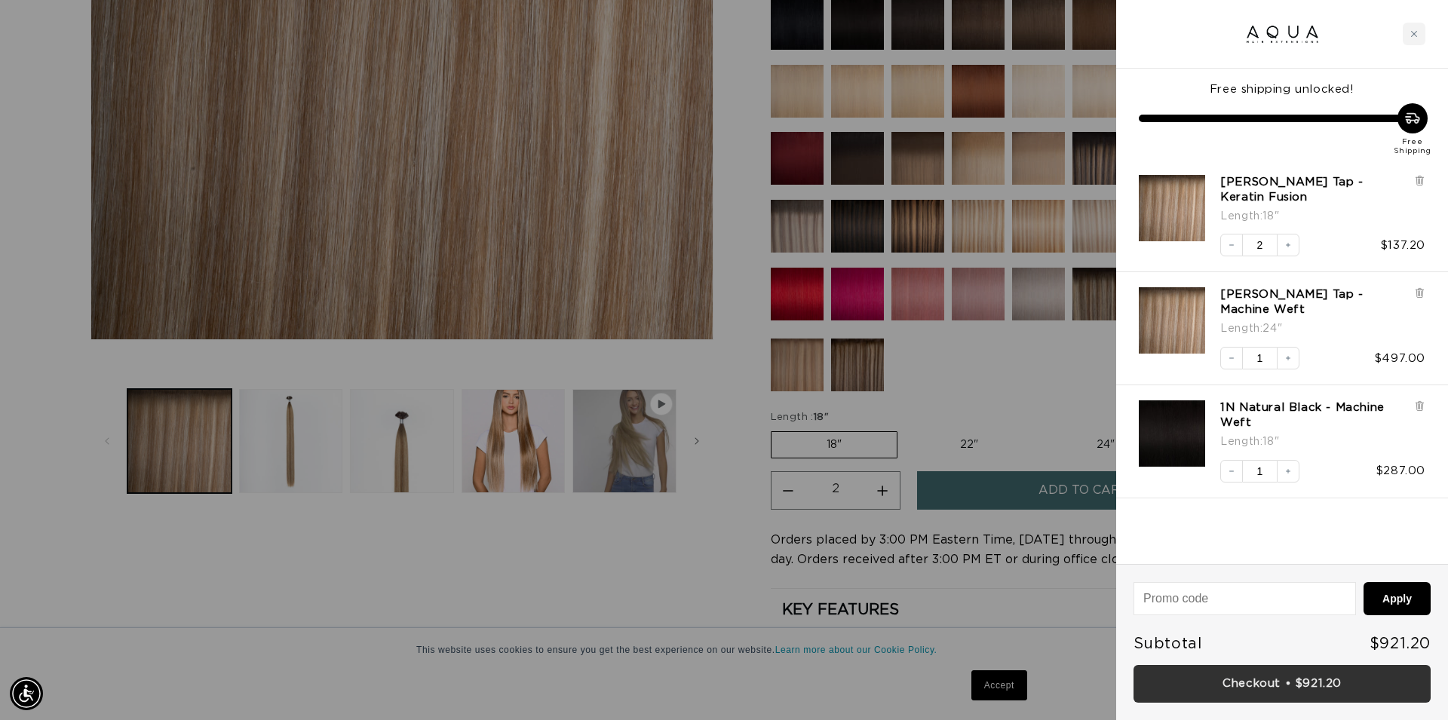
click at [1321, 687] on link "Checkout • $921.20" at bounding box center [1282, 684] width 297 height 38
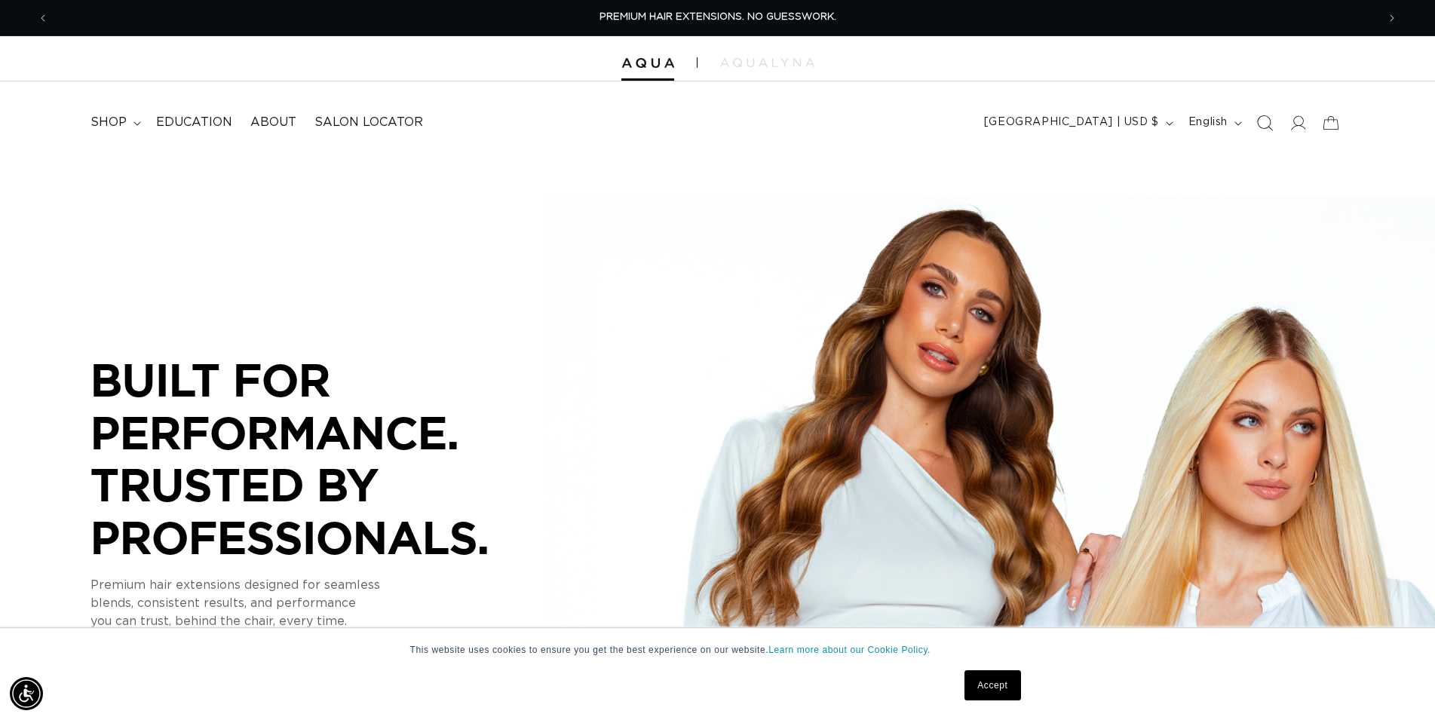
click at [1266, 124] on icon "Search" at bounding box center [1265, 123] width 16 height 16
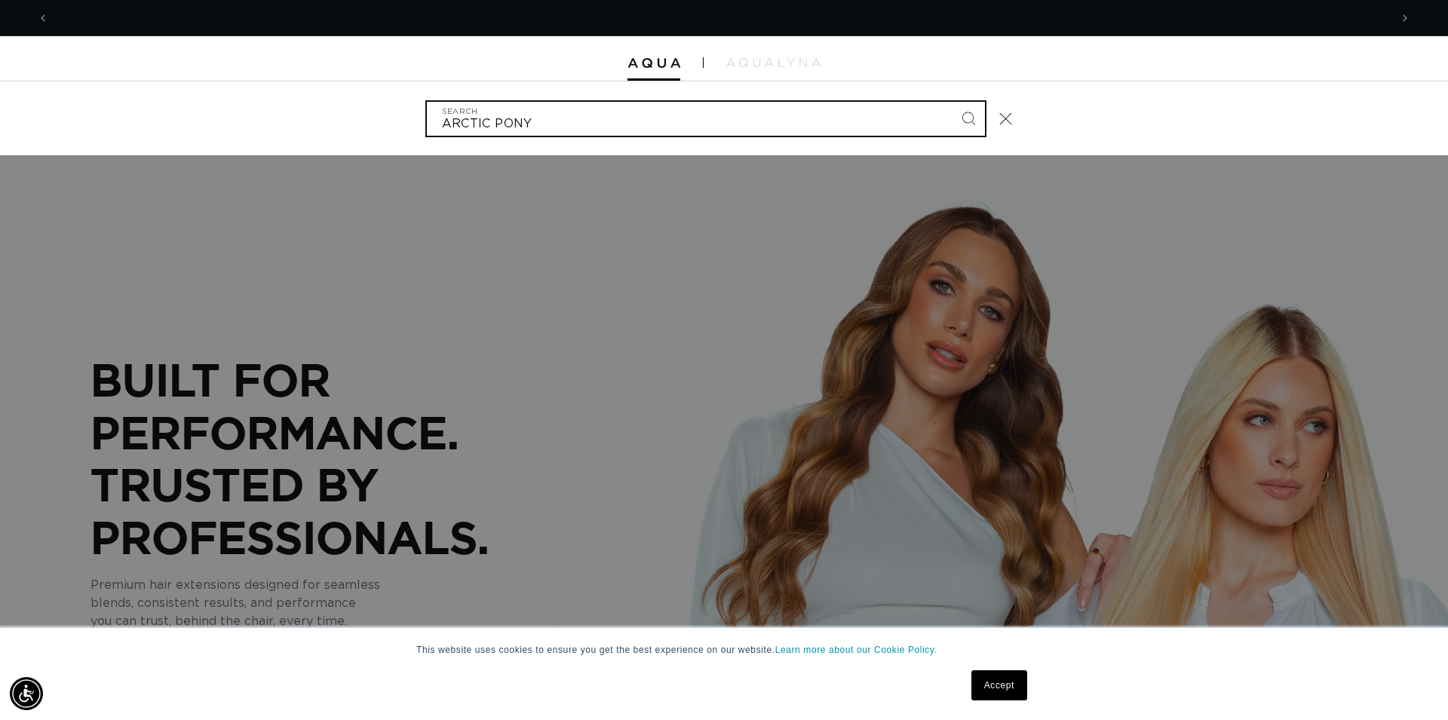
scroll to position [0, 1341]
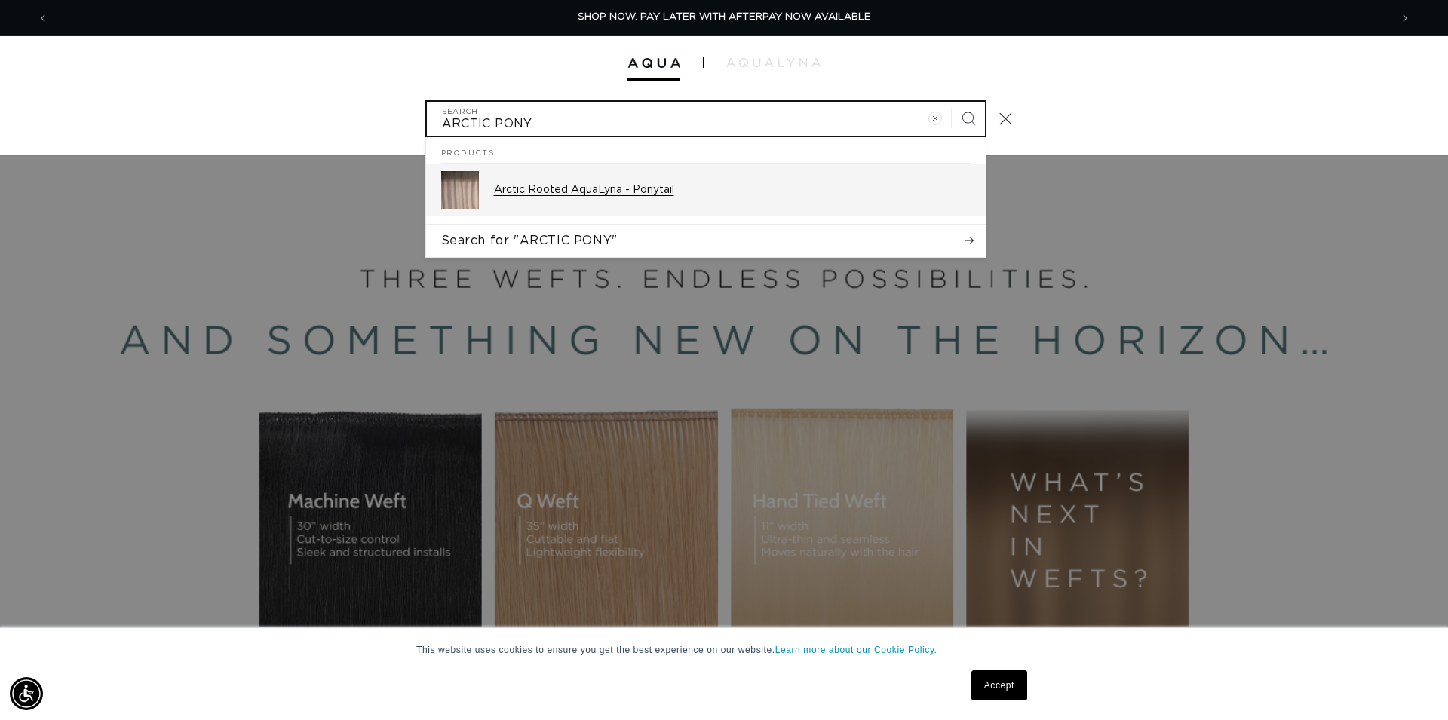
type input "ARCTIC PONY"
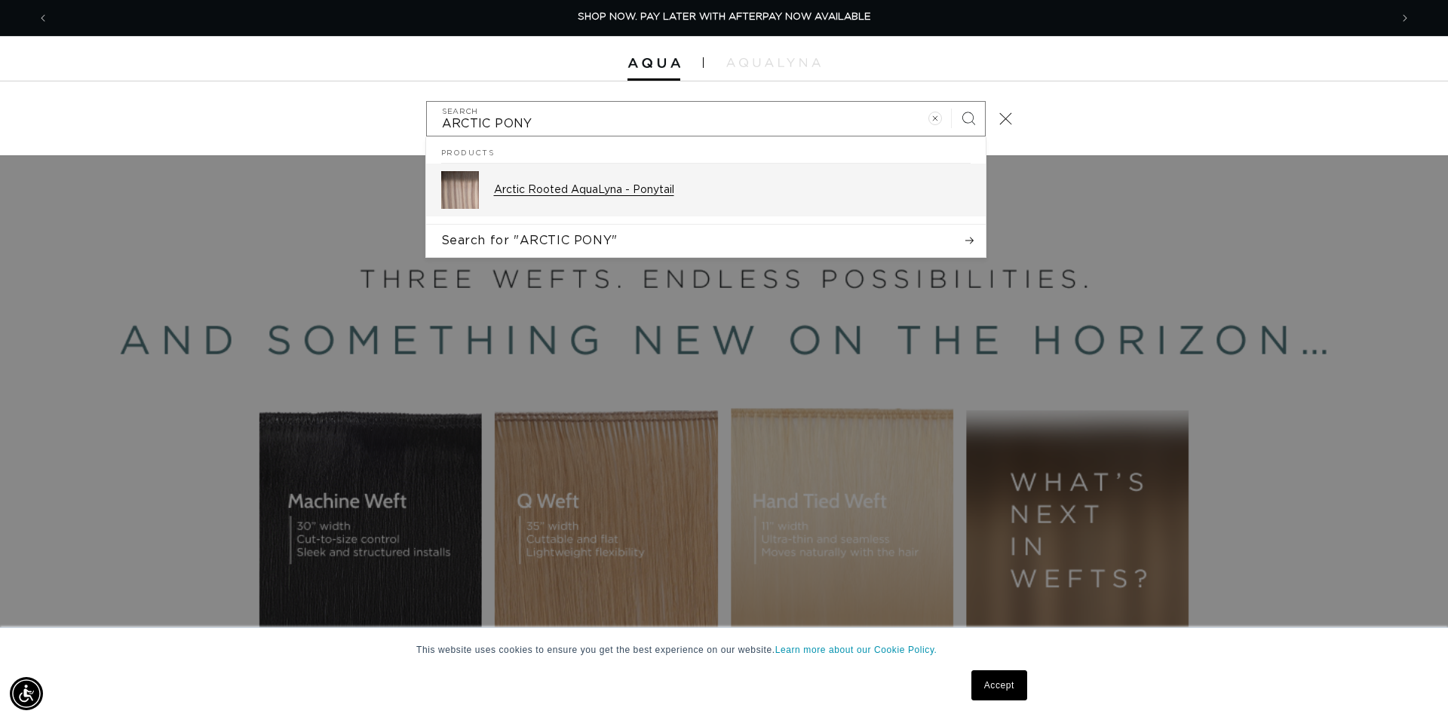
click at [545, 197] on p "Arctic Rooted AquaLyna - Ponytail" at bounding box center [732, 190] width 477 height 14
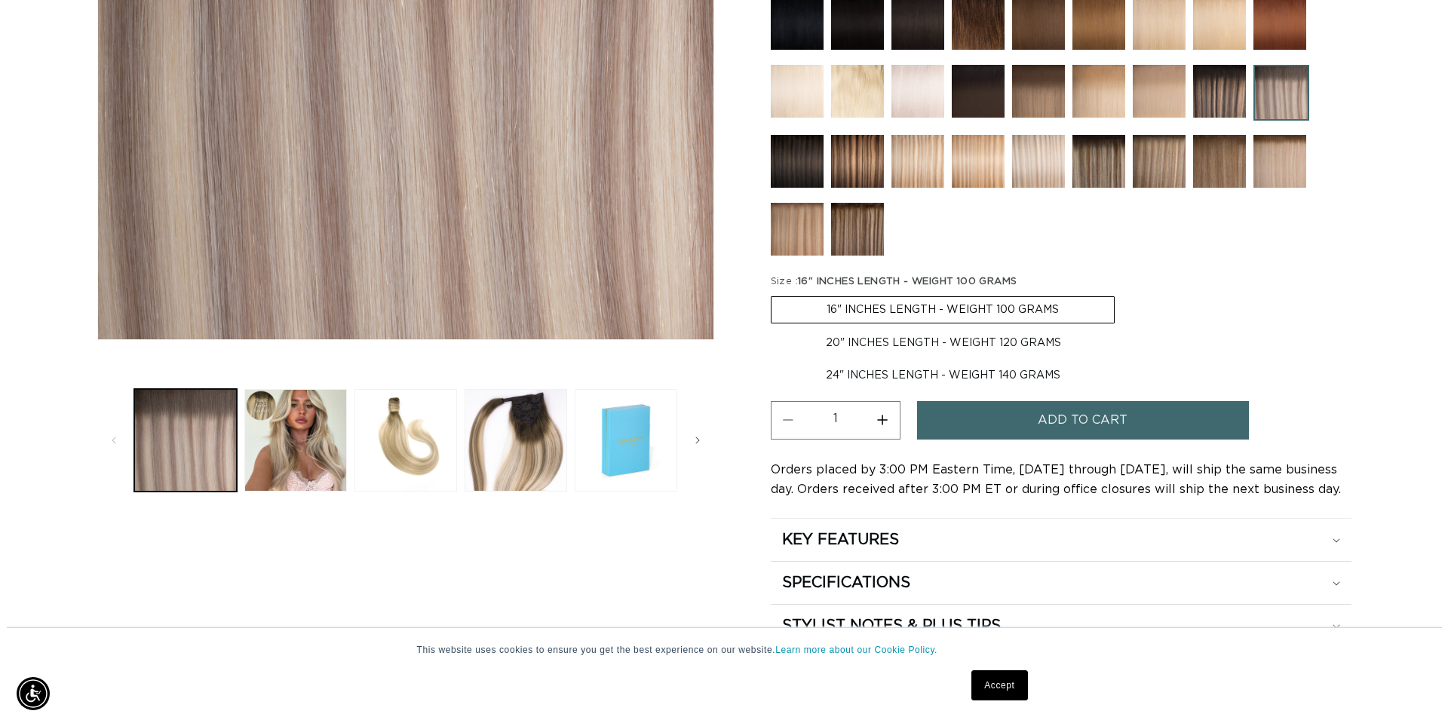
scroll to position [0, 1328]
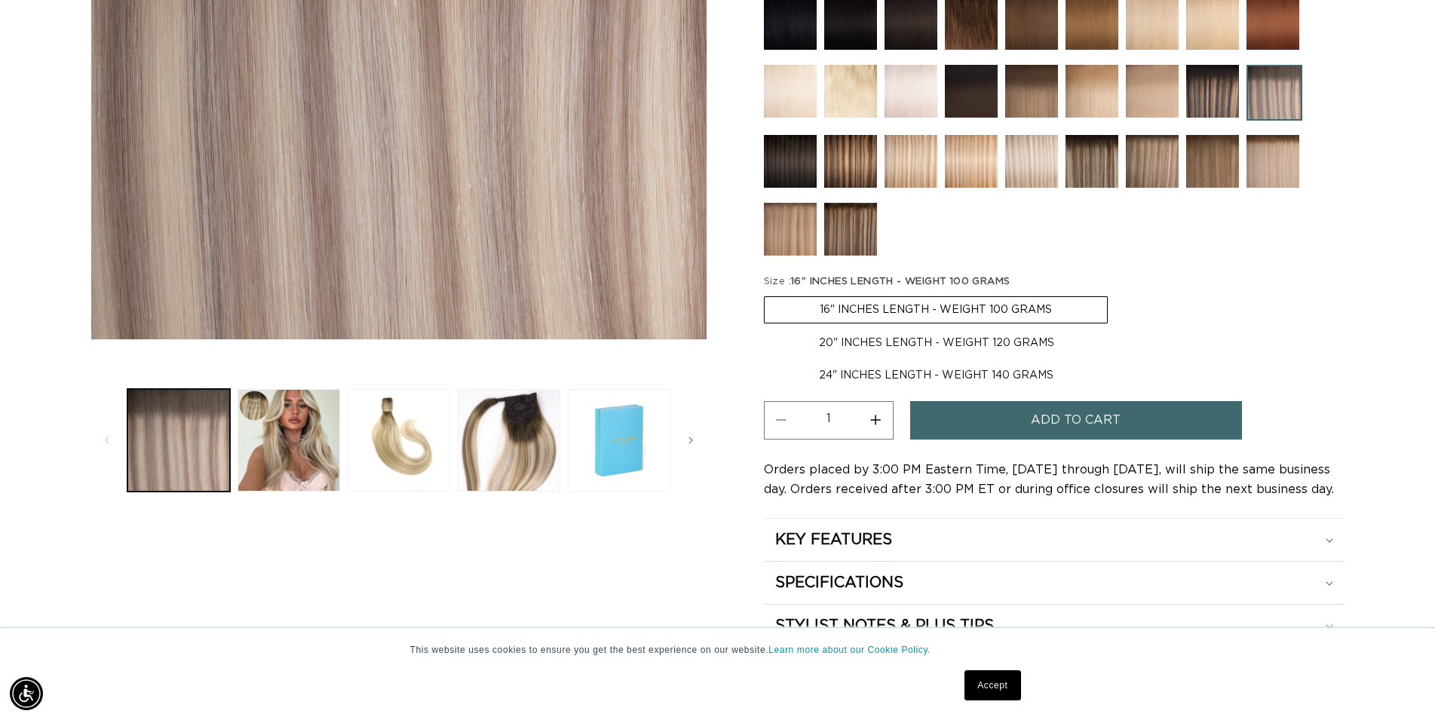
click at [885, 345] on label "20" INCHES LENGTH - WEIGHT 120 GRAMS Variant sold out or unavailable" at bounding box center [936, 343] width 345 height 26
click at [1116, 294] on input "20" INCHES LENGTH - WEIGHT 120 GRAMS Variant sold out or unavailable" at bounding box center [1116, 293] width 1 height 1
radio input "true"
click at [1076, 420] on span "Add to cart" at bounding box center [1076, 420] width 90 height 38
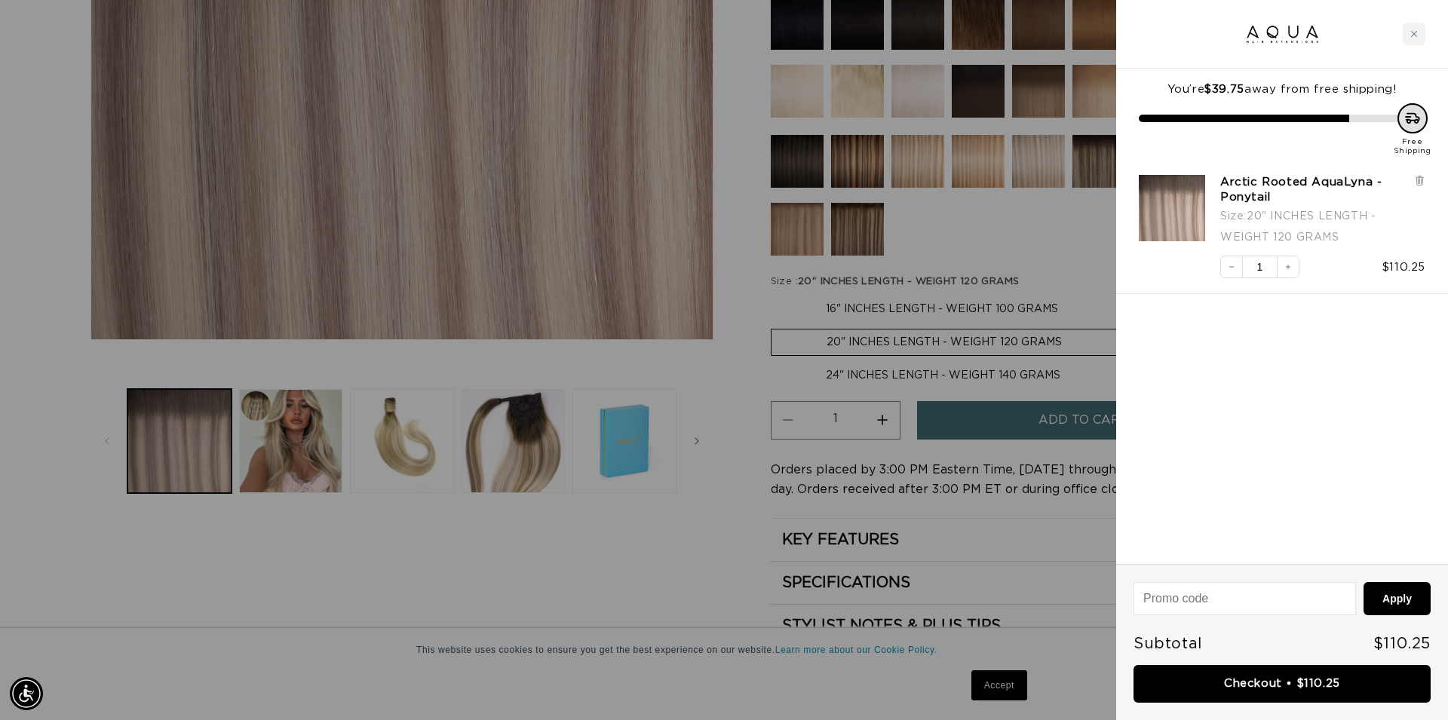
scroll to position [0, 2682]
click at [1297, 675] on link "Checkout • $110.25" at bounding box center [1282, 684] width 297 height 38
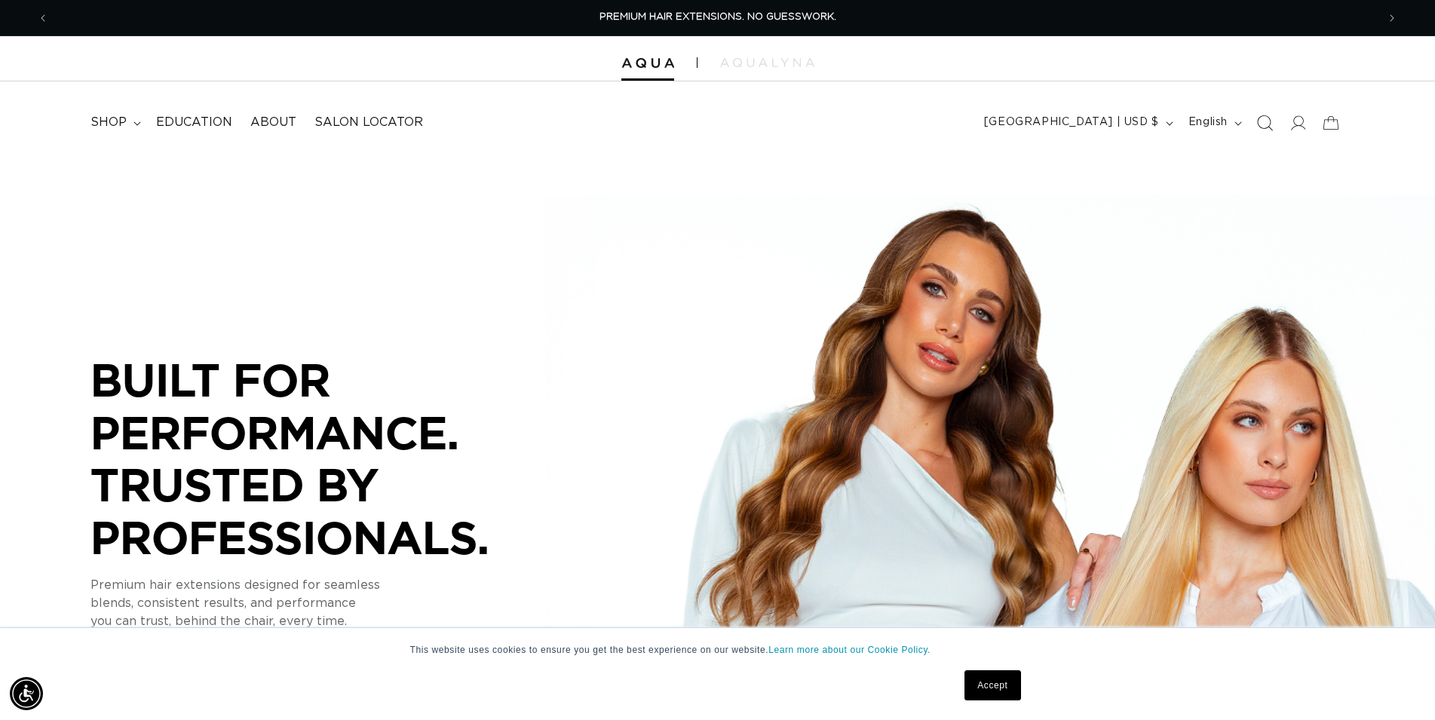
click at [1266, 122] on icon "Search" at bounding box center [1265, 123] width 16 height 16
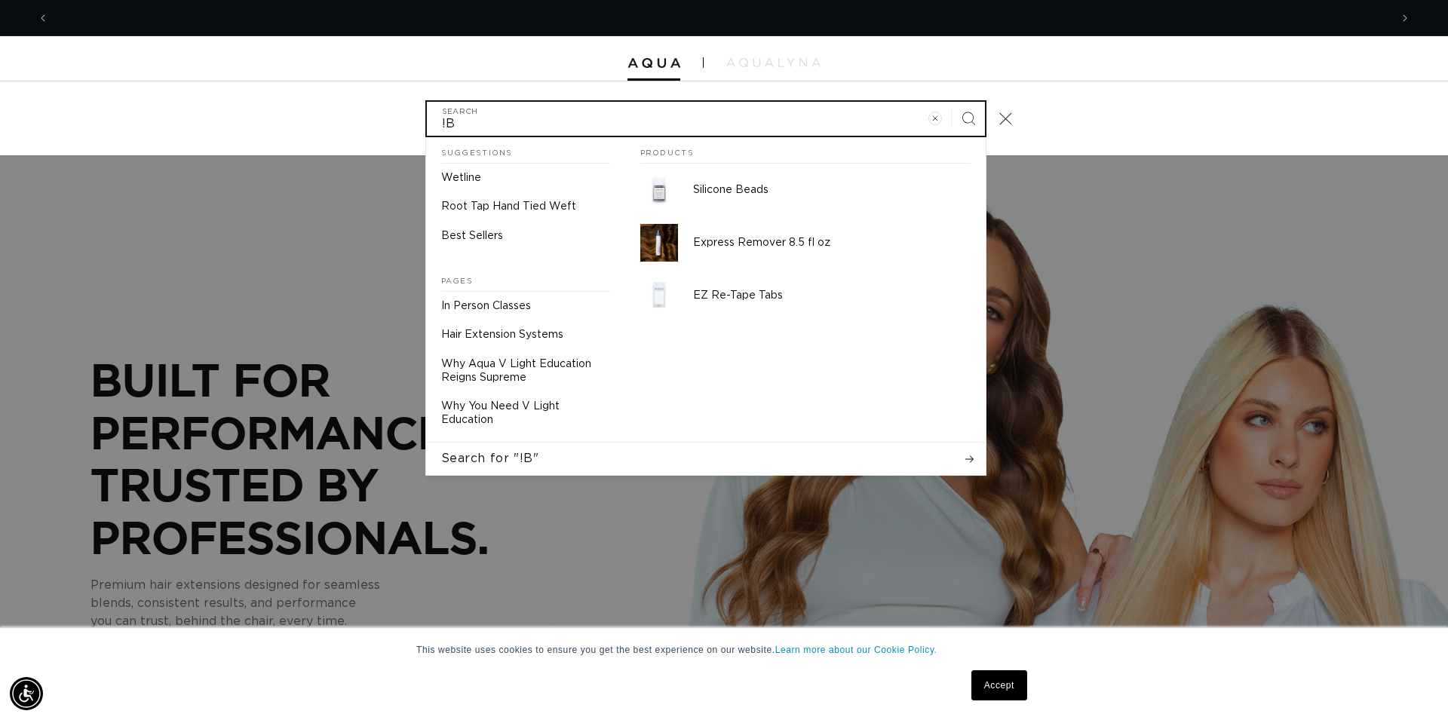
scroll to position [0, 1341]
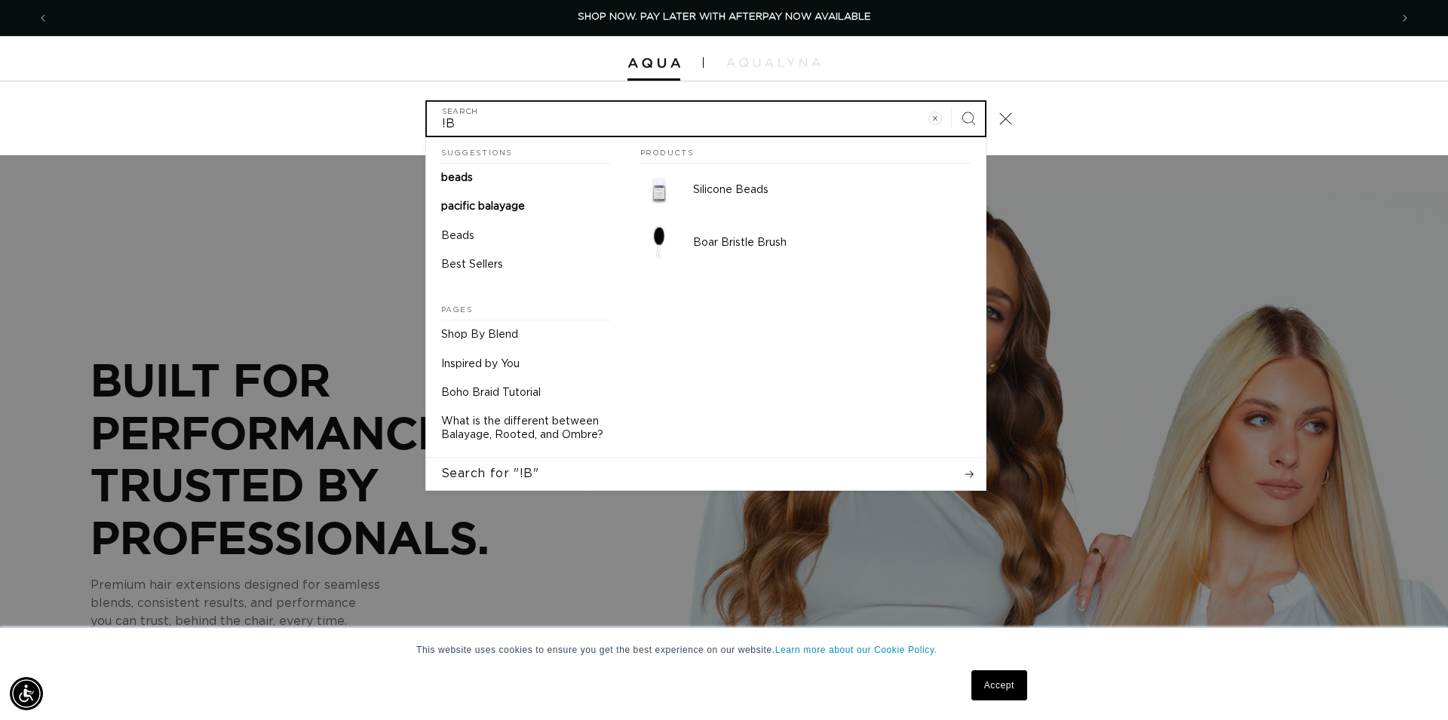
type input "!"
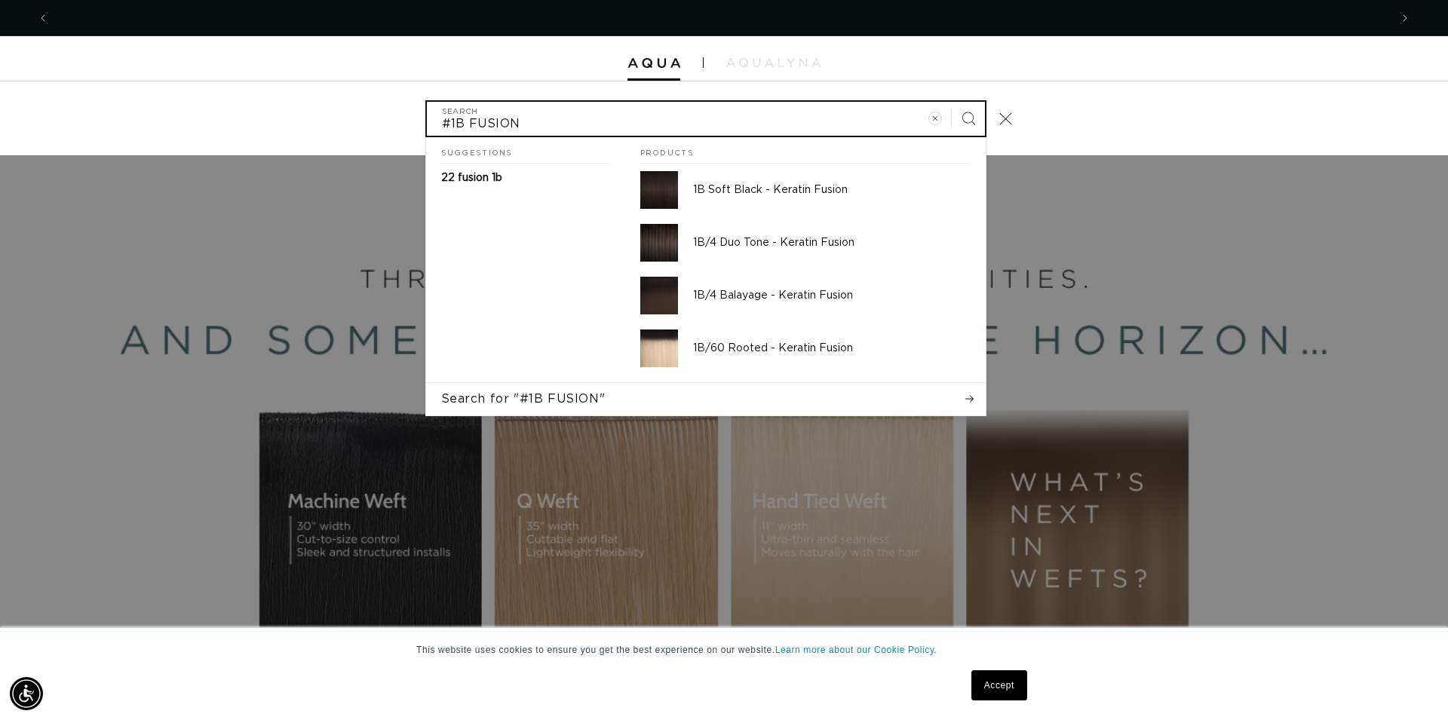
scroll to position [0, 0]
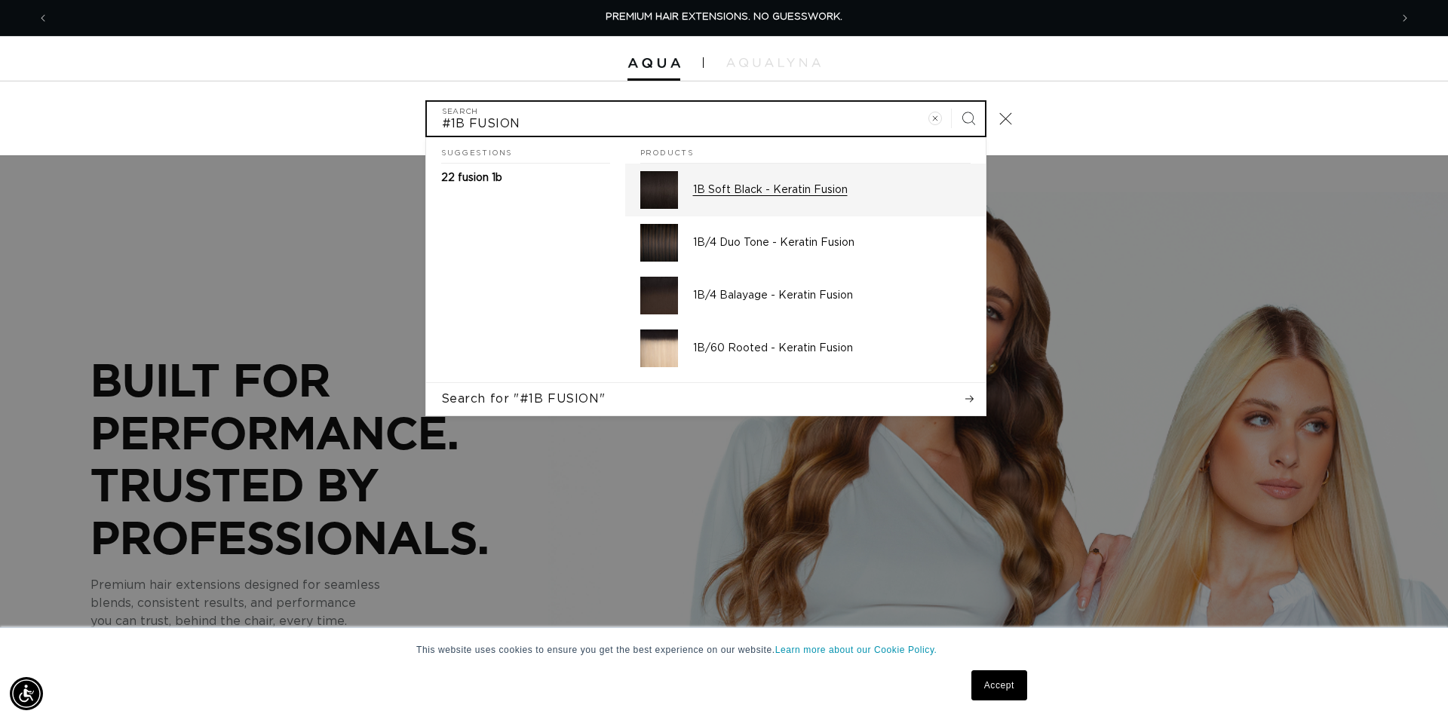
type input "#1B FUSION"
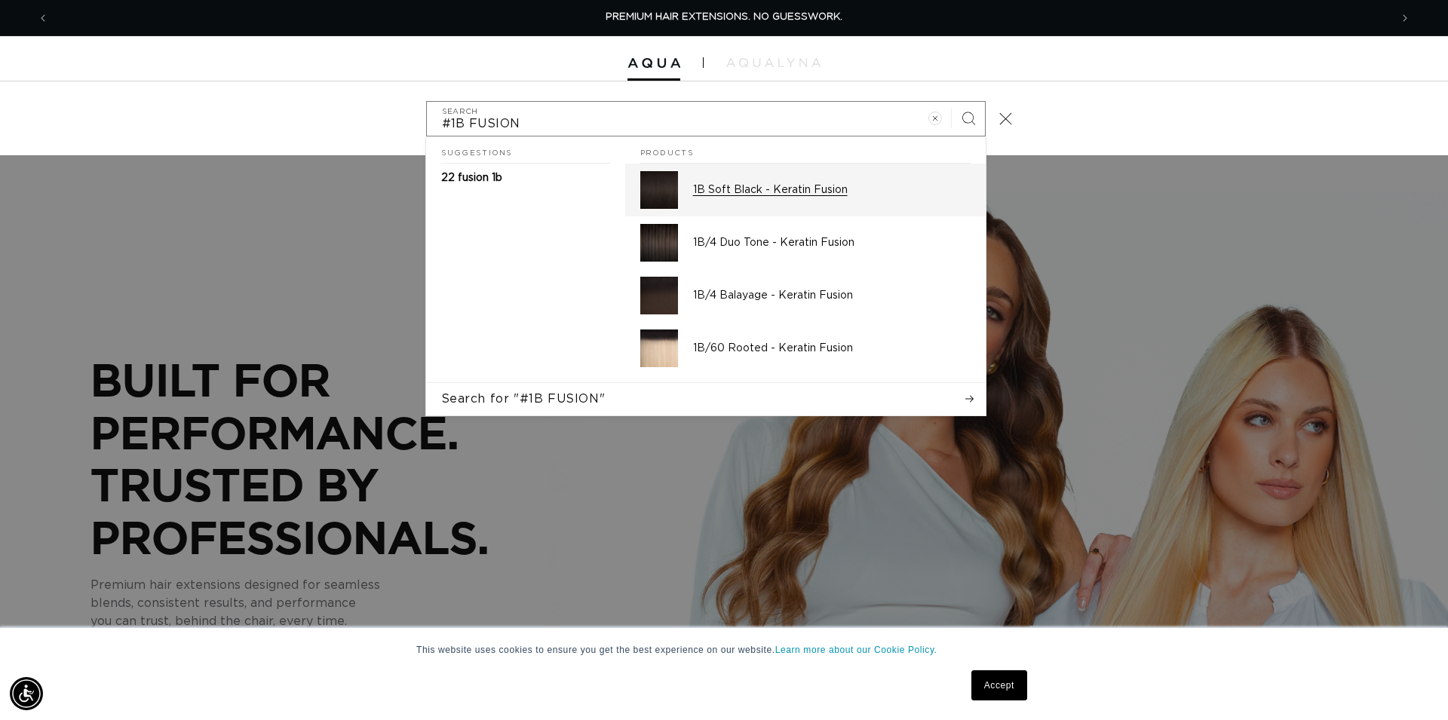
click at [855, 185] on p "1B Soft Black - Keratin Fusion" at bounding box center [832, 190] width 278 height 14
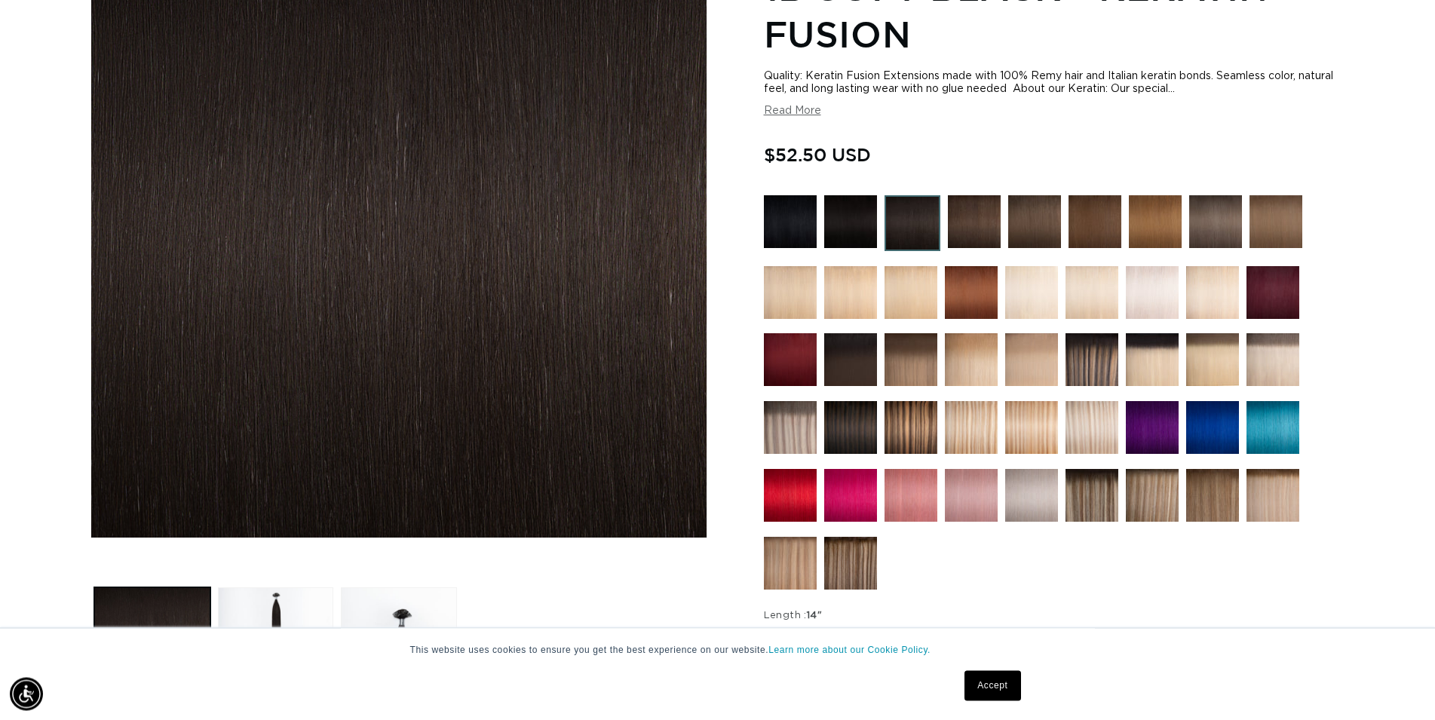
scroll to position [385, 0]
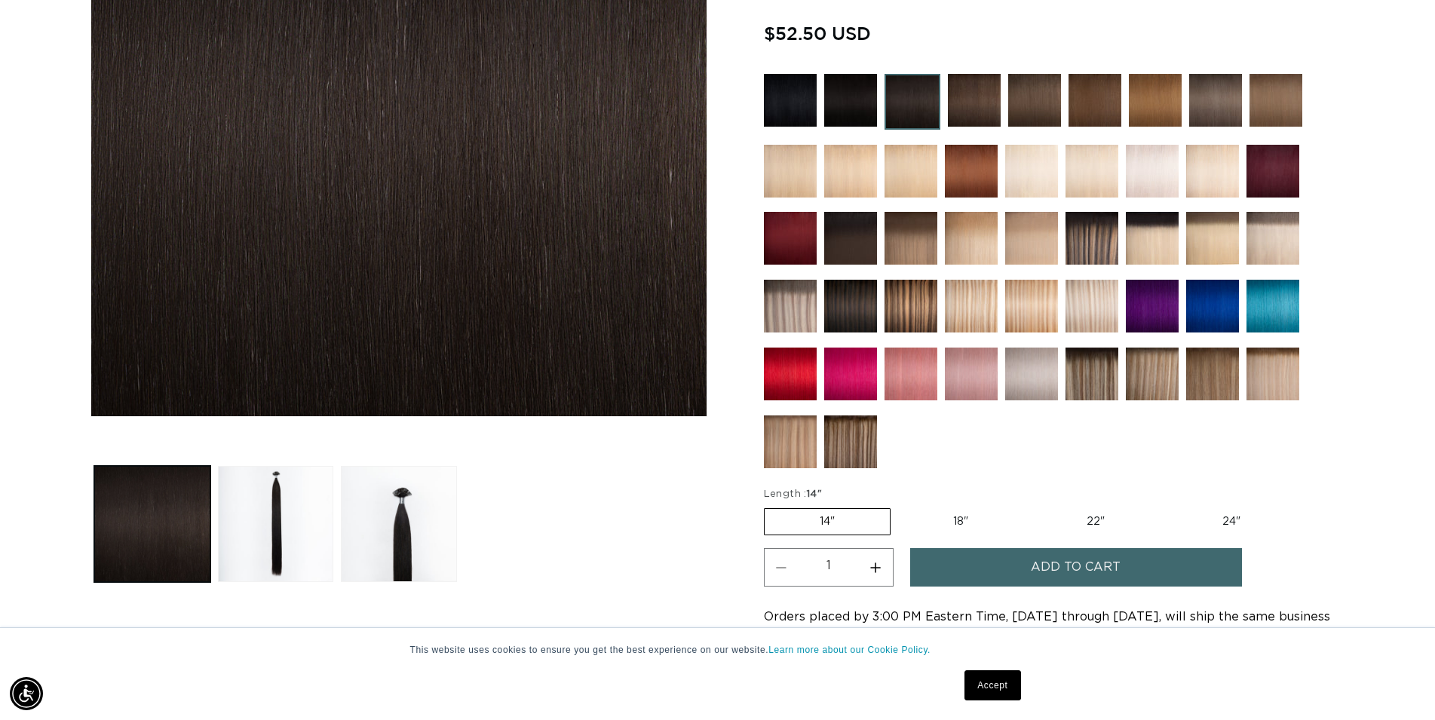
click at [1152, 303] on img at bounding box center [1152, 306] width 53 height 53
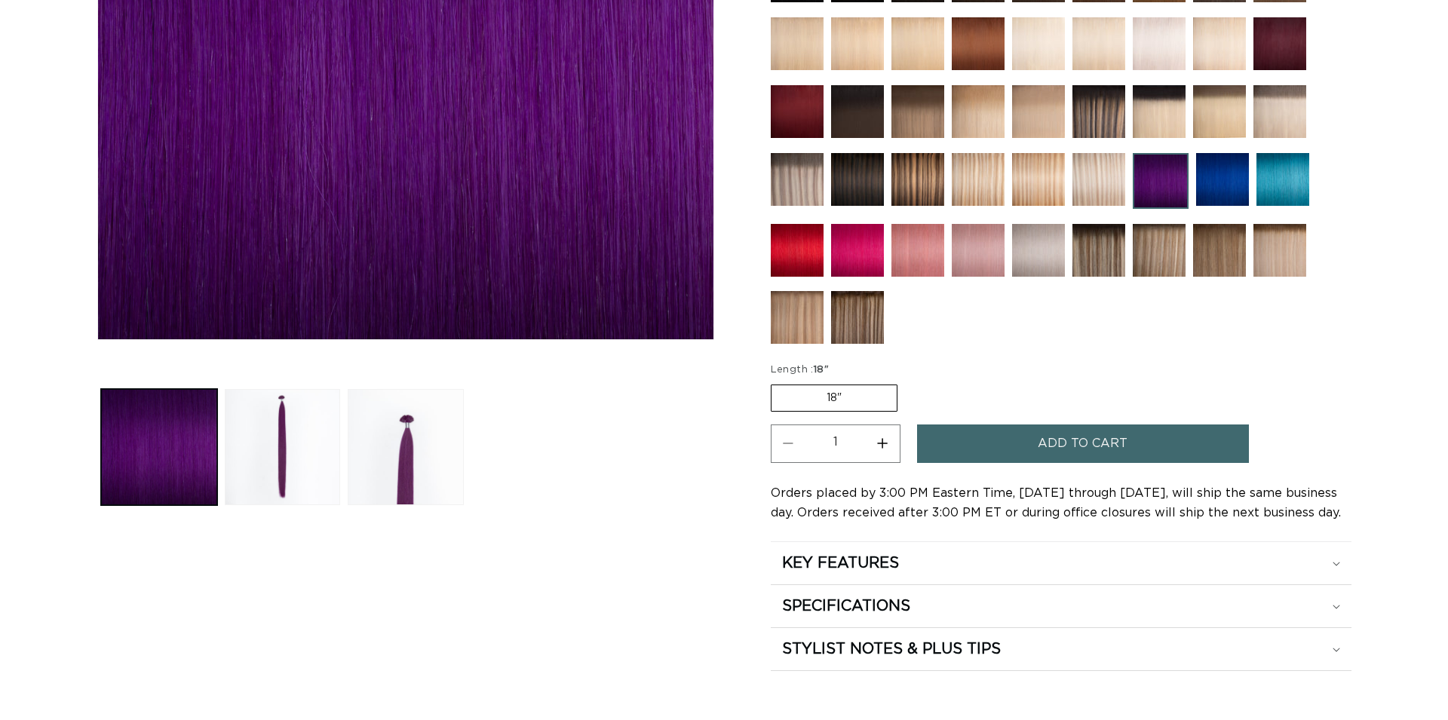
scroll to position [462, 0]
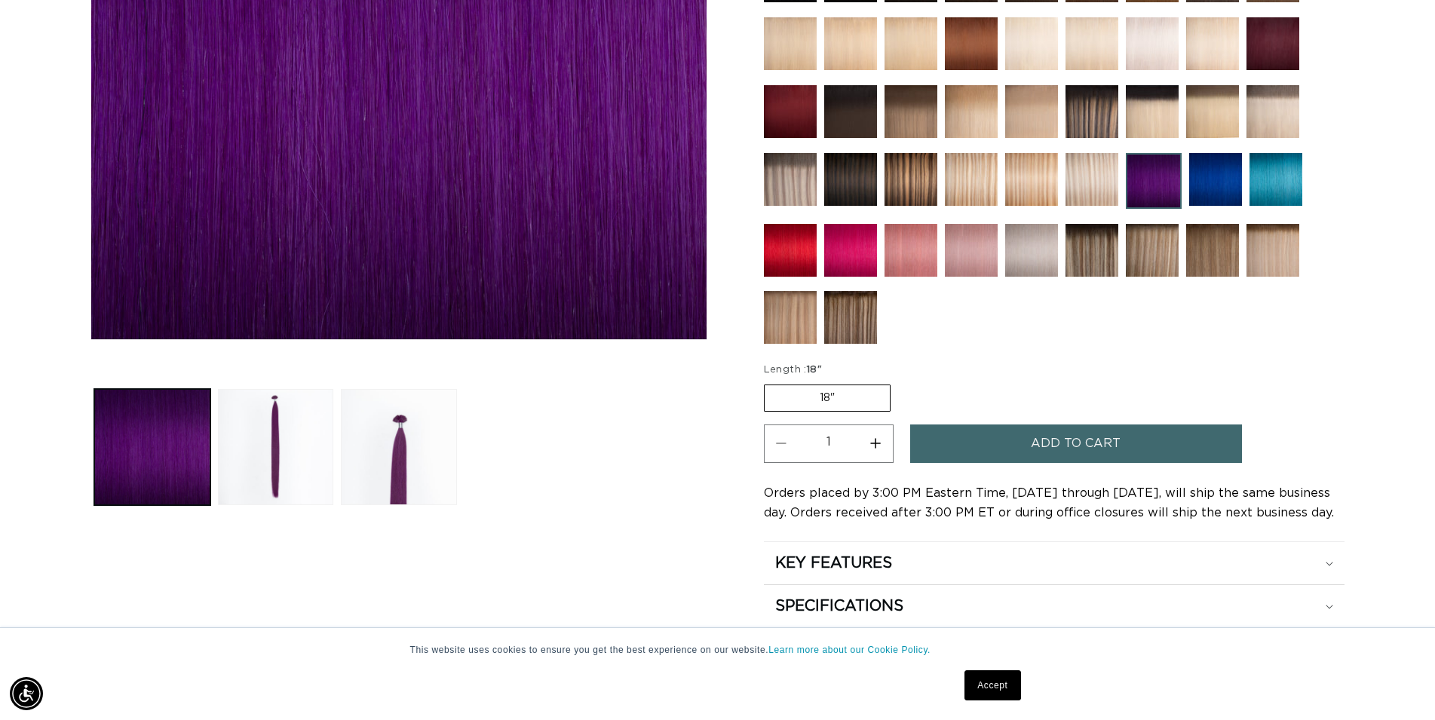
click at [1099, 438] on span "Add to cart" at bounding box center [1076, 444] width 90 height 38
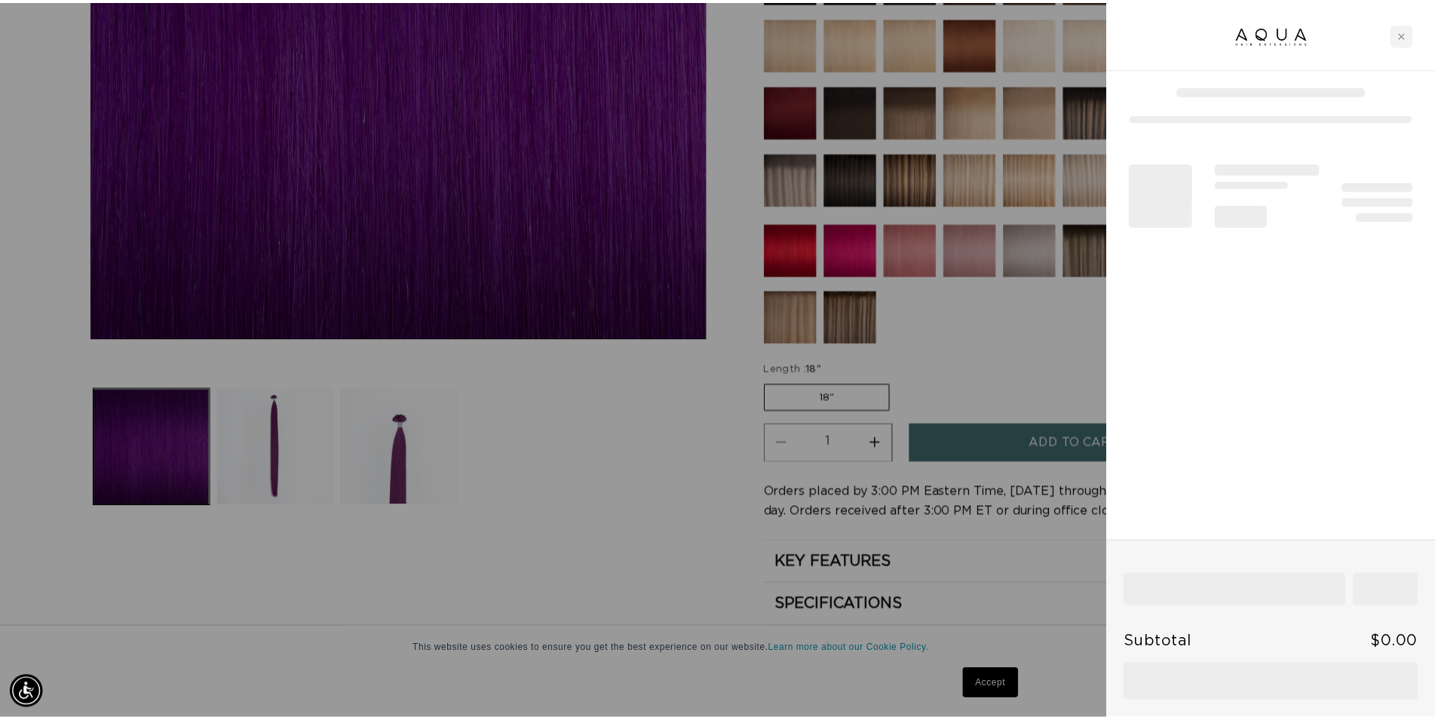
scroll to position [0, 1341]
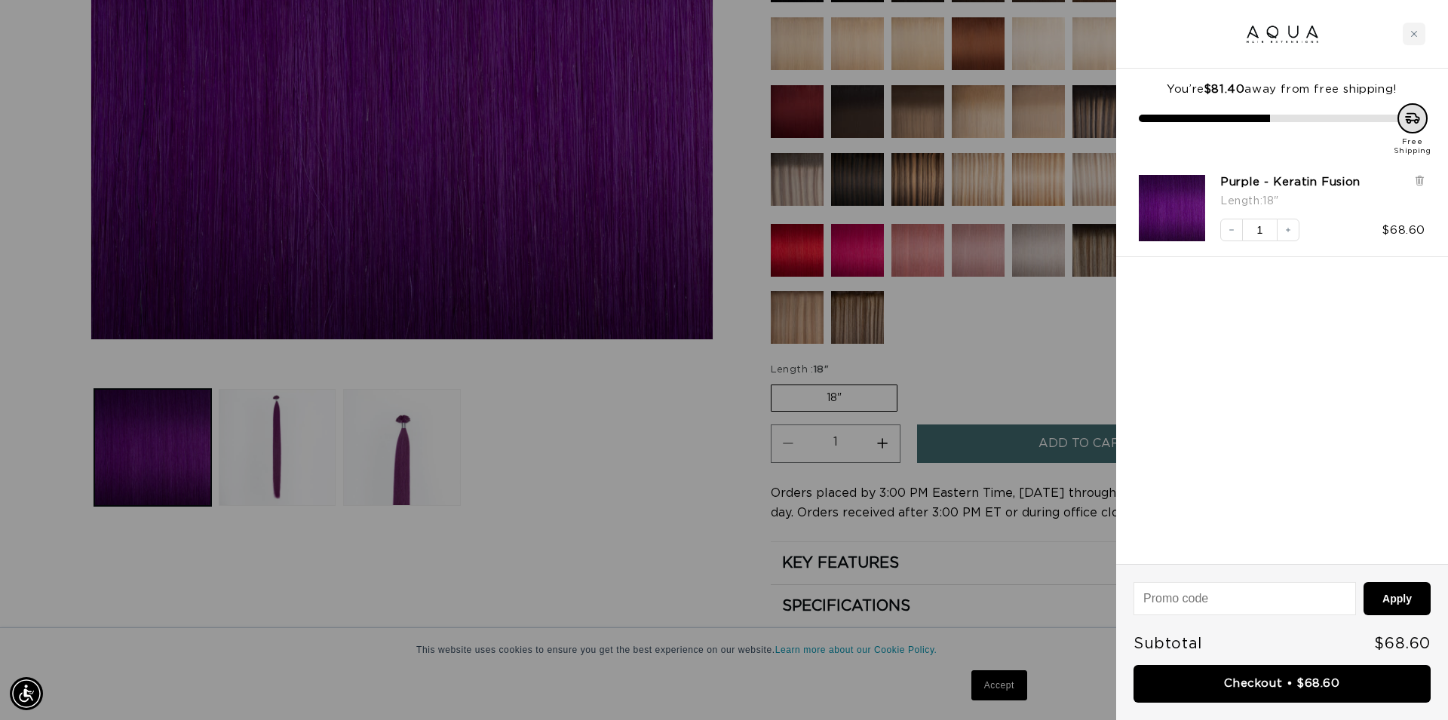
click at [638, 533] on div at bounding box center [724, 360] width 1448 height 720
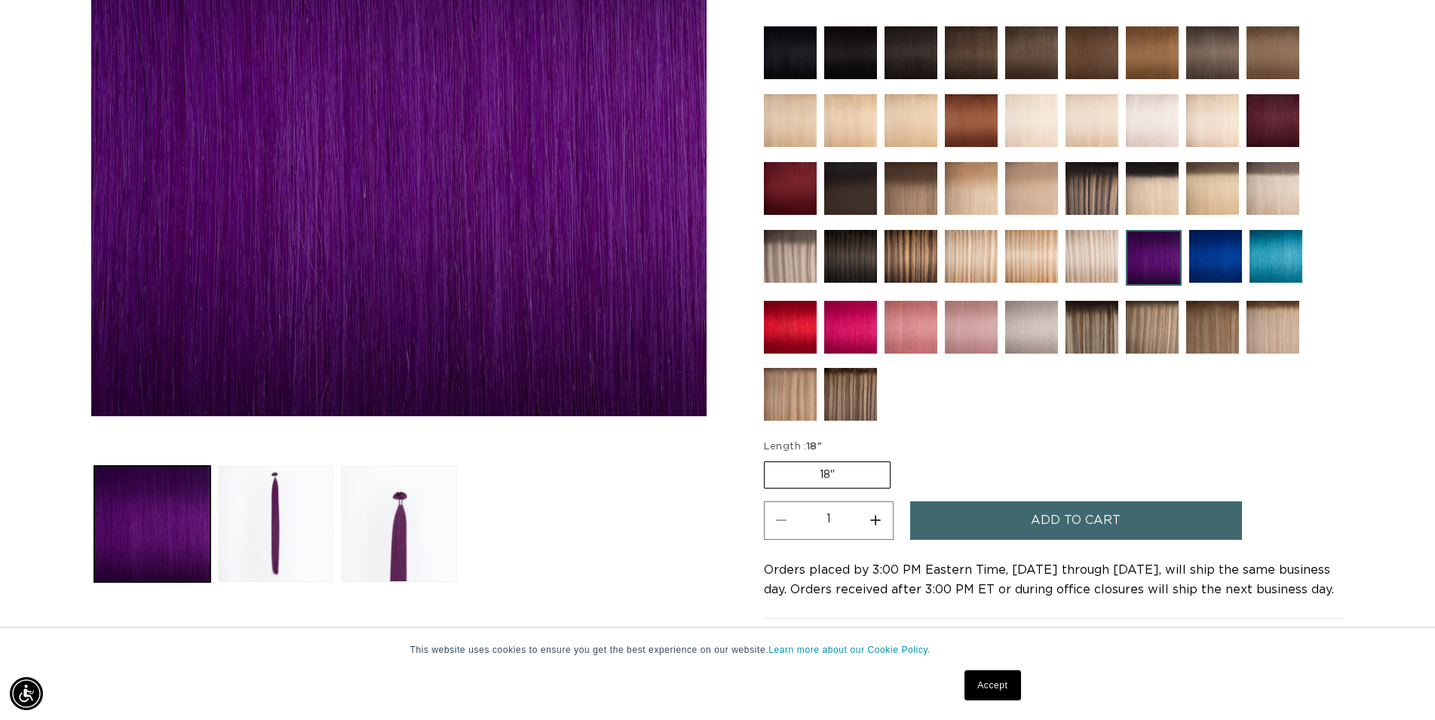
scroll to position [0, 2656]
click at [1154, 183] on img at bounding box center [1152, 188] width 53 height 53
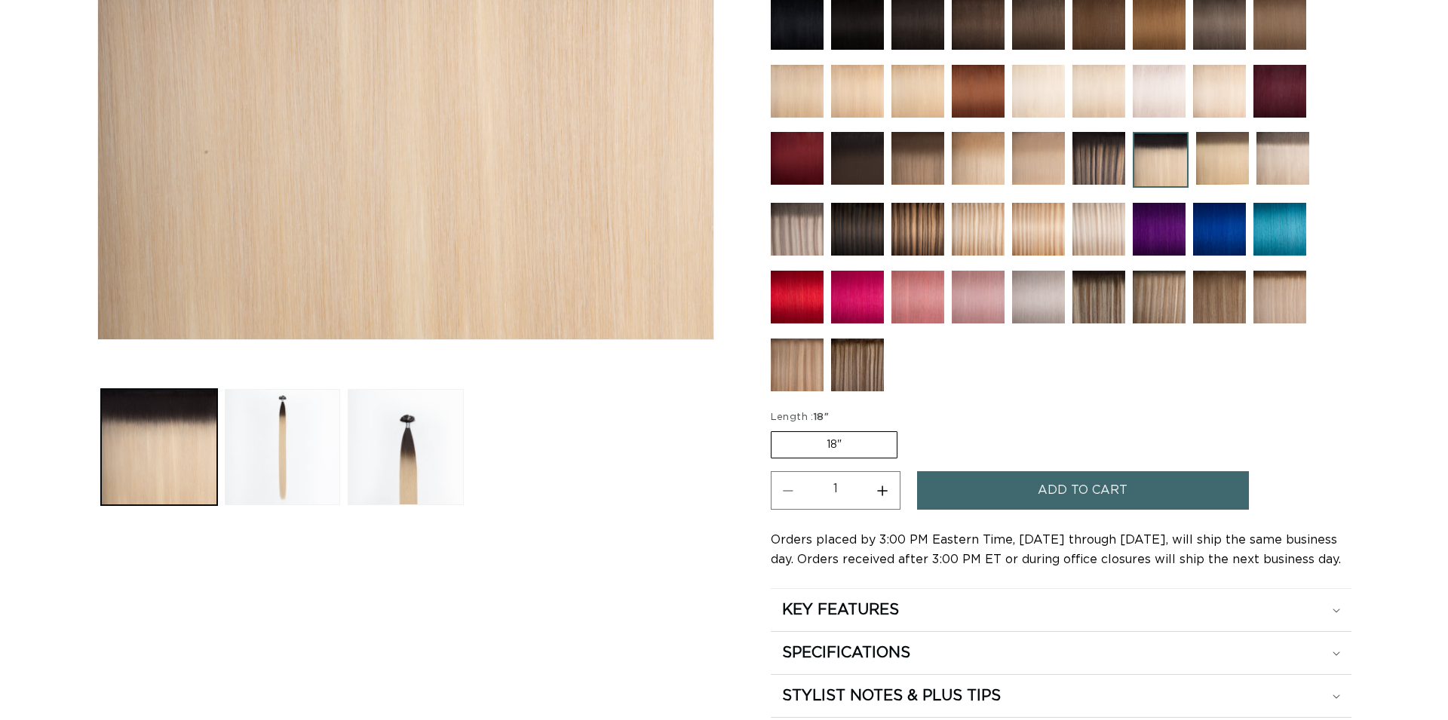
scroll to position [462, 0]
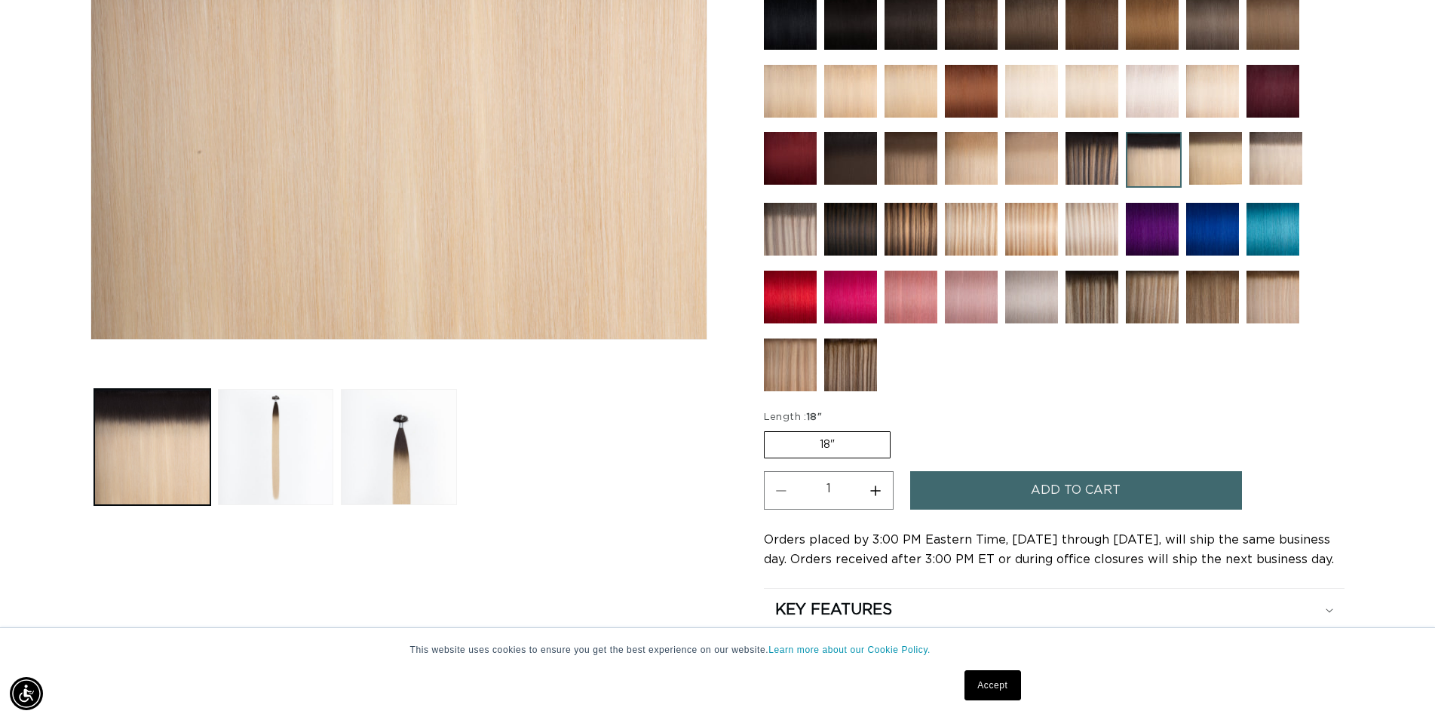
click at [1001, 483] on button "Add to cart" at bounding box center [1076, 490] width 332 height 38
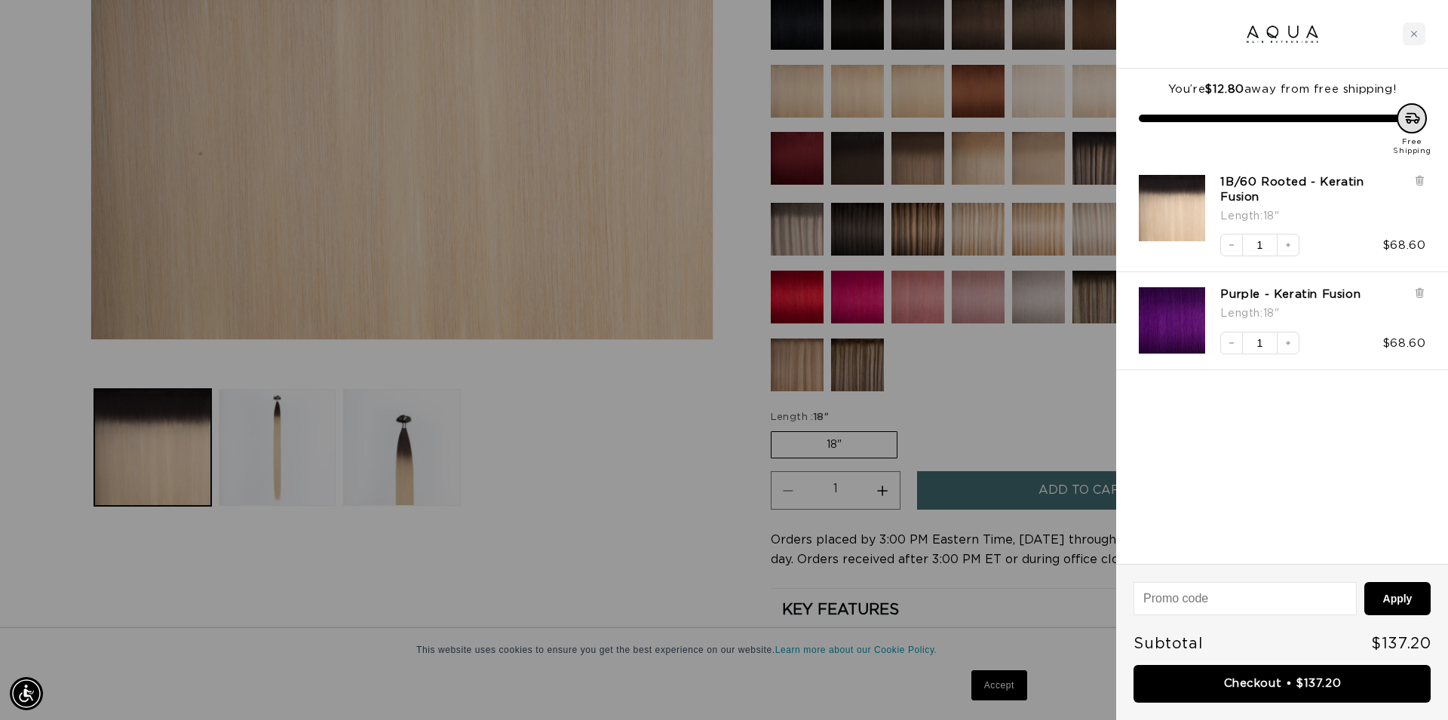
scroll to position [0, 1341]
click at [1210, 684] on link "Checkout • $137.20" at bounding box center [1282, 684] width 297 height 38
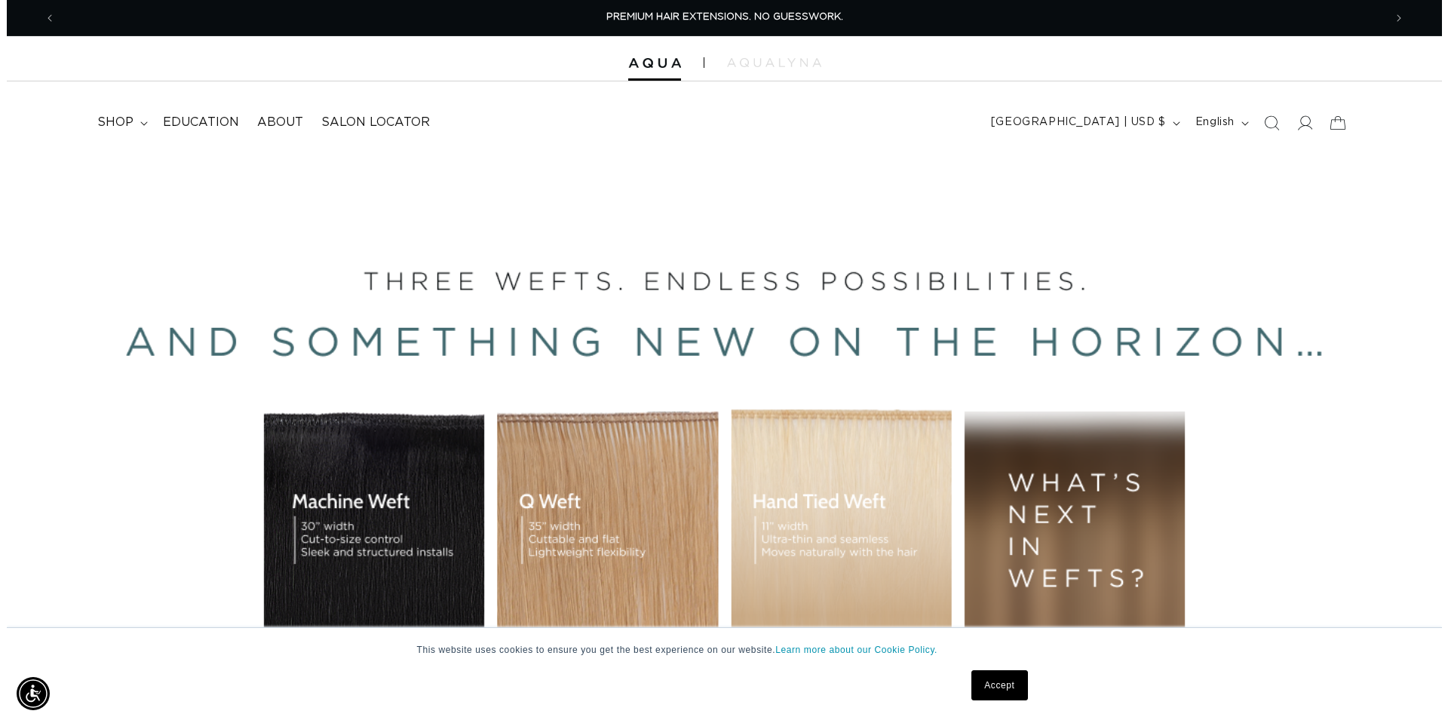
scroll to position [0, 2656]
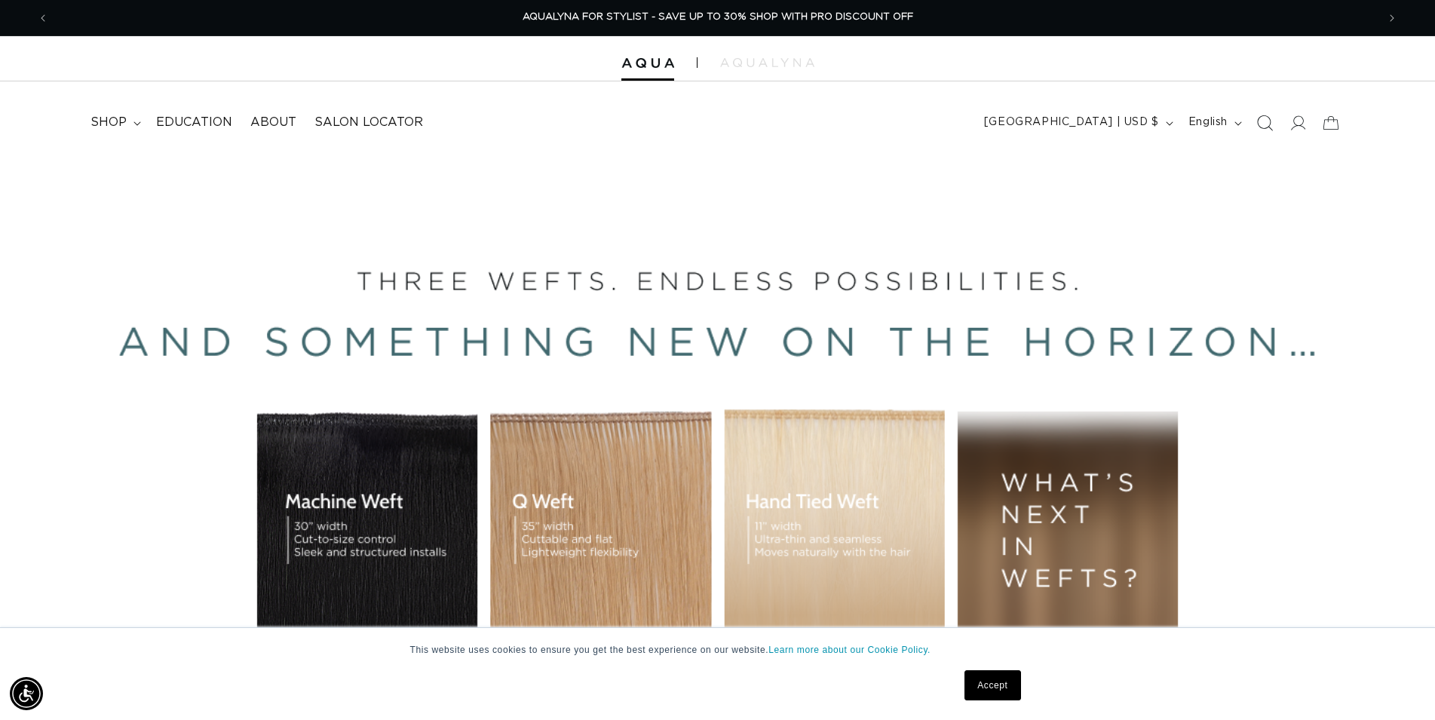
click at [1266, 127] on icon "Search" at bounding box center [1265, 123] width 16 height 16
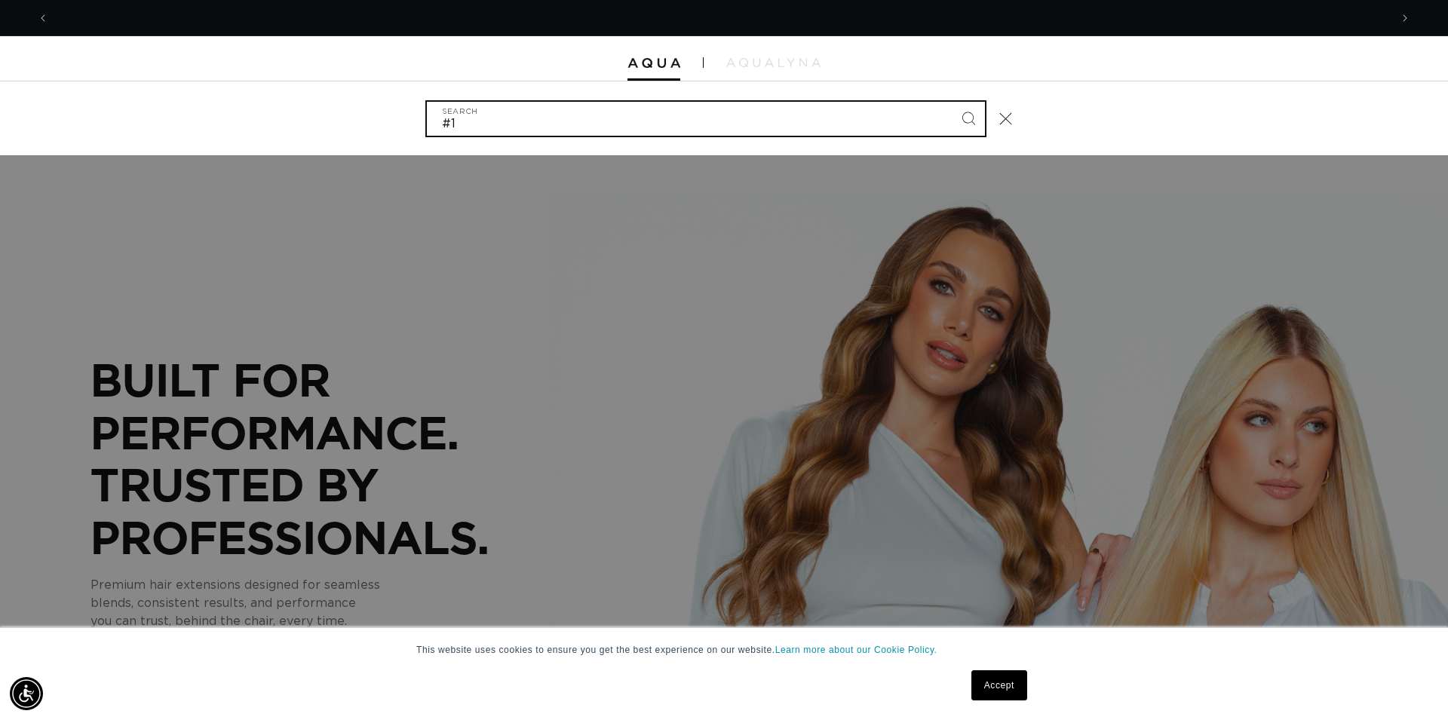
scroll to position [0, 0]
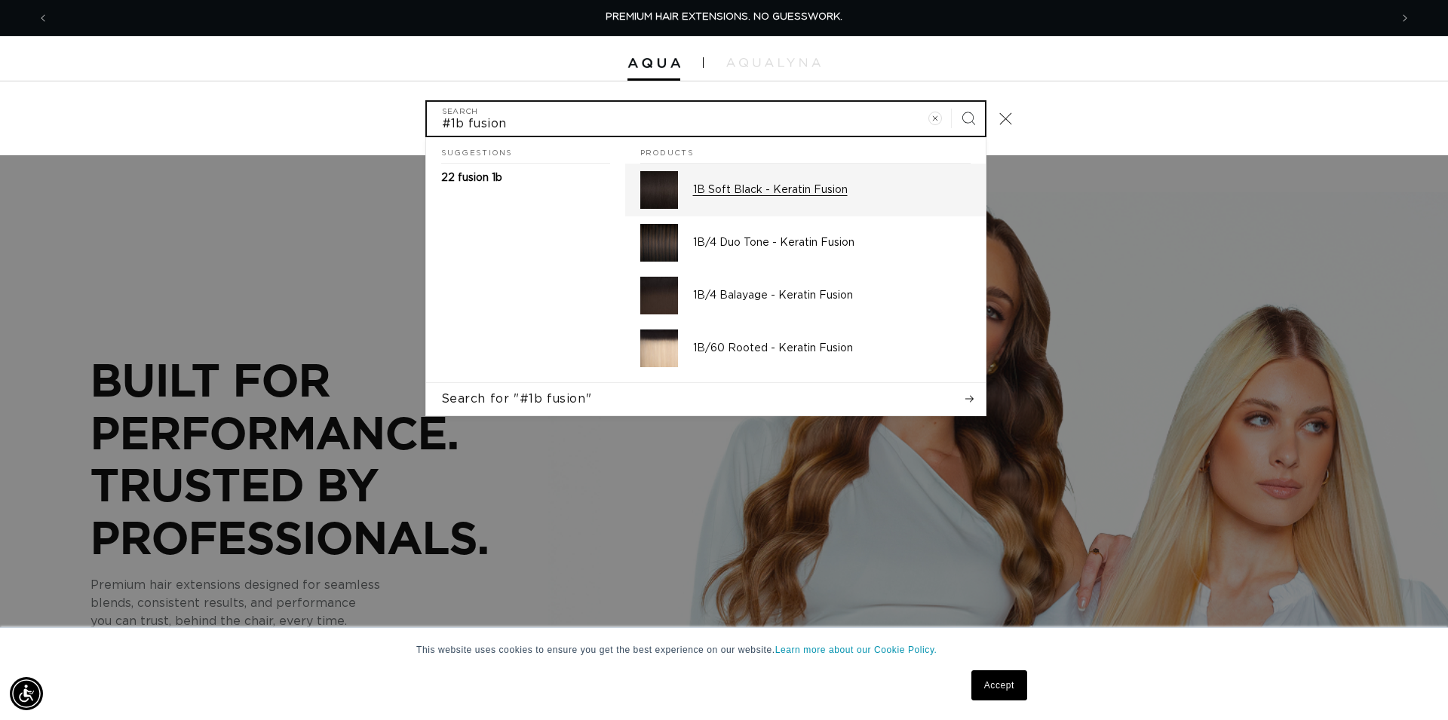
type input "#1b fusion"
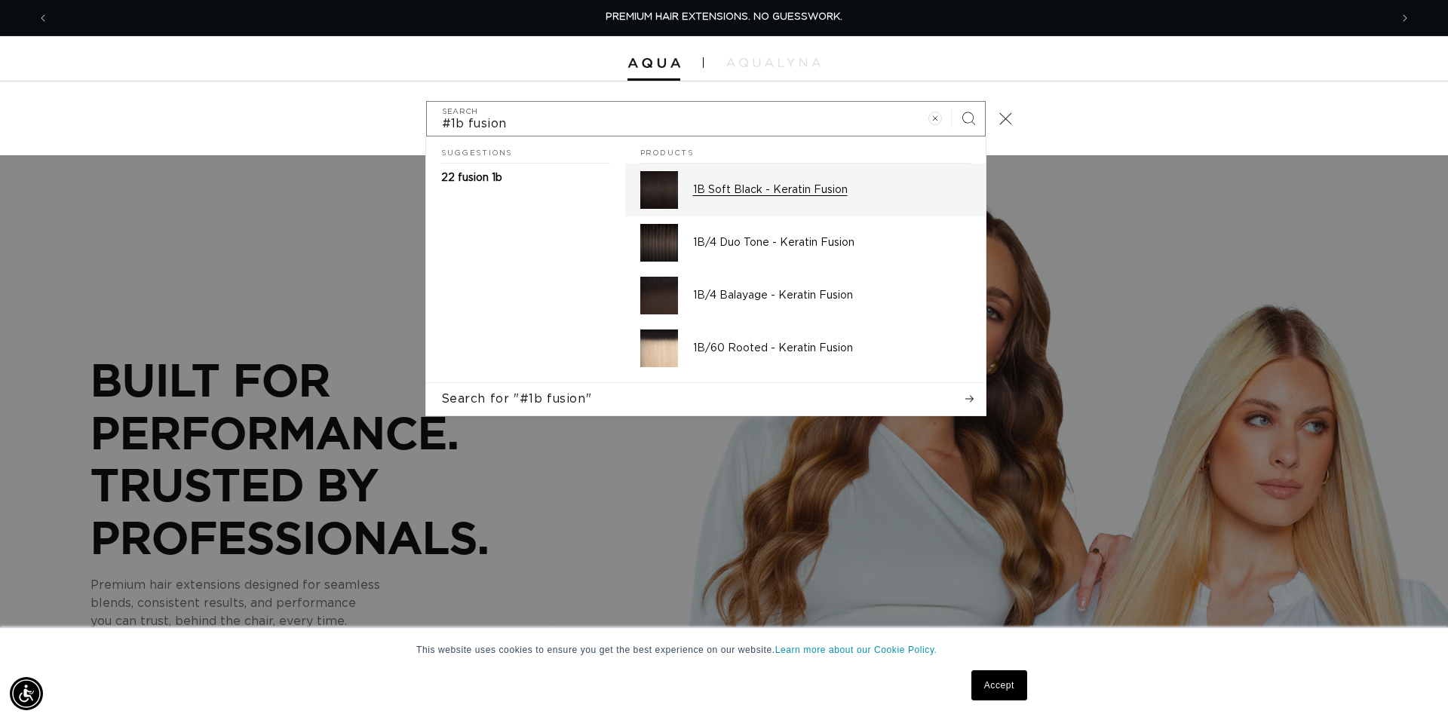
click at [733, 193] on p "1B Soft Black - Keratin Fusion" at bounding box center [832, 190] width 278 height 14
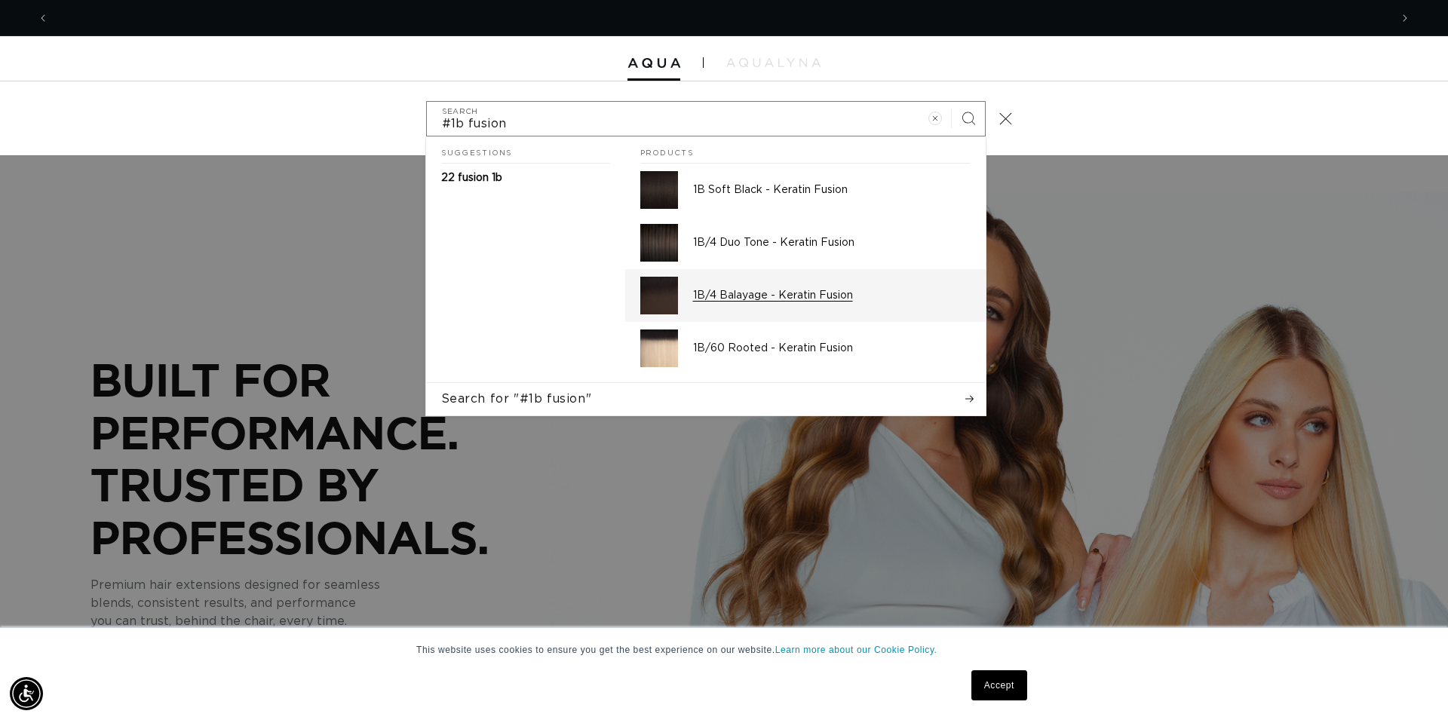
scroll to position [0, 1341]
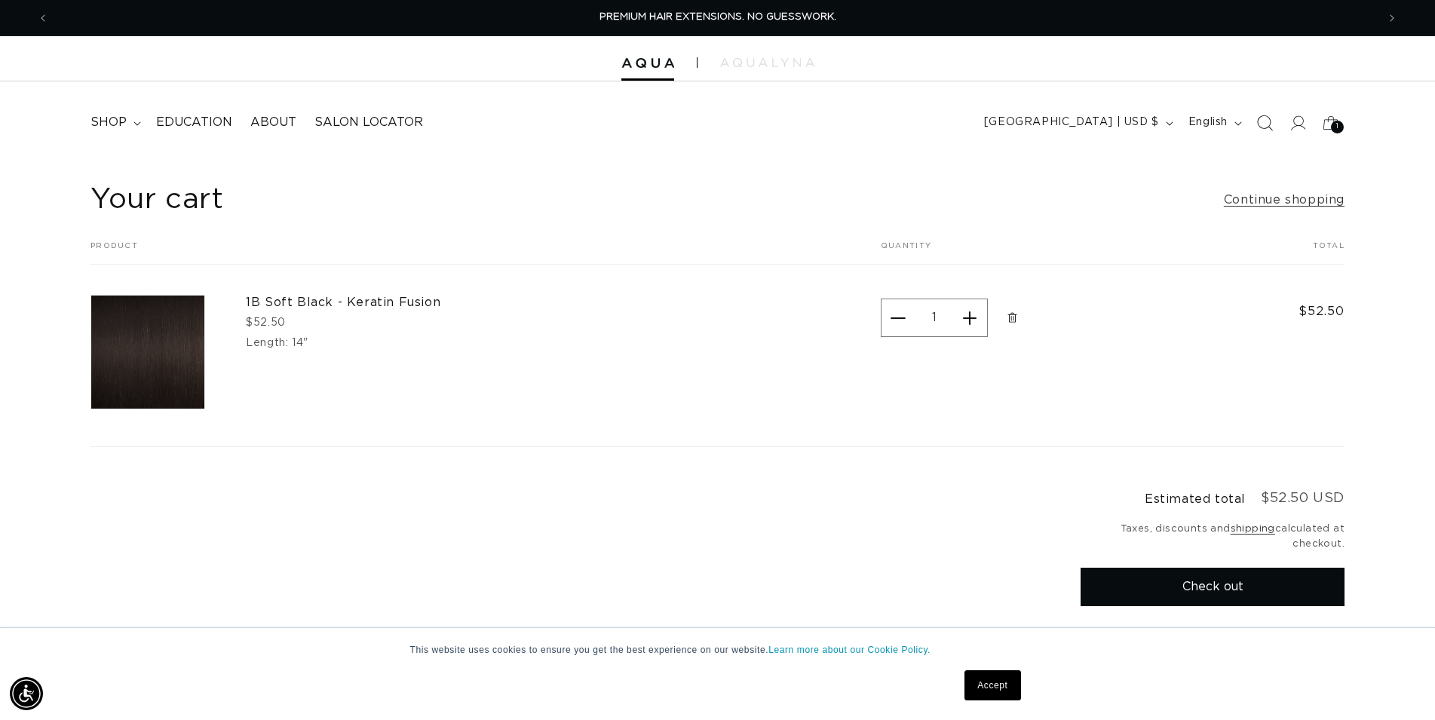
click at [1266, 124] on icon "Search" at bounding box center [1265, 123] width 16 height 16
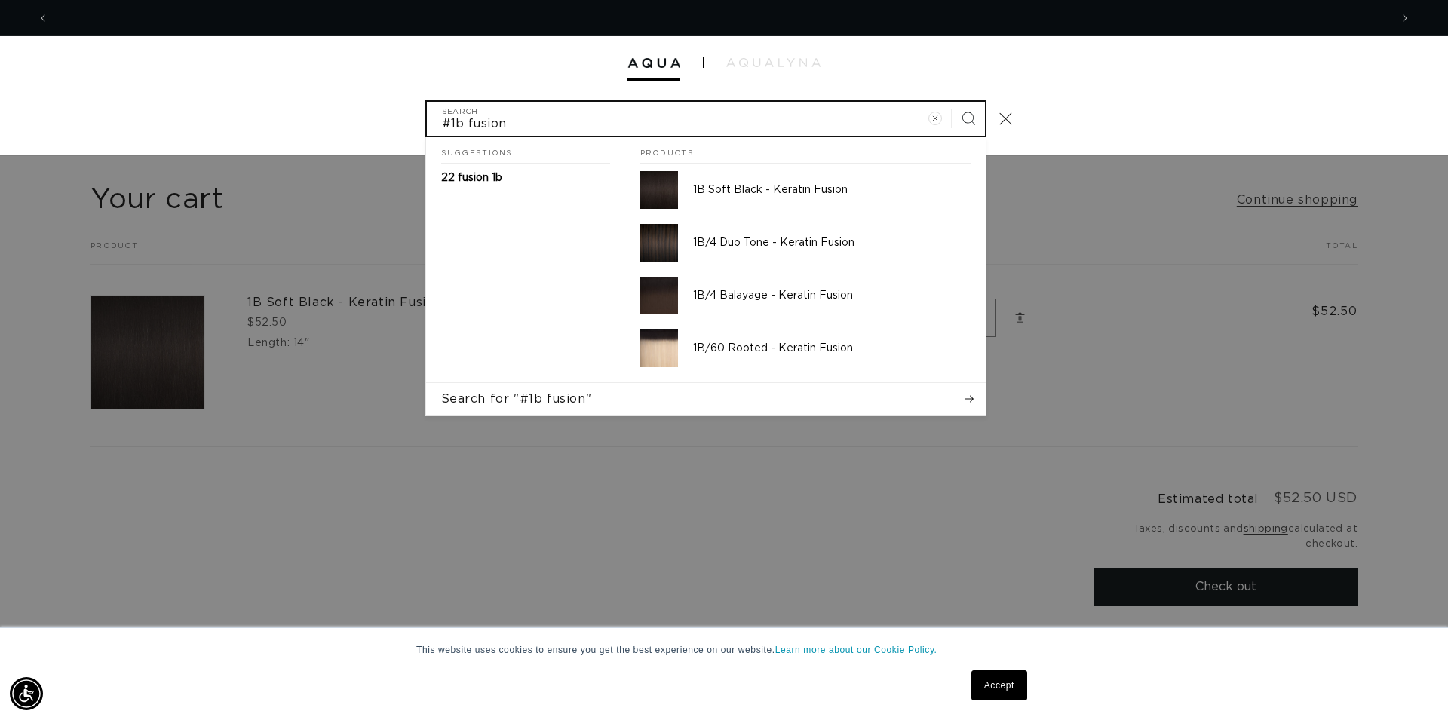
scroll to position [0, 2682]
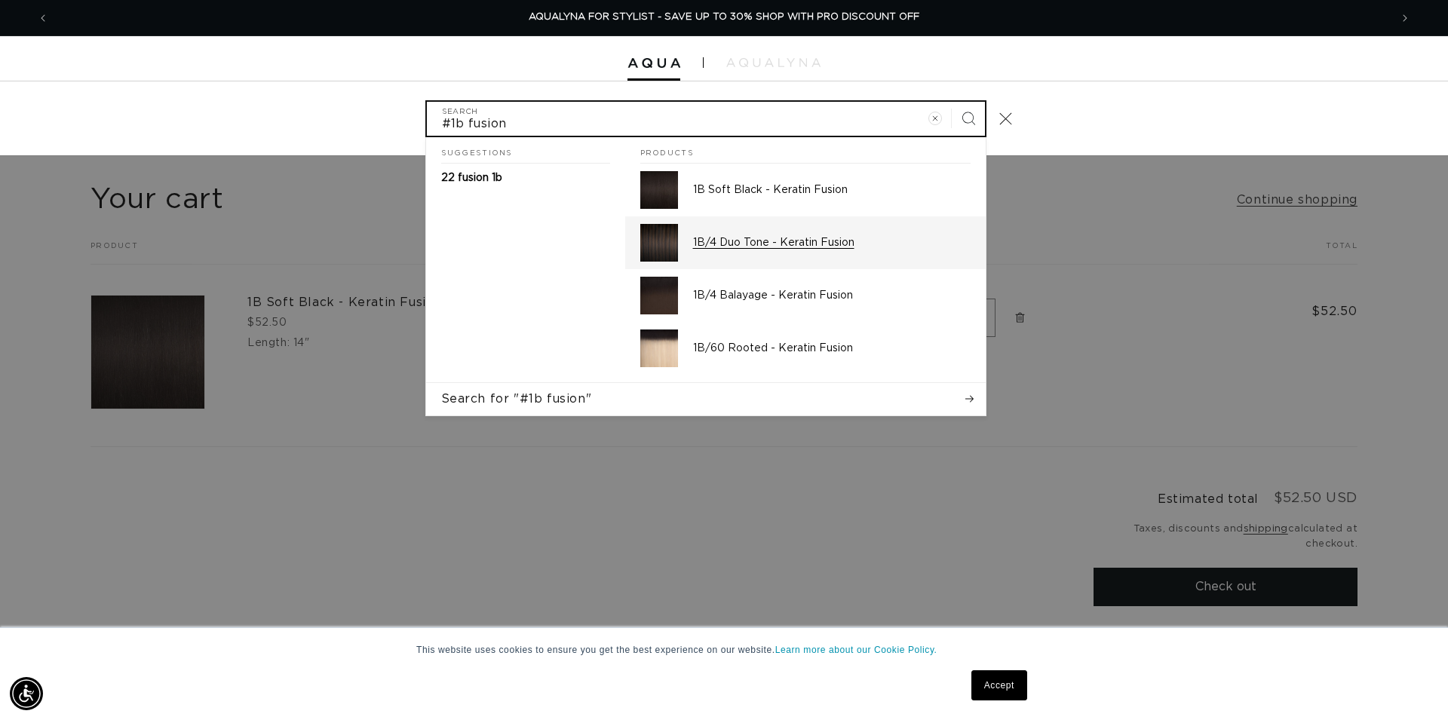
type input "#1b fusion"
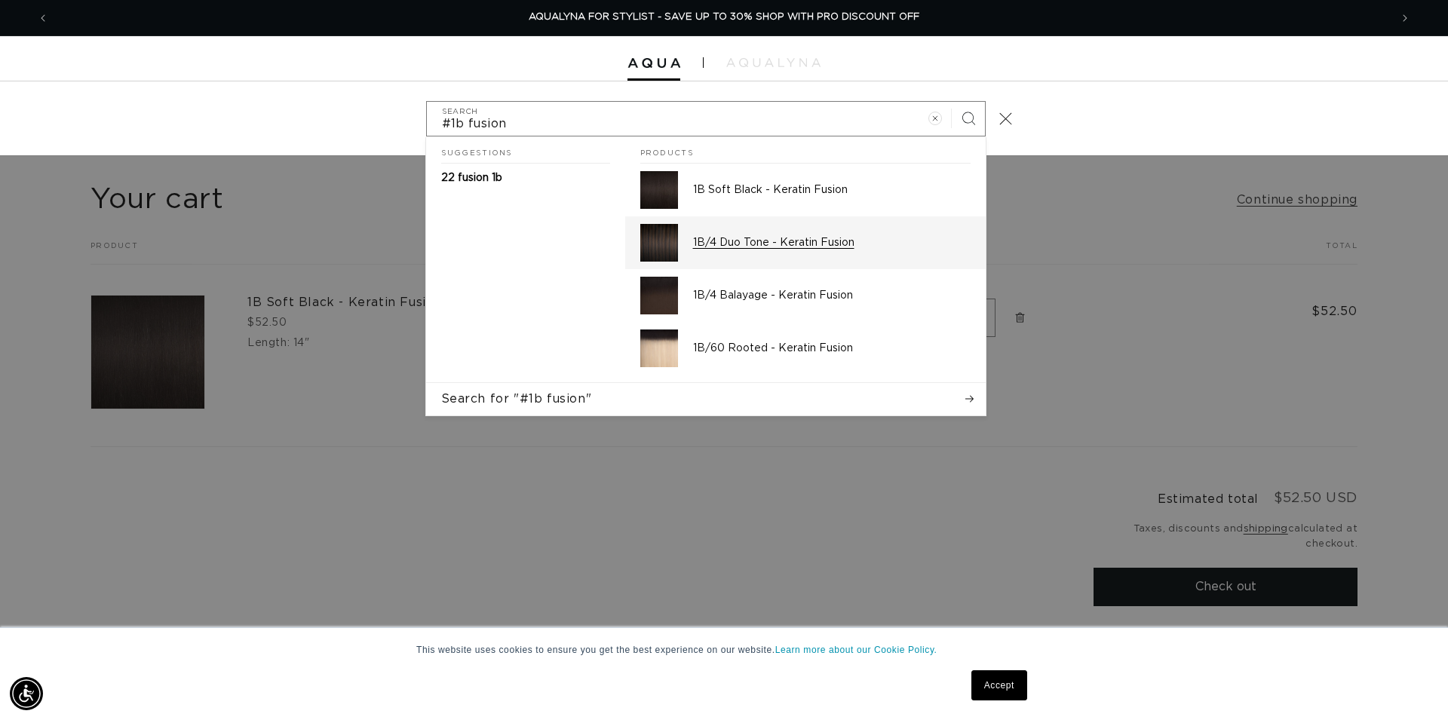
click at [803, 221] on link "1B/4 Duo Tone - Keratin Fusion" at bounding box center [805, 242] width 361 height 53
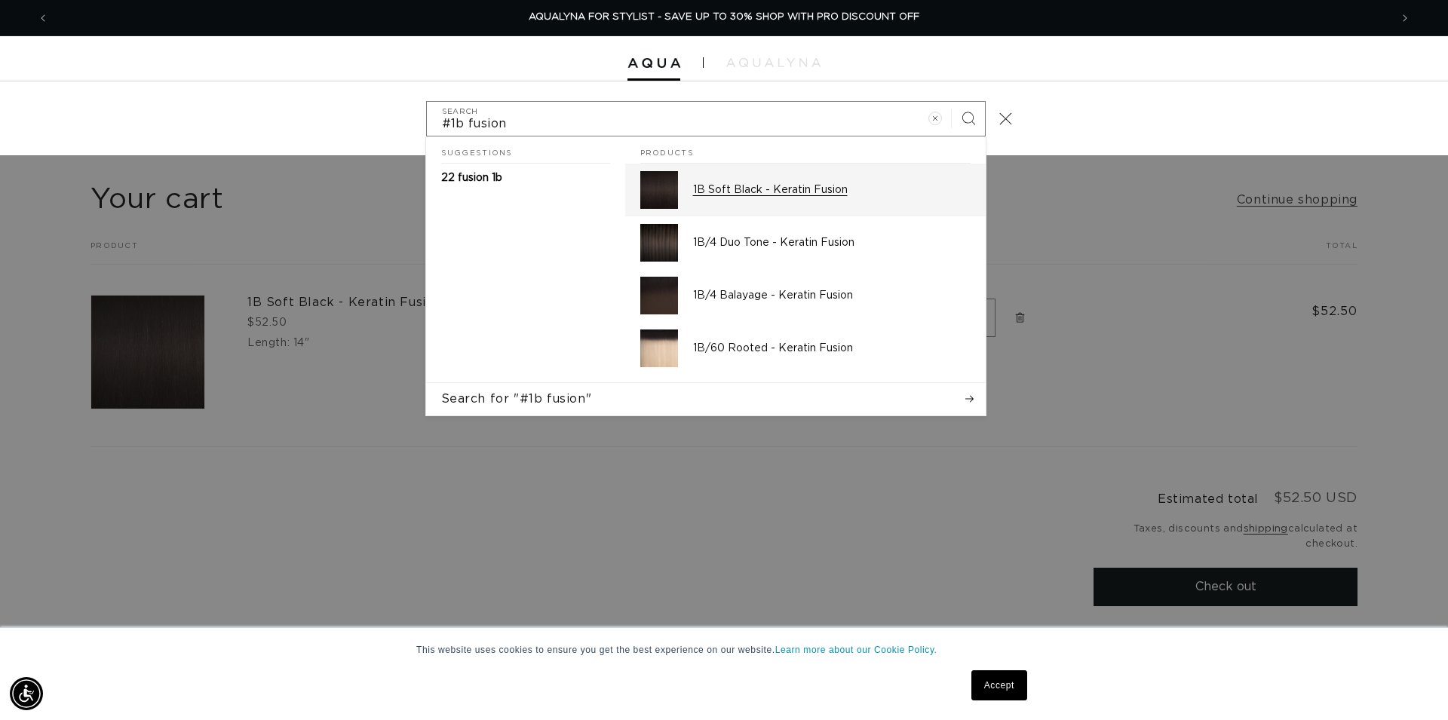
click at [793, 194] on p "1B Soft Black - Keratin Fusion" at bounding box center [832, 190] width 278 height 14
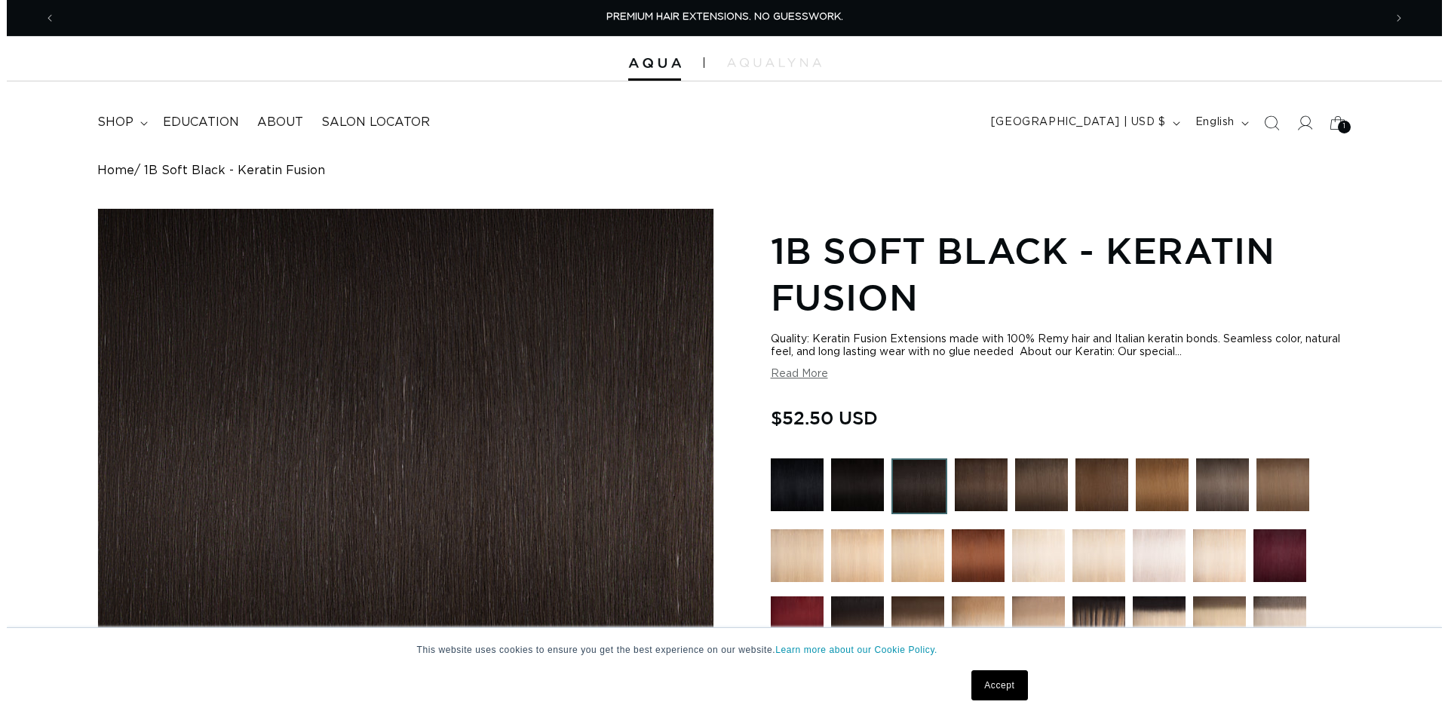
scroll to position [462, 0]
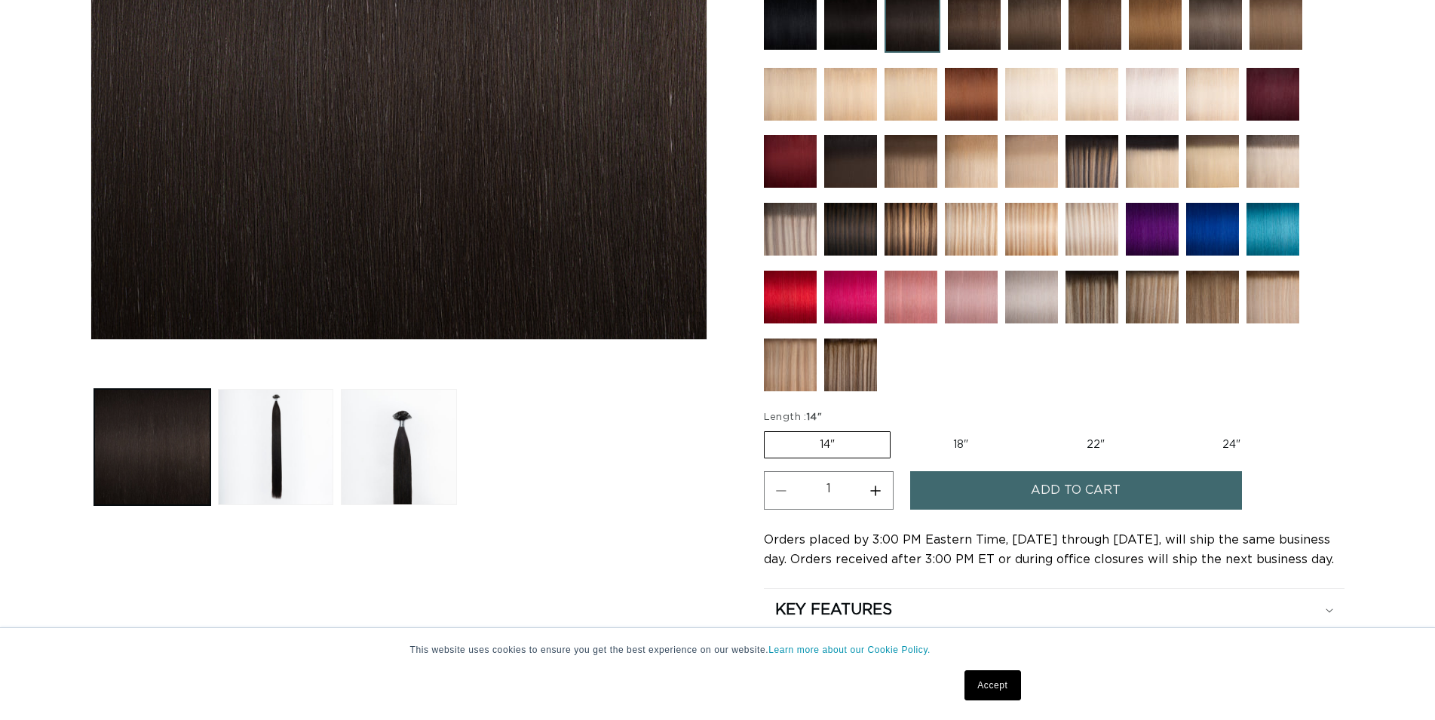
click at [951, 432] on label "18" Variant sold out or unavailable" at bounding box center [960, 445] width 125 height 26
click at [899, 429] on input "18" Variant sold out or unavailable" at bounding box center [898, 428] width 1 height 1
radio input "true"
click at [1068, 490] on span "Add to cart" at bounding box center [1076, 490] width 90 height 38
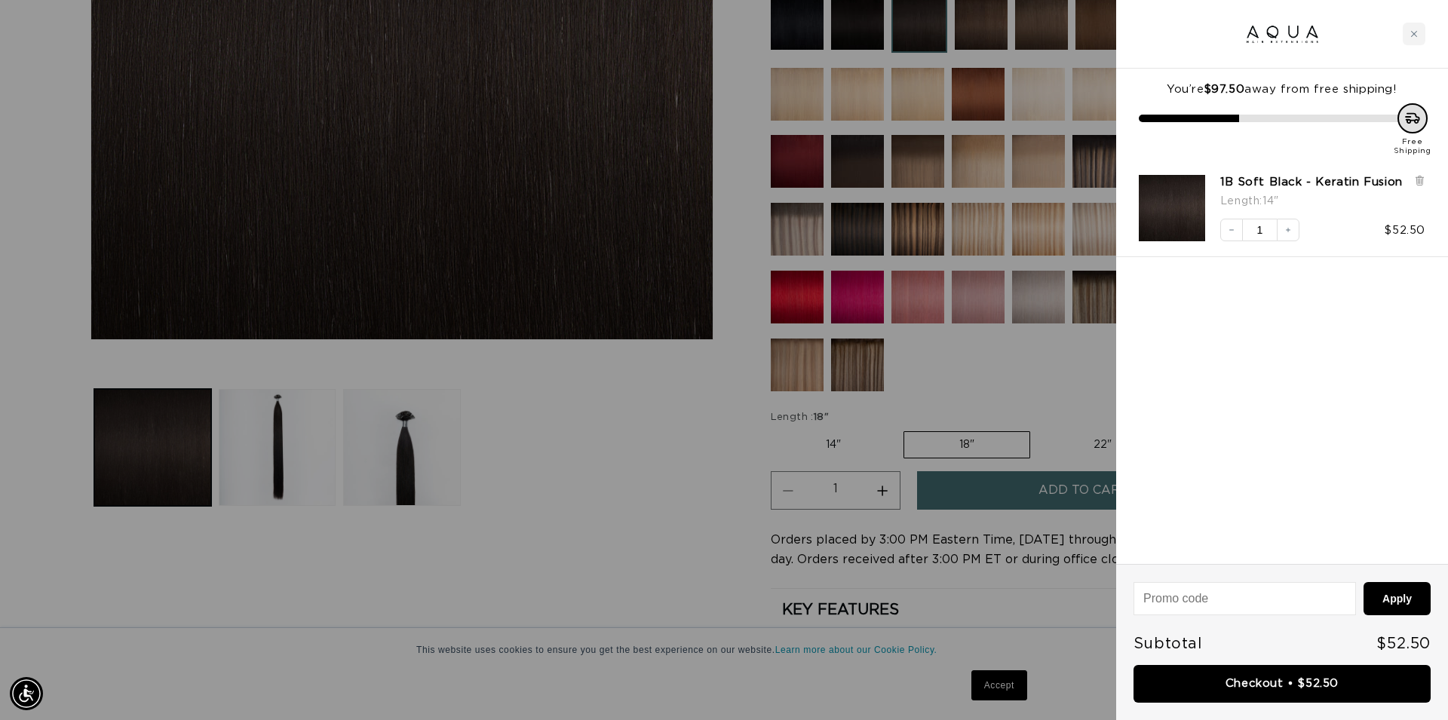
scroll to position [0, 1341]
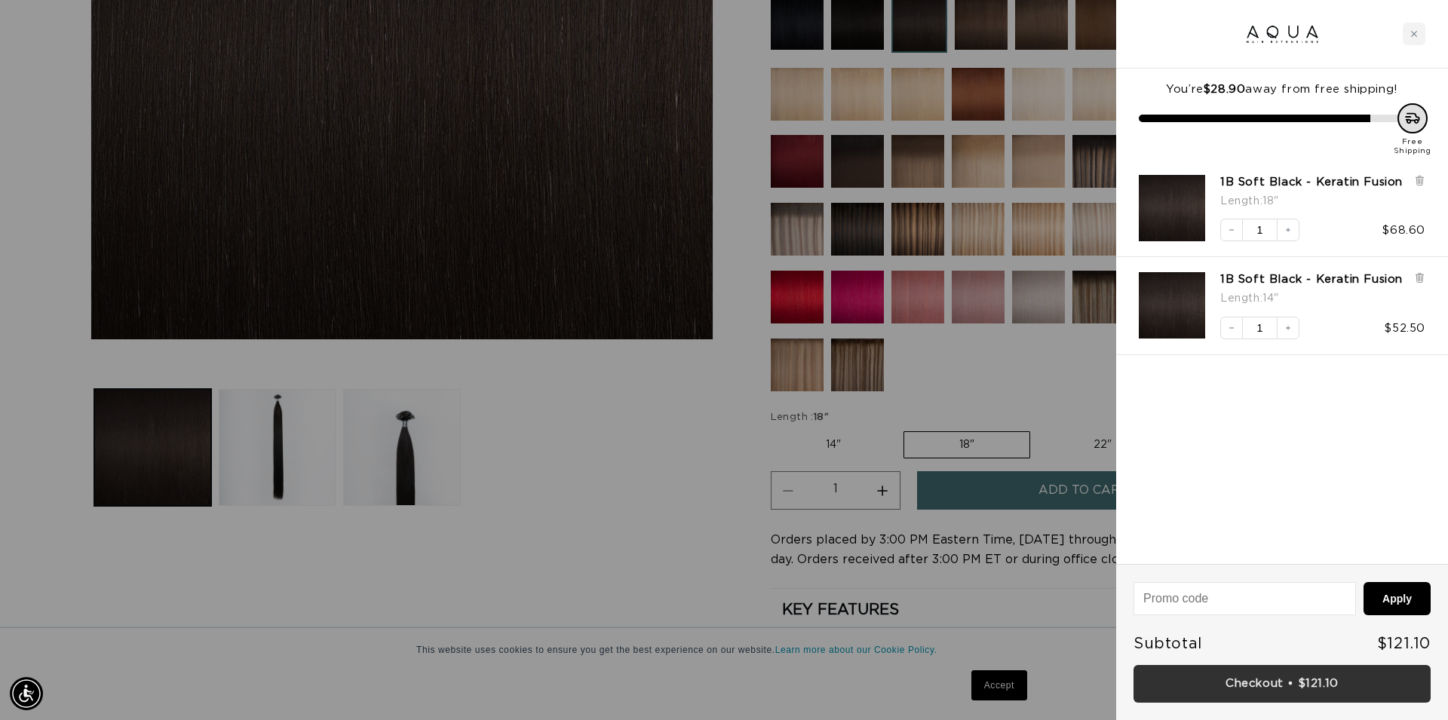
click at [1300, 689] on link "Checkout • $121.10" at bounding box center [1282, 684] width 297 height 38
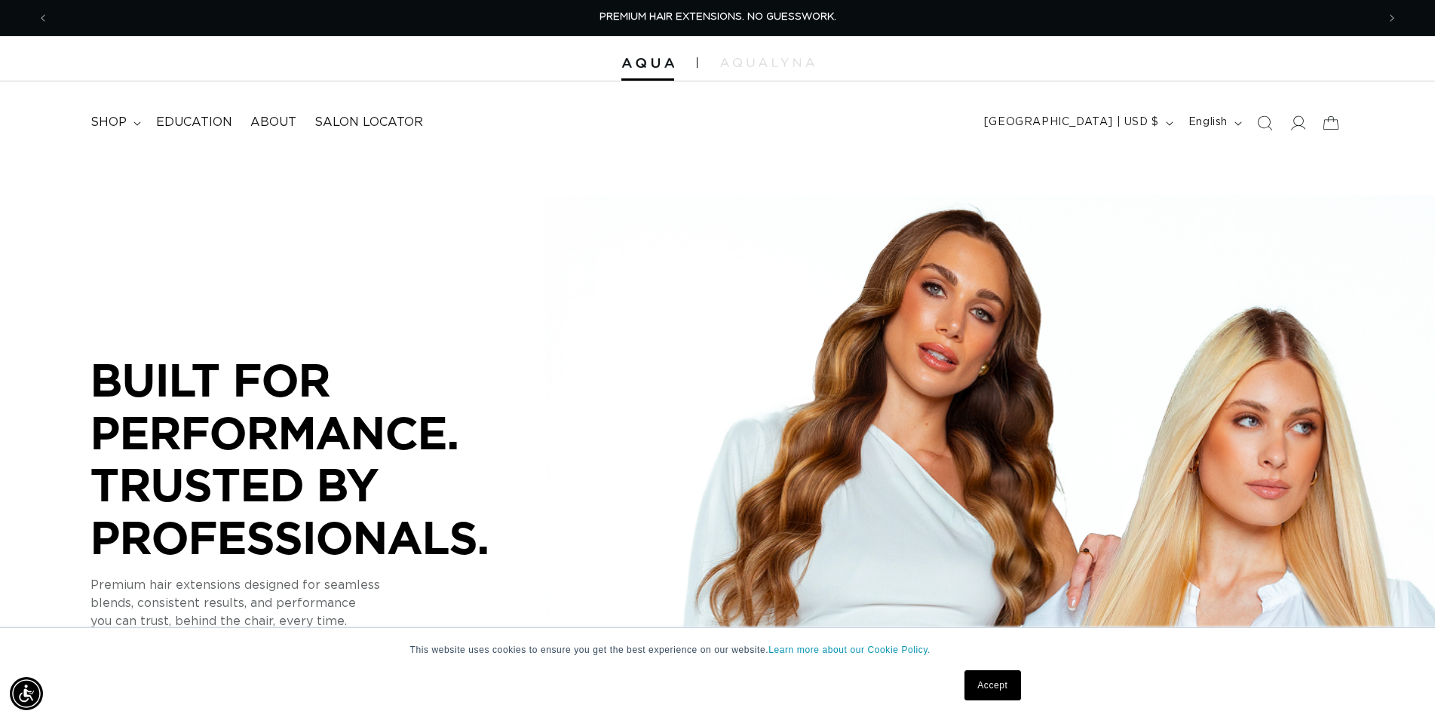
scroll to position [0, 2656]
